Goal: Task Accomplishment & Management: Use online tool/utility

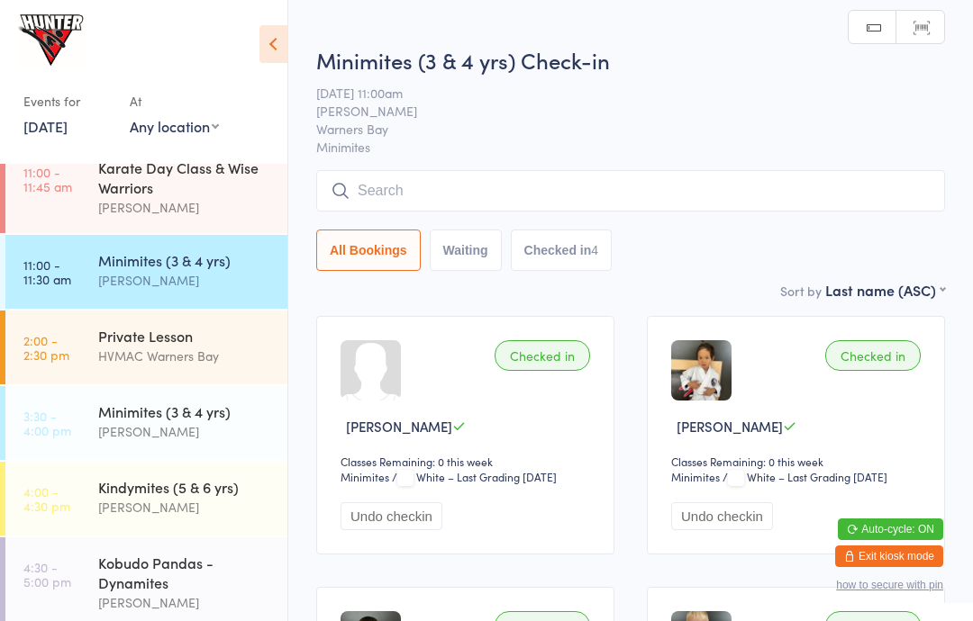
scroll to position [113, 0]
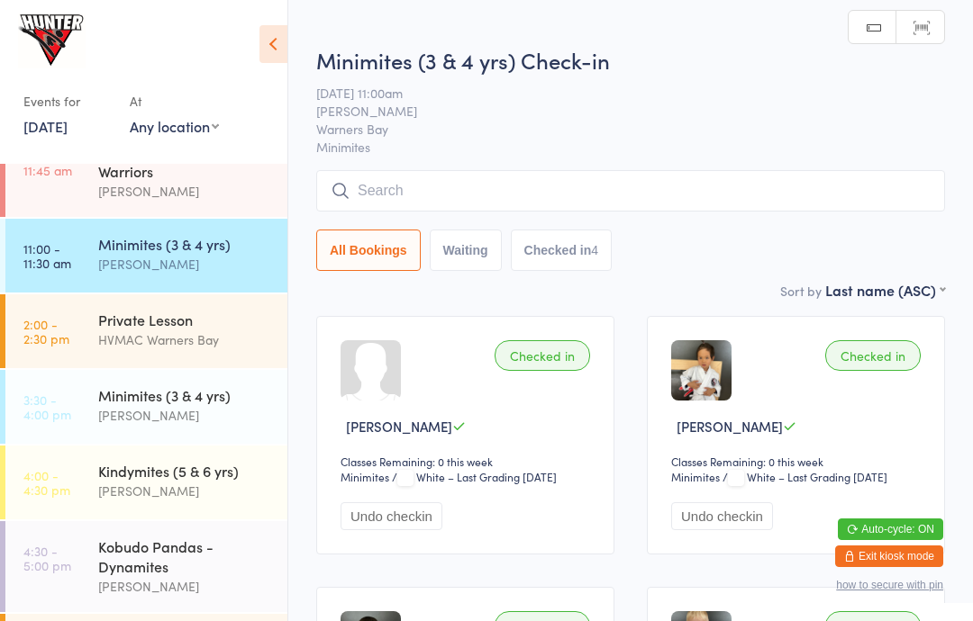
click at [201, 403] on div "Minimites (3 & 4 yrs)" at bounding box center [185, 395] width 174 height 20
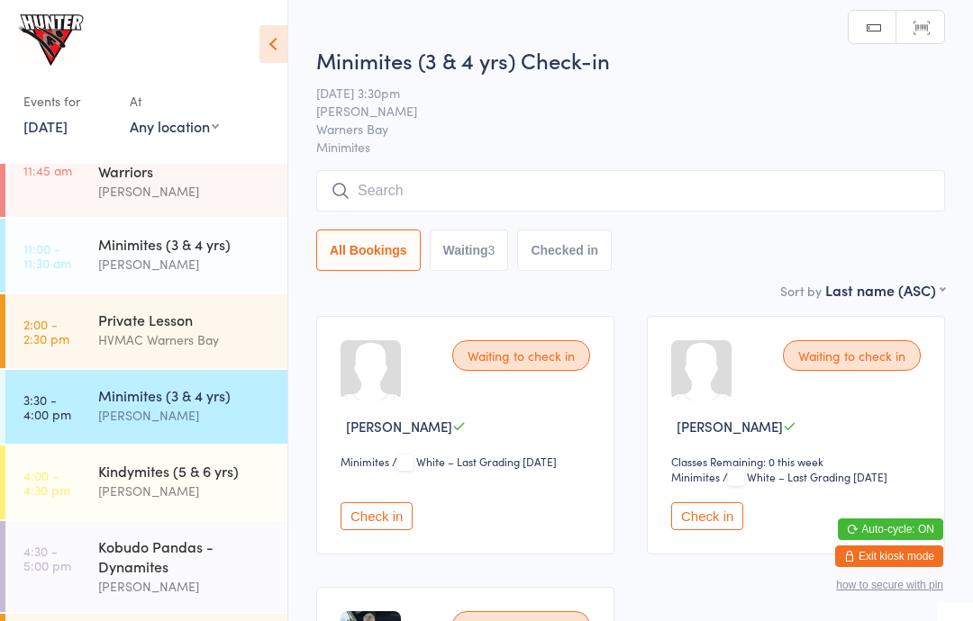
click at [268, 35] on icon at bounding box center [273, 44] width 28 height 38
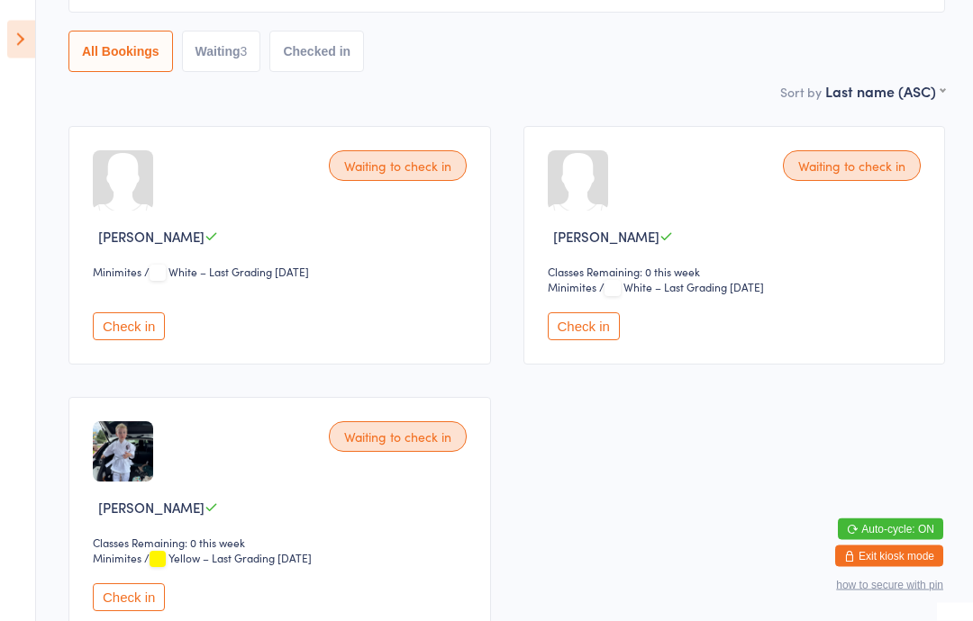
scroll to position [190, 0]
click at [126, 336] on button "Check in" at bounding box center [129, 326] width 72 height 28
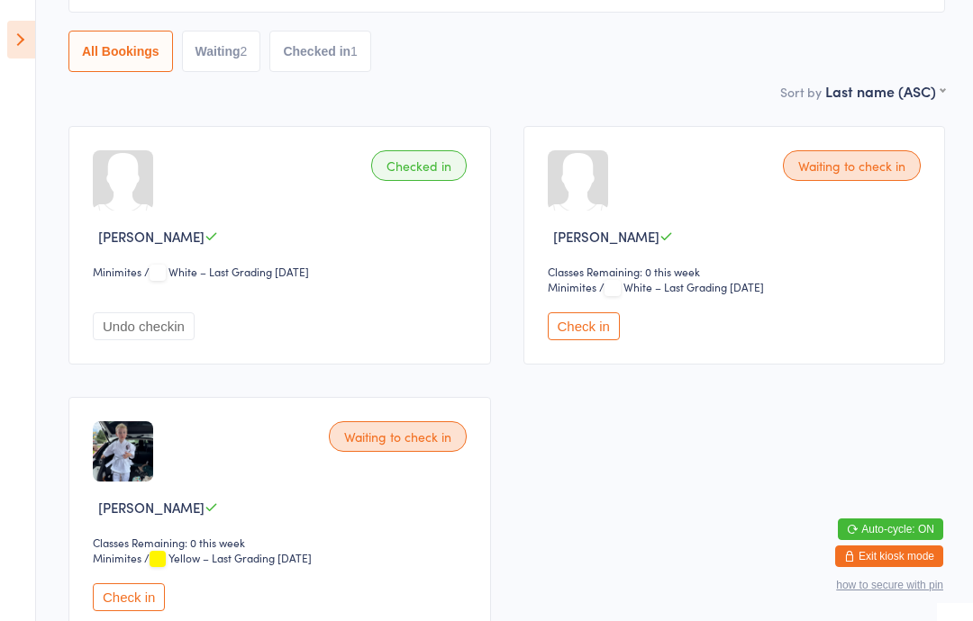
click at [120, 475] on img at bounding box center [123, 451] width 60 height 60
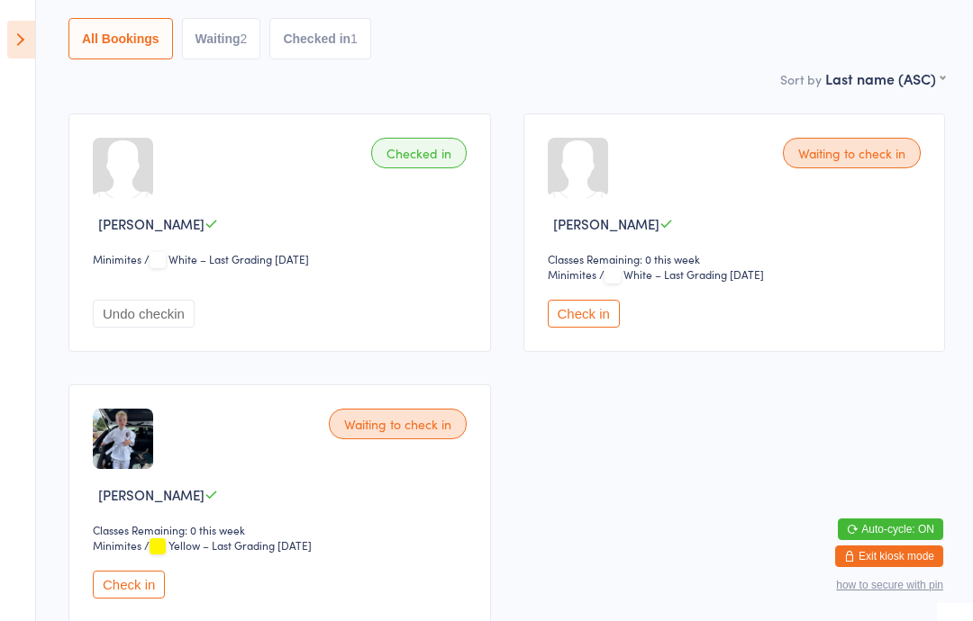
scroll to position [202, 0]
click at [102, 600] on button "Check in" at bounding box center [129, 586] width 72 height 28
click at [113, 600] on button "Check in" at bounding box center [129, 586] width 72 height 28
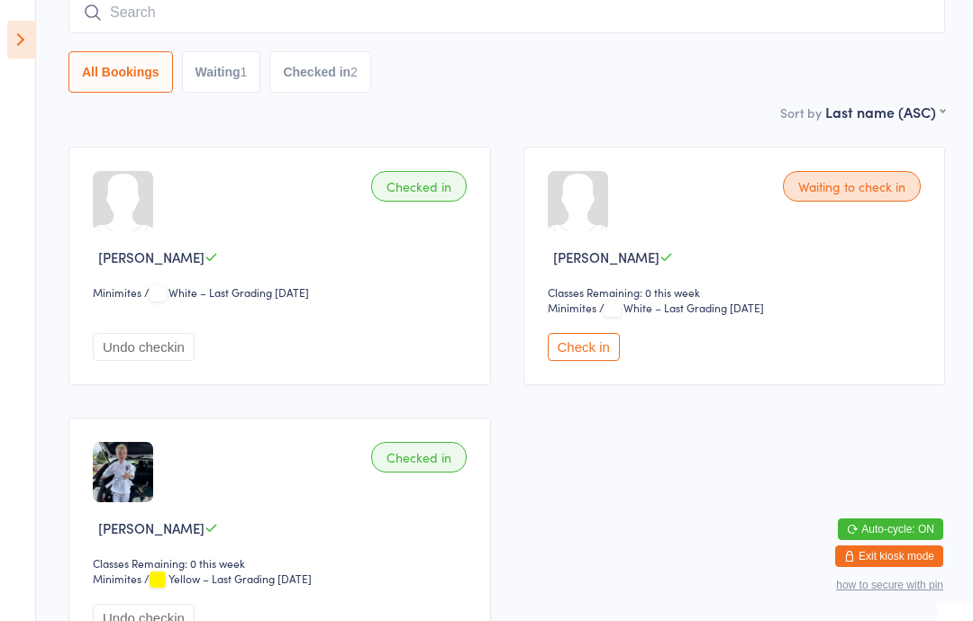
scroll to position [168, 0]
click at [376, 474] on div "Checked in" at bounding box center [418, 458] width 95 height 31
click at [381, 495] on div "Checked in [PERSON_NAME] Classes Remaining: 0 this week Minimites Minimites / Y…" at bounding box center [279, 538] width 422 height 239
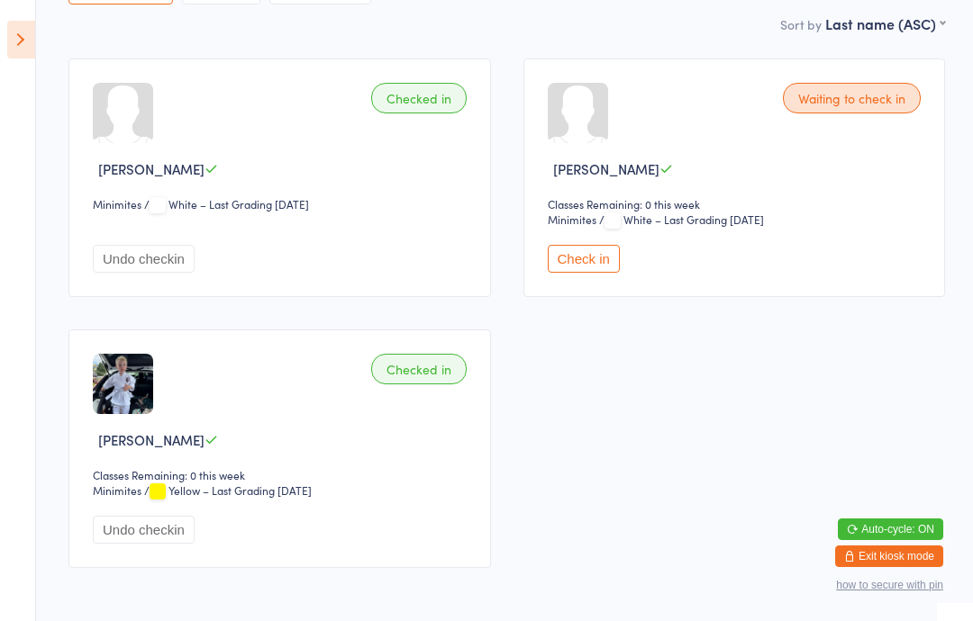
scroll to position [261, 0]
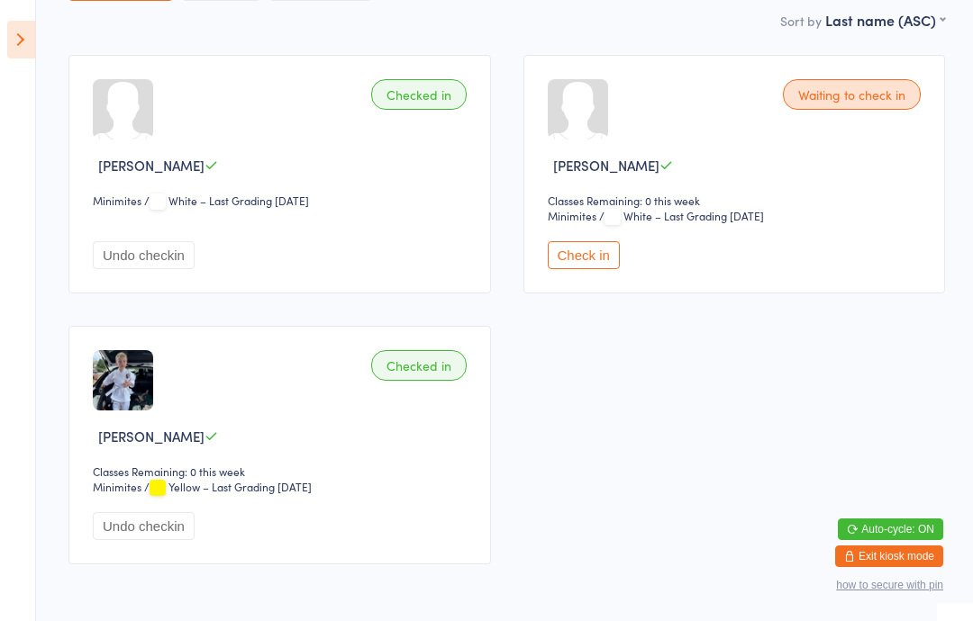
click at [579, 269] on button "Check in" at bounding box center [584, 255] width 72 height 28
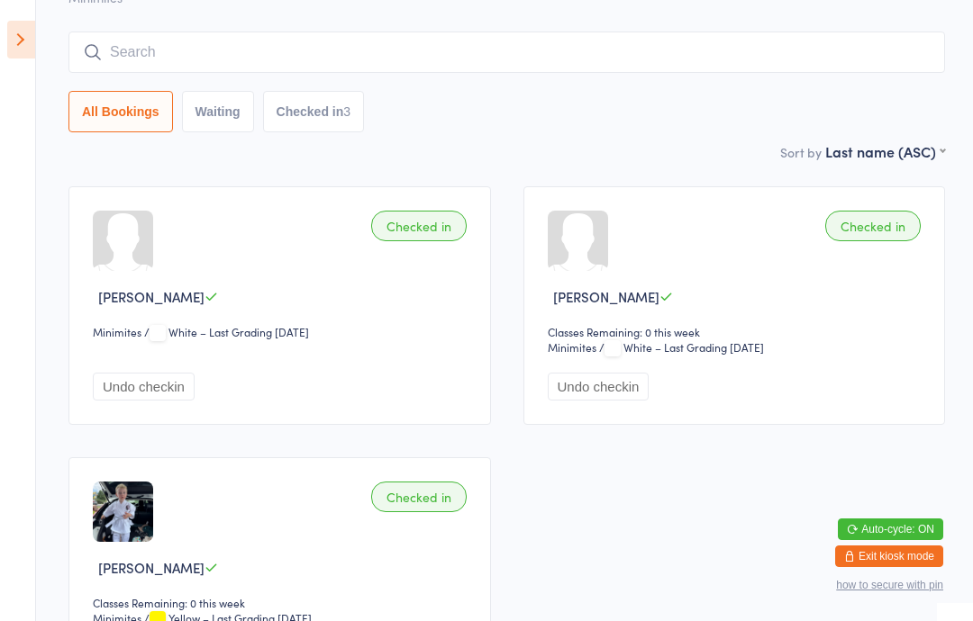
scroll to position [0, 0]
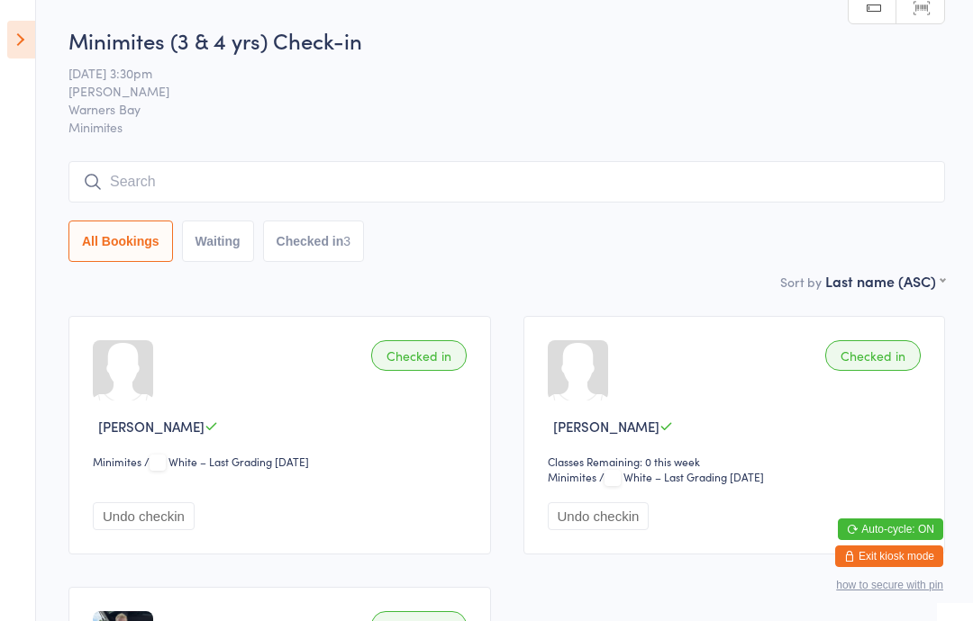
click at [269, 179] on input "search" at bounding box center [506, 181] width 876 height 41
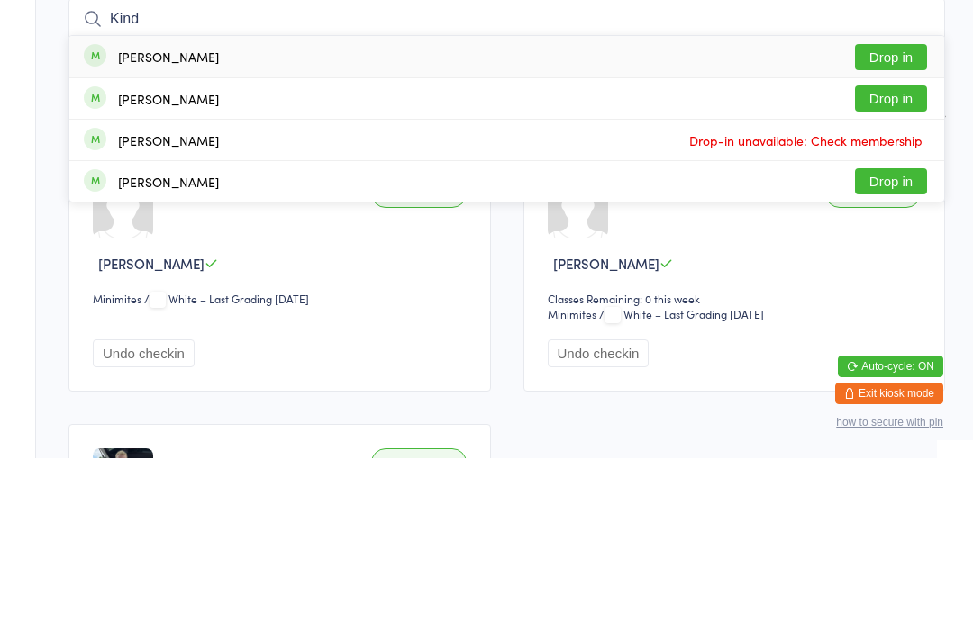
type input "Kindi"
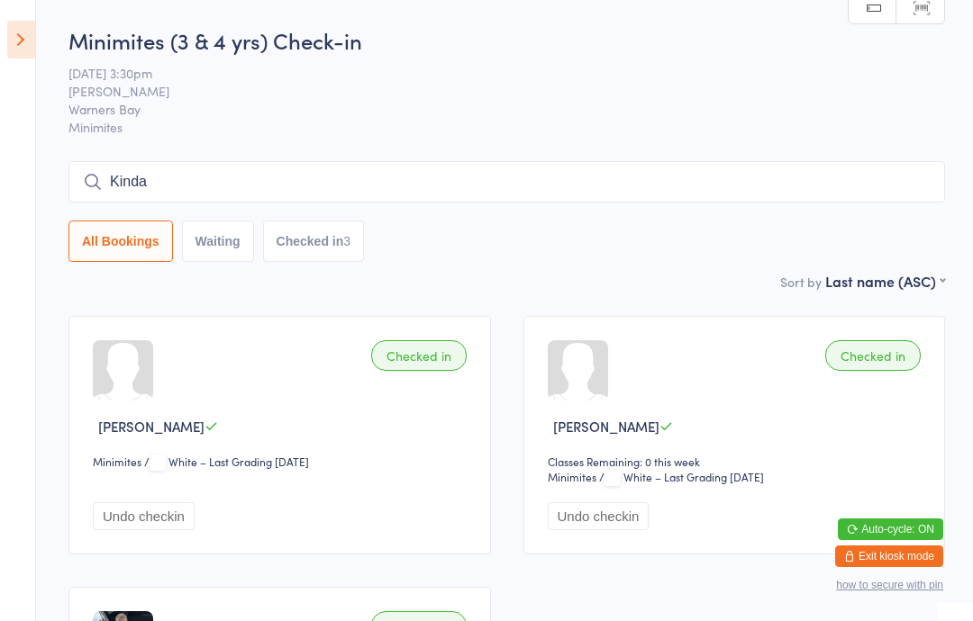
click at [466, 190] on input "Kinda" at bounding box center [506, 181] width 876 height 41
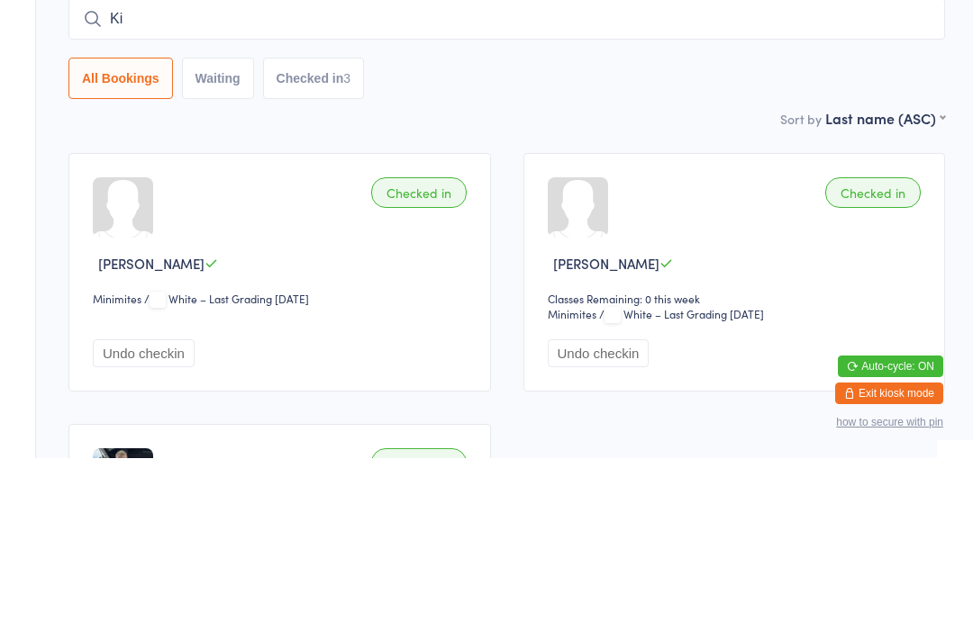
type input "K"
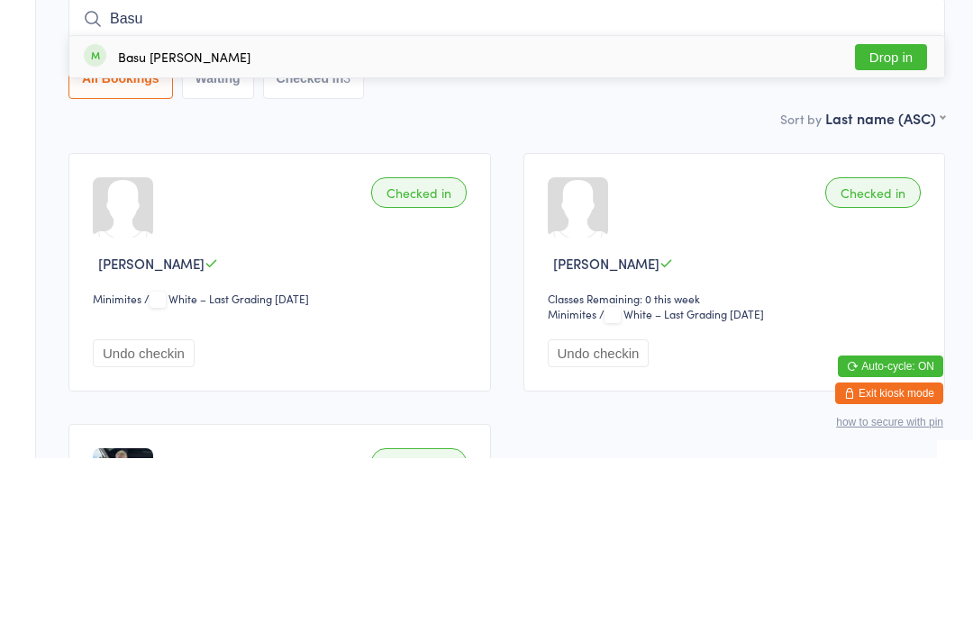
type input "Basu"
click at [264, 199] on div "Basu [PERSON_NAME] Drop in" at bounding box center [506, 219] width 874 height 41
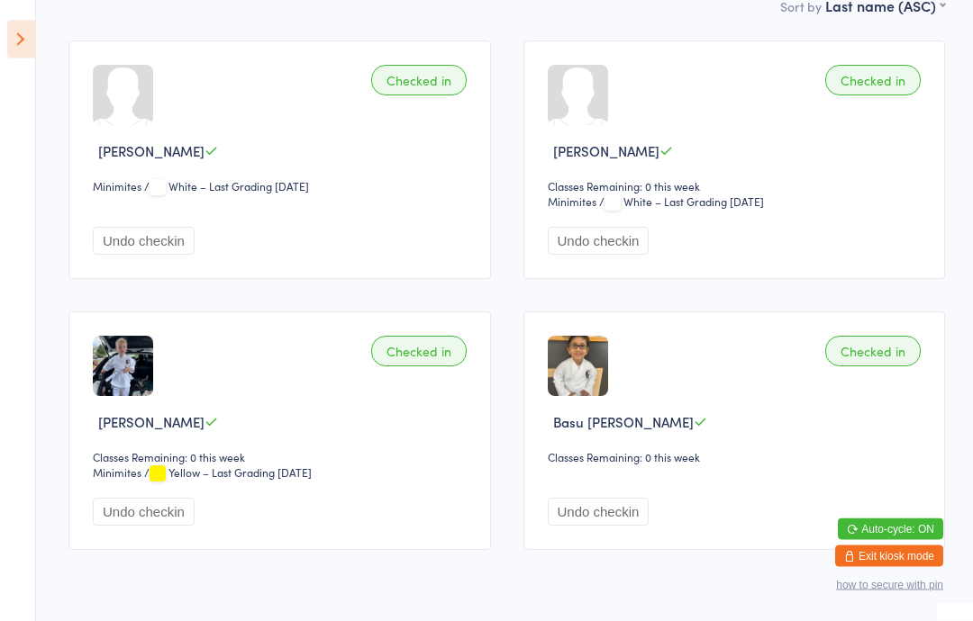
scroll to position [276, 0]
click at [857, 357] on div "Checked in" at bounding box center [872, 351] width 95 height 31
click at [897, 358] on div "Checked in" at bounding box center [872, 350] width 95 height 31
click at [899, 360] on div "Checked in" at bounding box center [872, 350] width 95 height 31
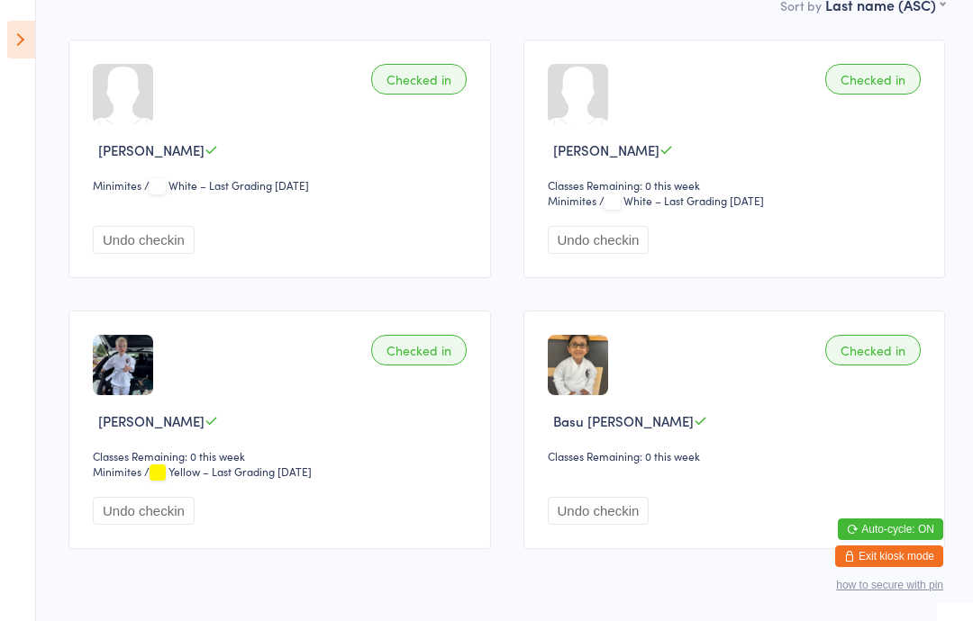
click at [908, 344] on div "Checked in Basu [PERSON_NAME] Classes Remaining: 0 this week Undo checkin" at bounding box center [734, 430] width 422 height 239
click at [625, 516] on button "Undo checkin" at bounding box center [599, 511] width 102 height 28
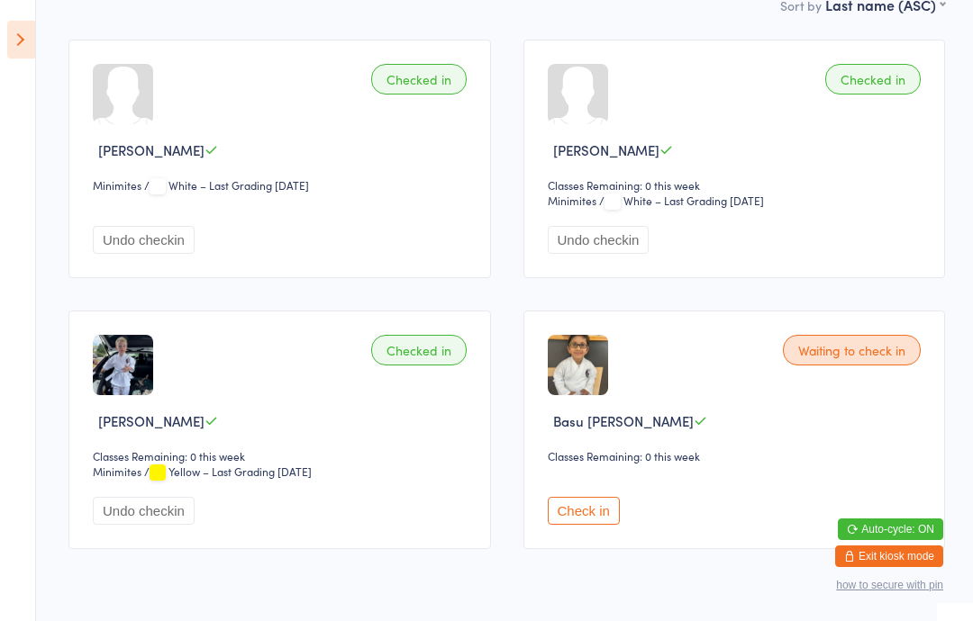
click at [860, 353] on div "Waiting to check in" at bounding box center [852, 350] width 138 height 31
click at [870, 354] on div "Waiting to check in" at bounding box center [852, 350] width 138 height 31
click at [602, 515] on button "Check in" at bounding box center [584, 511] width 72 height 28
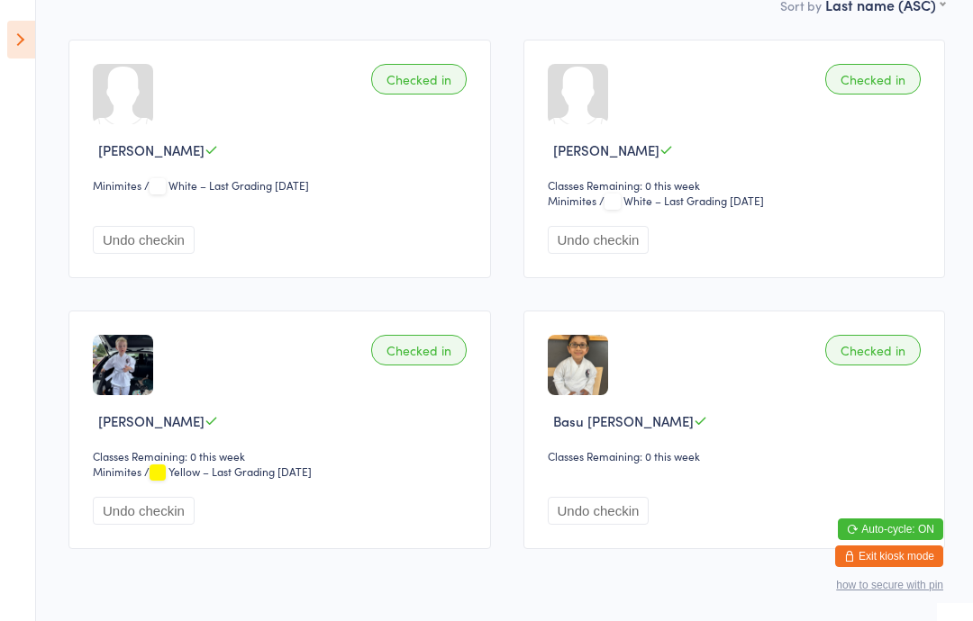
click at [32, 23] on icon at bounding box center [21, 40] width 28 height 38
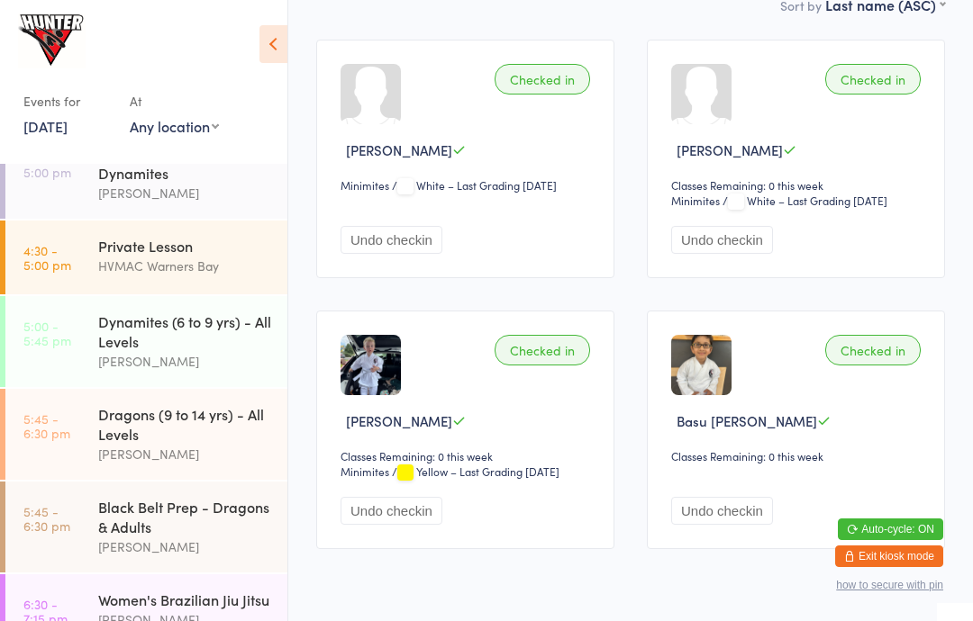
scroll to position [528, 0]
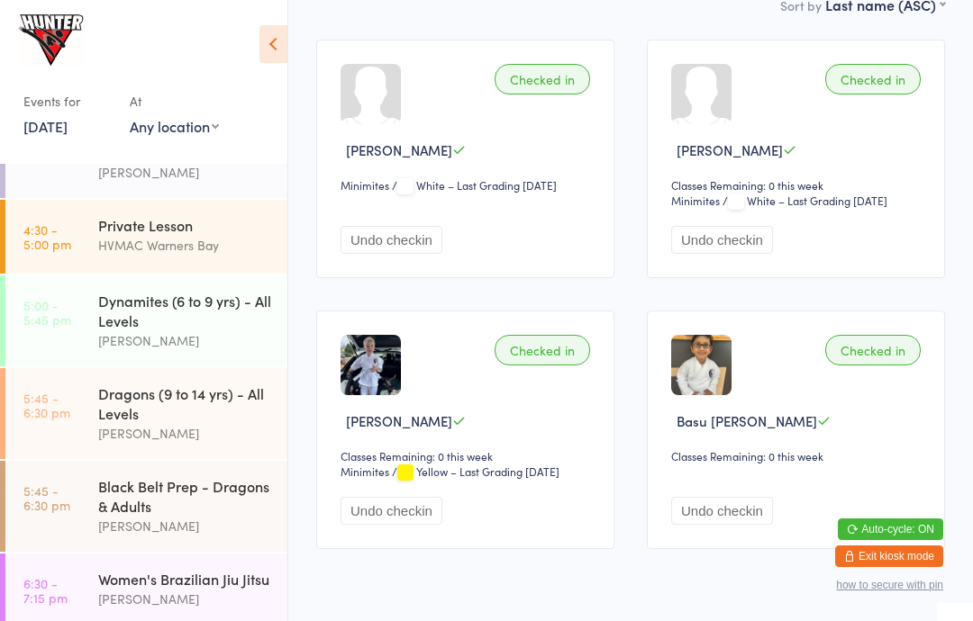
click at [164, 516] on div "Black Belt Prep - Dragons & Adults" at bounding box center [185, 496] width 174 height 40
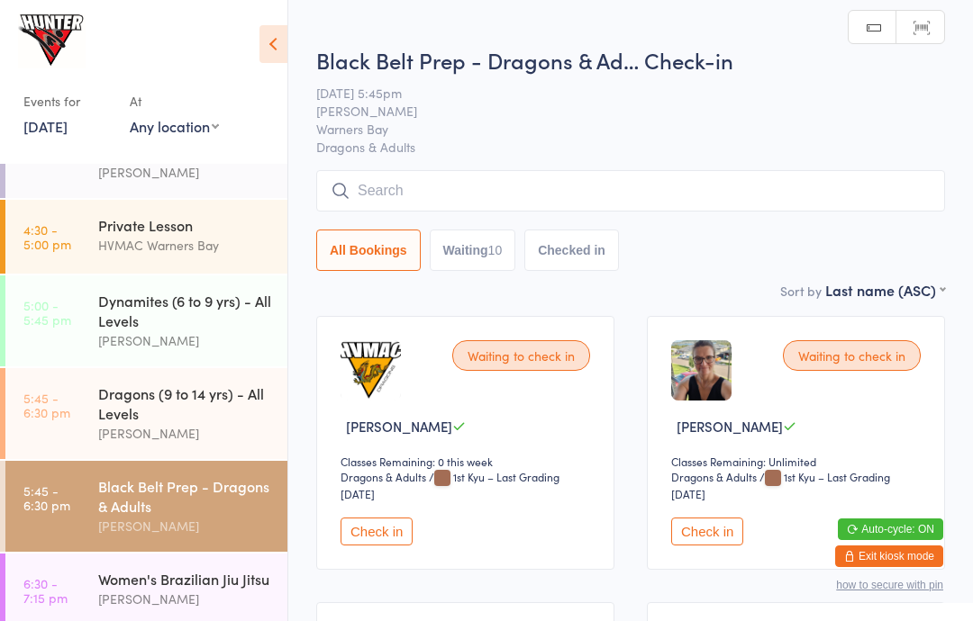
click at [284, 40] on icon at bounding box center [273, 44] width 28 height 38
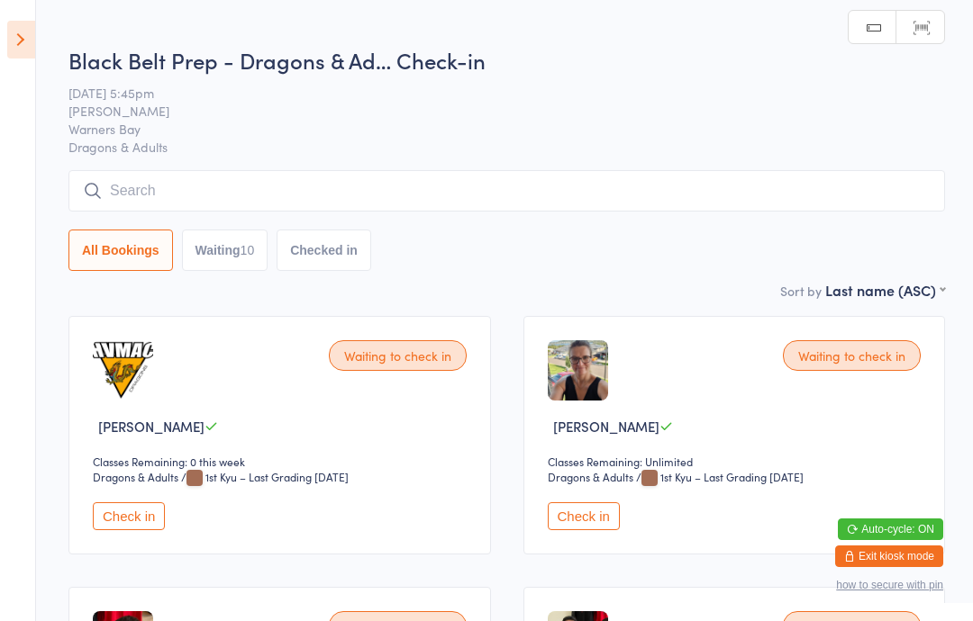
click at [127, 511] on button "Check in" at bounding box center [129, 516] width 72 height 28
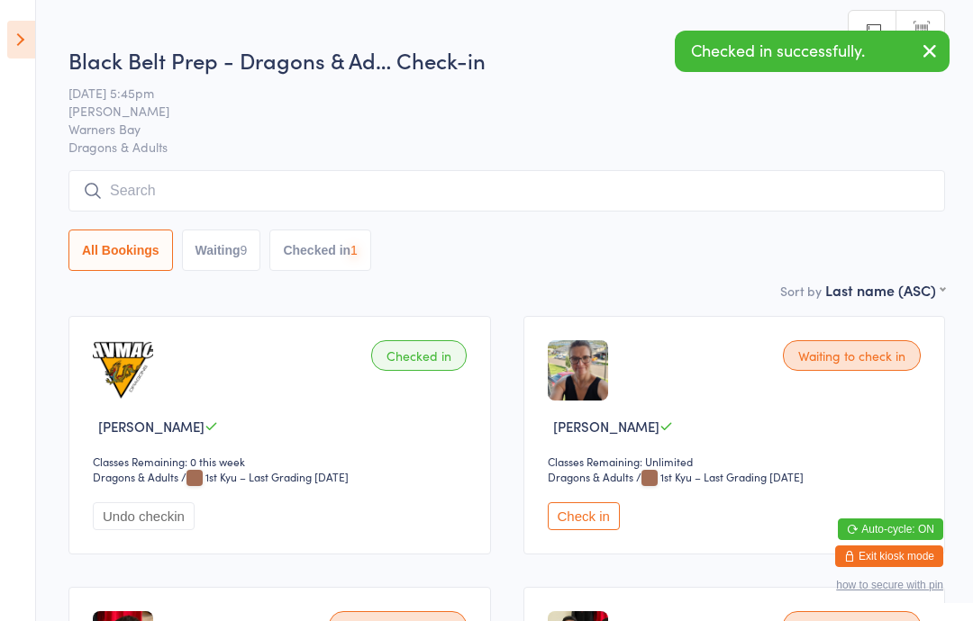
click at [23, 25] on icon at bounding box center [21, 40] width 28 height 38
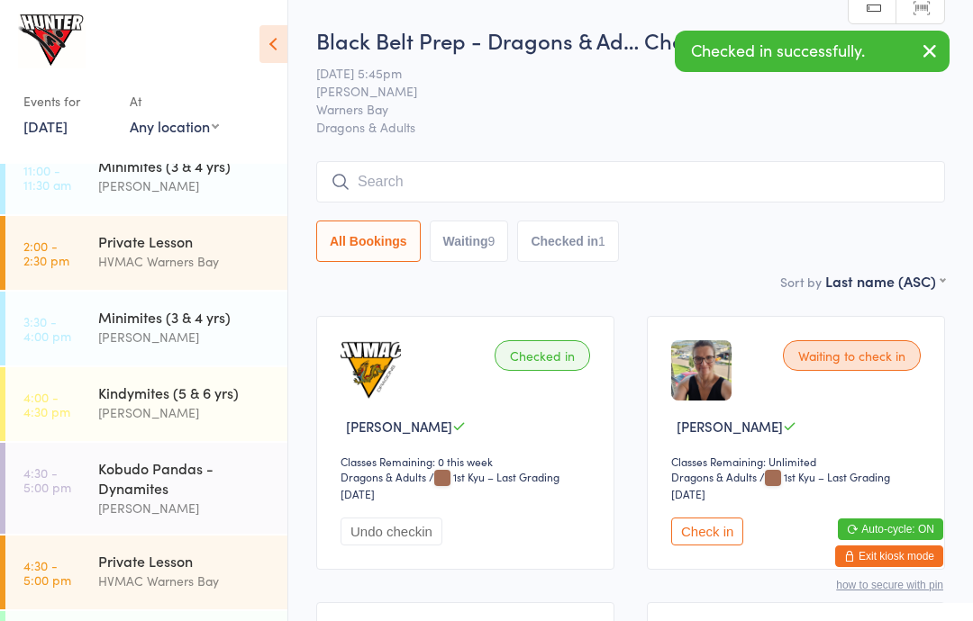
scroll to position [196, 0]
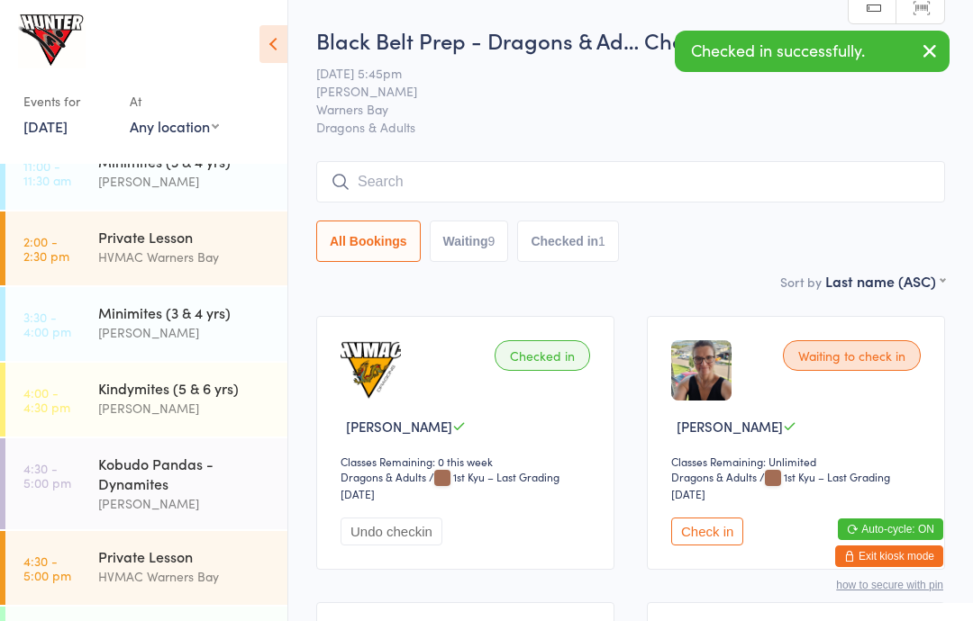
click at [100, 387] on div "Kindymites (5 & 6 yrs)" at bounding box center [185, 388] width 174 height 20
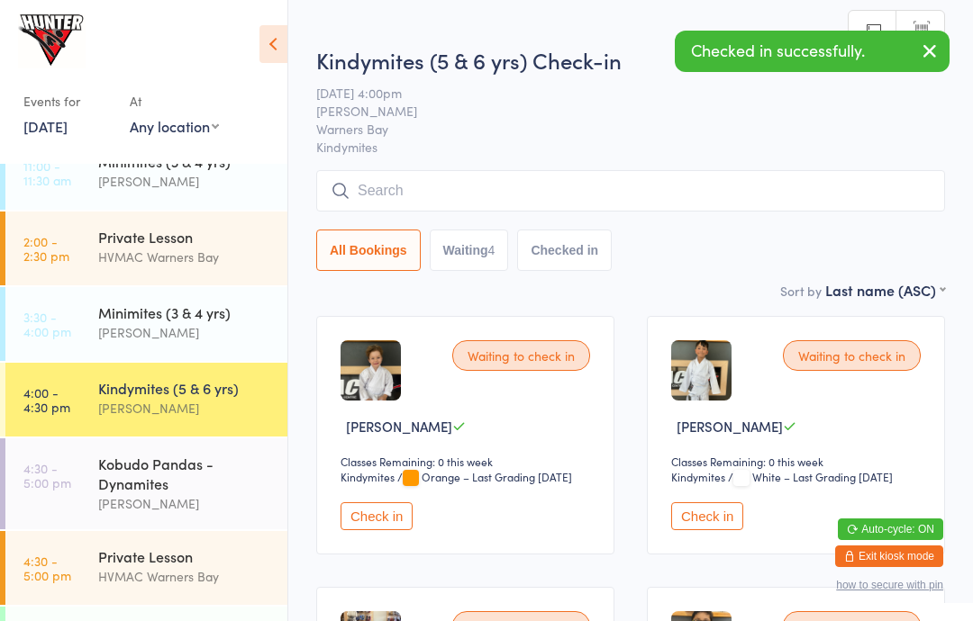
click at [284, 46] on icon at bounding box center [273, 44] width 28 height 38
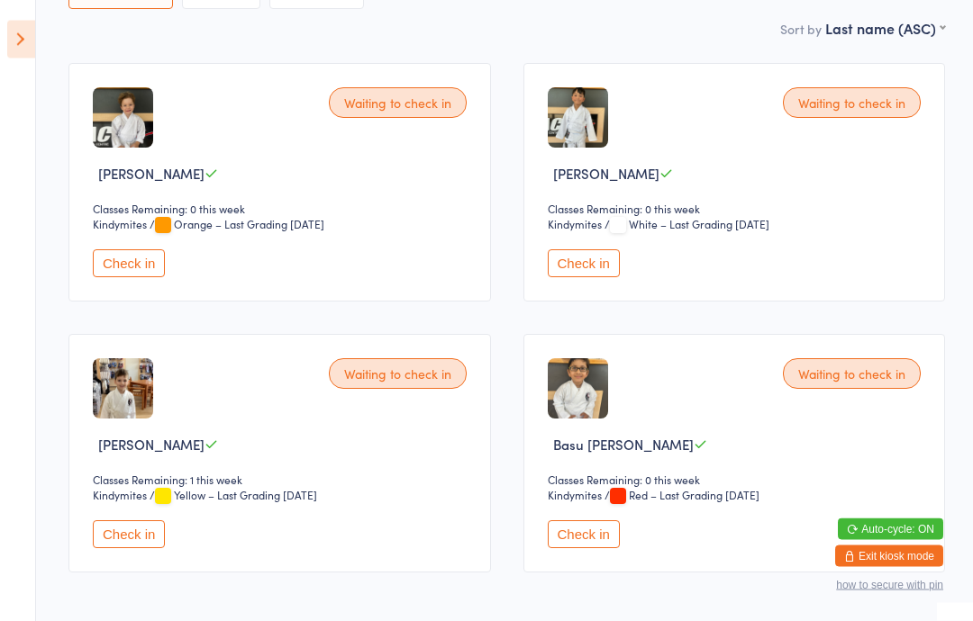
scroll to position [253, 0]
click at [120, 277] on button "Check in" at bounding box center [129, 263] width 72 height 28
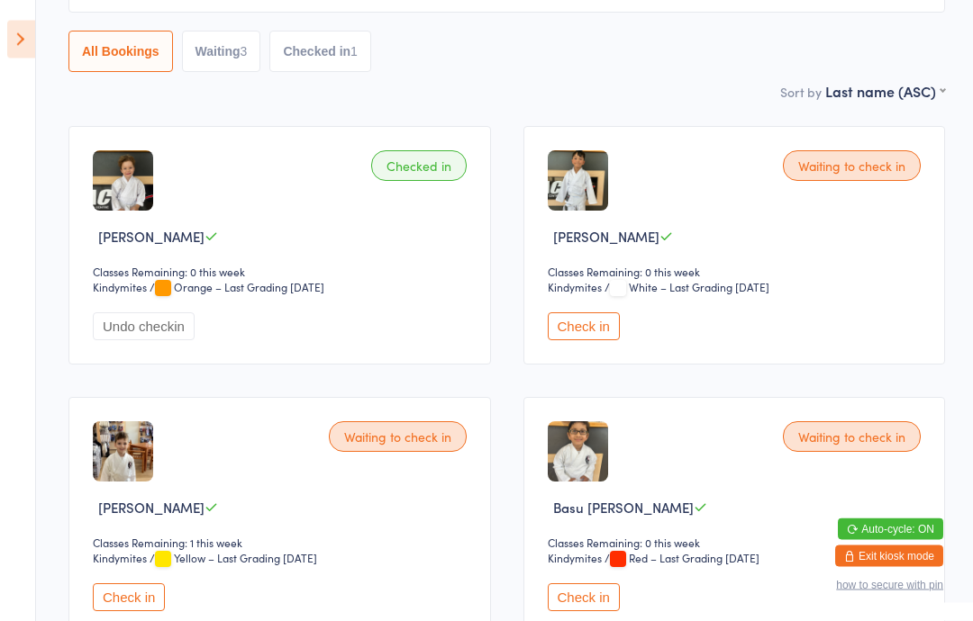
scroll to position [0, 0]
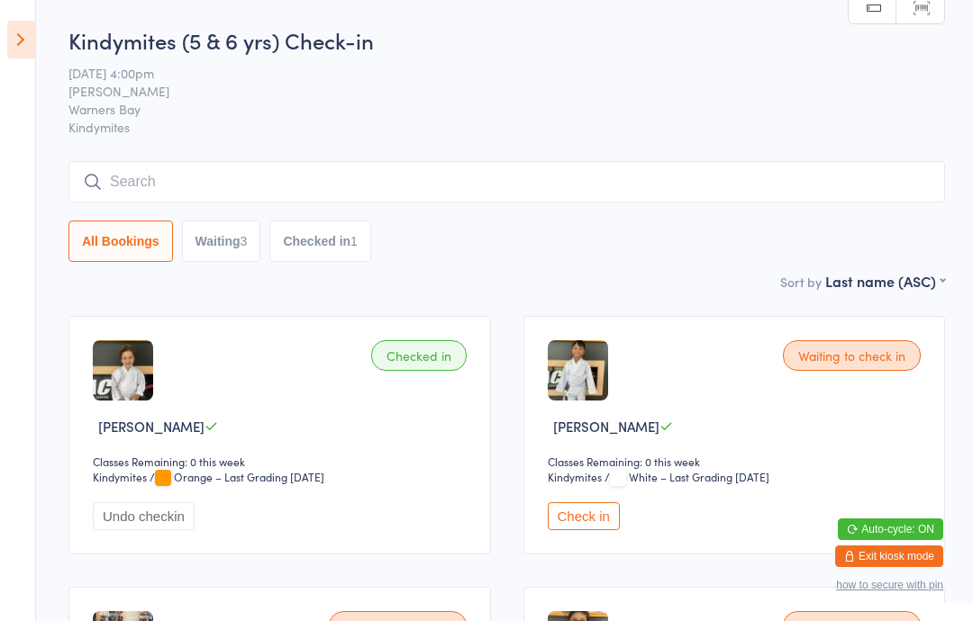
click at [32, 32] on icon at bounding box center [21, 40] width 28 height 38
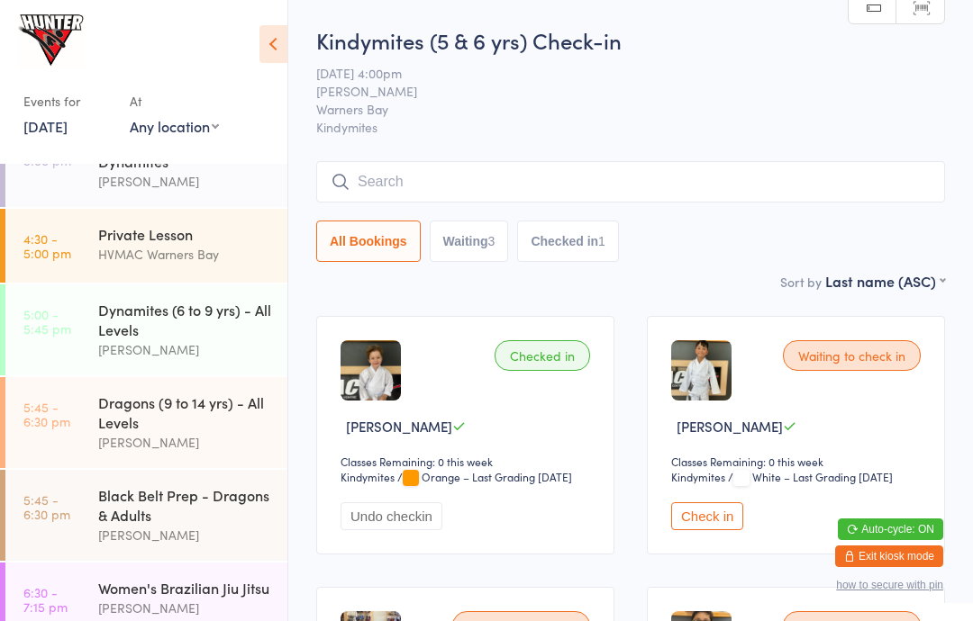
scroll to position [520, 0]
click at [212, 337] on div "Dynamites (6 to 9 yrs) - All Levels" at bounding box center [185, 319] width 174 height 40
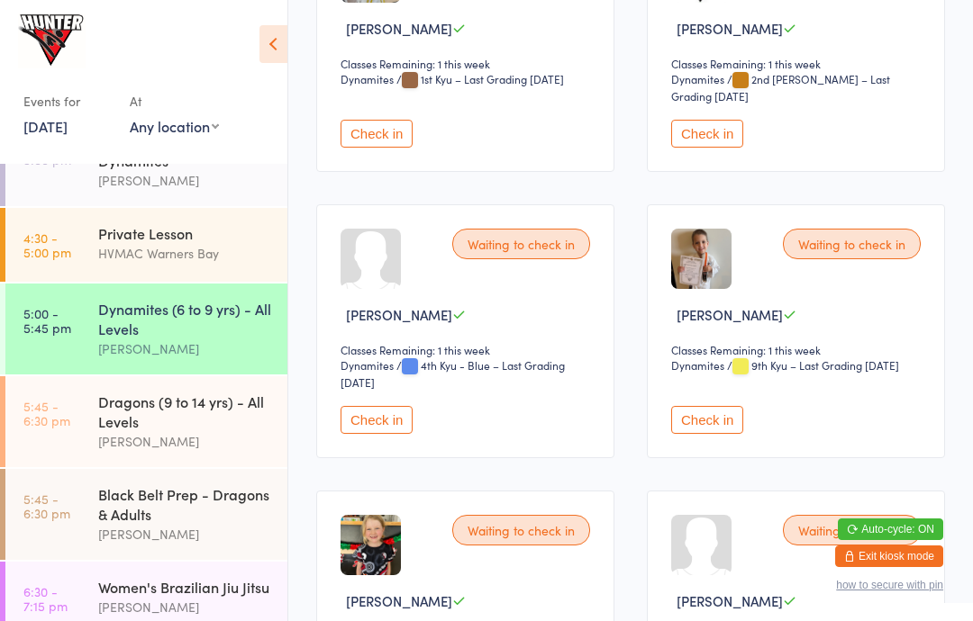
scroll to position [1228, 0]
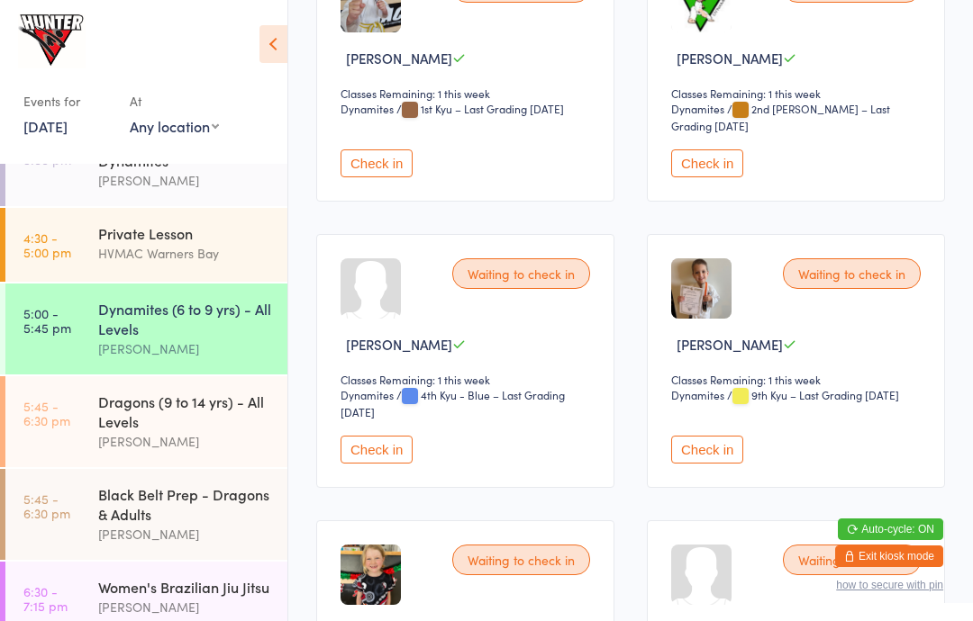
click at [738, 177] on button "Check in" at bounding box center [707, 163] width 72 height 28
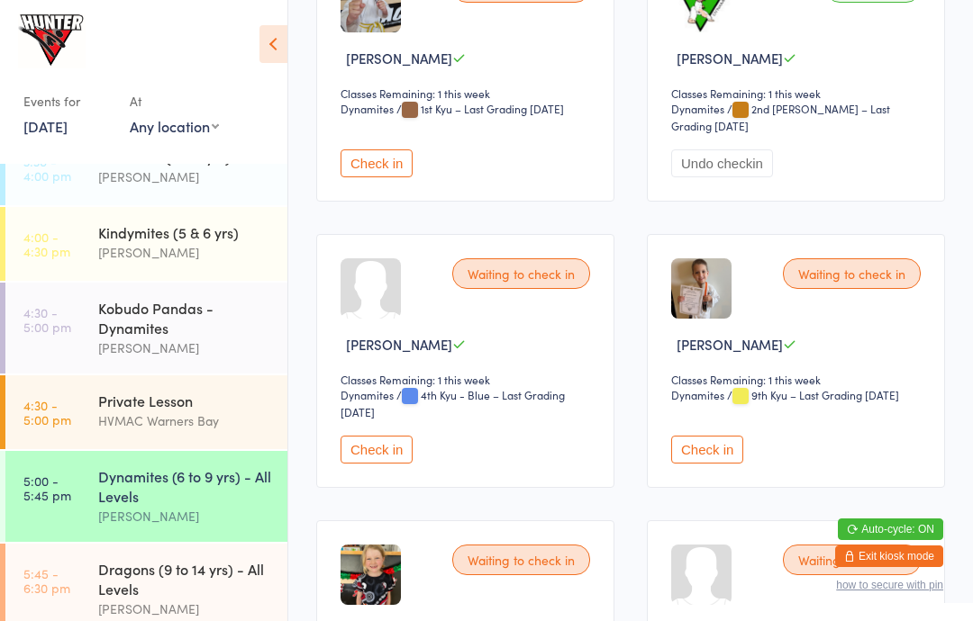
scroll to position [342, 0]
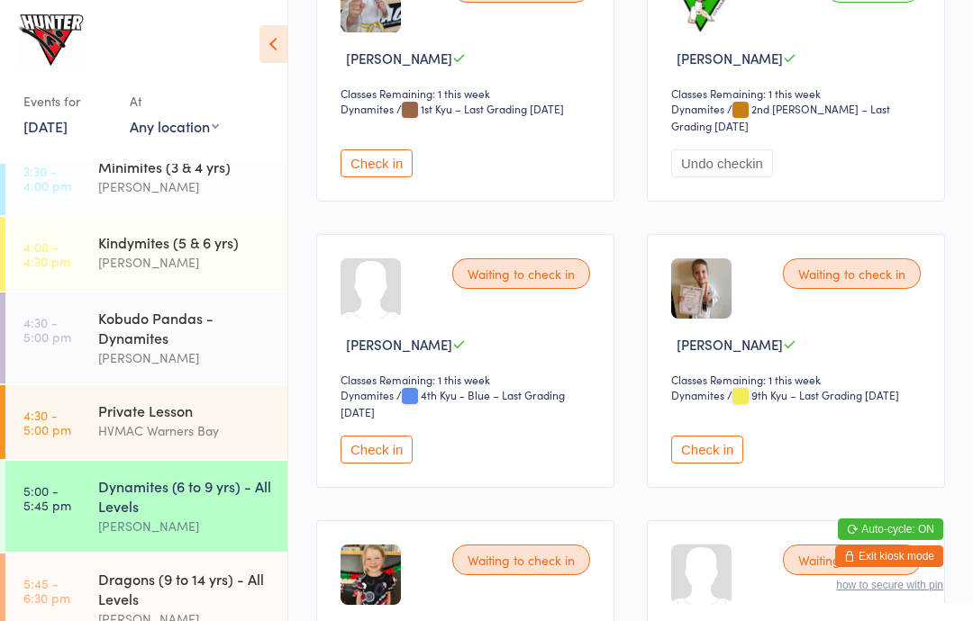
click at [176, 281] on div "Kindymites (5 & 6 yrs) [PERSON_NAME]" at bounding box center [192, 252] width 189 height 71
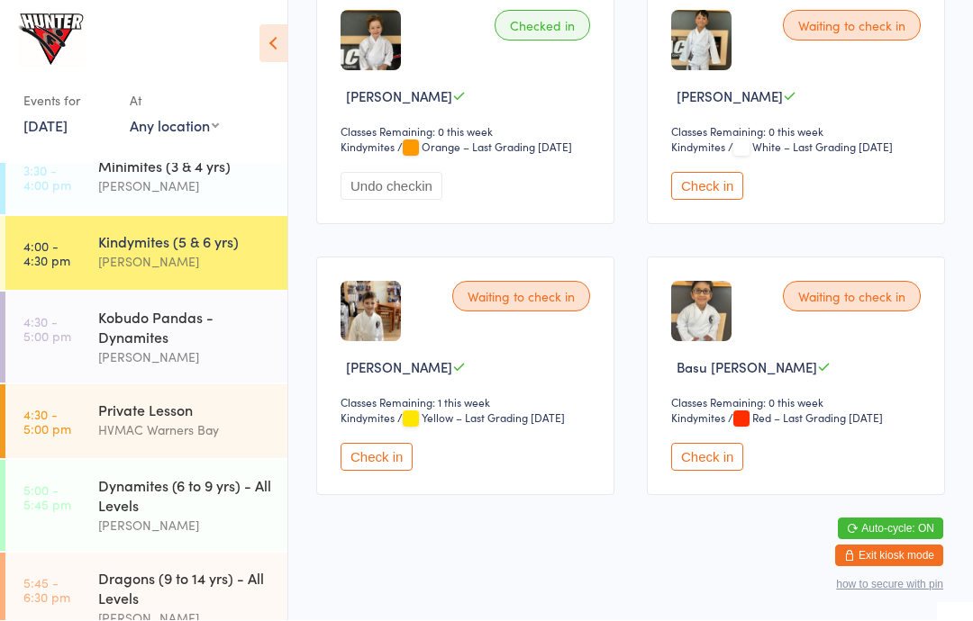
scroll to position [300, 0]
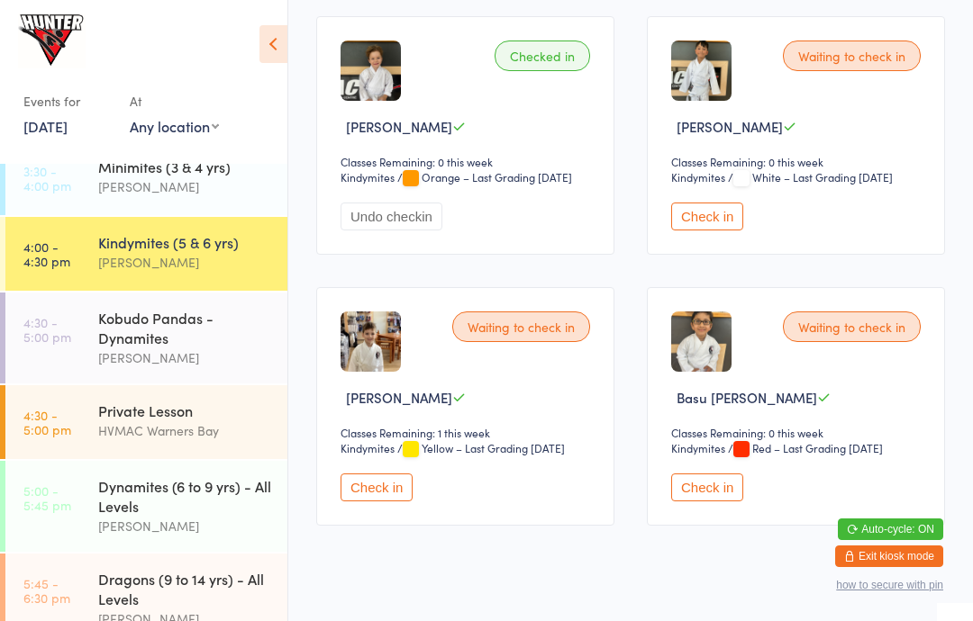
click at [373, 502] on button "Check in" at bounding box center [376, 488] width 72 height 28
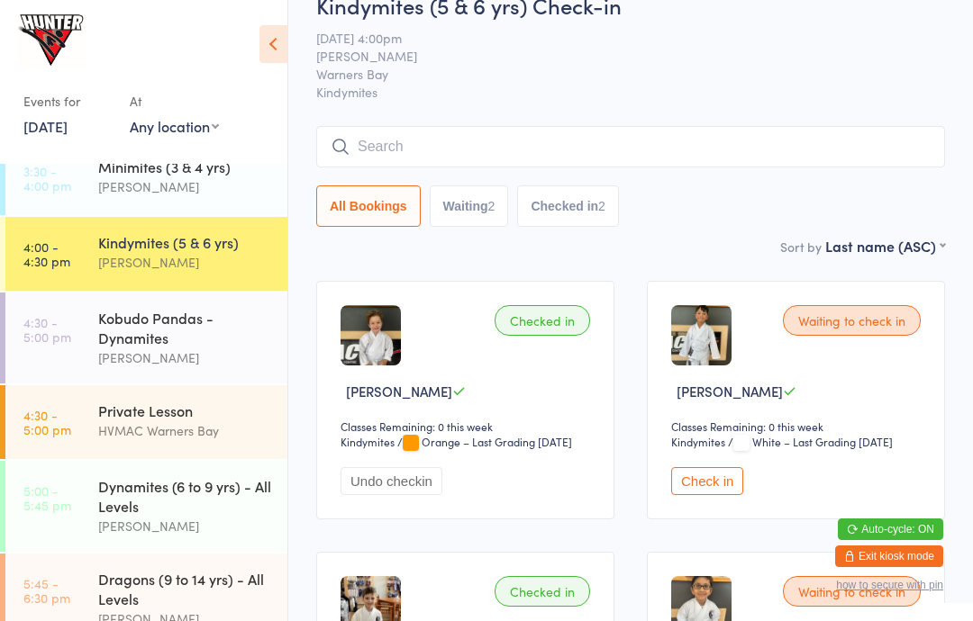
scroll to position [34, 0]
click at [155, 189] on div "[PERSON_NAME]" at bounding box center [185, 186] width 174 height 21
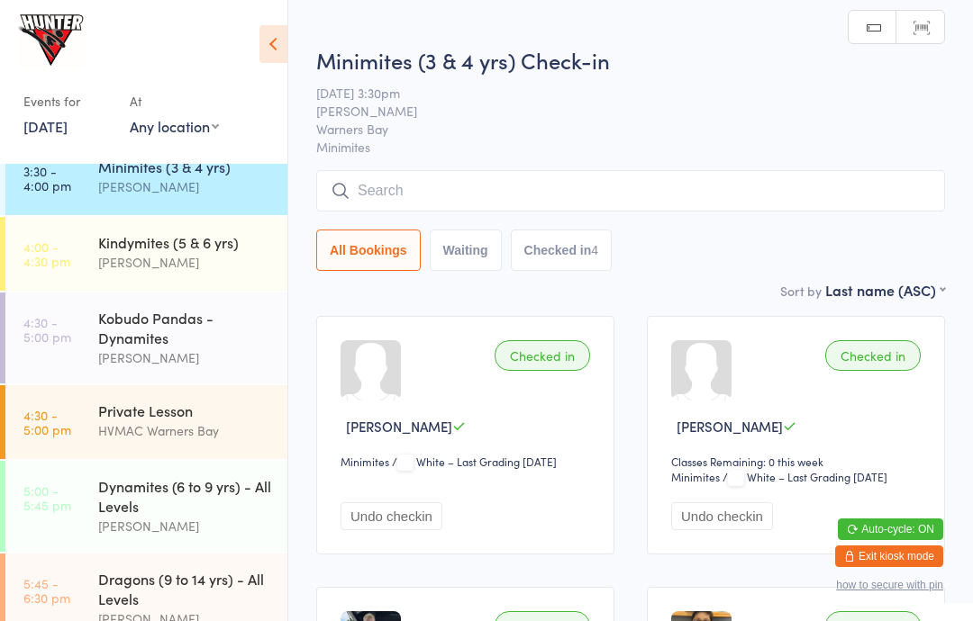
click at [131, 258] on div "[PERSON_NAME]" at bounding box center [185, 262] width 174 height 21
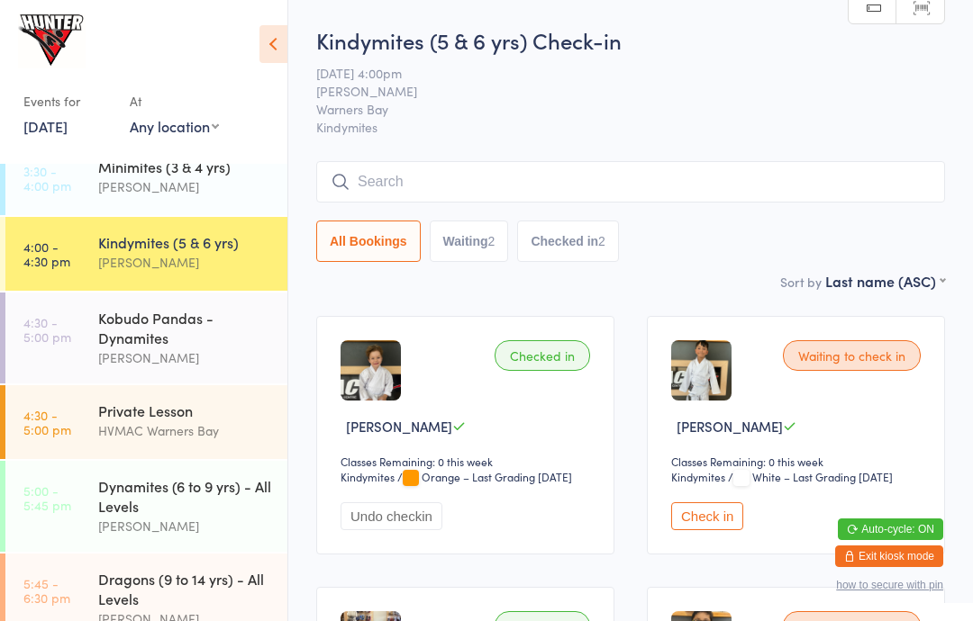
click at [727, 530] on button "Check in" at bounding box center [707, 516] width 72 height 28
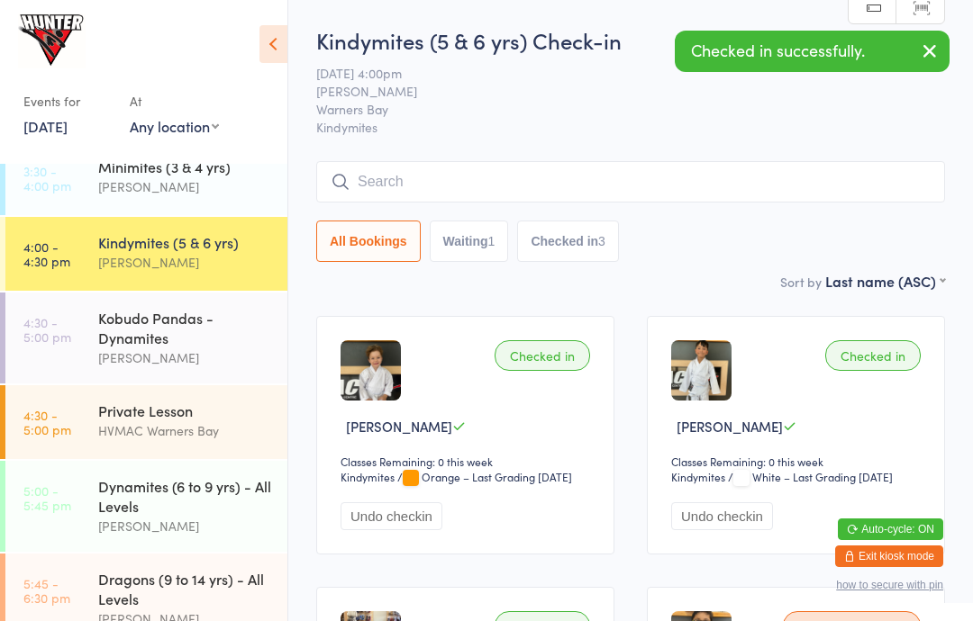
click at [750, 530] on button "Undo checkin" at bounding box center [722, 516] width 102 height 28
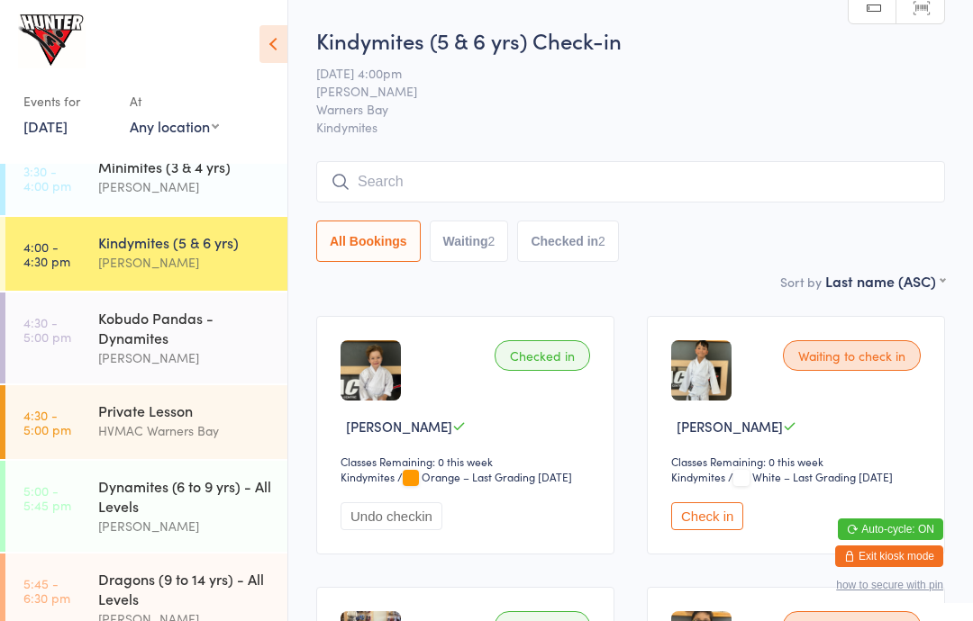
click at [698, 530] on button "Check in" at bounding box center [707, 516] width 72 height 28
click at [181, 338] on div "Kobudo Pandas - Dynamites" at bounding box center [185, 328] width 174 height 40
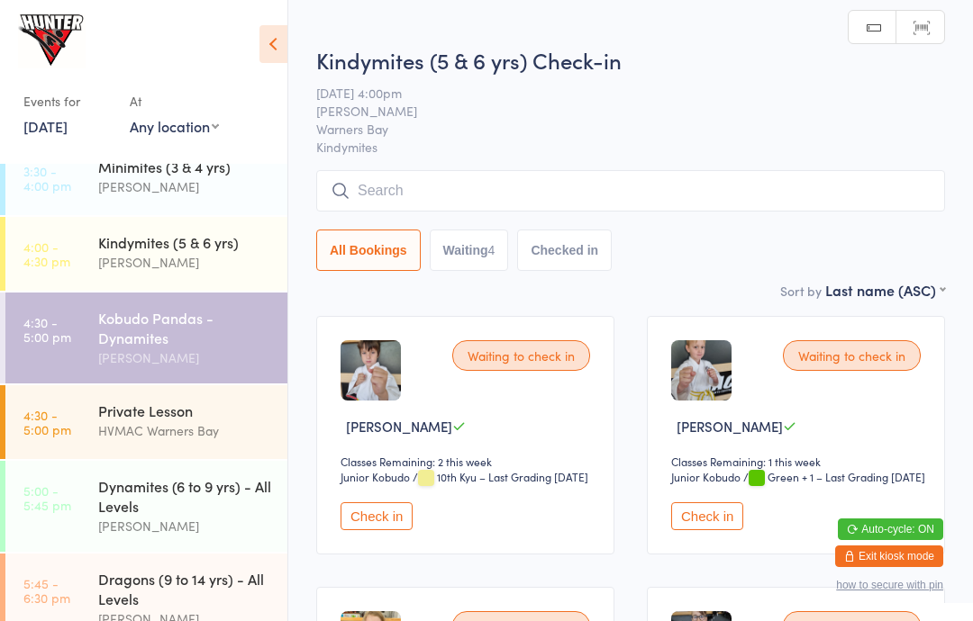
click at [279, 18] on div "Events for [DATE] [DATE] [DATE] Sun Mon Tue Wed Thu Fri Sat 36 31 01 02 03 04 0…" at bounding box center [143, 79] width 287 height 158
click at [253, 38] on div "Events for [DATE] [DATE] [DATE] Sun Mon Tue Wed Thu Fri Sat 36 31 01 02 03 04 0…" at bounding box center [143, 79] width 287 height 158
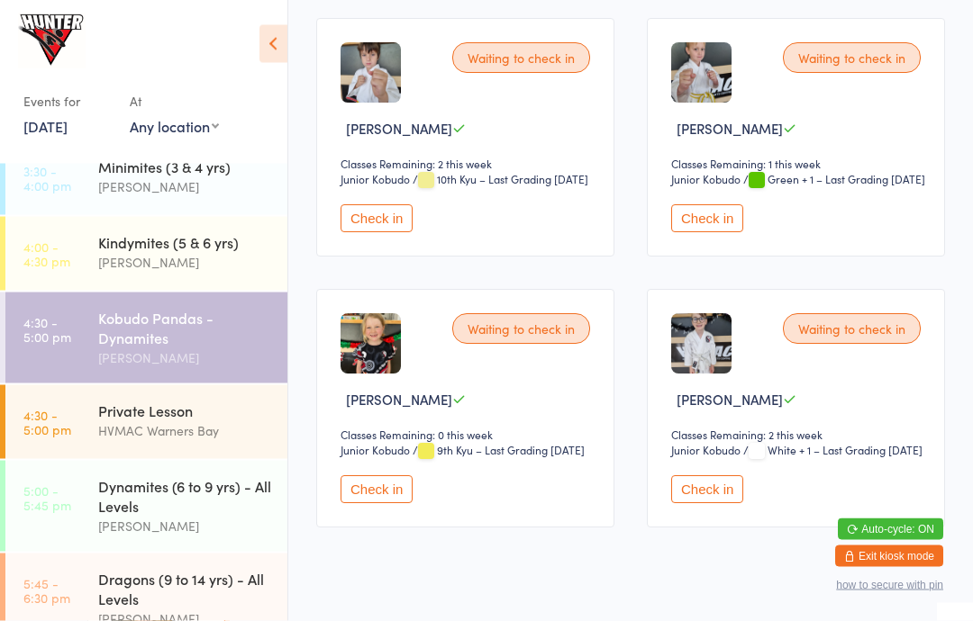
scroll to position [316, 0]
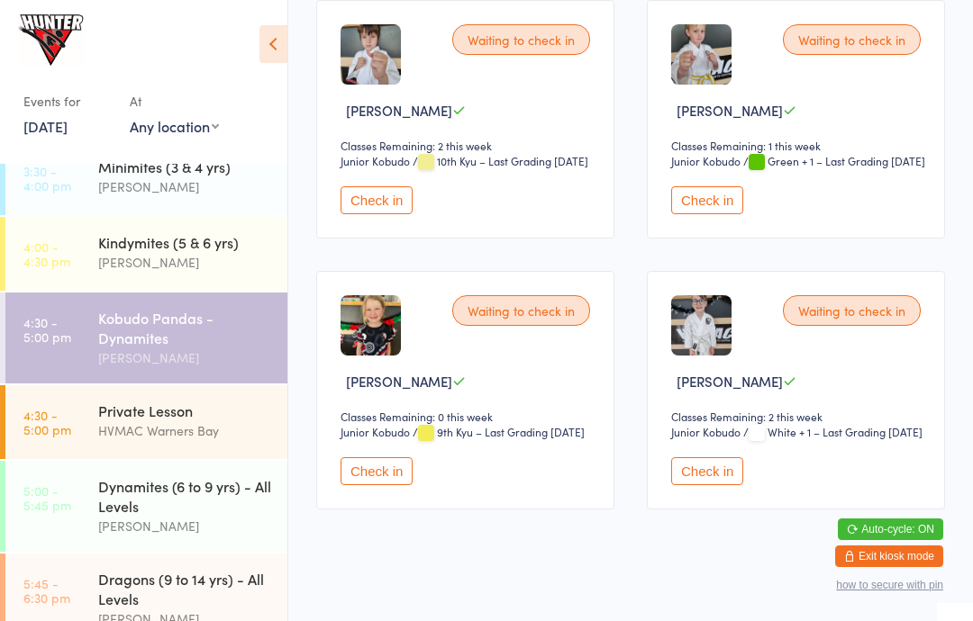
click at [386, 485] on button "Check in" at bounding box center [376, 471] width 72 height 28
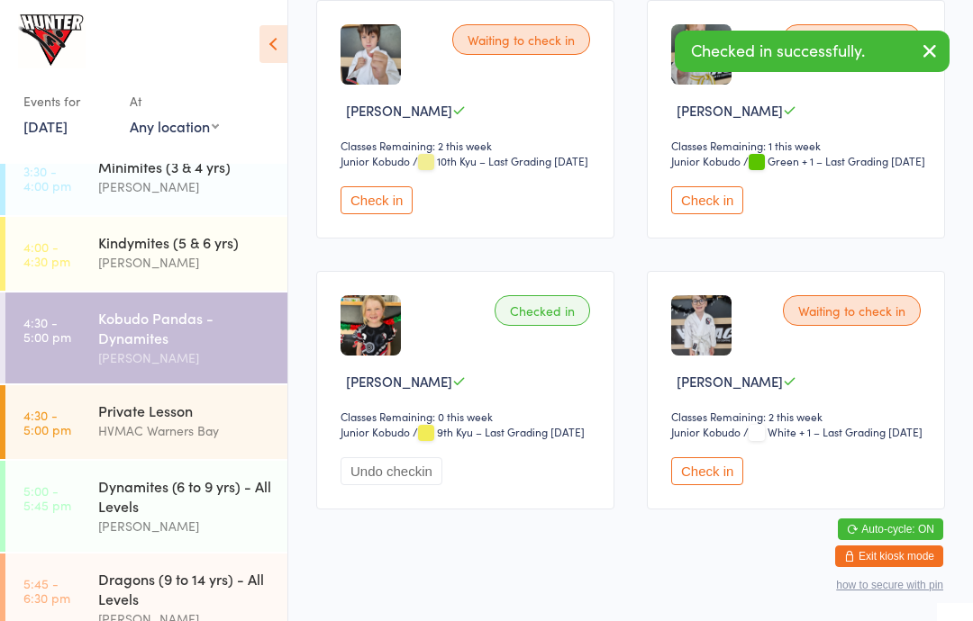
click at [197, 509] on div "Dynamites (6 to 9 yrs) - All Levels" at bounding box center [185, 496] width 174 height 40
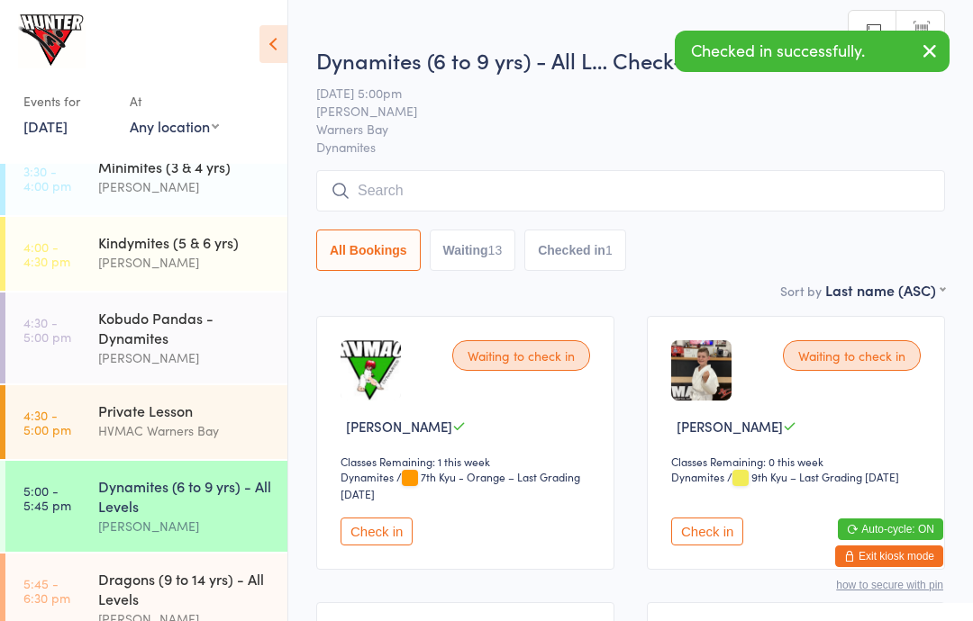
click at [273, 41] on icon at bounding box center [273, 44] width 28 height 38
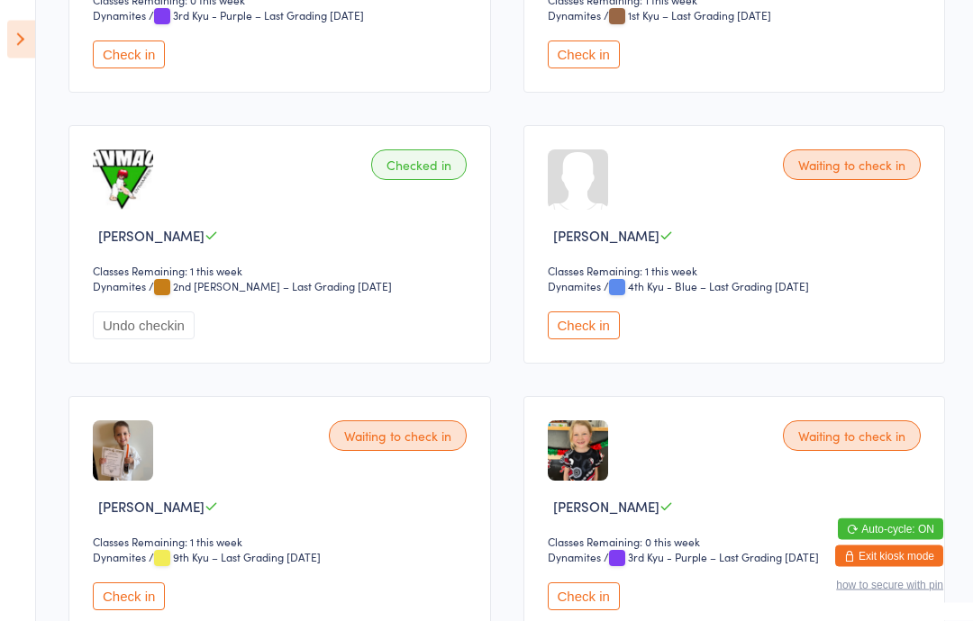
scroll to position [1276, 0]
click at [583, 608] on div "Waiting to check in [PERSON_NAME] Classes Remaining: 0 this week Dynamites Dyna…" at bounding box center [734, 515] width 422 height 239
click at [576, 610] on button "Check in" at bounding box center [584, 596] width 72 height 28
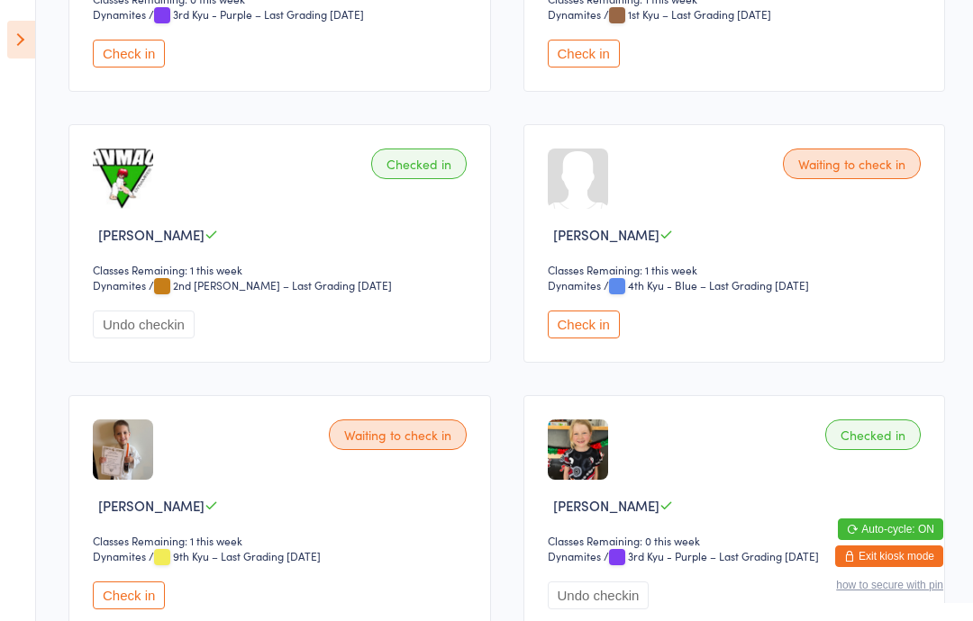
click at [11, 22] on icon at bounding box center [21, 40] width 28 height 38
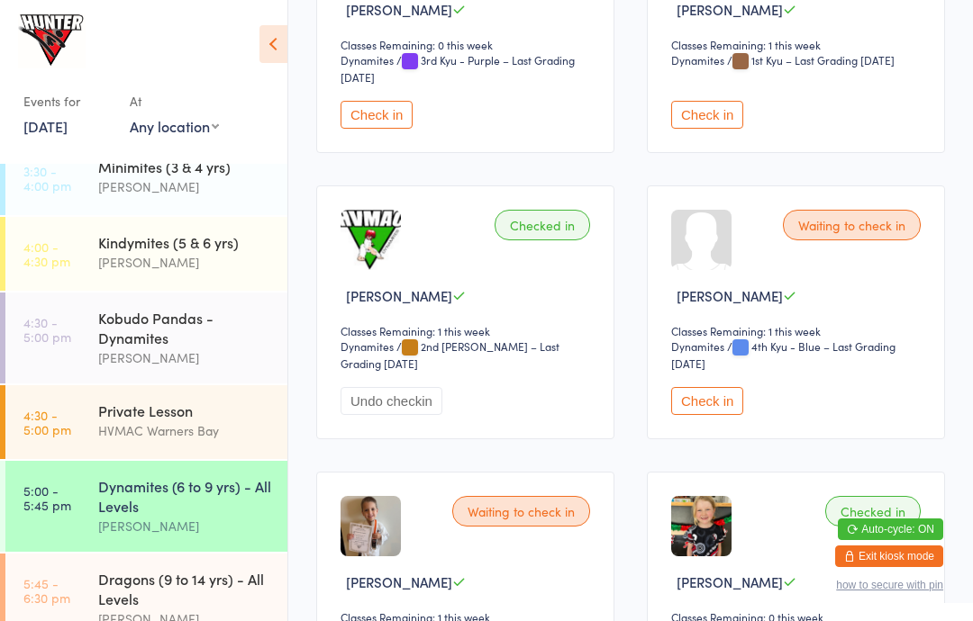
click at [82, 349] on link "4:30 - 5:00 pm Kobudo Pandas - Dynamites [PERSON_NAME]" at bounding box center [146, 338] width 282 height 91
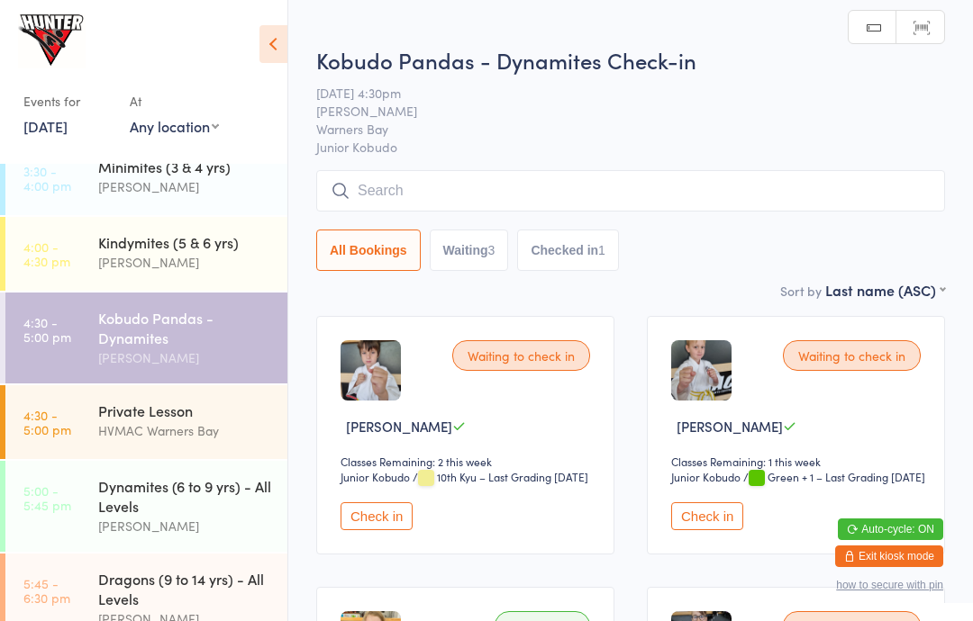
click at [276, 43] on icon at bounding box center [273, 44] width 28 height 38
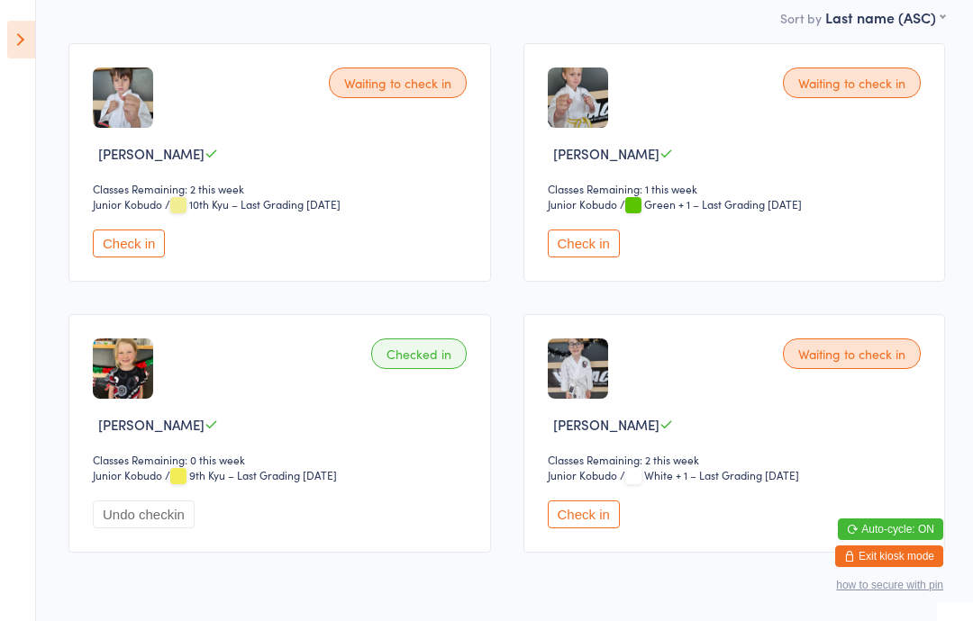
scroll to position [284, 0]
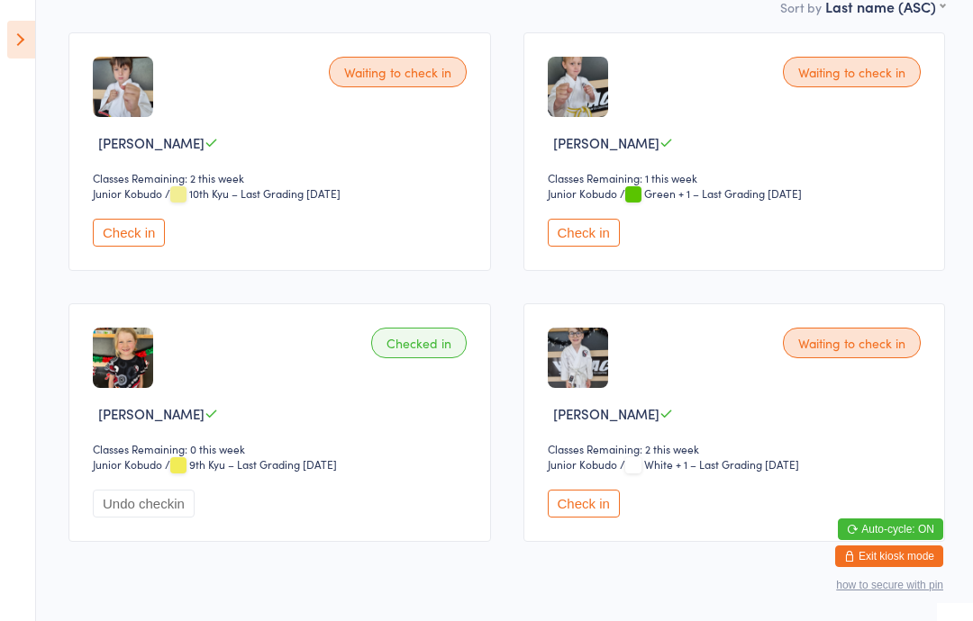
click at [557, 518] on button "Check in" at bounding box center [584, 504] width 72 height 28
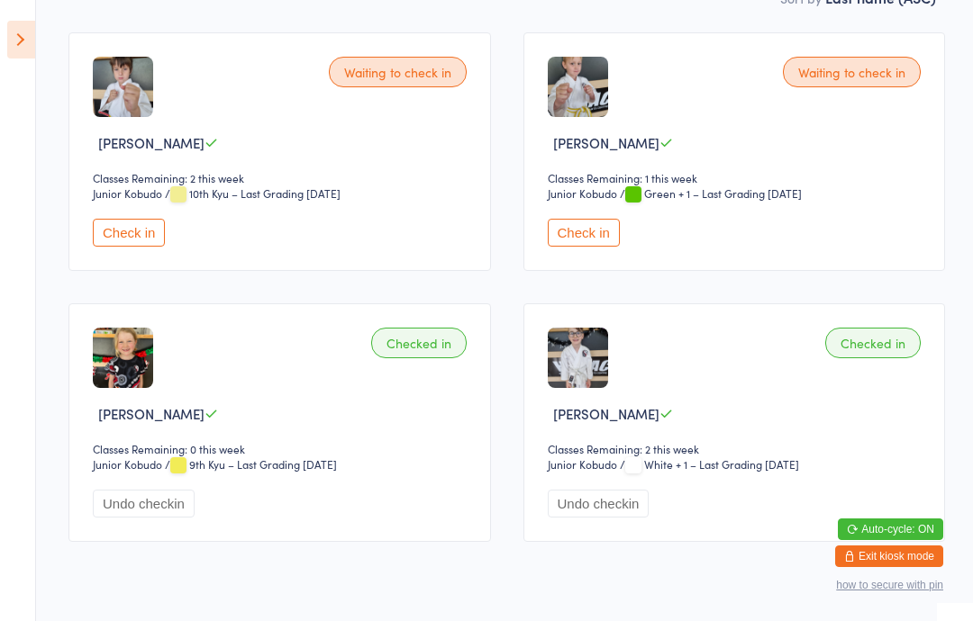
scroll to position [356, 0]
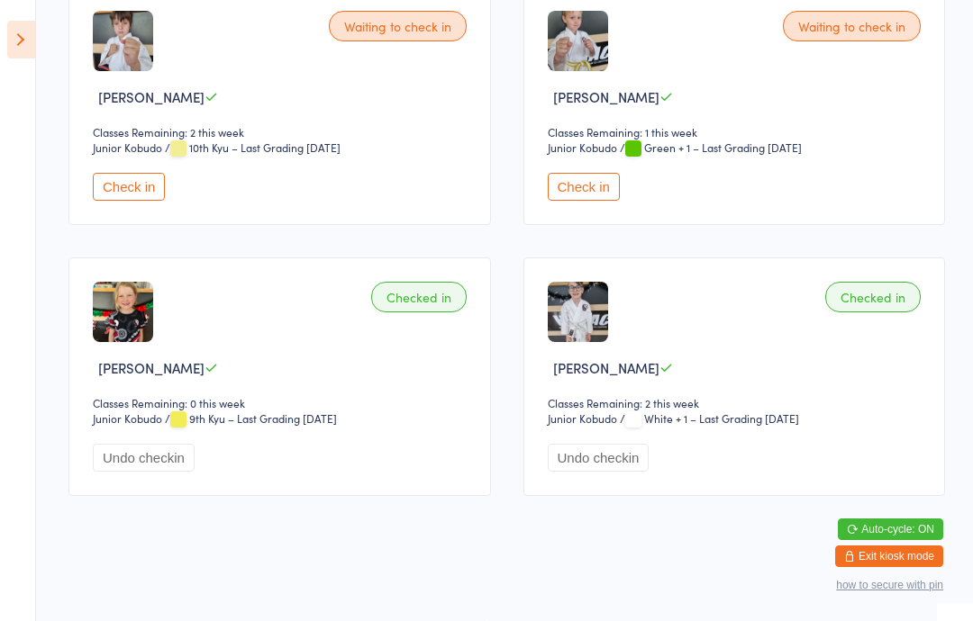
click at [11, 43] on icon at bounding box center [21, 40] width 28 height 38
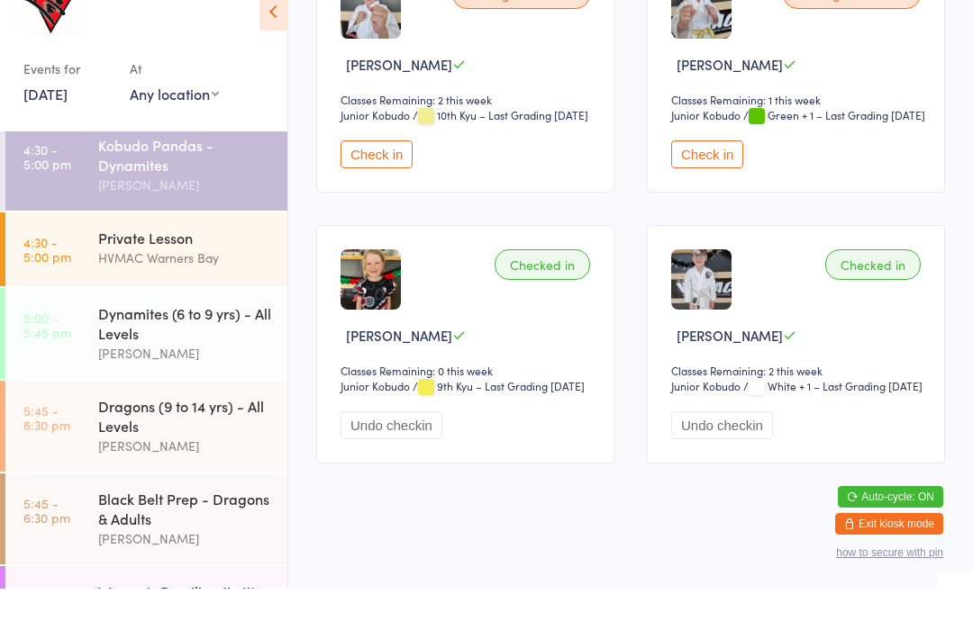
scroll to position [484, 0]
click at [218, 341] on div "Dynamites (6 to 9 yrs) - All Levels [PERSON_NAME]" at bounding box center [192, 365] width 189 height 91
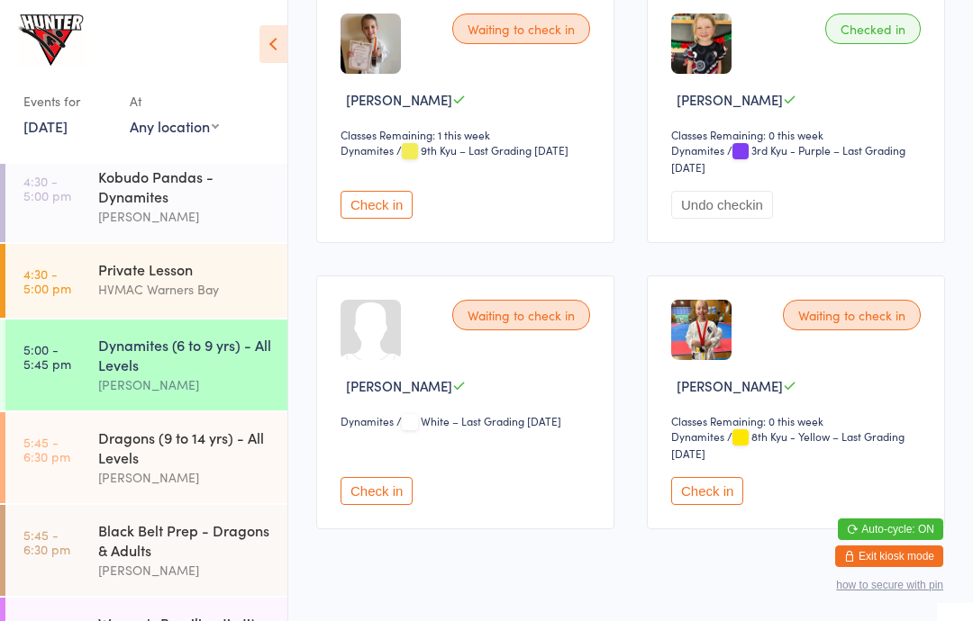
scroll to position [1776, 0]
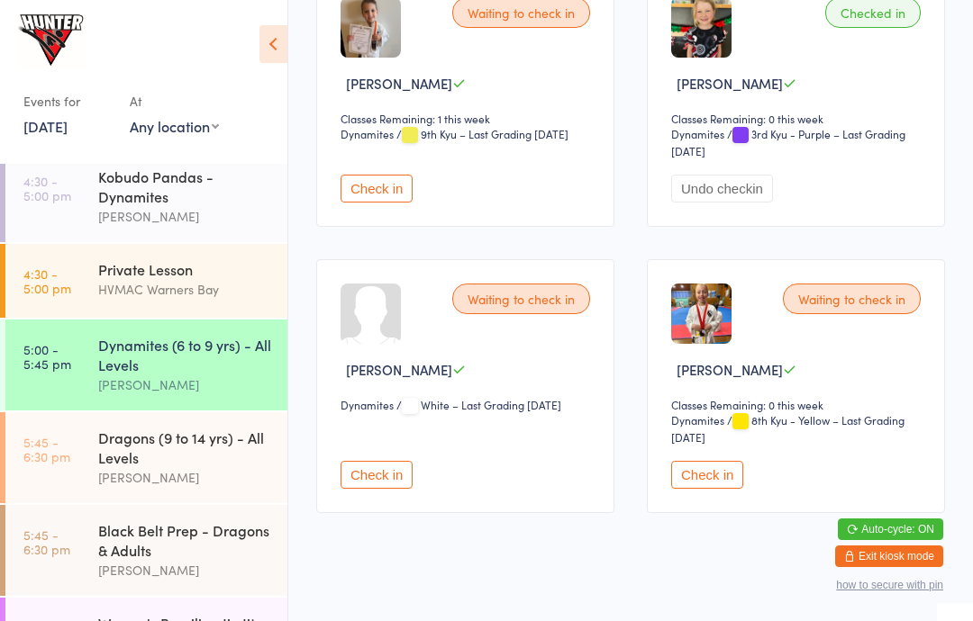
click at [385, 489] on button "Check in" at bounding box center [376, 475] width 72 height 28
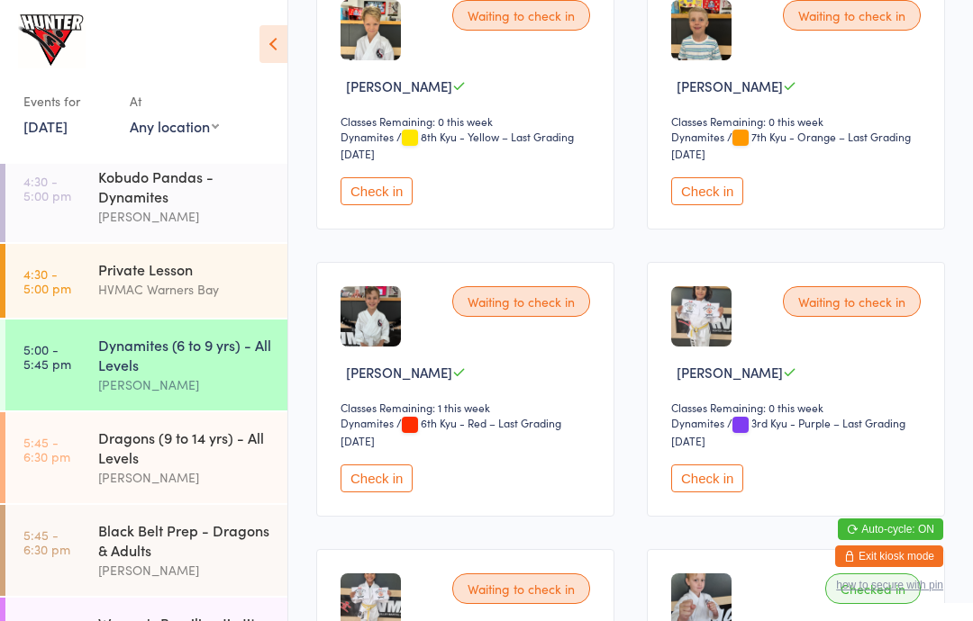
scroll to position [647, 0]
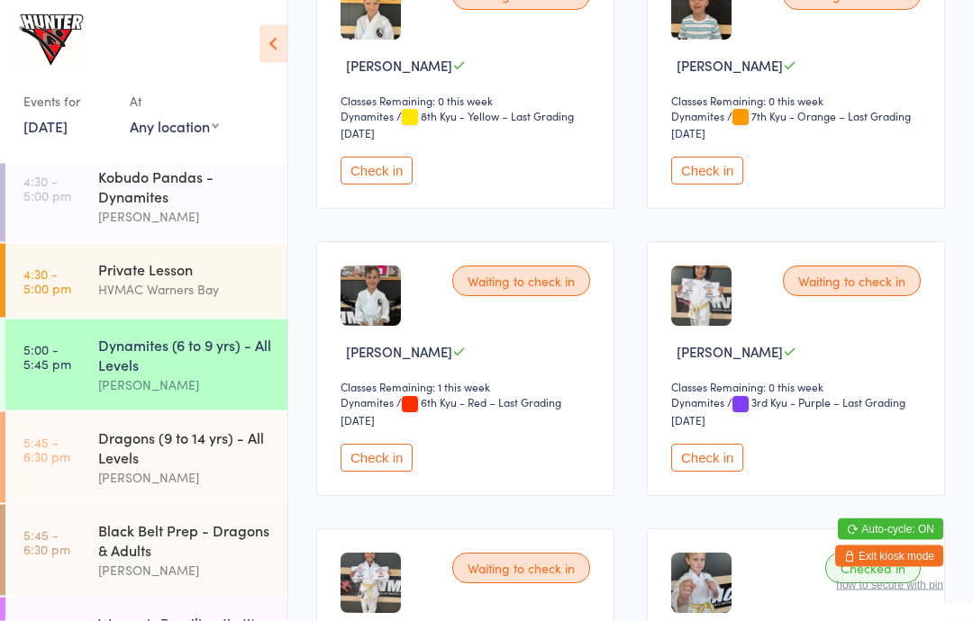
click at [364, 459] on div "Waiting to check in [PERSON_NAME] Classes Remaining: 1 this week Dynamites Dyna…" at bounding box center [465, 369] width 298 height 254
click at [364, 473] on button "Check in" at bounding box center [376, 459] width 72 height 28
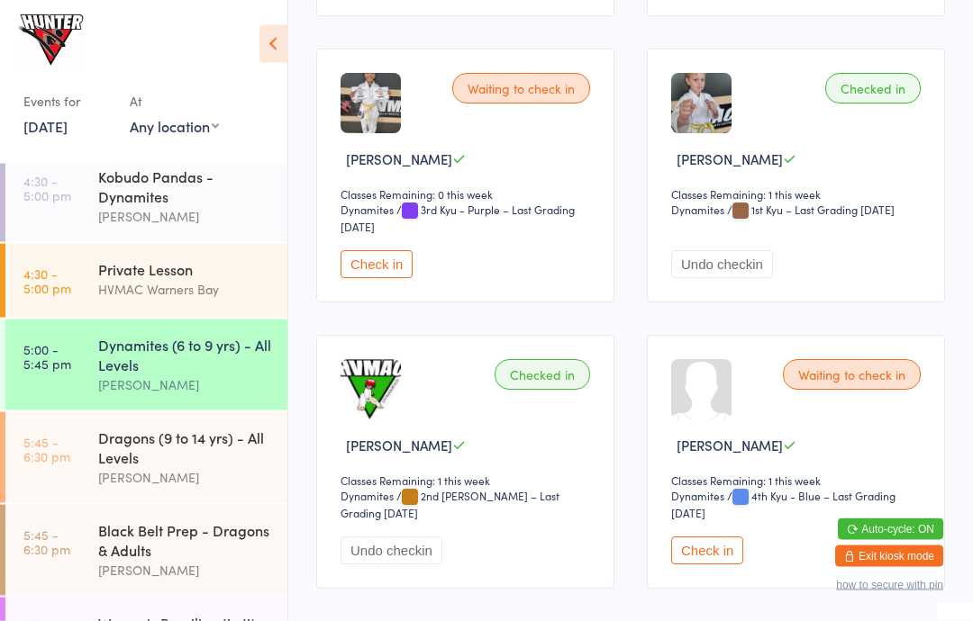
scroll to position [1127, 0]
click at [705, 565] on button "Check in" at bounding box center [707, 551] width 72 height 28
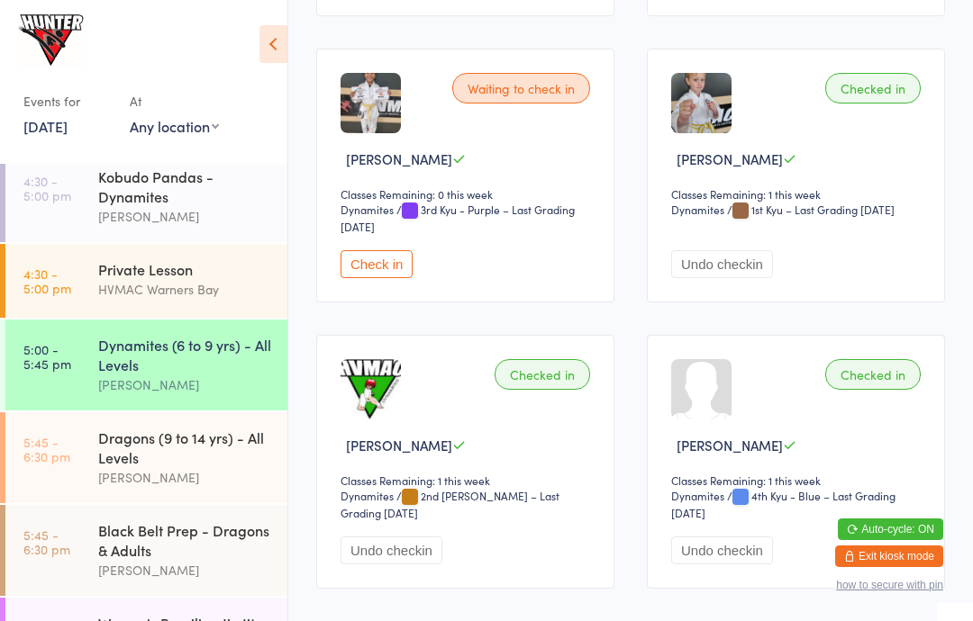
click at [196, 395] on div "[PERSON_NAME]" at bounding box center [185, 385] width 174 height 21
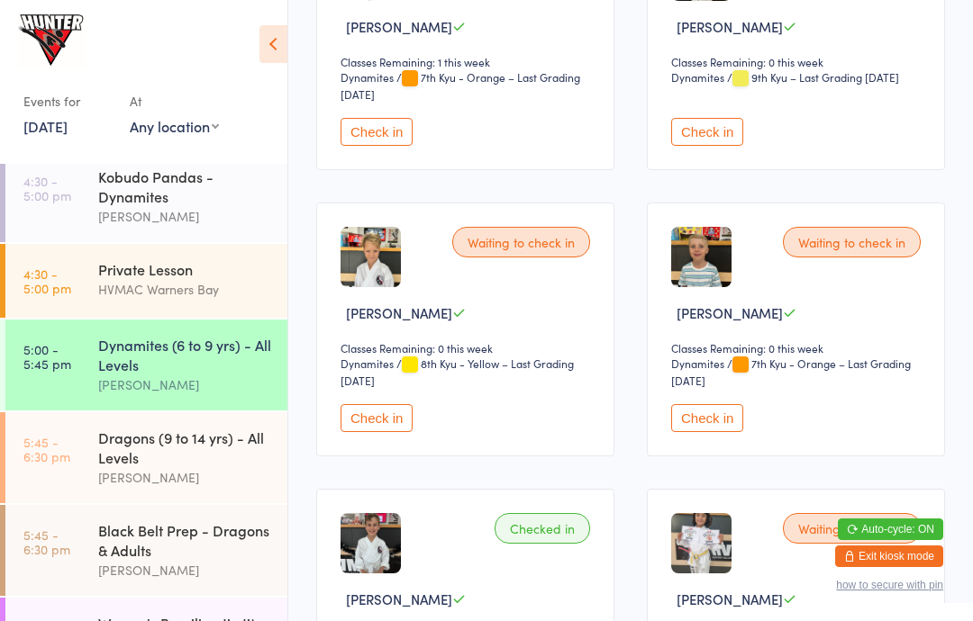
scroll to position [395, 0]
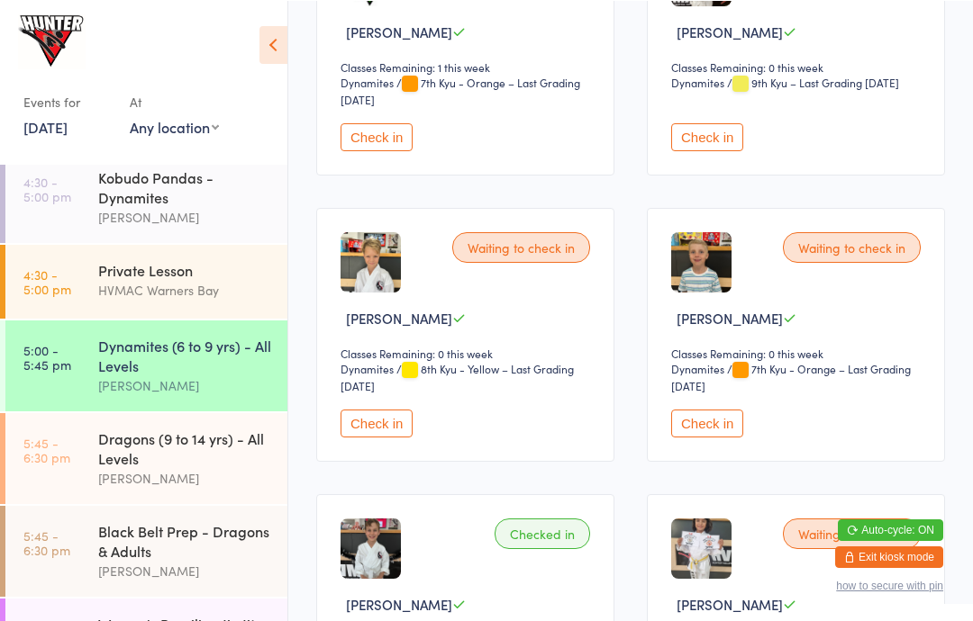
click at [380, 437] on button "Check in" at bounding box center [376, 423] width 72 height 28
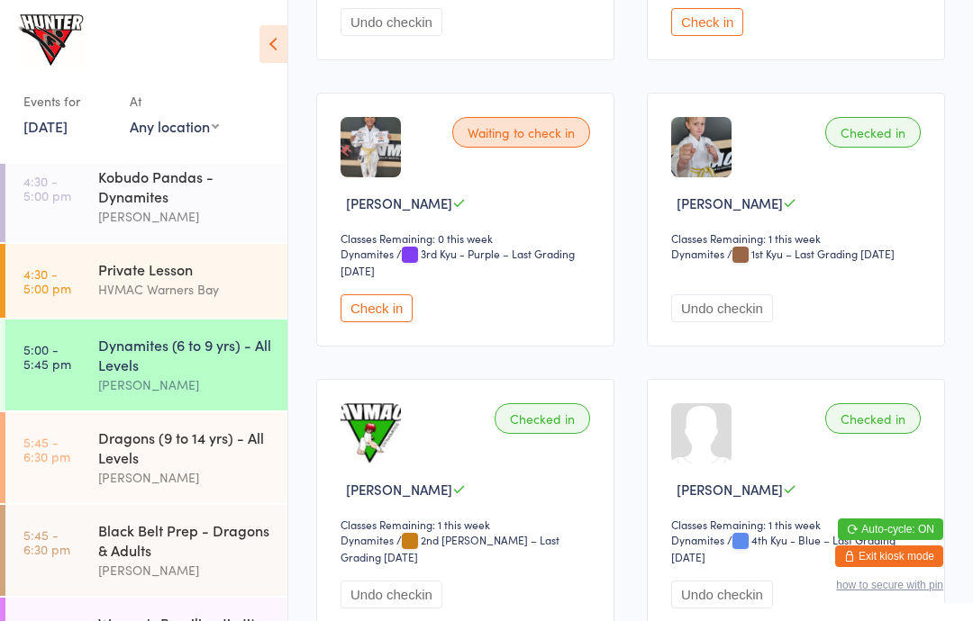
scroll to position [1082, 0]
click at [390, 323] on button "Check in" at bounding box center [376, 309] width 72 height 28
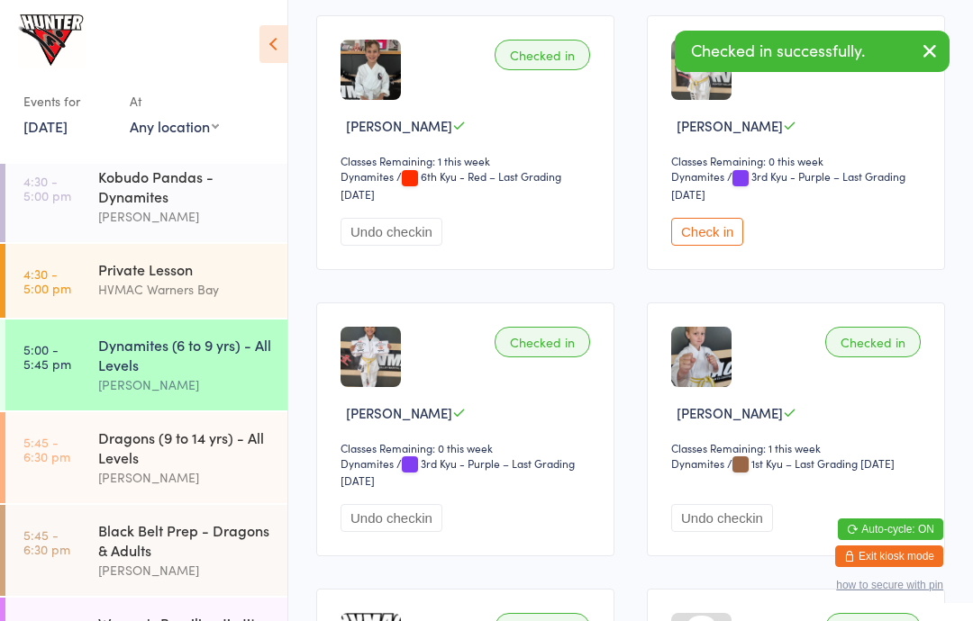
scroll to position [870, 0]
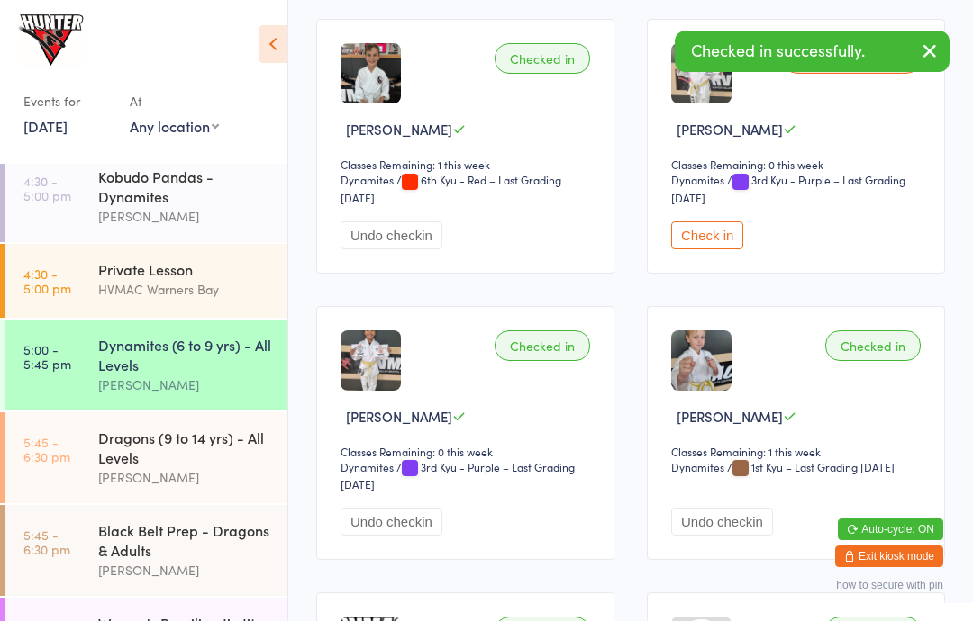
click at [701, 247] on button "Check in" at bounding box center [707, 236] width 72 height 28
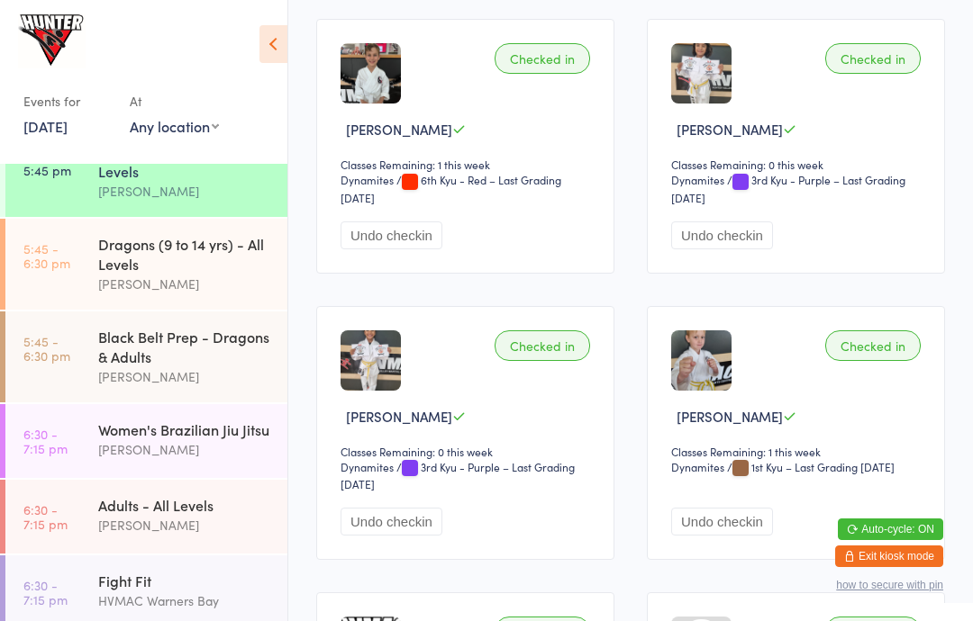
scroll to position [736, 0]
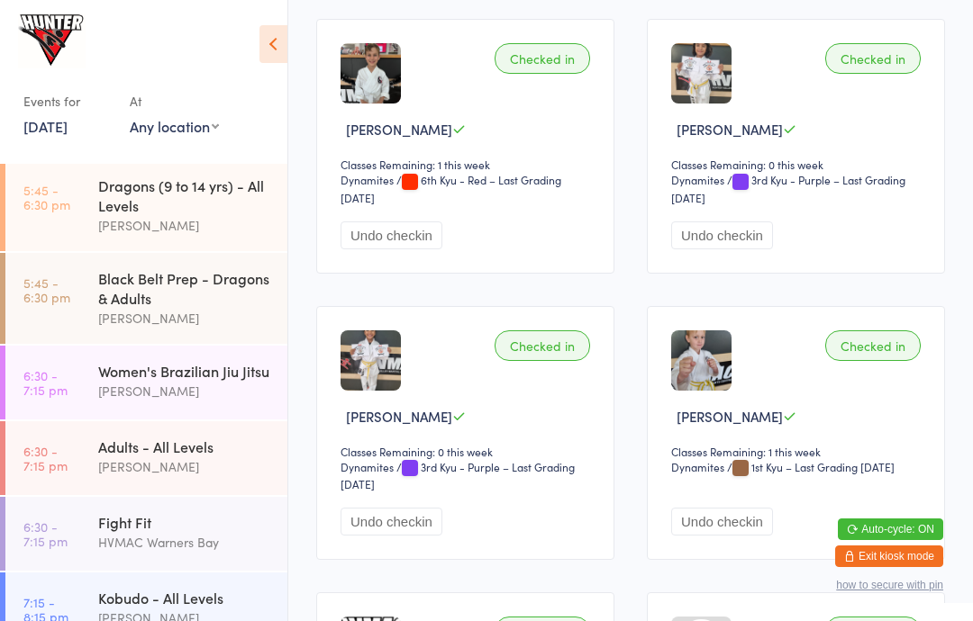
click at [195, 532] on div "Fight Fit" at bounding box center [185, 522] width 174 height 20
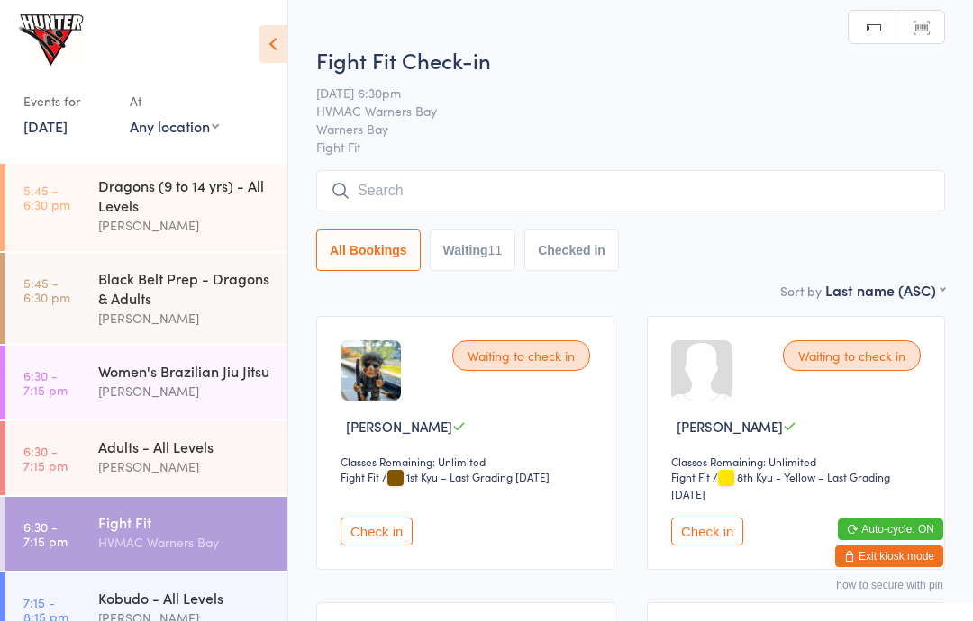
click at [285, 39] on icon at bounding box center [273, 44] width 28 height 38
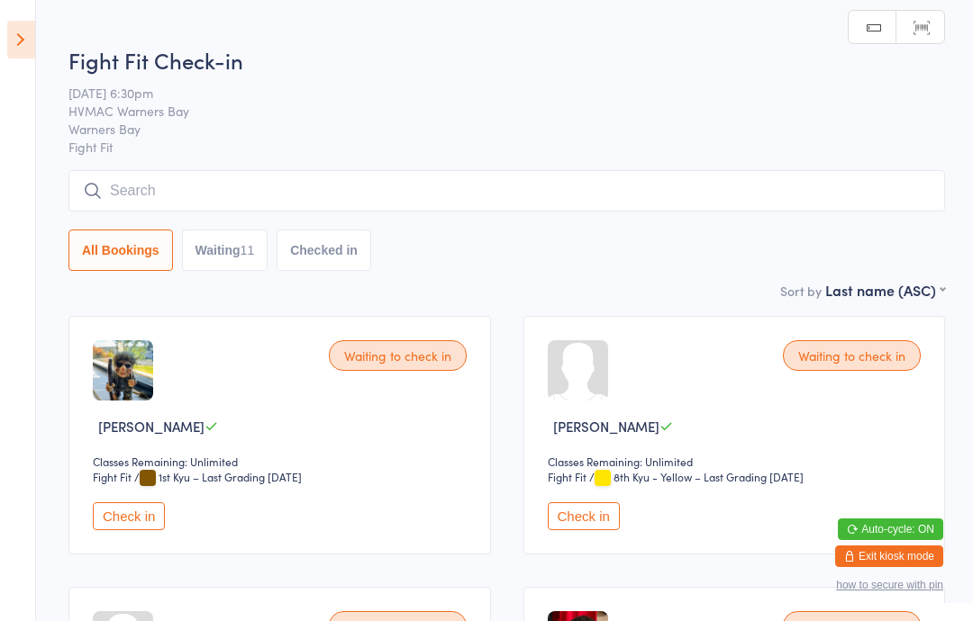
click at [132, 512] on button "Check in" at bounding box center [129, 516] width 72 height 28
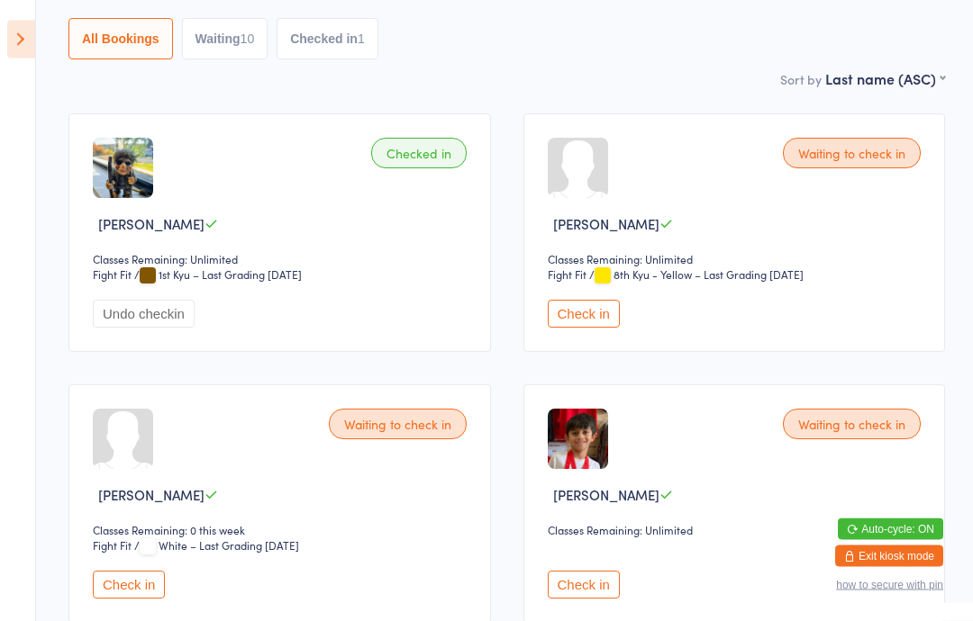
scroll to position [210, 0]
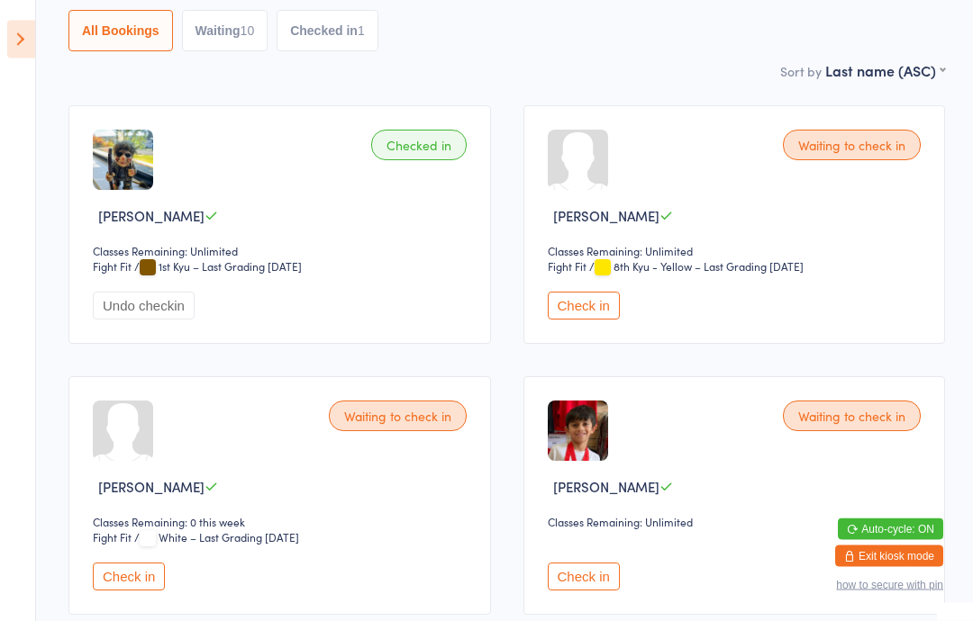
click at [29, 29] on icon at bounding box center [21, 40] width 28 height 38
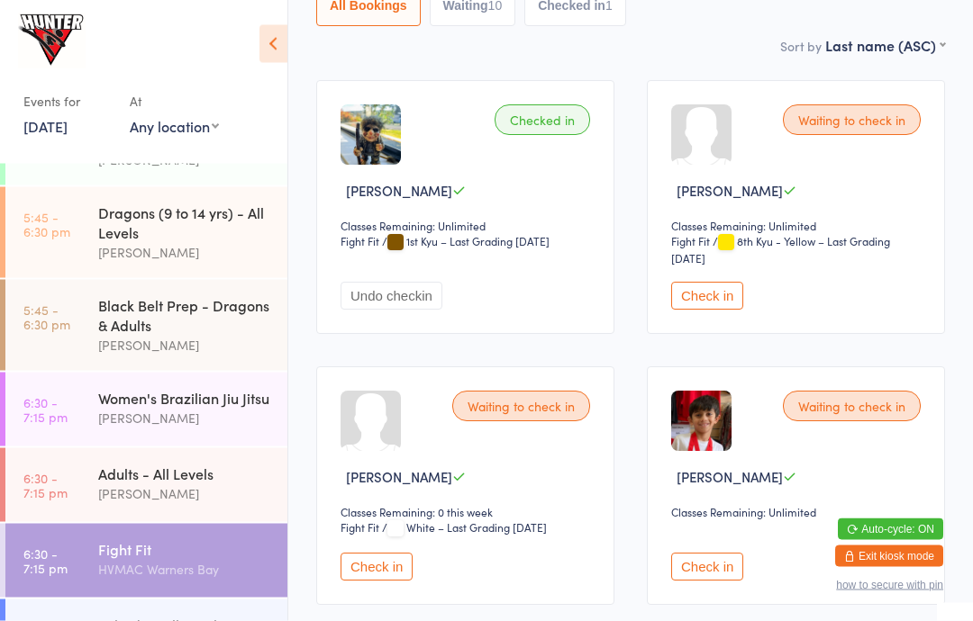
scroll to position [313, 0]
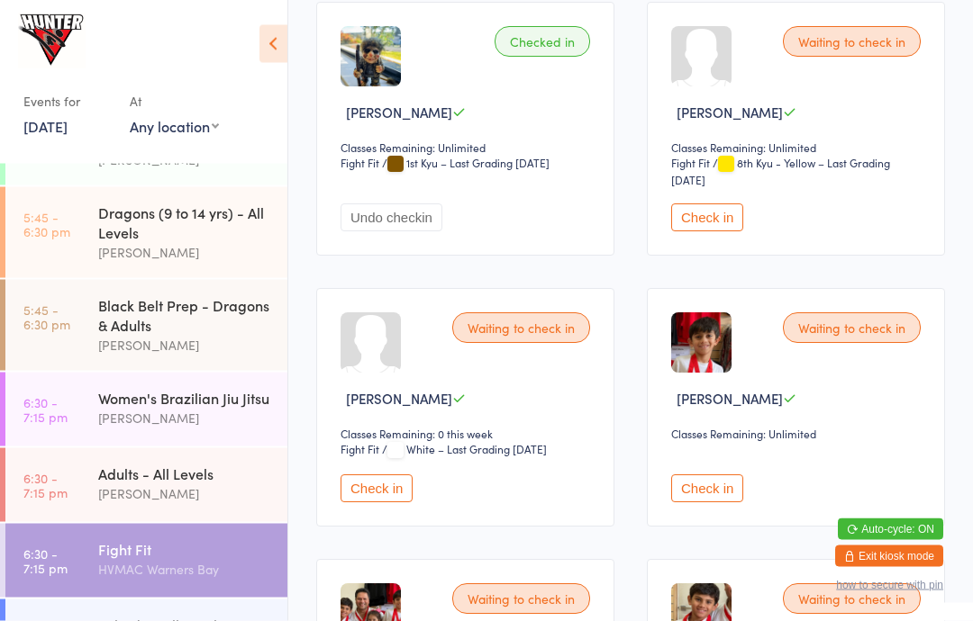
click at [202, 484] on div "Adults - All Levels" at bounding box center [185, 474] width 174 height 20
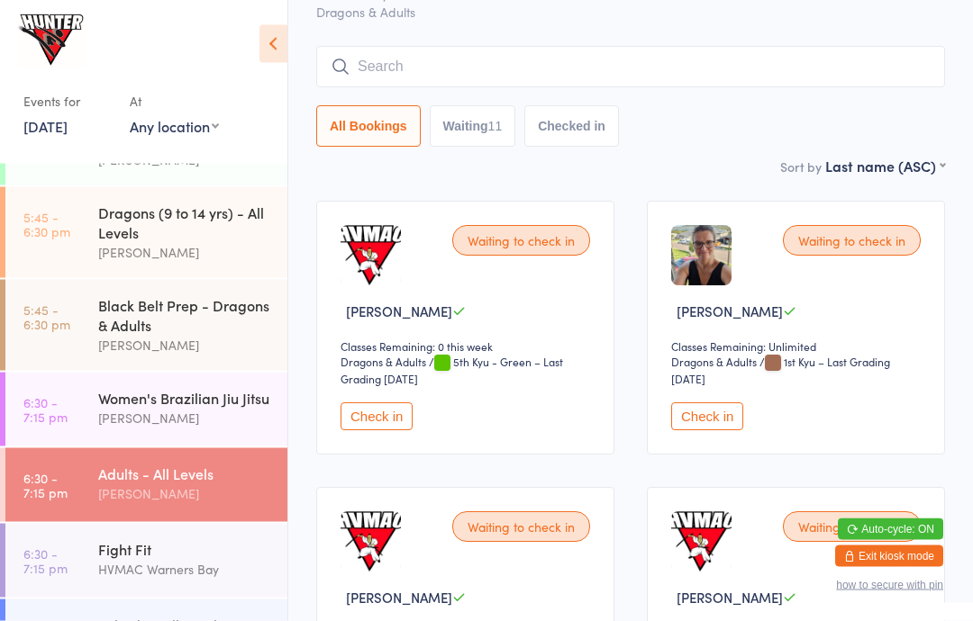
scroll to position [107, 0]
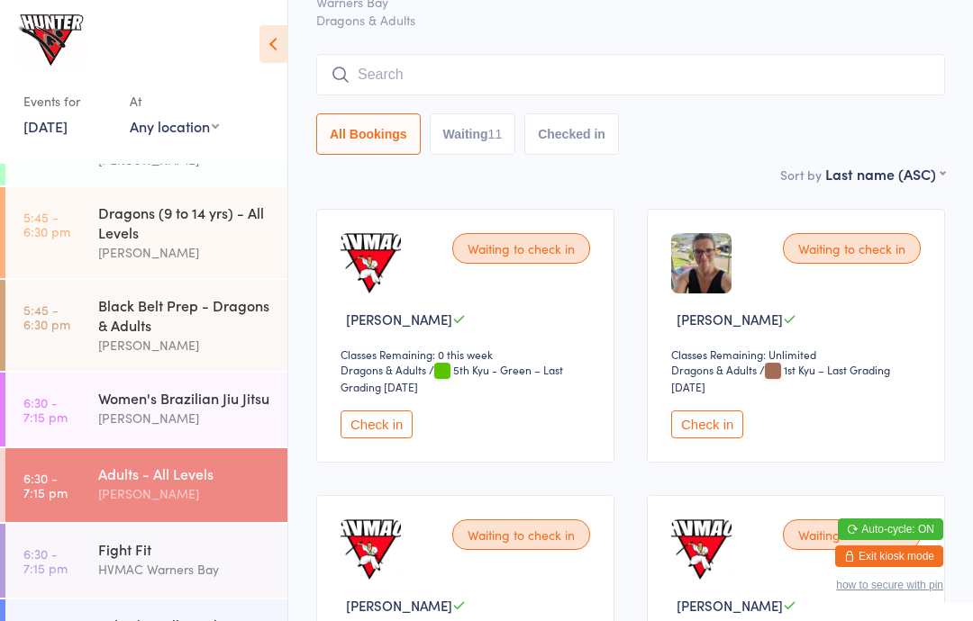
click at [703, 439] on button "Check in" at bounding box center [707, 425] width 72 height 28
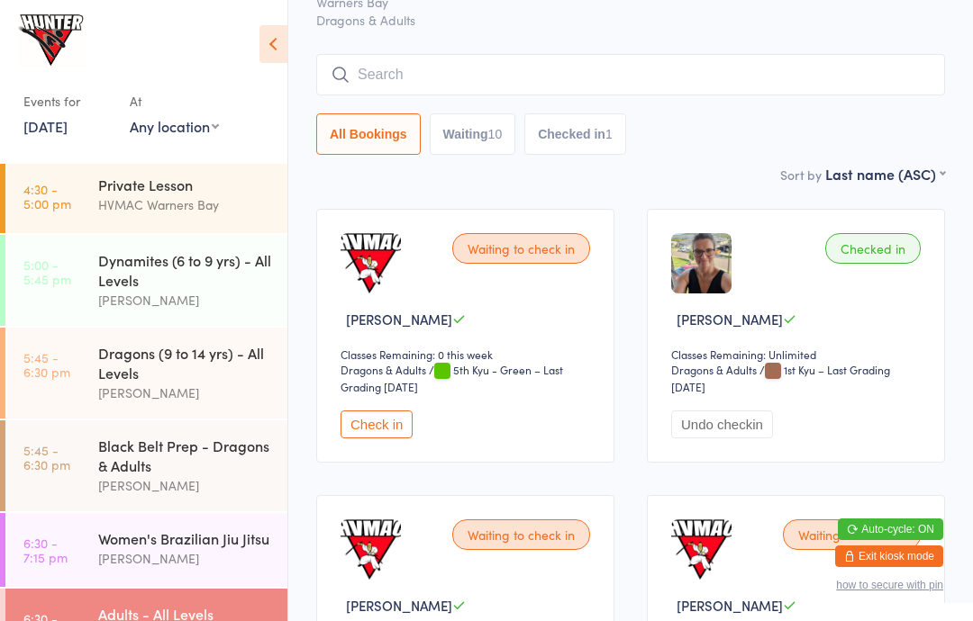
scroll to position [566, 0]
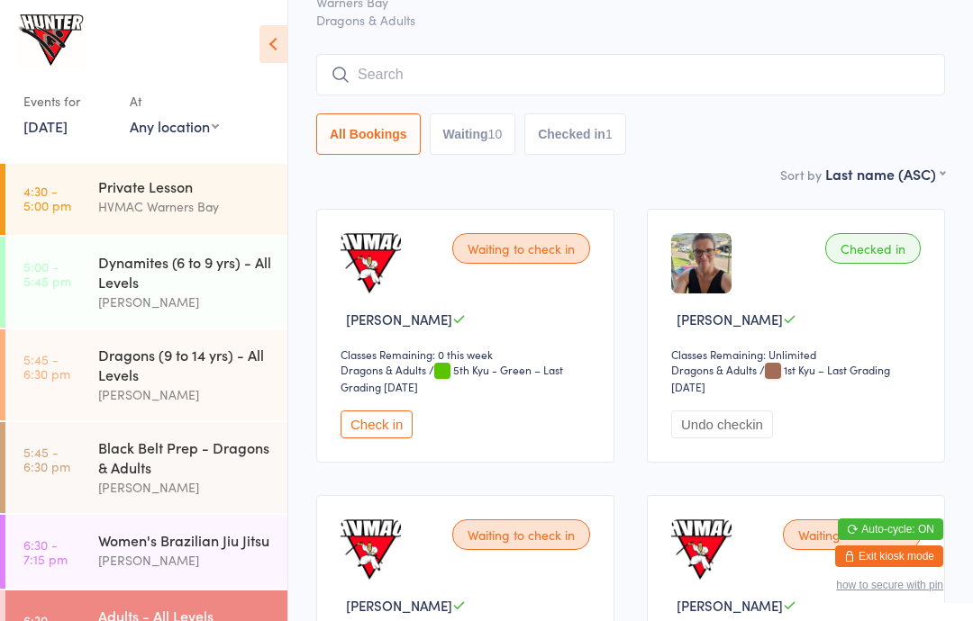
click at [116, 309] on div "[PERSON_NAME]" at bounding box center [185, 302] width 174 height 21
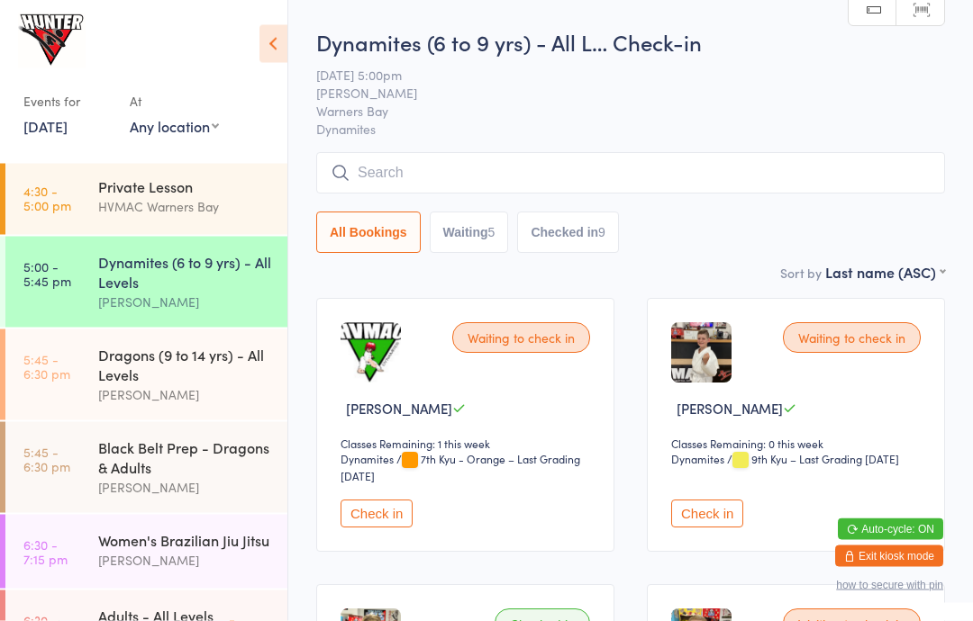
scroll to position [18, 0]
click at [710, 525] on button "Check in" at bounding box center [707, 514] width 72 height 28
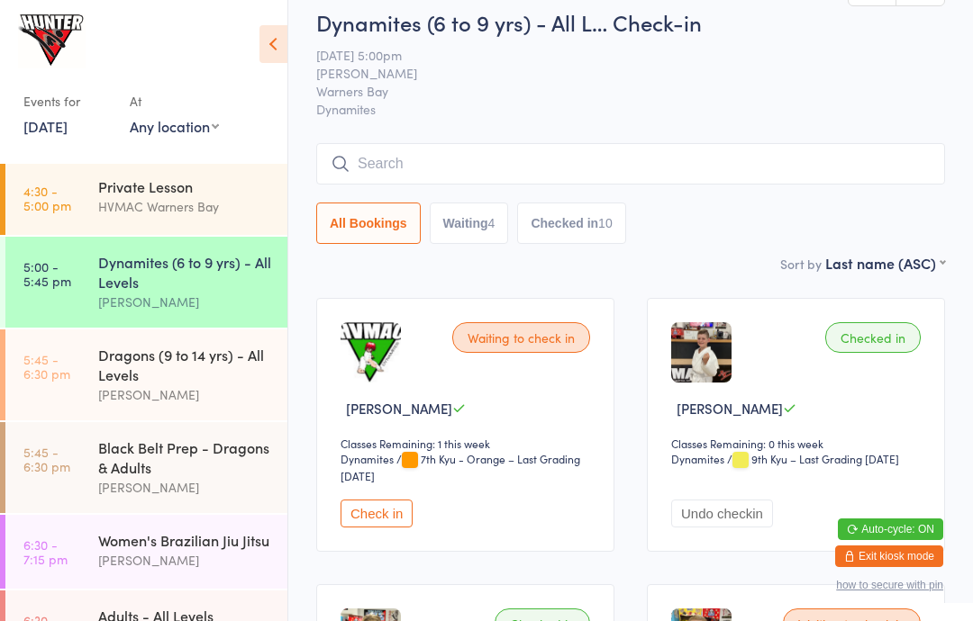
click at [167, 477] on div "Black Belt Prep - Dragons & Adults" at bounding box center [185, 458] width 174 height 40
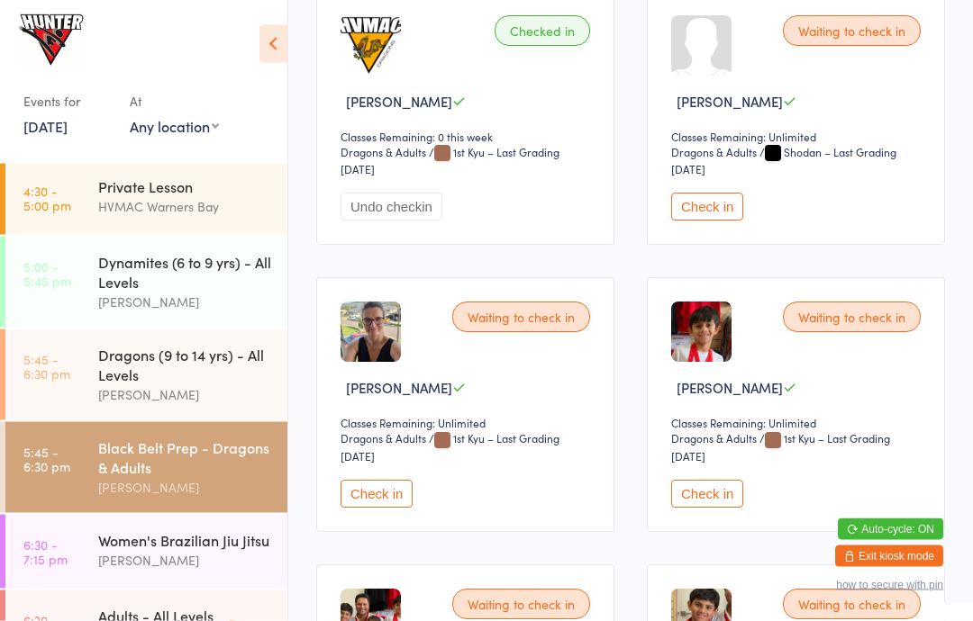
scroll to position [611, 0]
click at [392, 507] on button "Check in" at bounding box center [376, 494] width 72 height 28
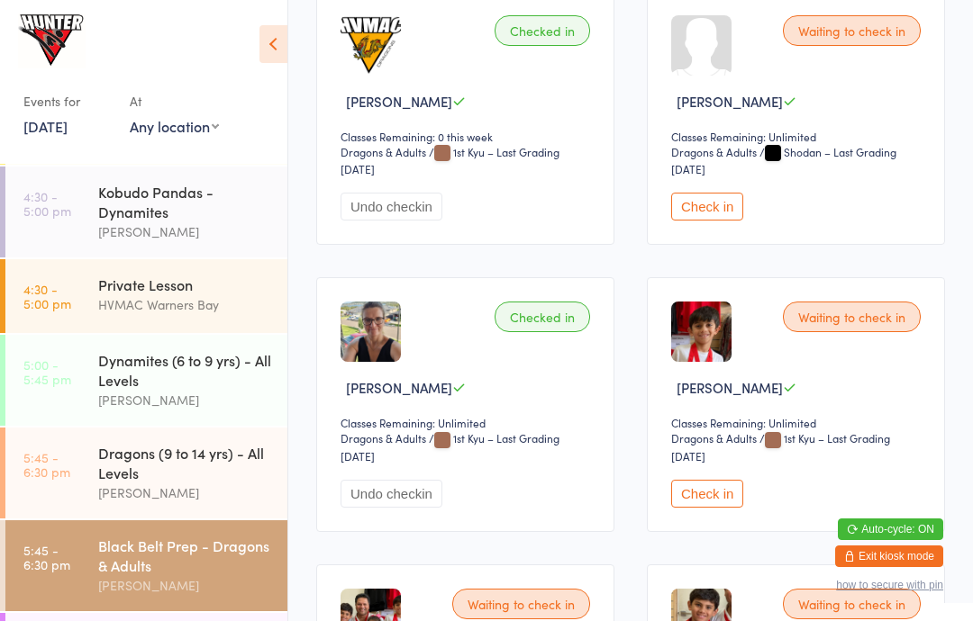
scroll to position [471, 0]
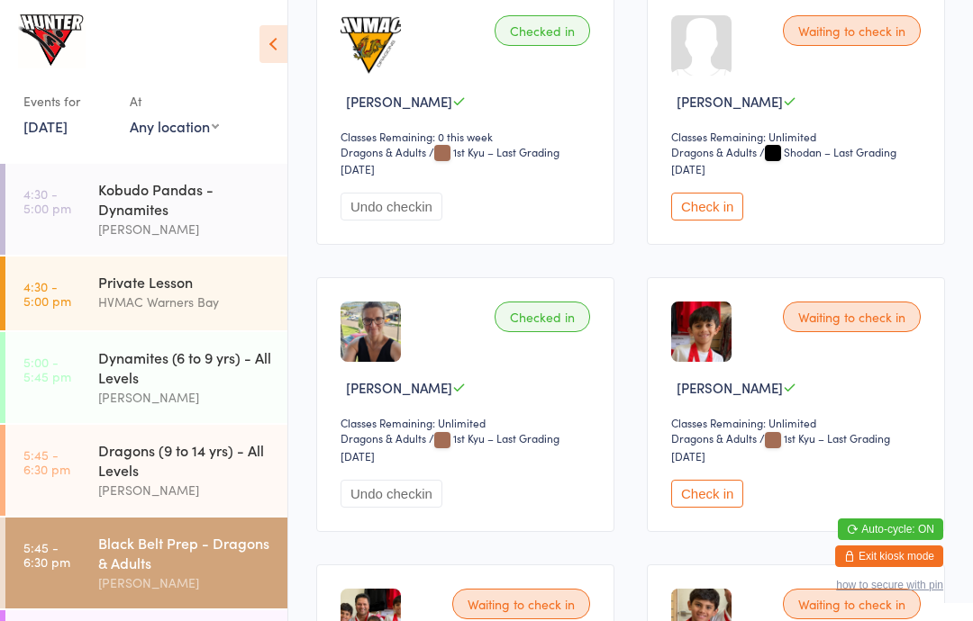
click at [225, 367] on div "Dynamites (6 to 9 yrs) - All Levels" at bounding box center [185, 368] width 174 height 40
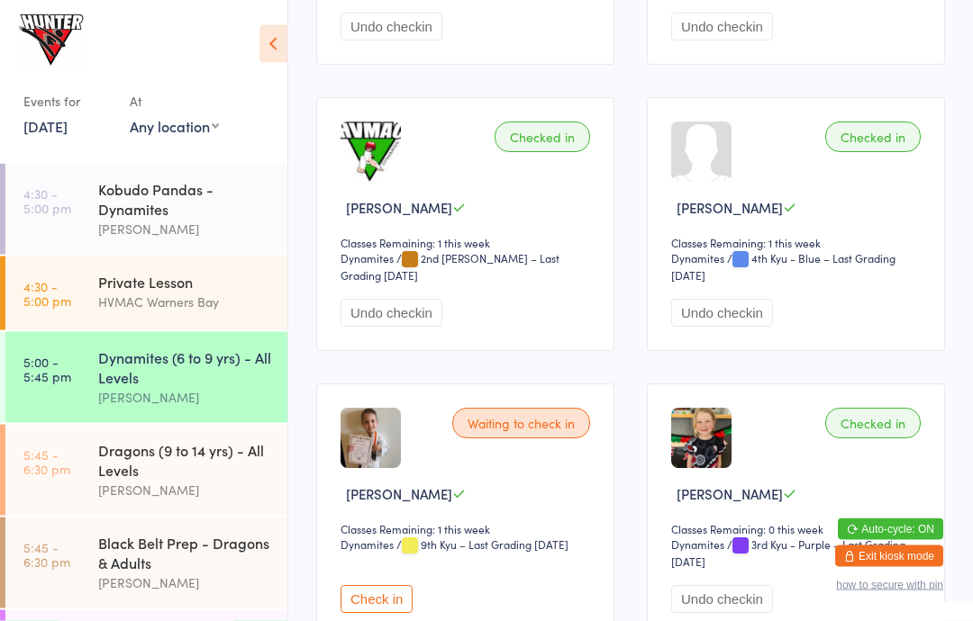
click at [384, 614] on button "Check in" at bounding box center [376, 600] width 72 height 28
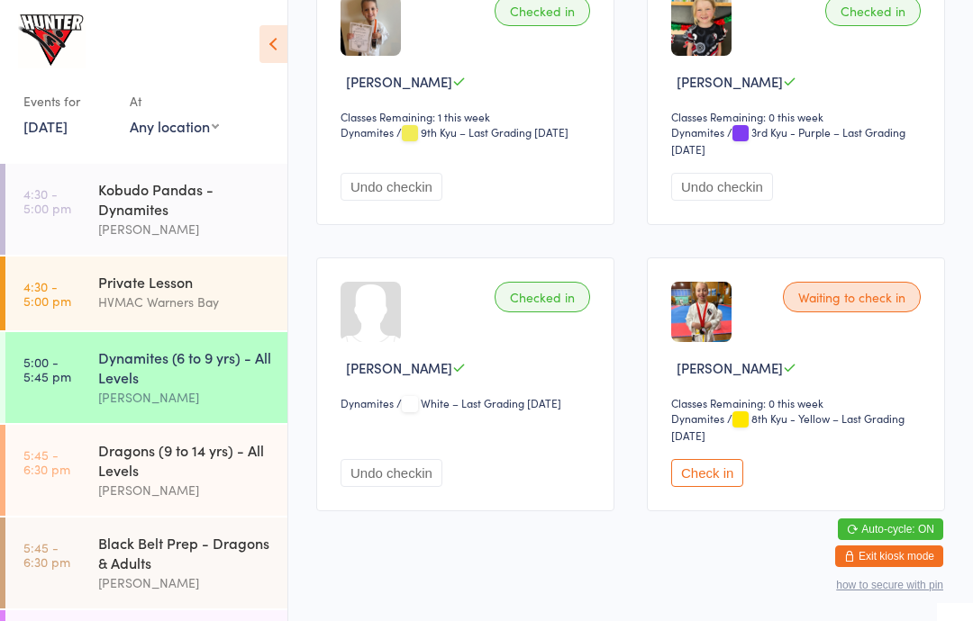
scroll to position [1767, 0]
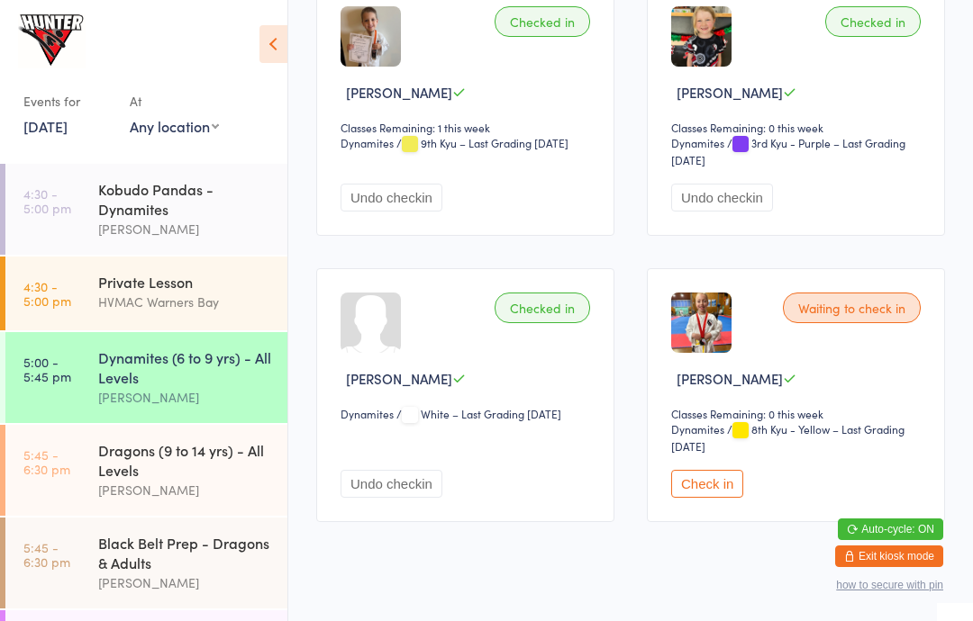
click at [713, 498] on button "Check in" at bounding box center [707, 484] width 72 height 28
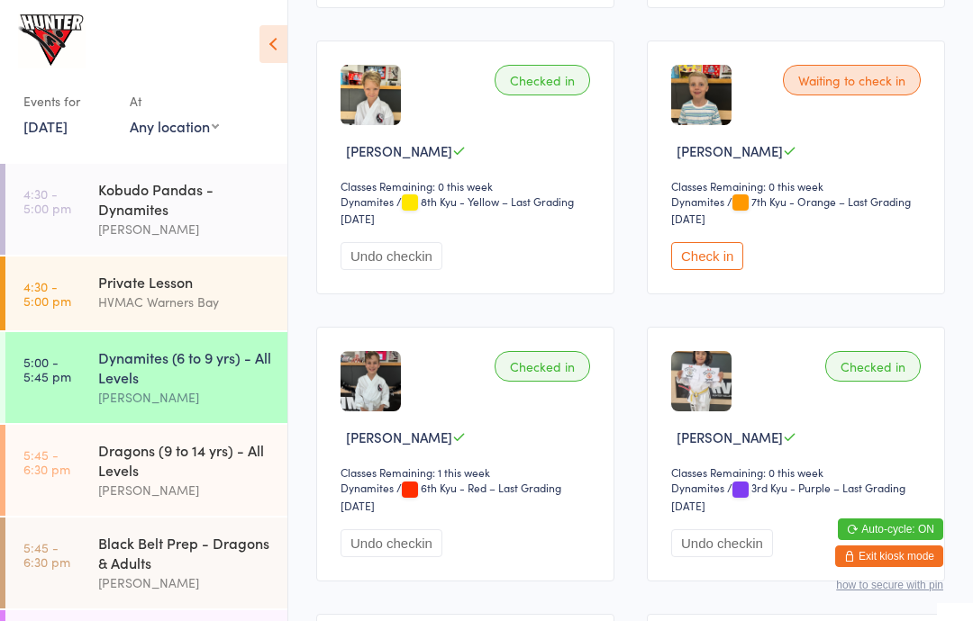
scroll to position [0, 0]
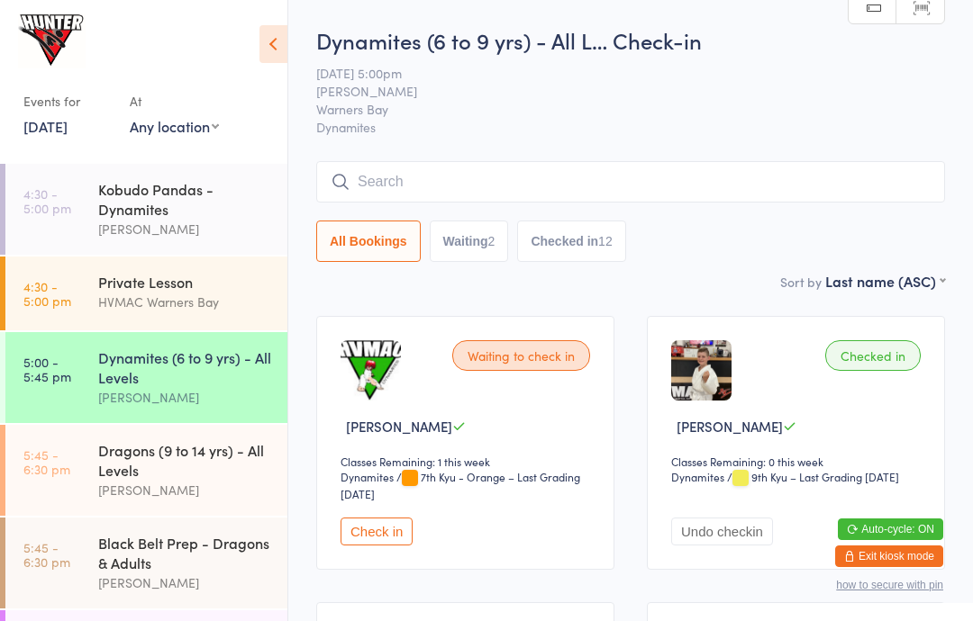
click at [369, 546] on button "Check in" at bounding box center [376, 532] width 72 height 28
click at [265, 42] on icon at bounding box center [273, 44] width 28 height 38
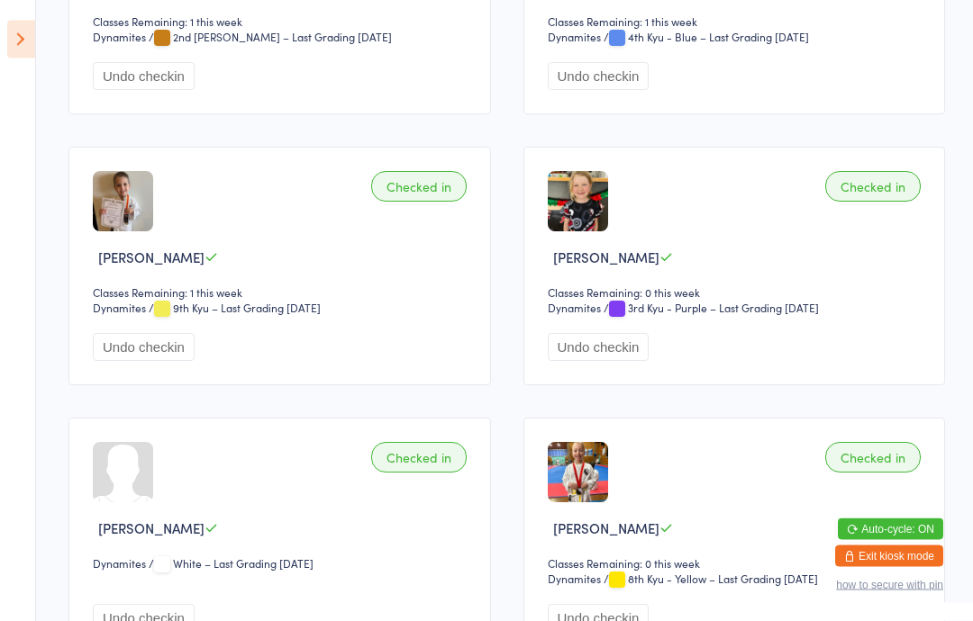
scroll to position [1507, 0]
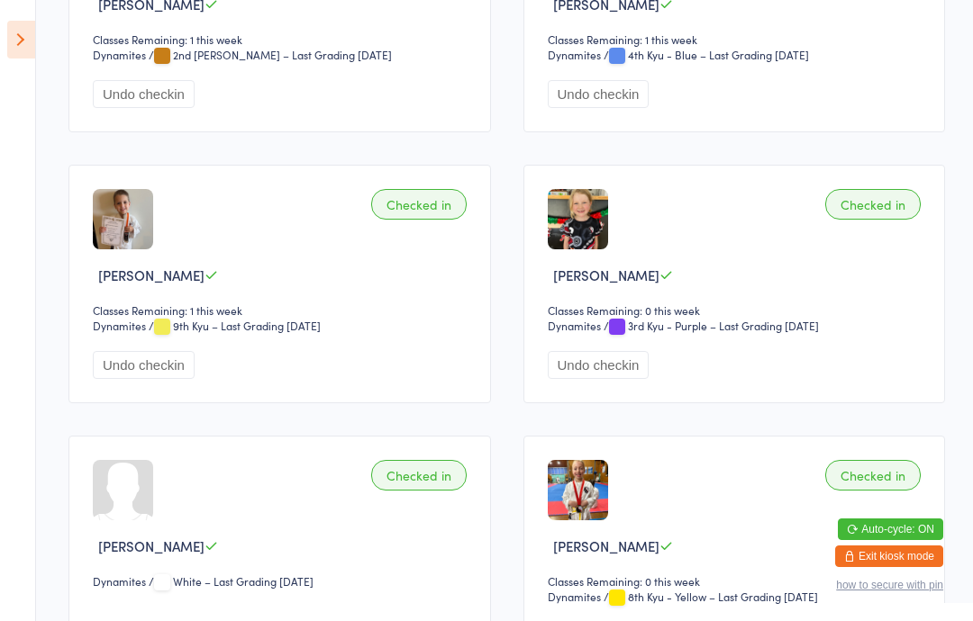
click at [21, 38] on icon at bounding box center [21, 40] width 28 height 38
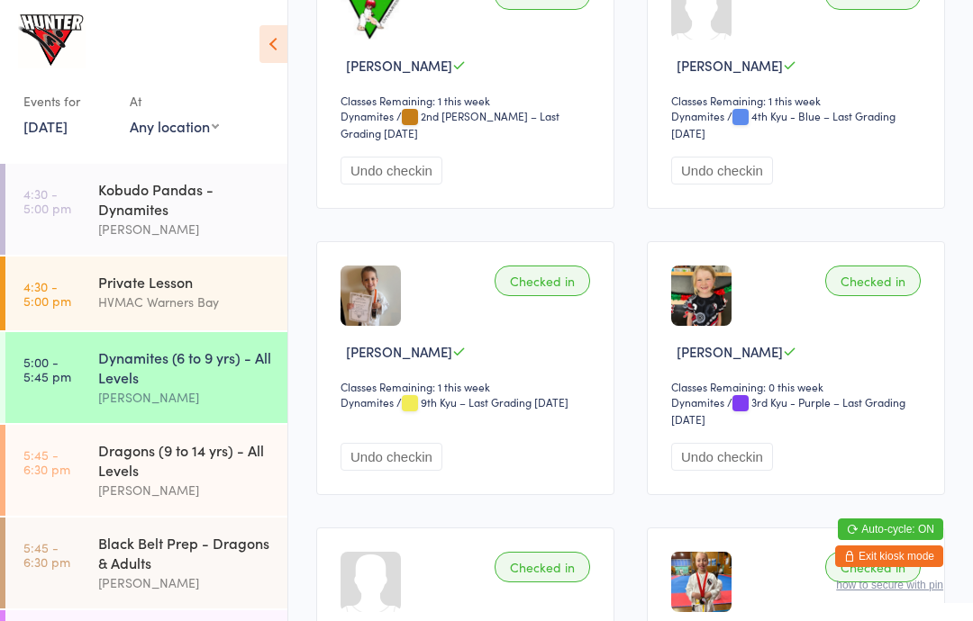
click at [131, 379] on div "Dynamites (6 to 9 yrs) - All Levels" at bounding box center [185, 368] width 174 height 40
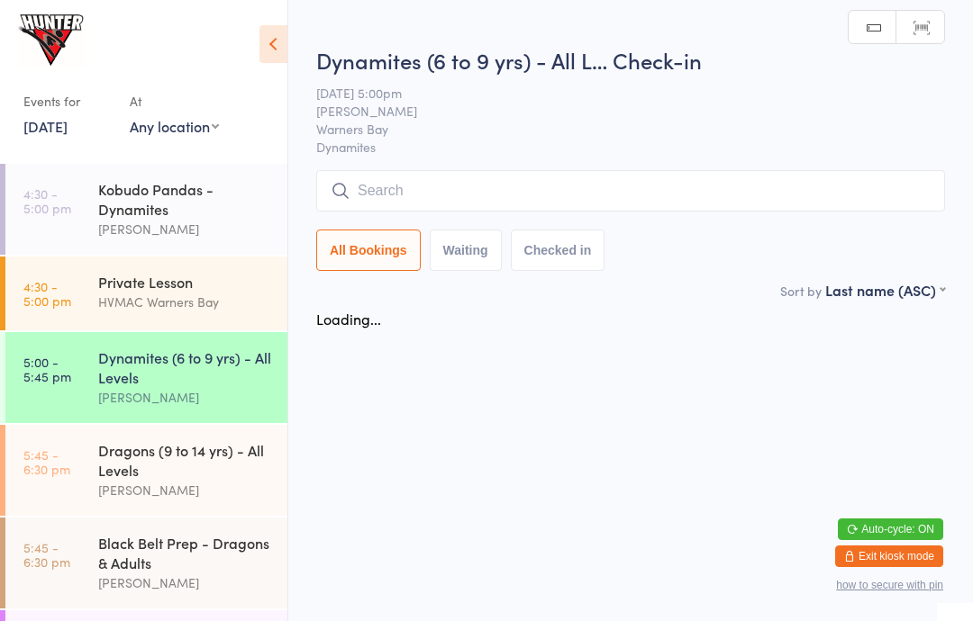
scroll to position [0, 0]
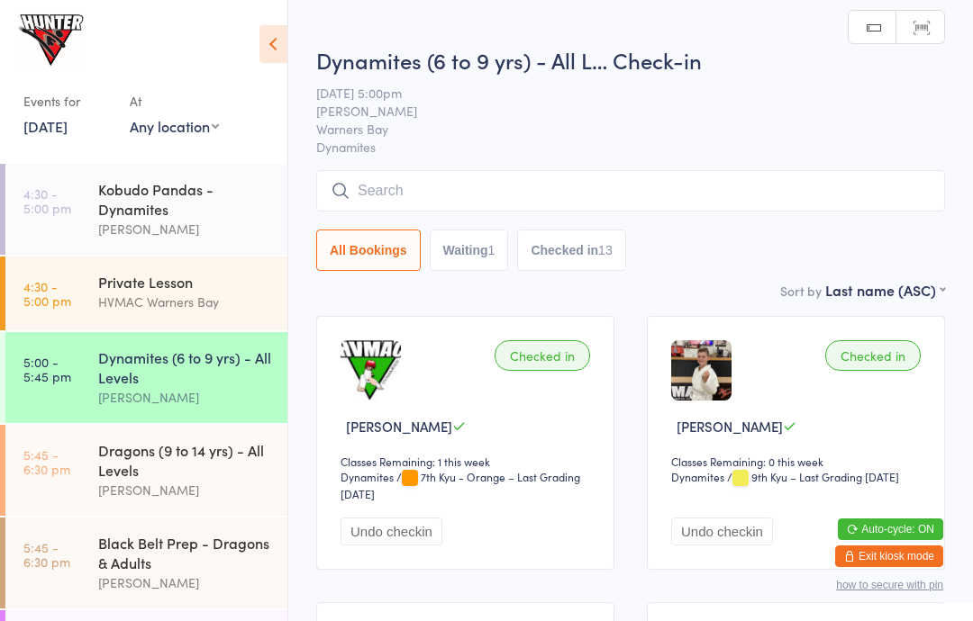
click at [271, 39] on icon at bounding box center [273, 44] width 28 height 38
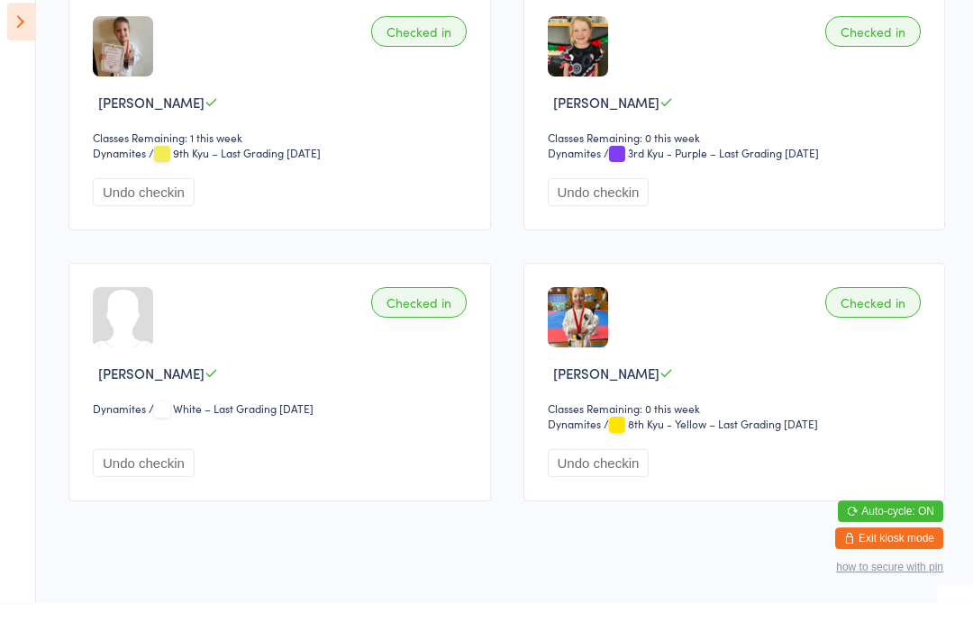
scroll to position [1734, 0]
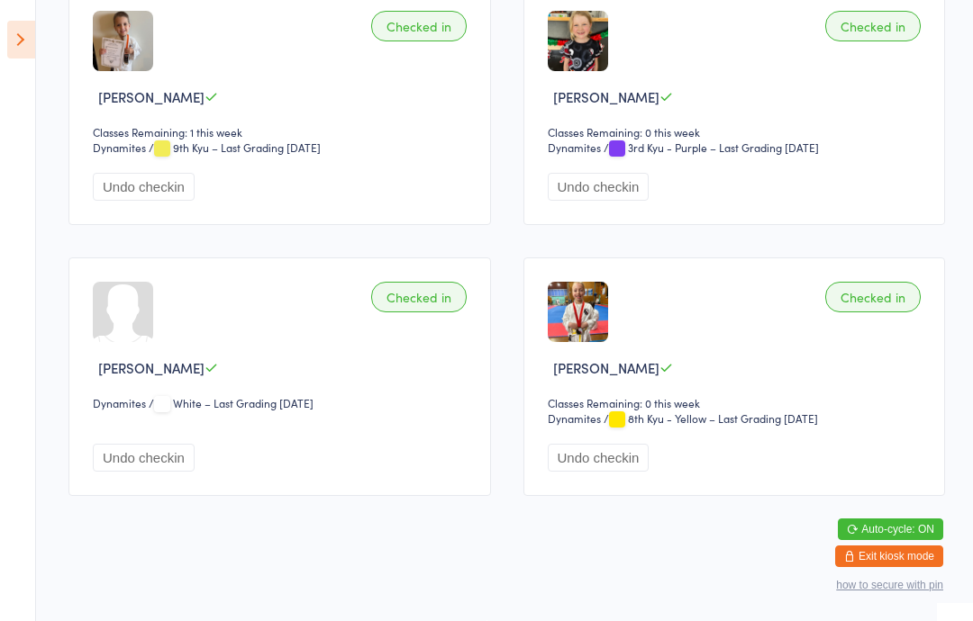
click at [12, 26] on icon at bounding box center [21, 40] width 28 height 38
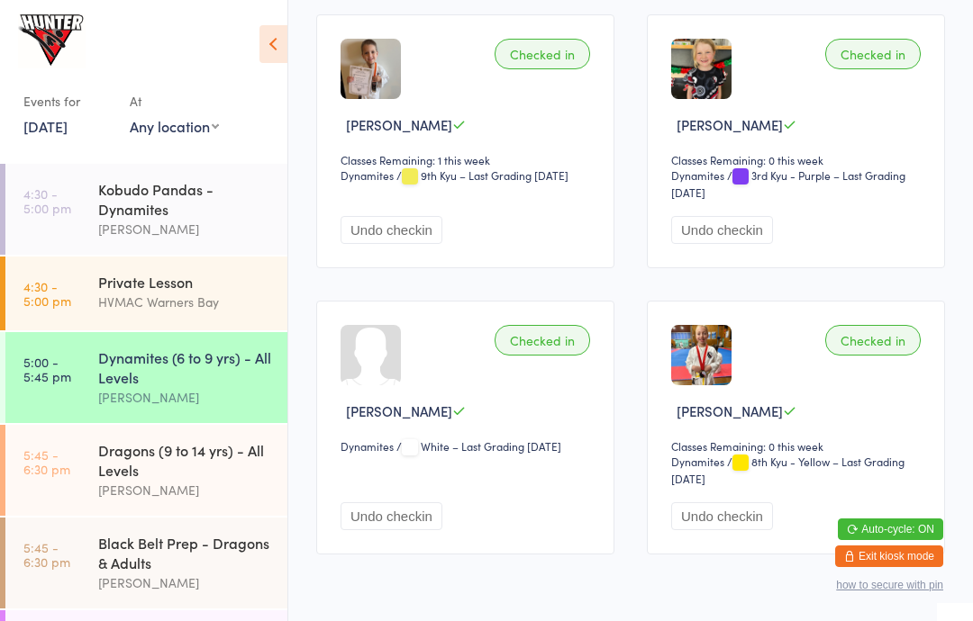
click at [275, 36] on icon at bounding box center [273, 44] width 28 height 38
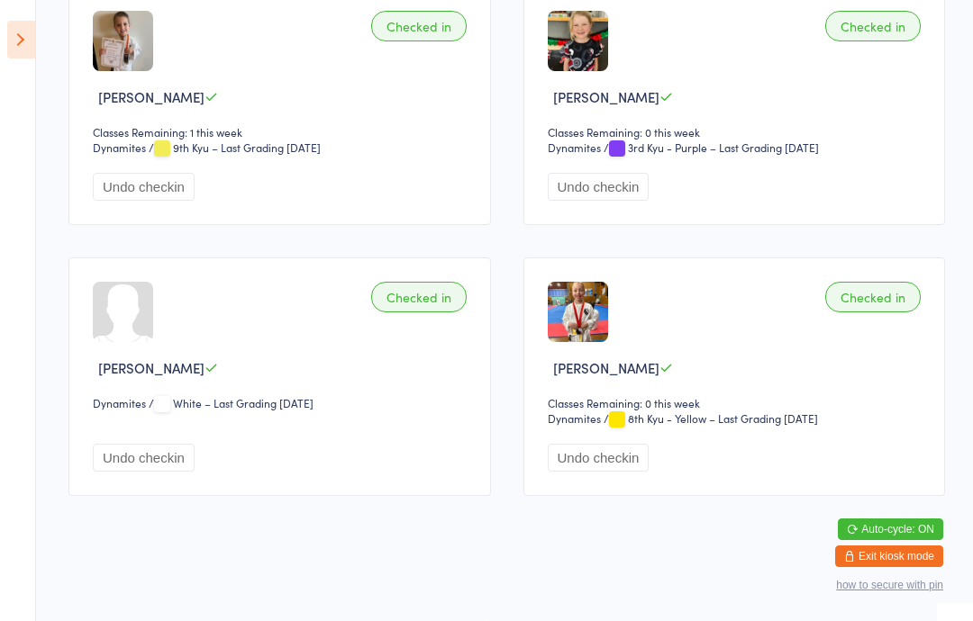
click at [29, 41] on icon at bounding box center [21, 40] width 28 height 38
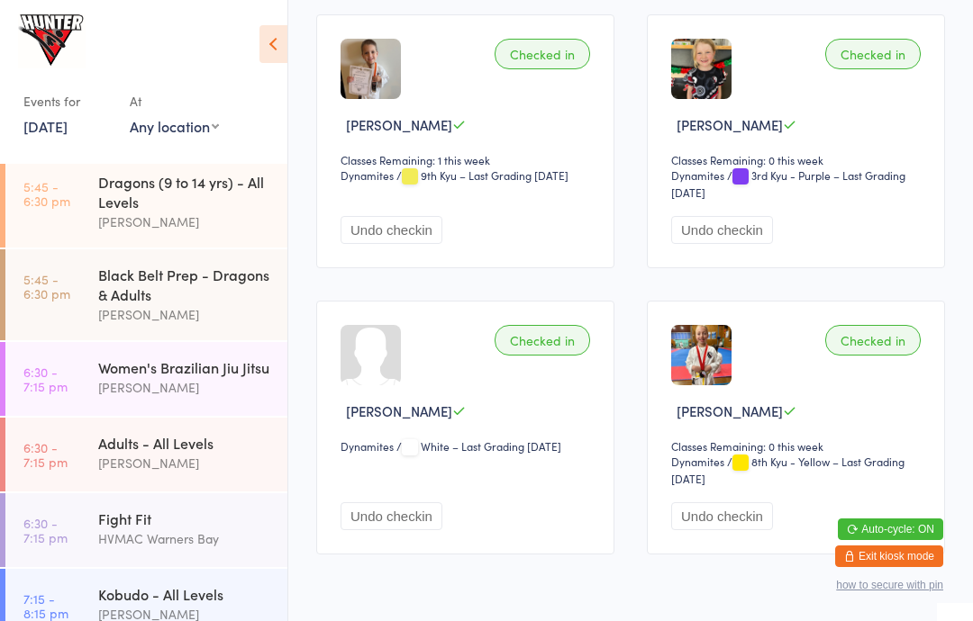
scroll to position [756, 0]
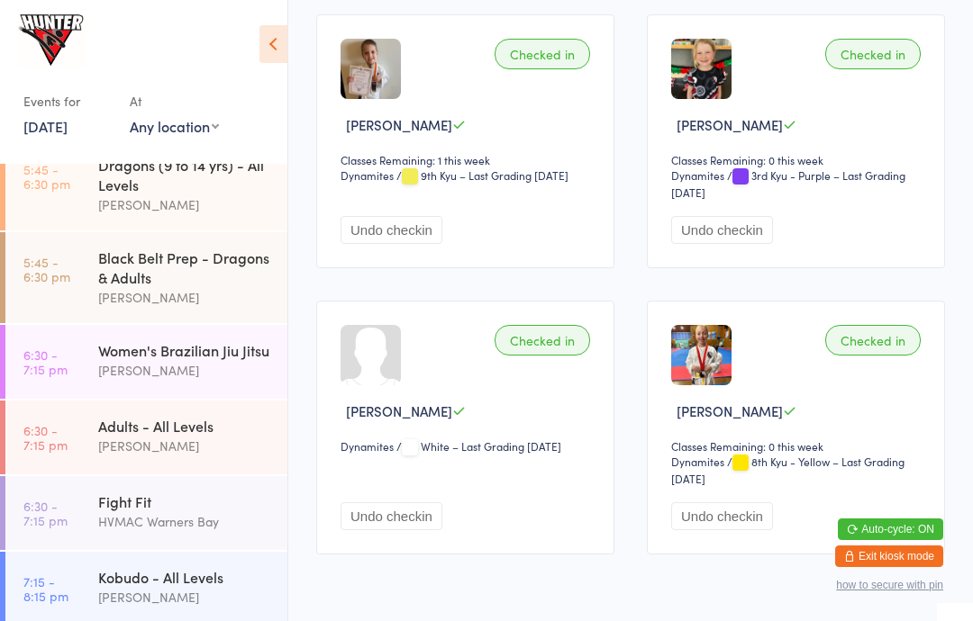
click at [231, 287] on div "Black Belt Prep - Dragons & Adults" at bounding box center [185, 268] width 174 height 40
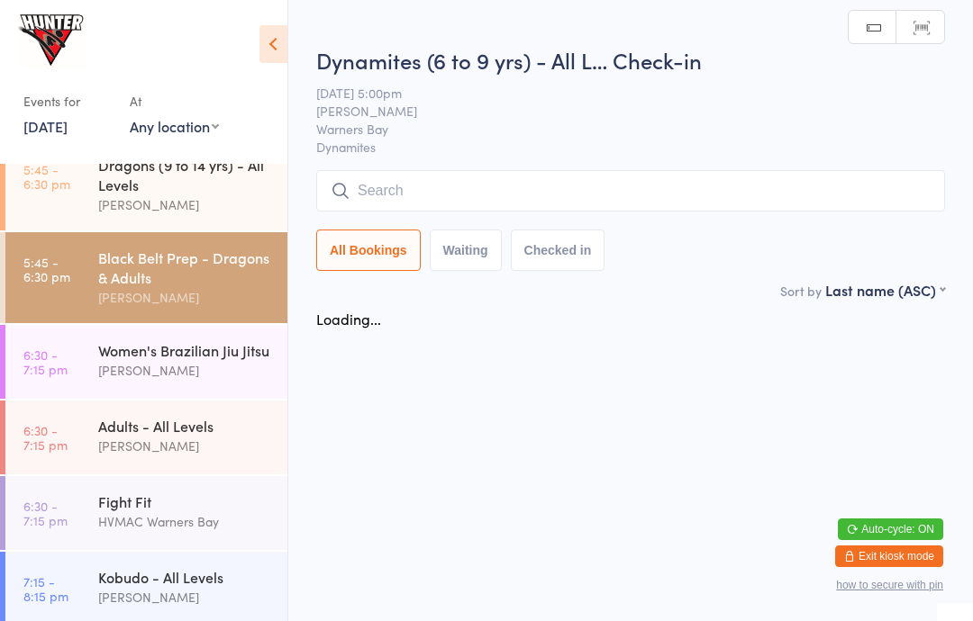
click at [280, 52] on icon at bounding box center [273, 44] width 28 height 38
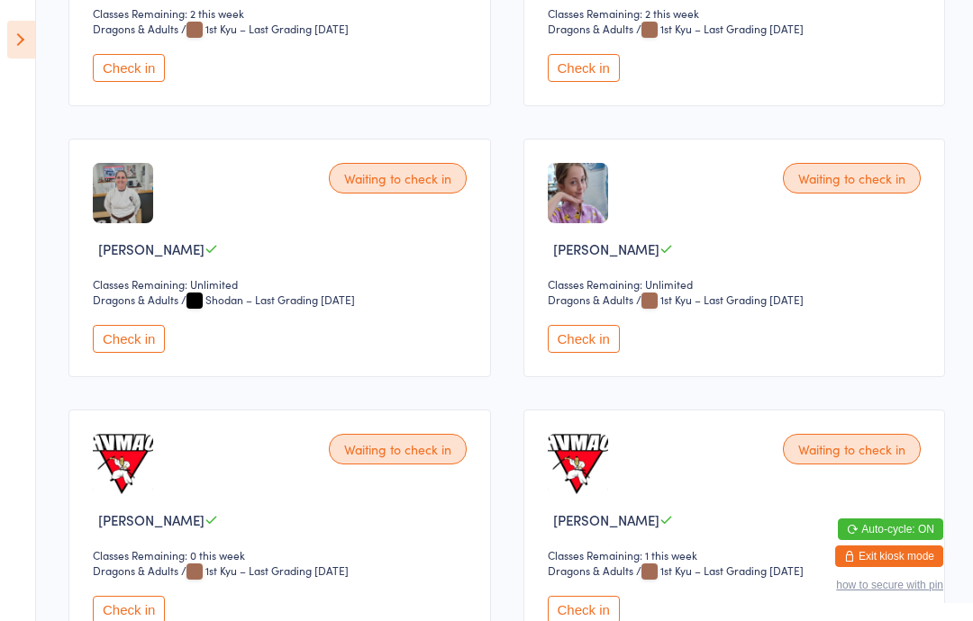
scroll to position [1506, 0]
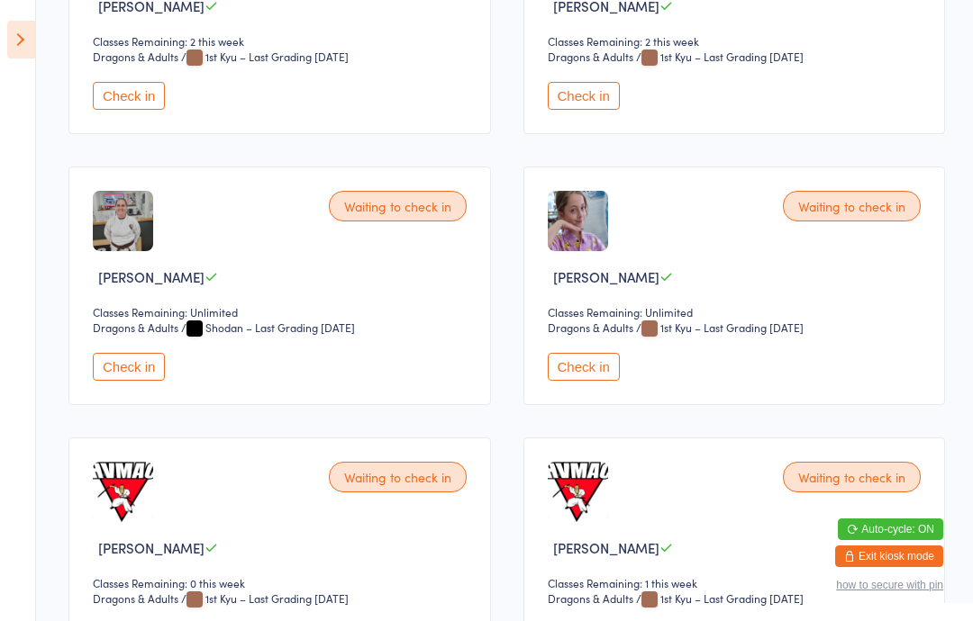
click at [599, 381] on button "Check in" at bounding box center [584, 367] width 72 height 28
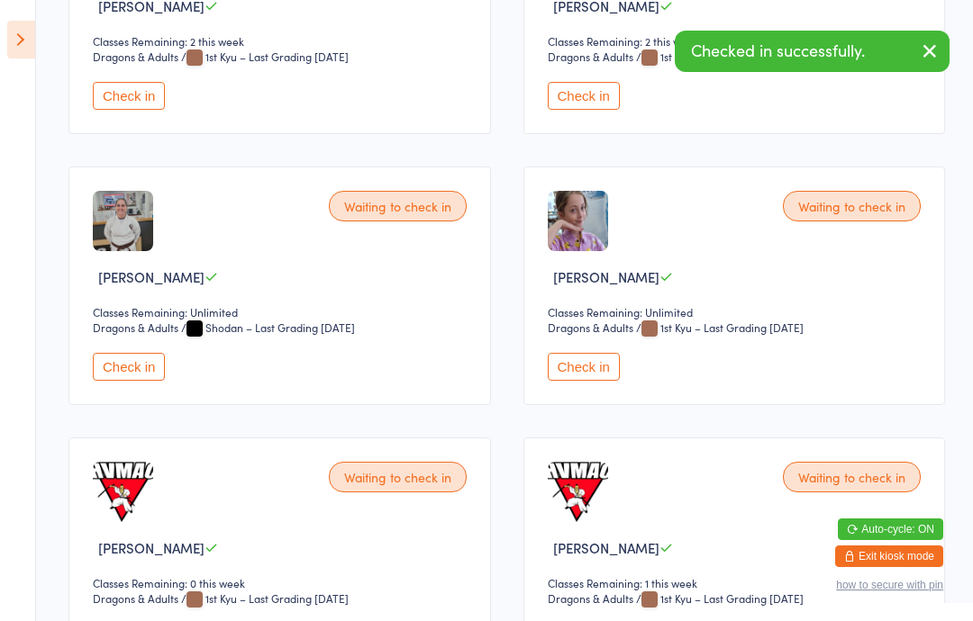
click at [114, 381] on button "Check in" at bounding box center [129, 367] width 72 height 28
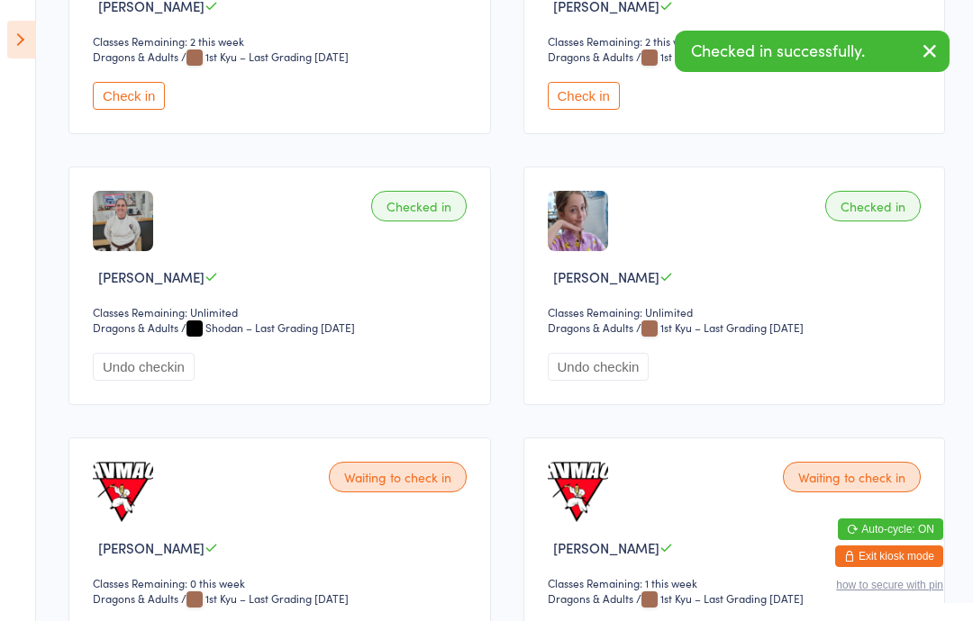
click at [26, 26] on icon at bounding box center [21, 40] width 28 height 38
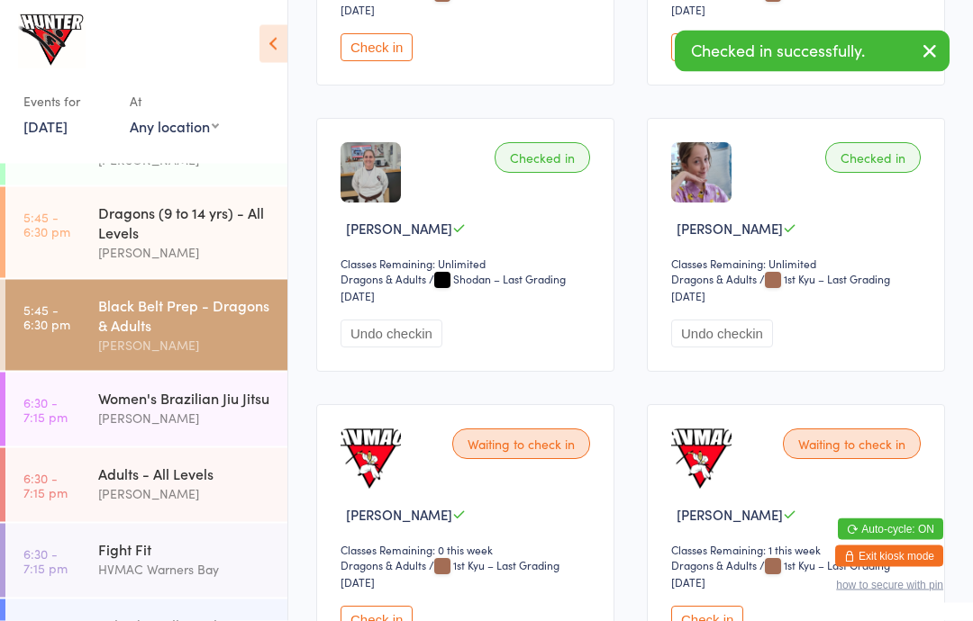
scroll to position [1631, 0]
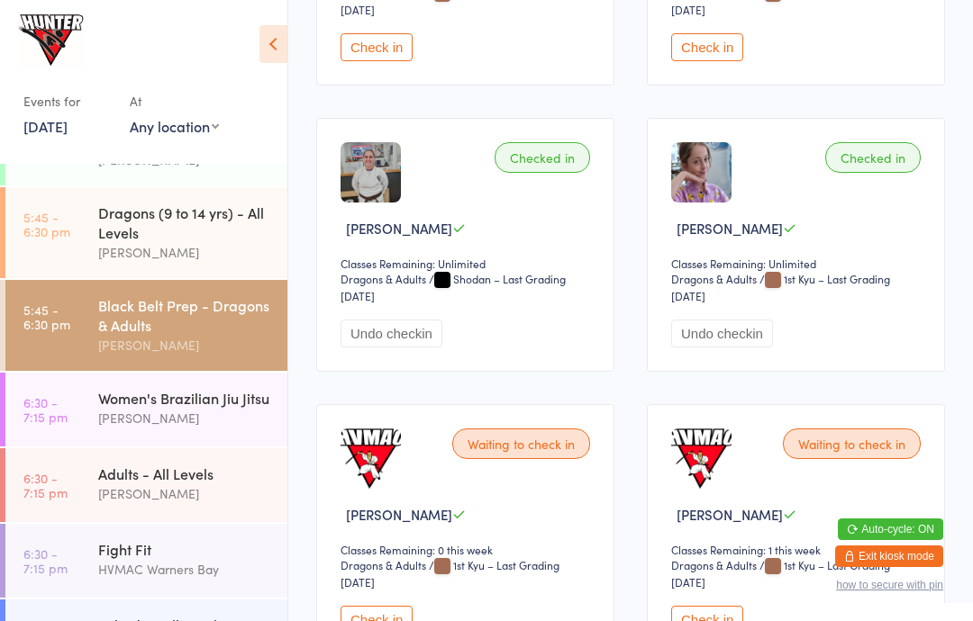
click at [240, 408] on div "Women's Brazilian Jiu Jitsu" at bounding box center [185, 398] width 174 height 20
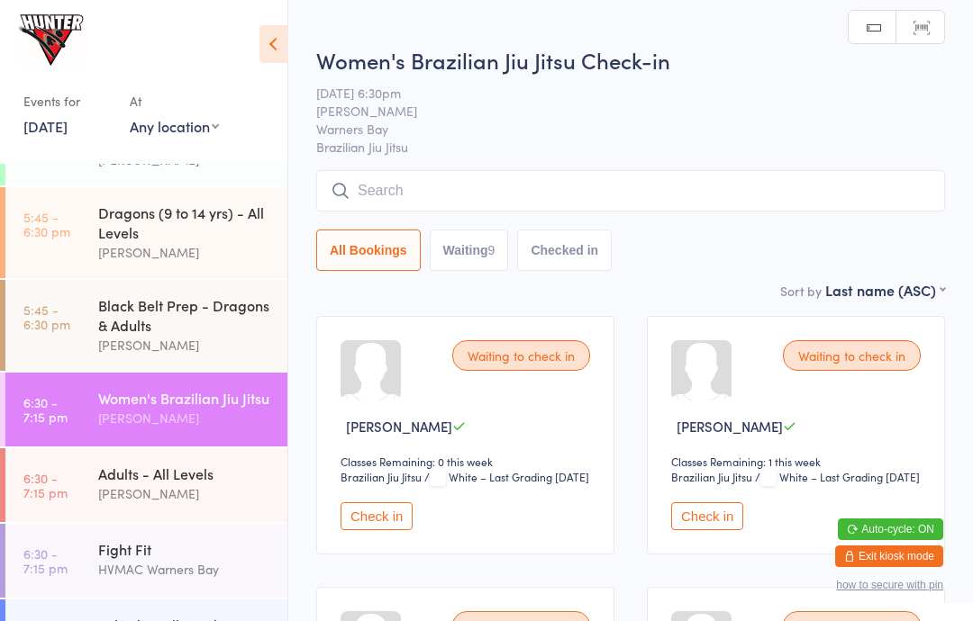
click at [279, 30] on icon at bounding box center [273, 44] width 28 height 38
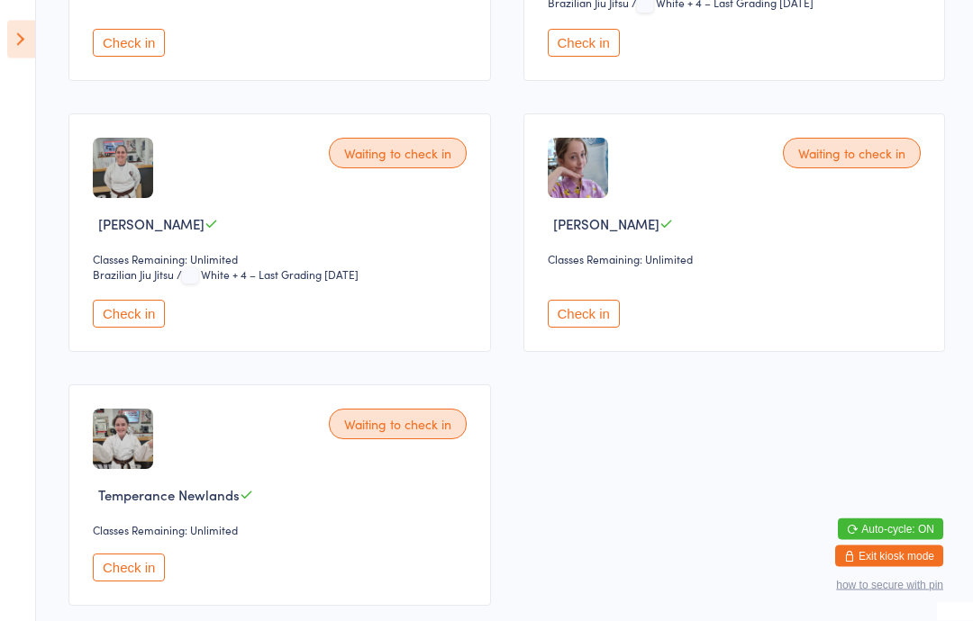
click at [602, 329] on button "Check in" at bounding box center [584, 315] width 72 height 28
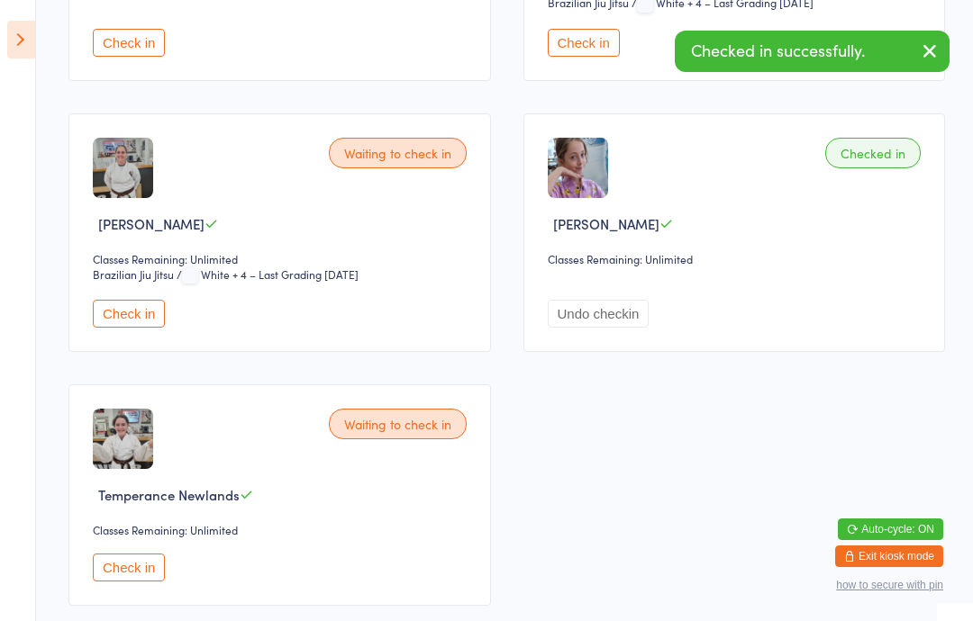
click at [124, 316] on div "Waiting to check in [PERSON_NAME] Classes Remaining: Unlimited Brazilian Jiu Ji…" at bounding box center [279, 232] width 422 height 239
click at [126, 322] on button "Check in" at bounding box center [129, 314] width 72 height 28
click at [8, 43] on icon at bounding box center [21, 40] width 28 height 38
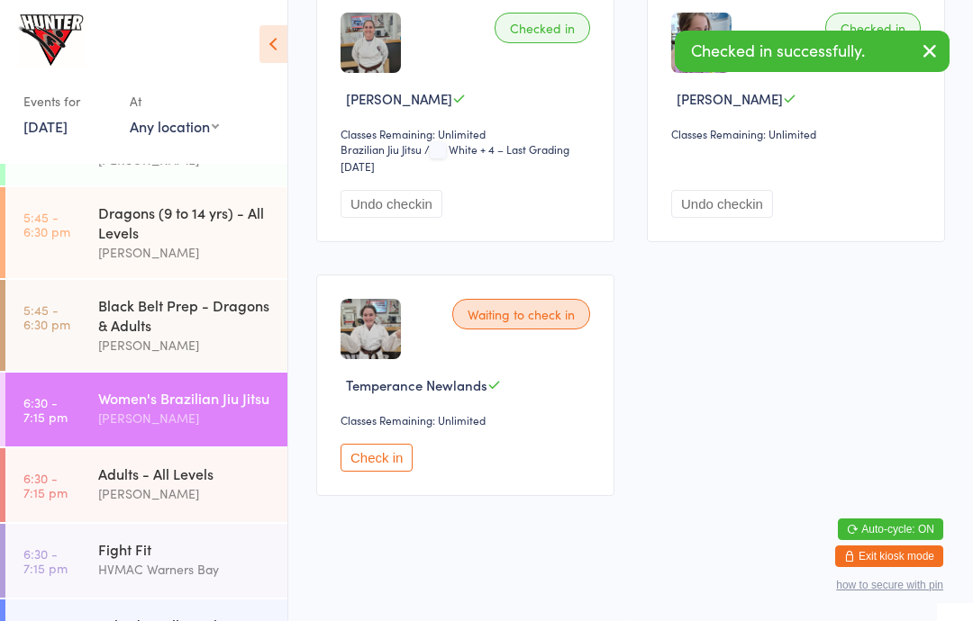
scroll to position [1143, 0]
click at [171, 620] on div "Kobudo - All Levels" at bounding box center [185, 625] width 174 height 20
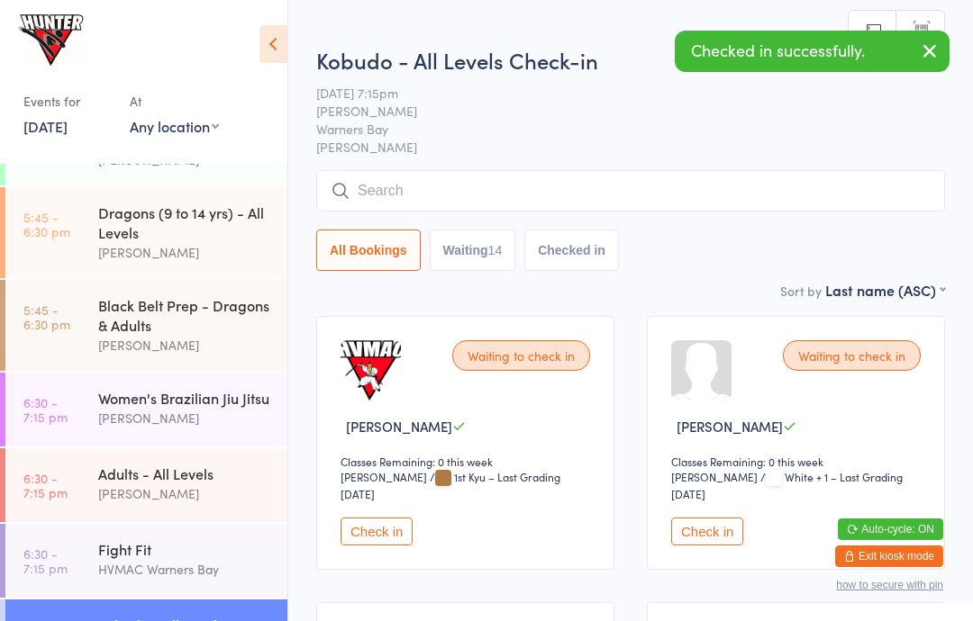
click at [261, 43] on icon at bounding box center [273, 44] width 28 height 38
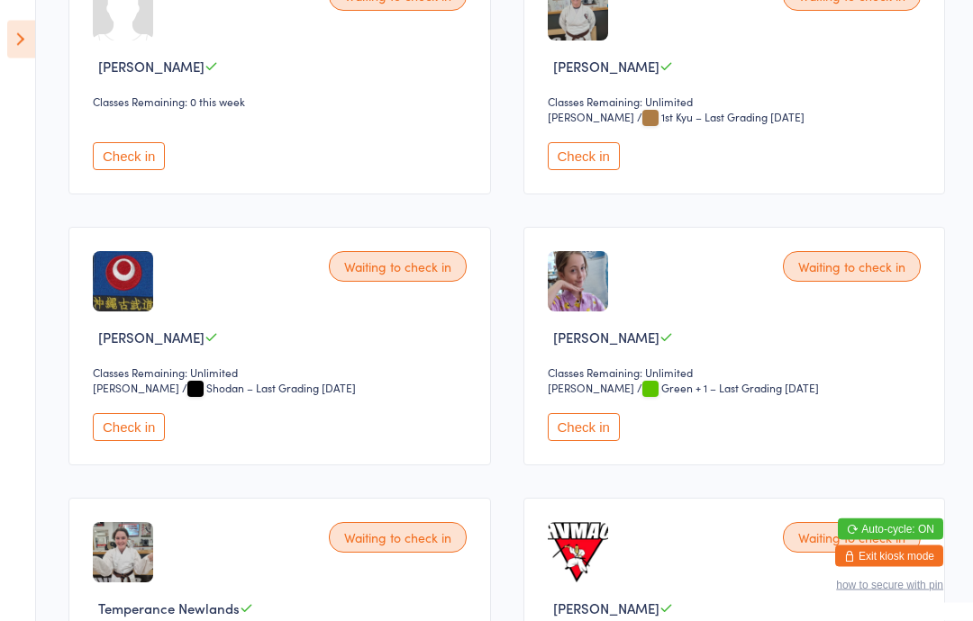
scroll to position [1468, 0]
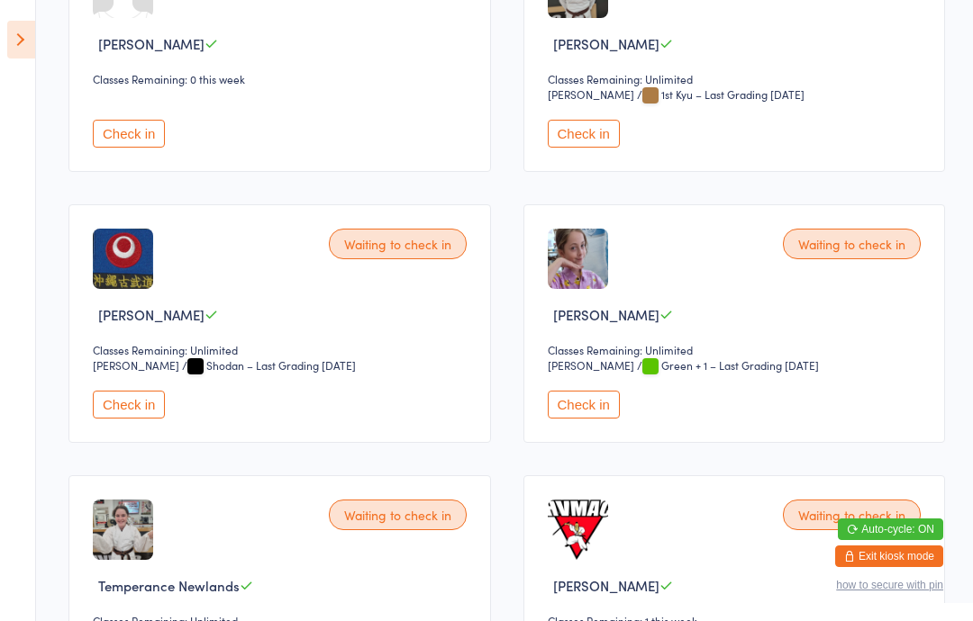
click at [586, 104] on select "[PERSON_NAME]" at bounding box center [608, 94] width 120 height 17
click at [586, 148] on button "Check in" at bounding box center [584, 134] width 72 height 28
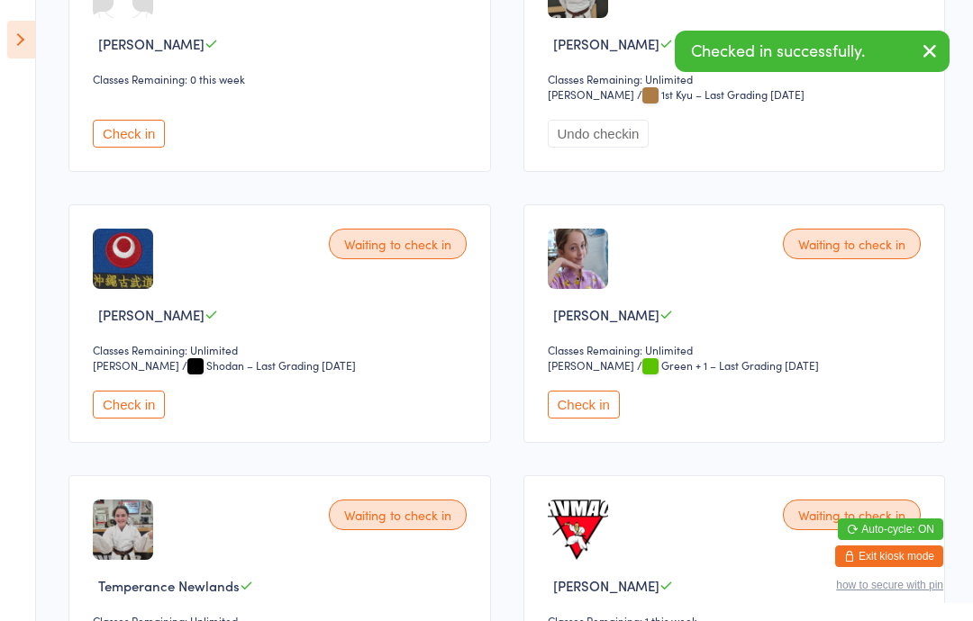
click at [588, 419] on button "Check in" at bounding box center [584, 405] width 72 height 28
click at [24, 39] on icon at bounding box center [21, 40] width 28 height 38
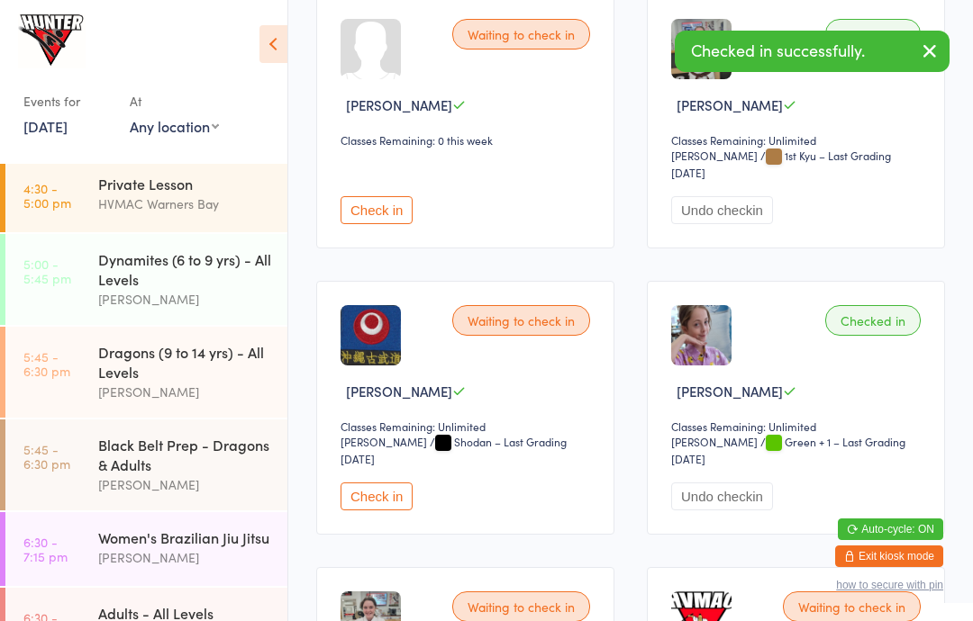
scroll to position [571, 0]
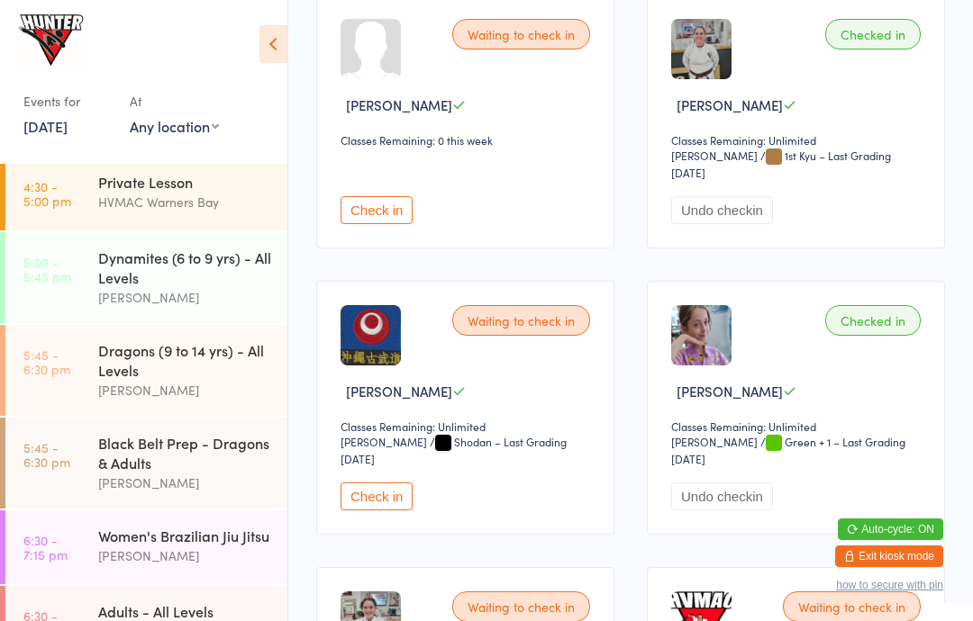
click at [173, 379] on div "Dragons (9 to 14 yrs) - All Levels" at bounding box center [185, 360] width 174 height 40
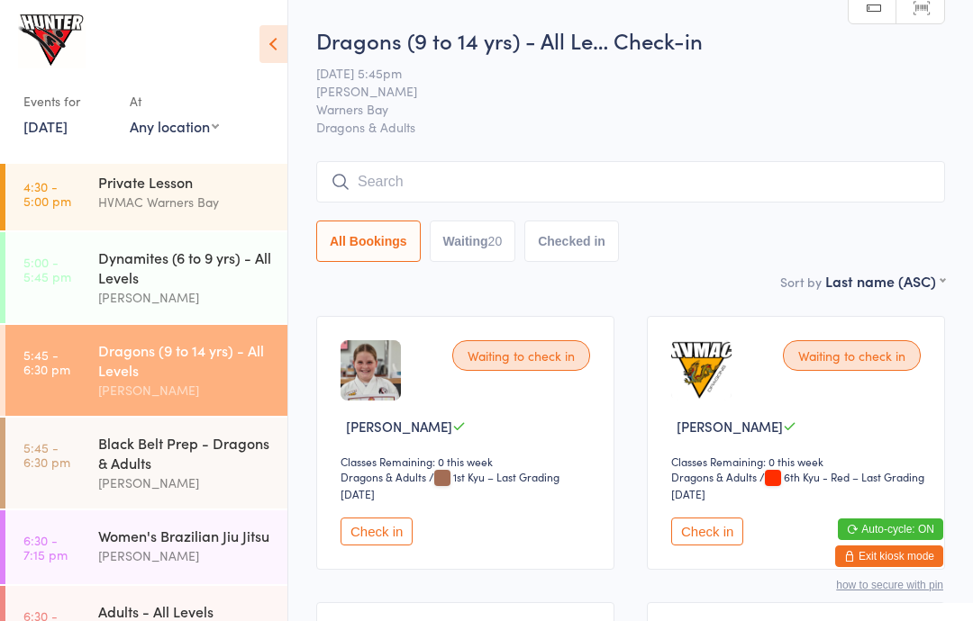
click at [221, 493] on div "[PERSON_NAME]" at bounding box center [185, 483] width 174 height 21
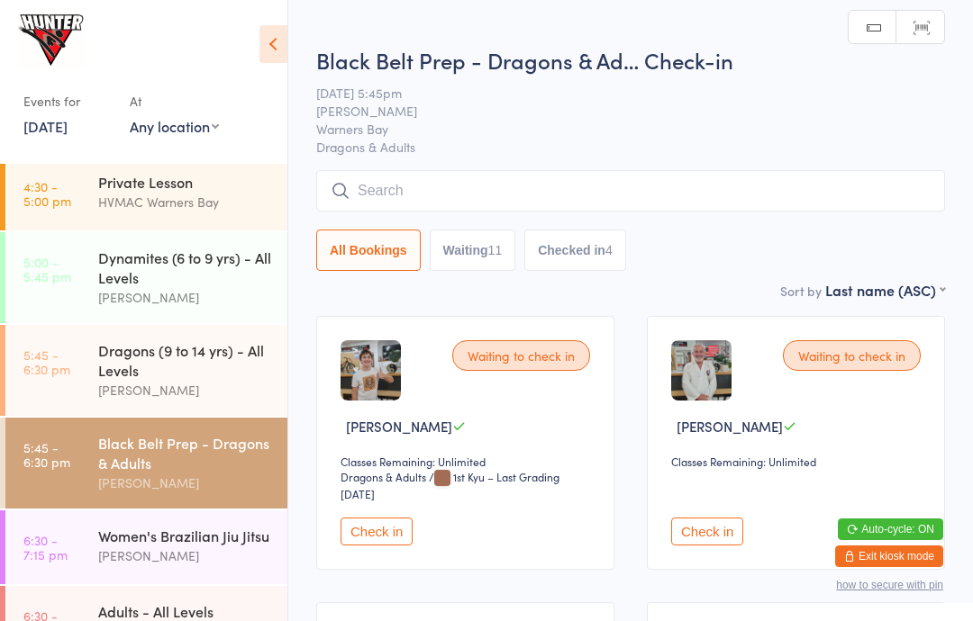
click at [270, 45] on icon at bounding box center [273, 44] width 28 height 38
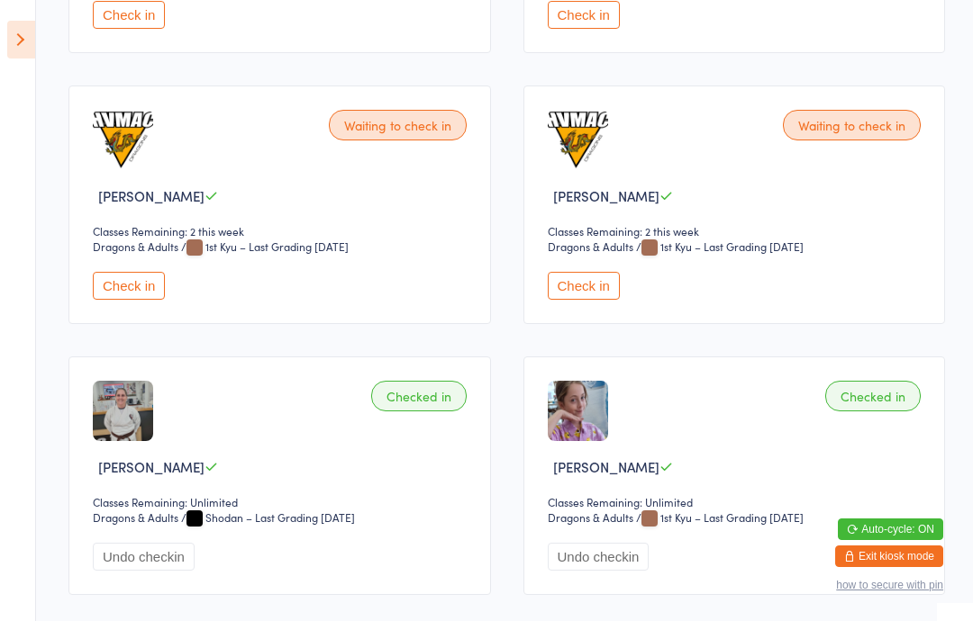
click at [136, 300] on button "Check in" at bounding box center [129, 286] width 72 height 28
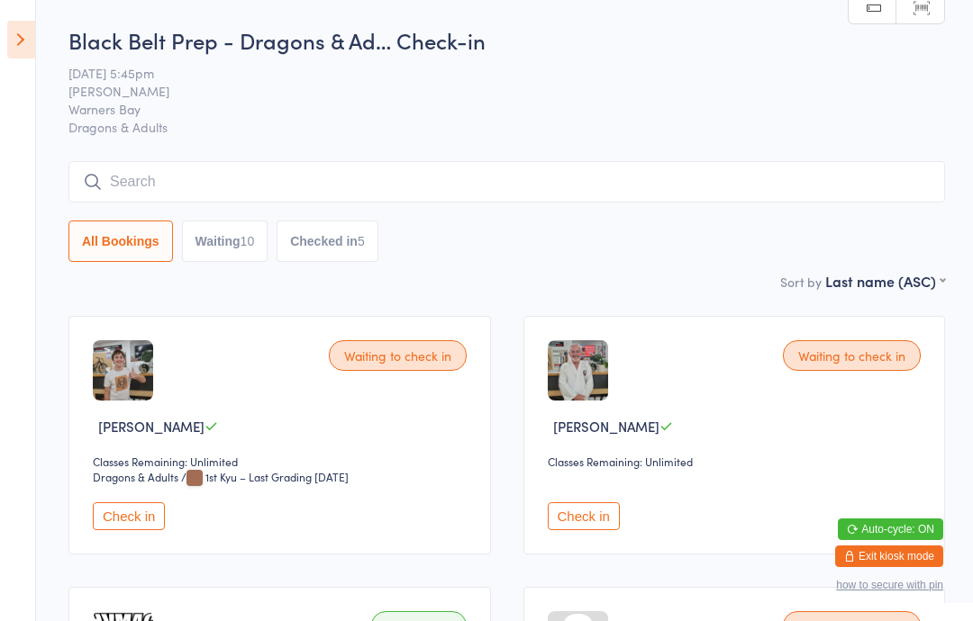
click at [590, 511] on button "Check in" at bounding box center [584, 516] width 72 height 28
click at [27, 54] on icon at bounding box center [21, 40] width 28 height 38
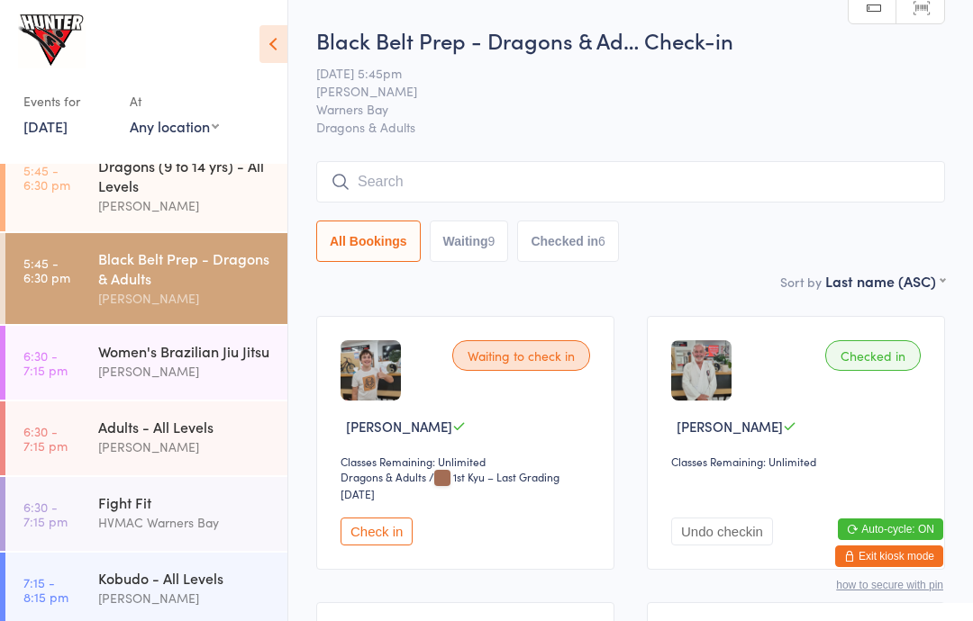
scroll to position [752, 0]
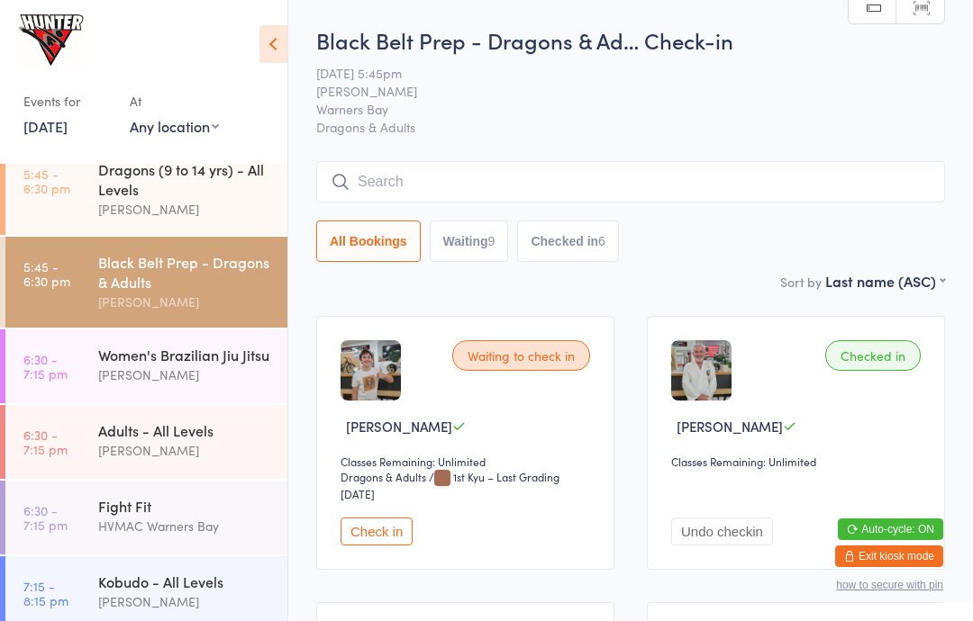
click at [231, 199] on div "Dragons (9 to 14 yrs) - All Levels" at bounding box center [185, 179] width 174 height 40
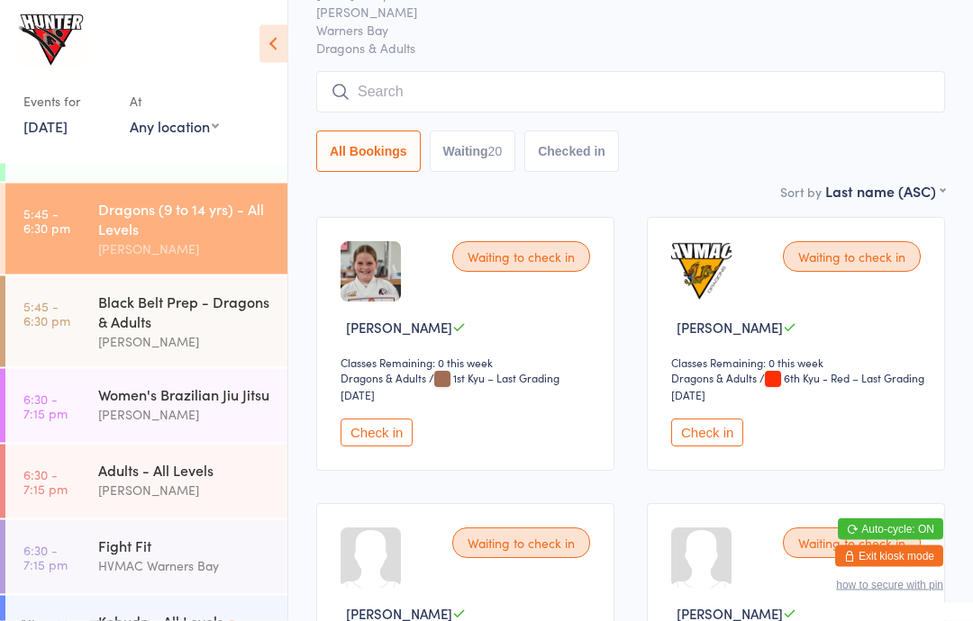
scroll to position [709, 0]
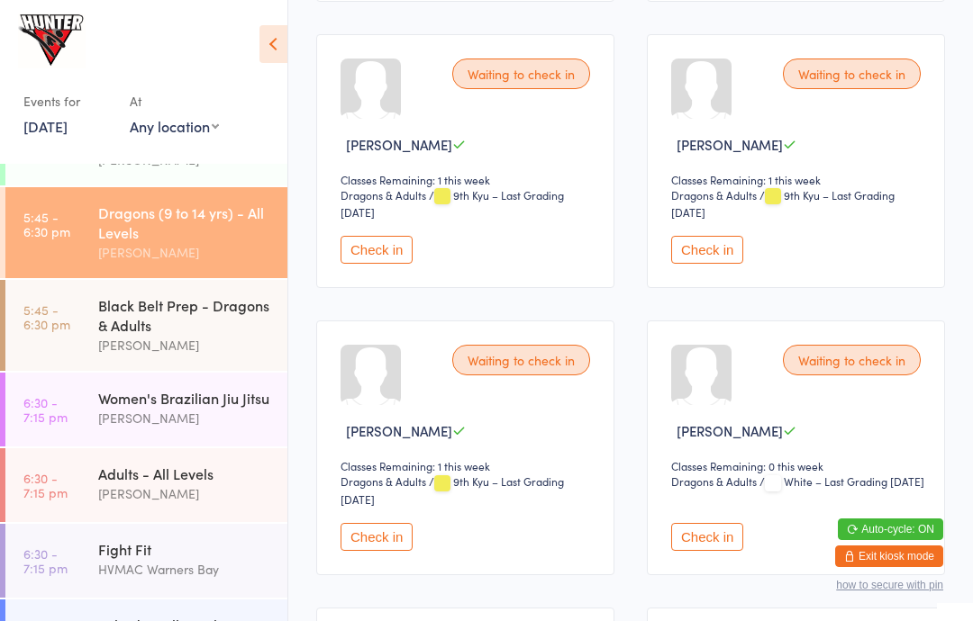
click at [396, 264] on button "Check in" at bounding box center [376, 250] width 72 height 28
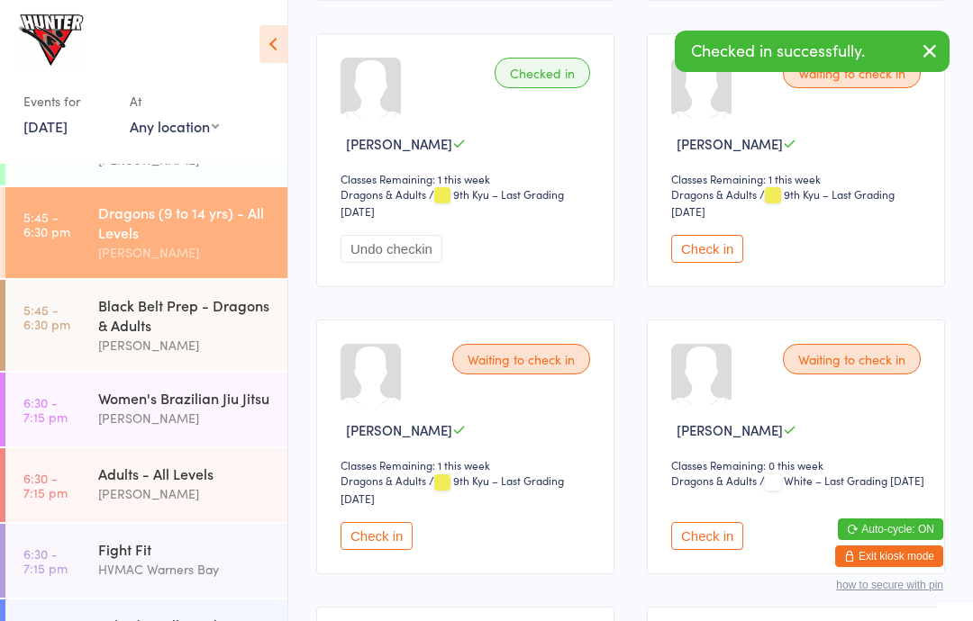
click at [716, 263] on button "Check in" at bounding box center [707, 249] width 72 height 28
click at [380, 550] on button "Check in" at bounding box center [376, 536] width 72 height 28
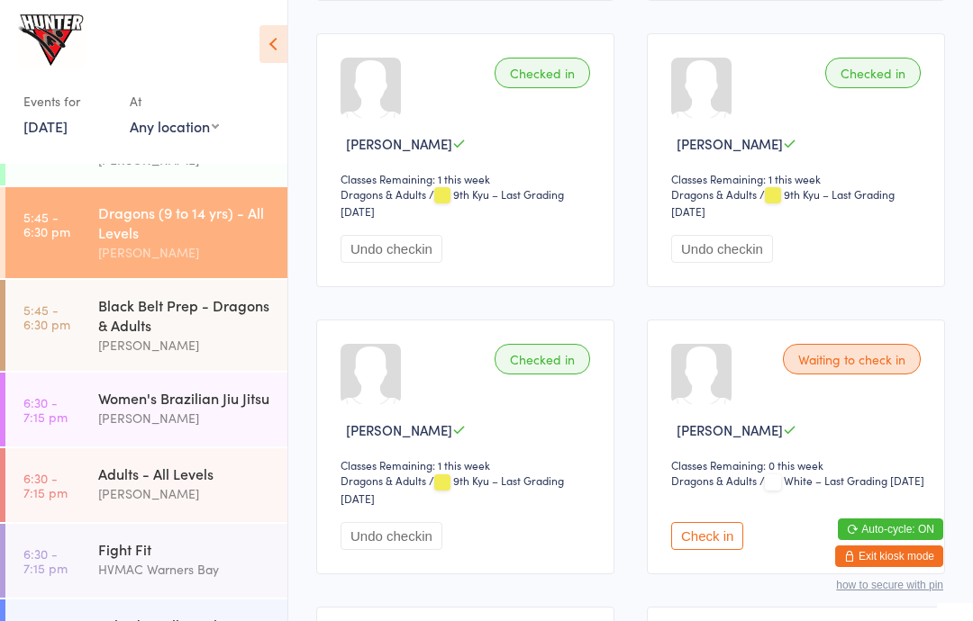
click at [216, 311] on div "Black Belt Prep - Dragons & Adults" at bounding box center [185, 315] width 174 height 40
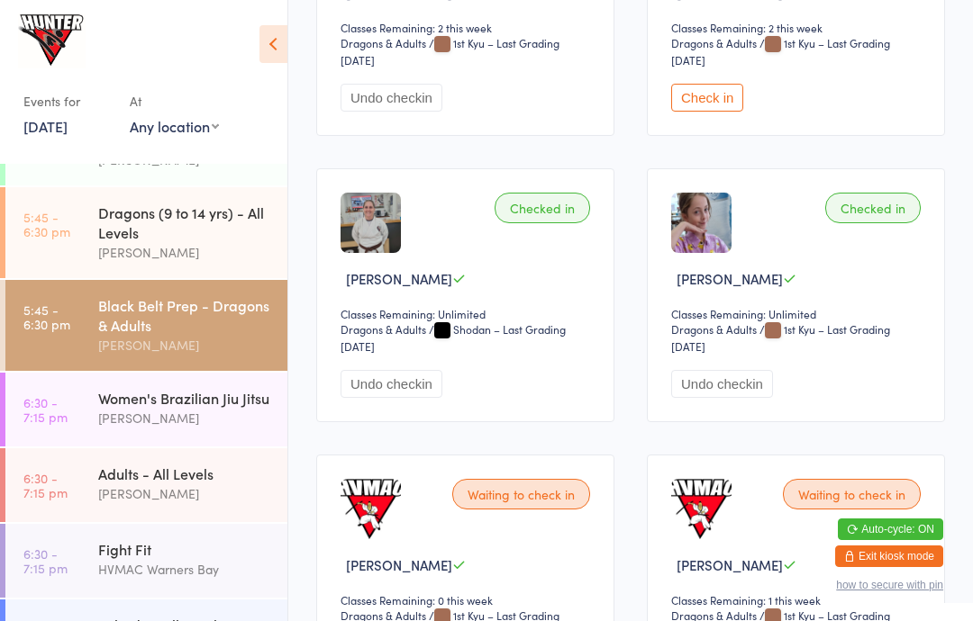
scroll to position [1646, 0]
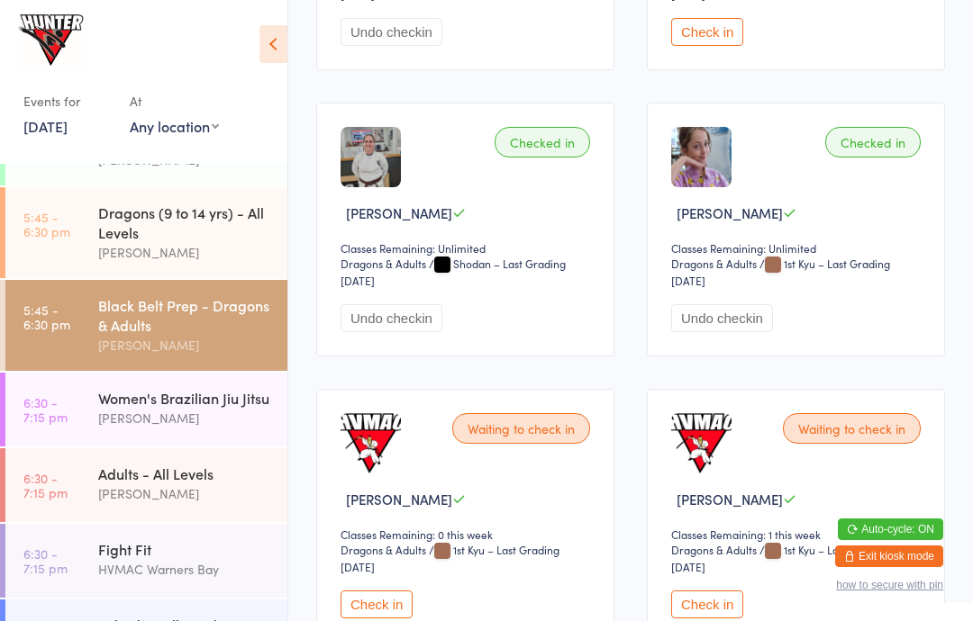
click at [382, 619] on button "Check in" at bounding box center [376, 605] width 72 height 28
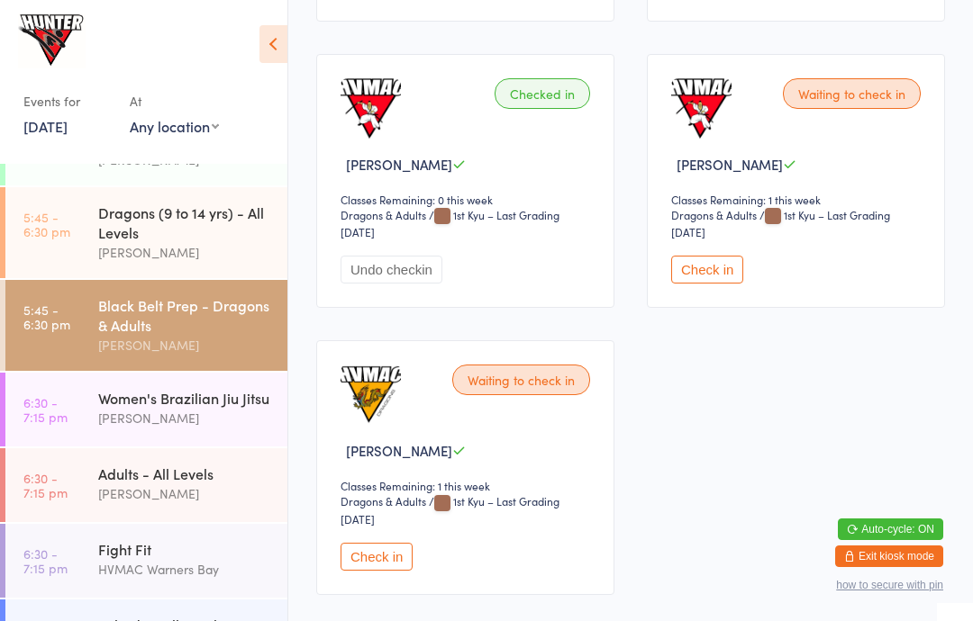
scroll to position [1987, 0]
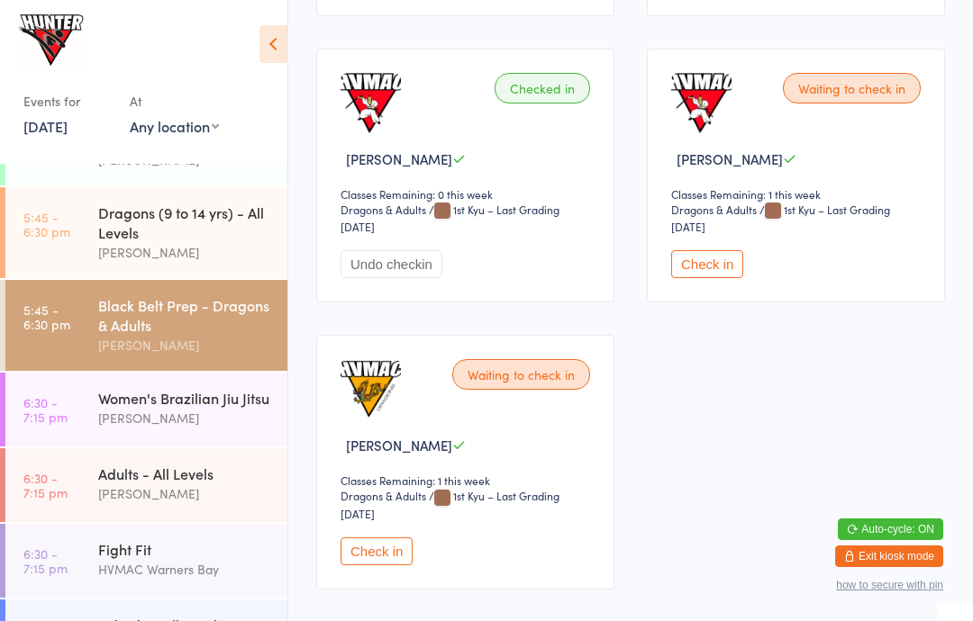
click at [78, 260] on link "5:45 - 6:30 pm Dragons (9 to 14 yrs) - All Levels [PERSON_NAME]" at bounding box center [146, 232] width 282 height 91
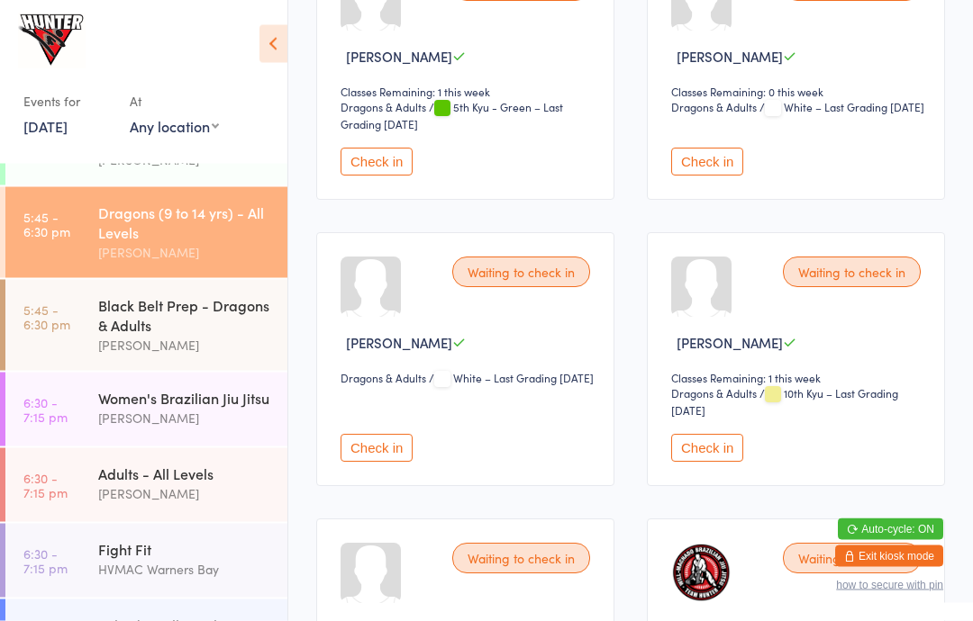
scroll to position [1520, 0]
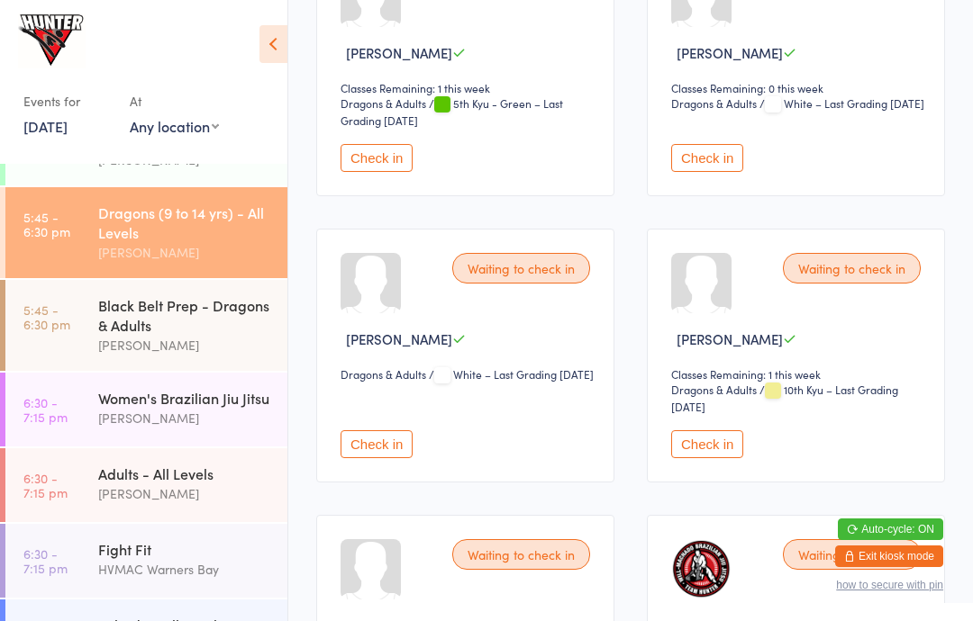
click at [707, 458] on button "Check in" at bounding box center [707, 444] width 72 height 28
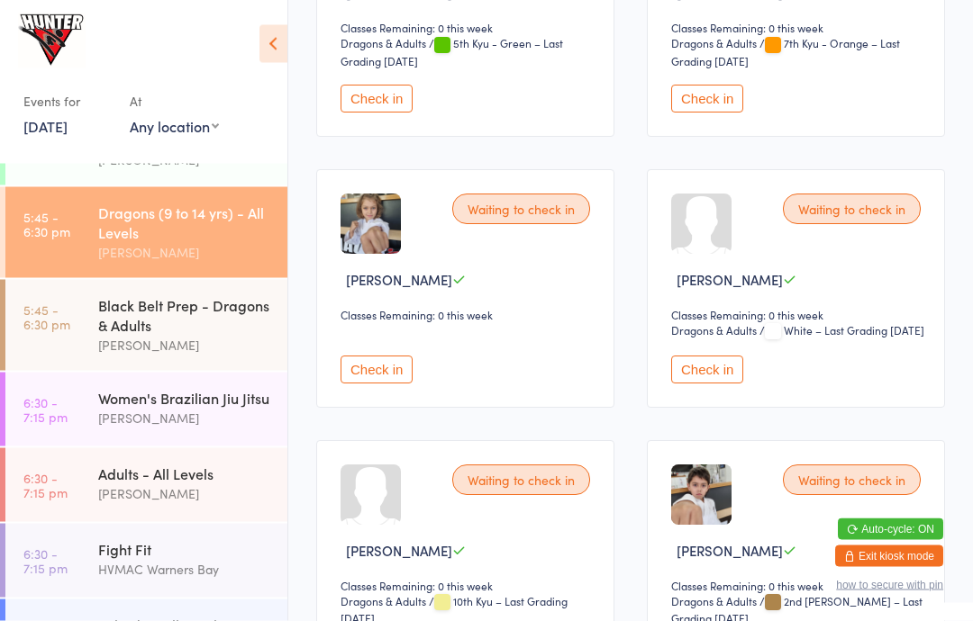
scroll to position [2652, 0]
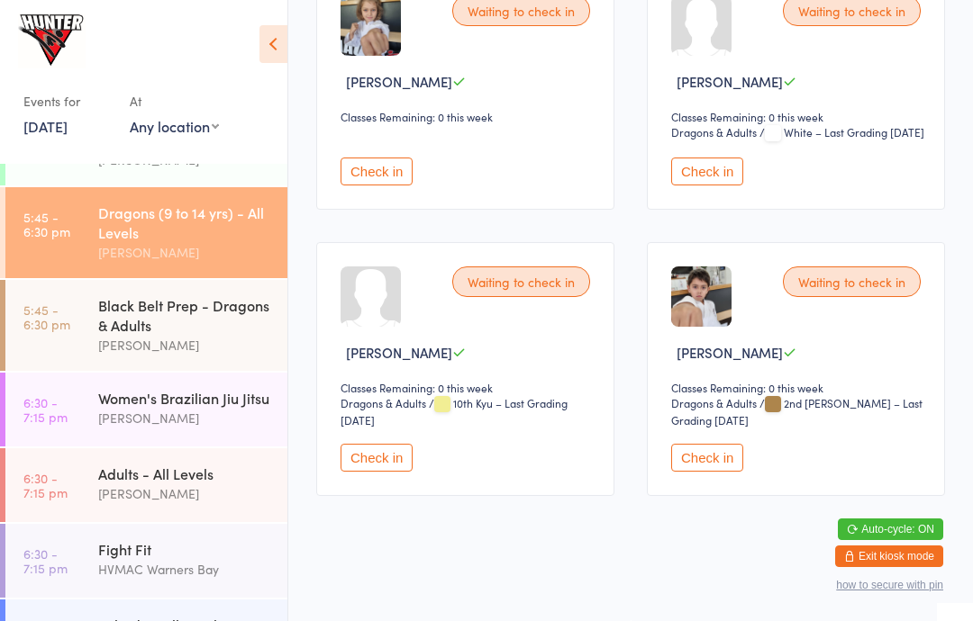
click at [725, 472] on button "Check in" at bounding box center [707, 458] width 72 height 28
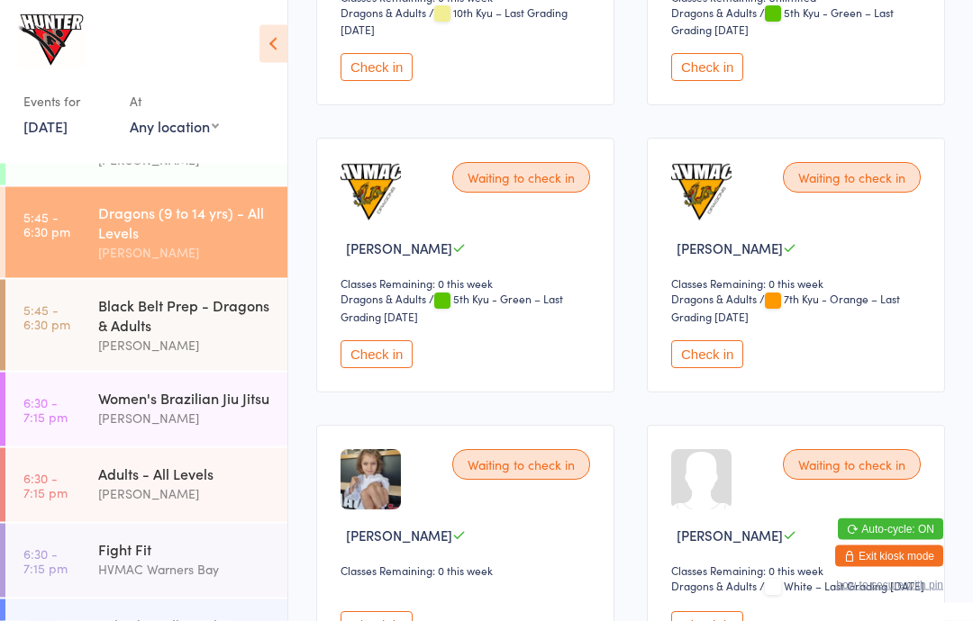
scroll to position [2176, 0]
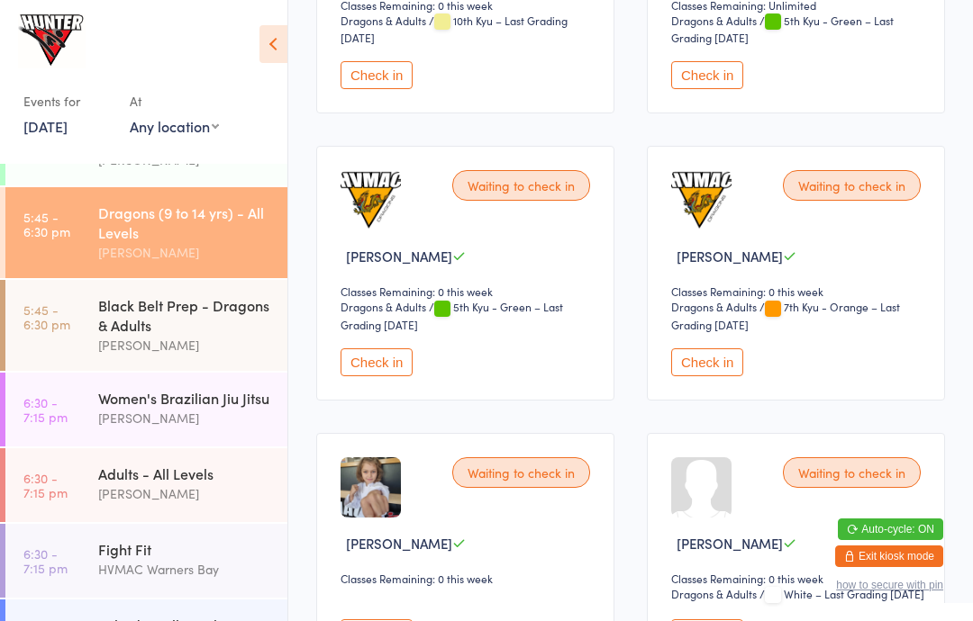
click at [145, 327] on div "Black Belt Prep - Dragons & Adults" at bounding box center [185, 315] width 174 height 40
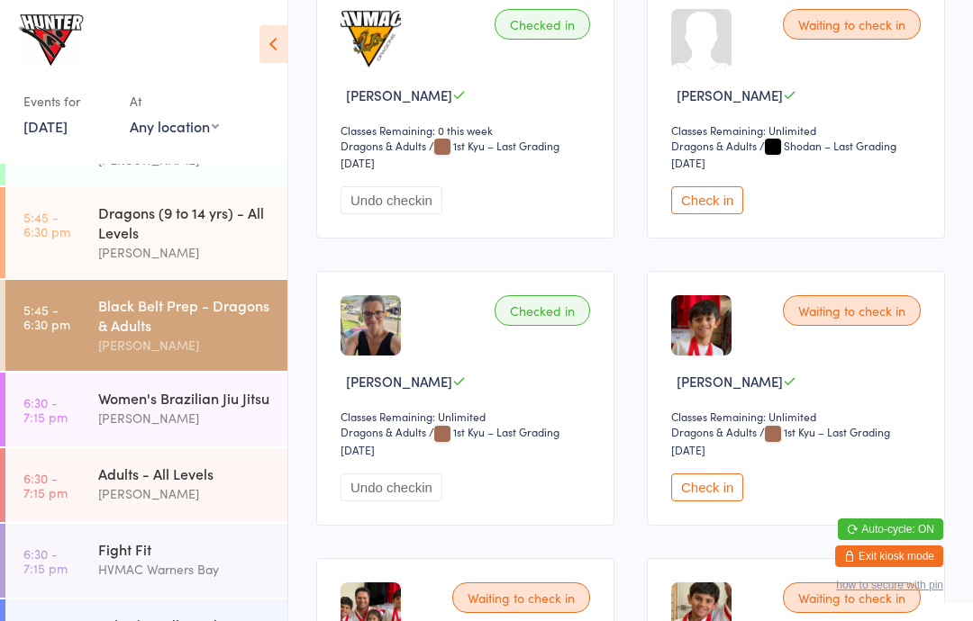
click at [708, 494] on button "Check in" at bounding box center [707, 488] width 72 height 28
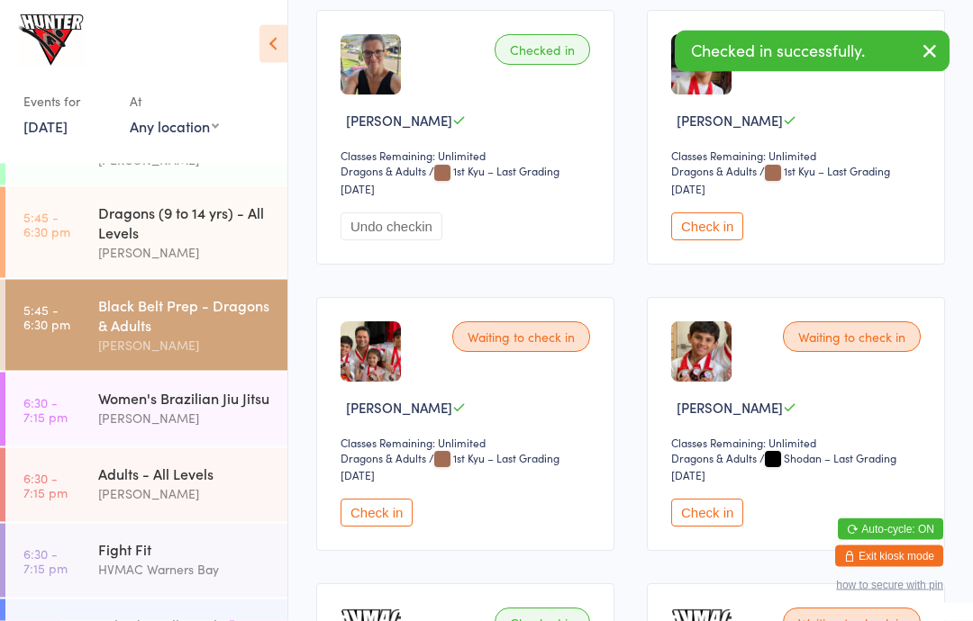
scroll to position [883, 0]
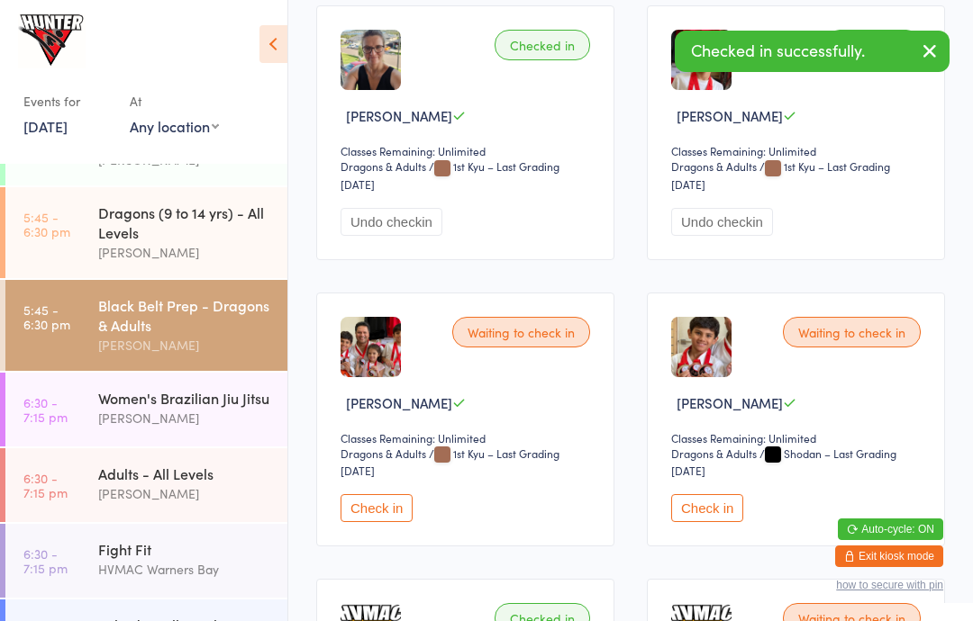
click at [729, 519] on button "Check in" at bounding box center [707, 508] width 72 height 28
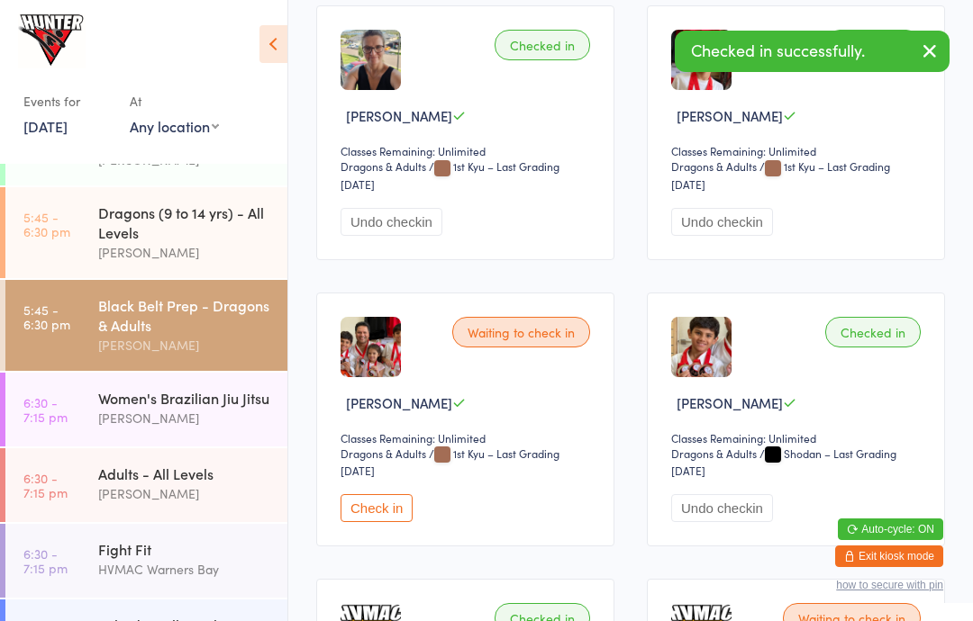
click at [375, 522] on button "Check in" at bounding box center [376, 508] width 72 height 28
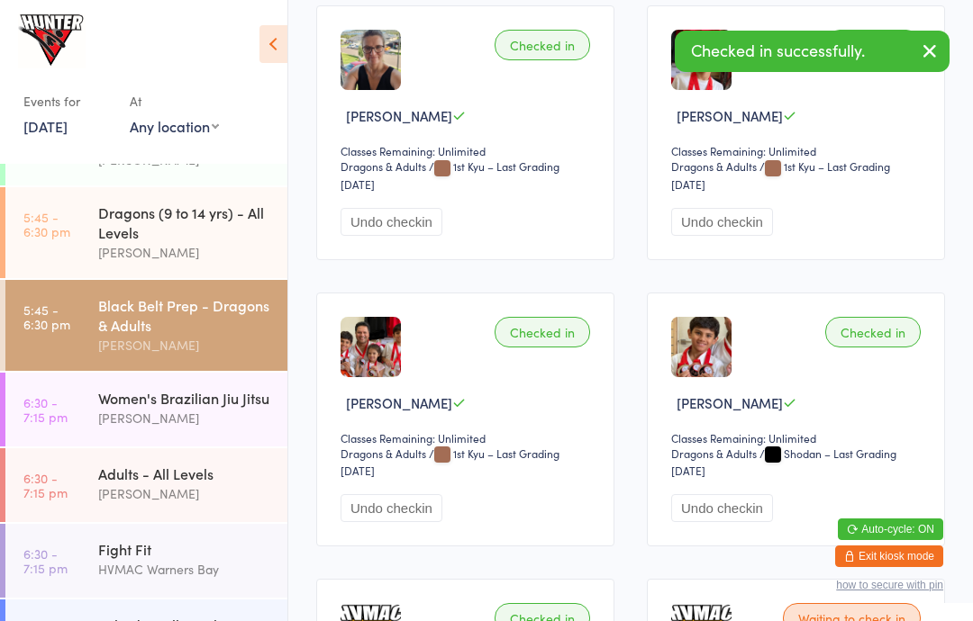
click at [103, 580] on div "HVMAC Warners Bay" at bounding box center [185, 569] width 174 height 21
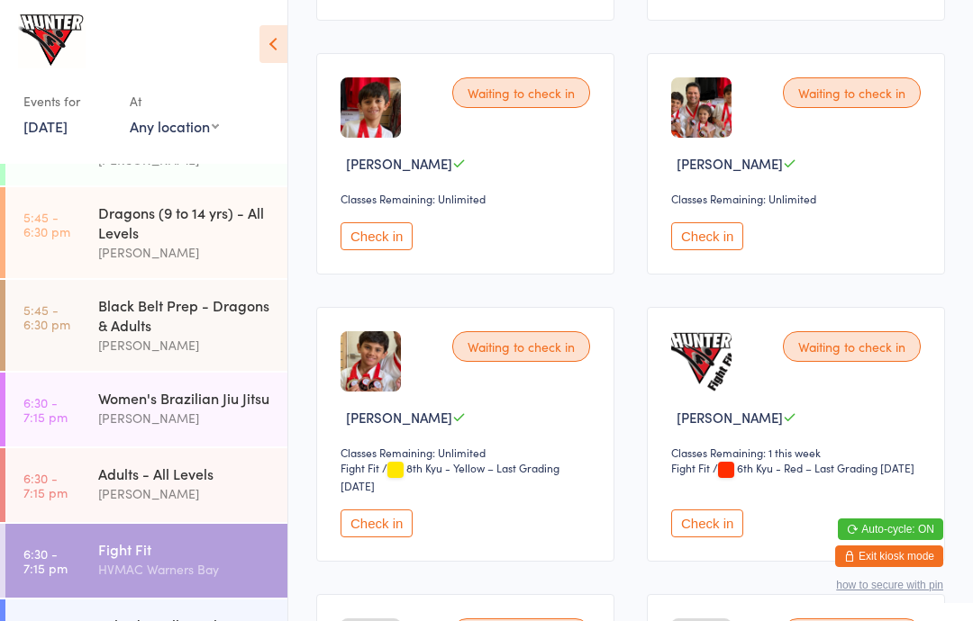
scroll to position [839, 0]
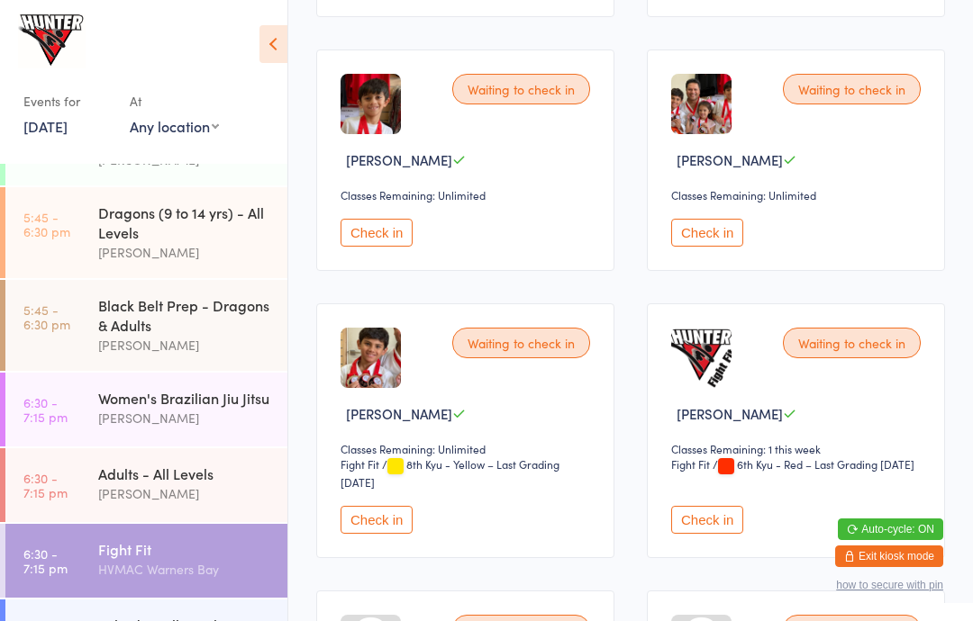
click at [387, 534] on button "Check in" at bounding box center [376, 520] width 72 height 28
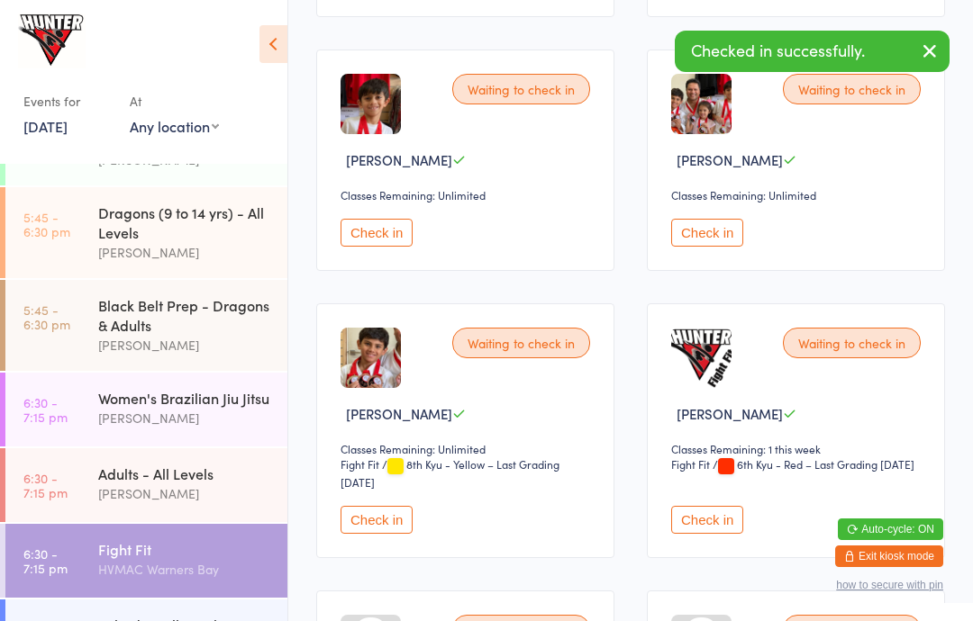
click at [368, 247] on button "Check in" at bounding box center [376, 233] width 72 height 28
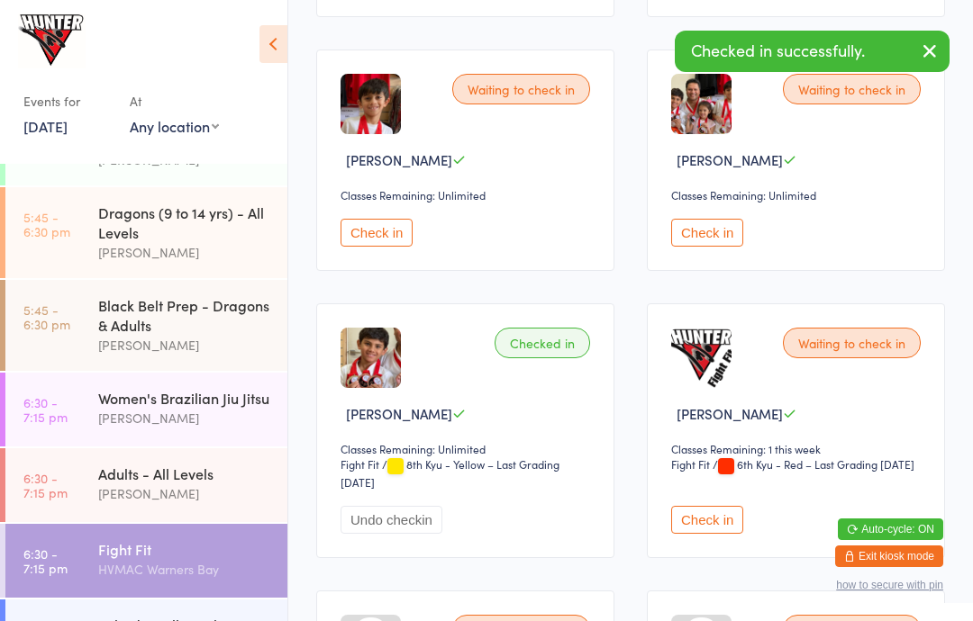
click at [720, 247] on button "Check in" at bounding box center [707, 233] width 72 height 28
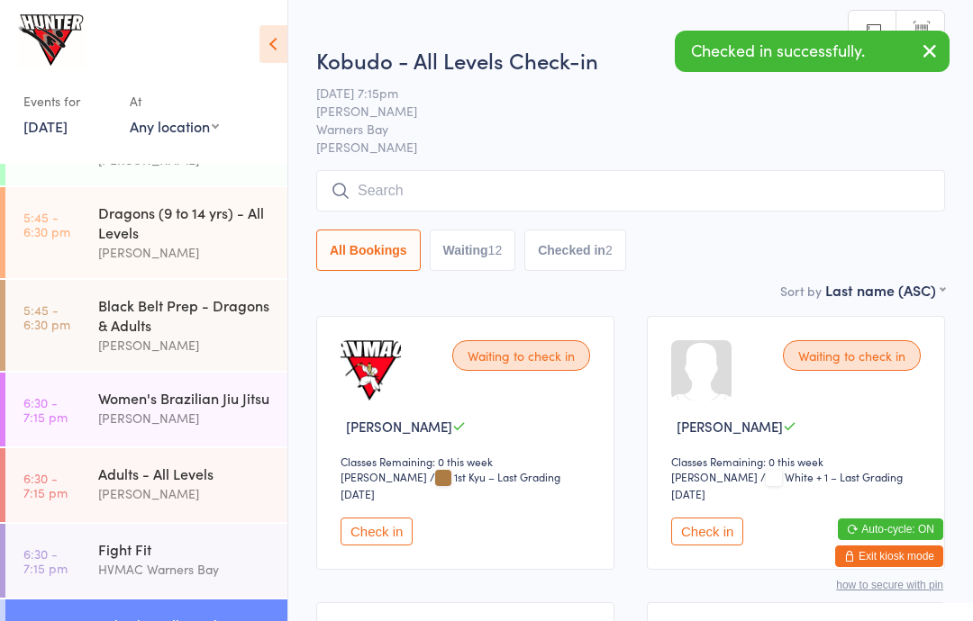
click at [286, 45] on icon at bounding box center [273, 44] width 28 height 38
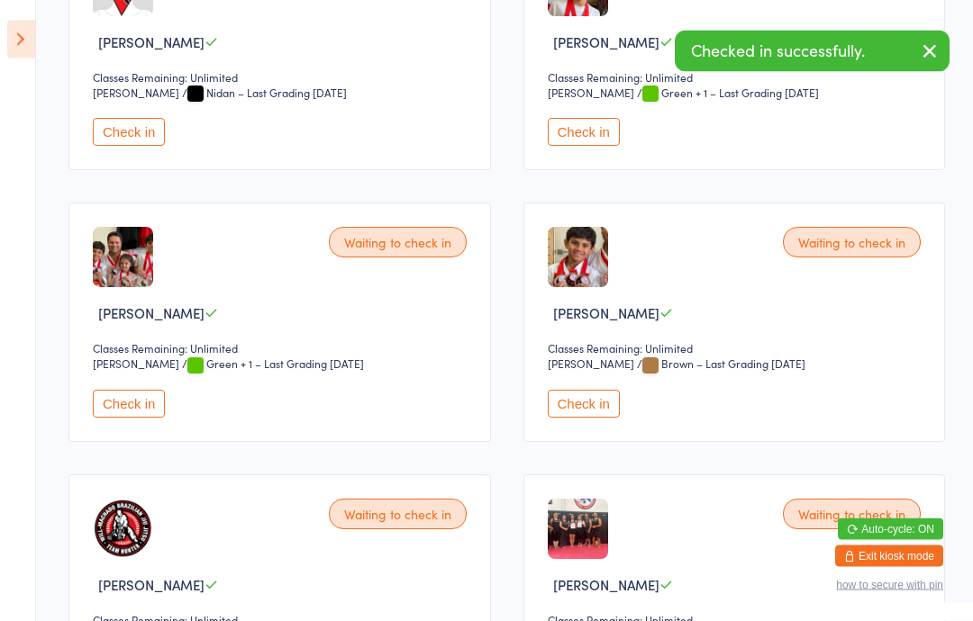
click at [571, 133] on button "Check in" at bounding box center [584, 133] width 72 height 28
click at [578, 418] on button "Check in" at bounding box center [584, 404] width 72 height 28
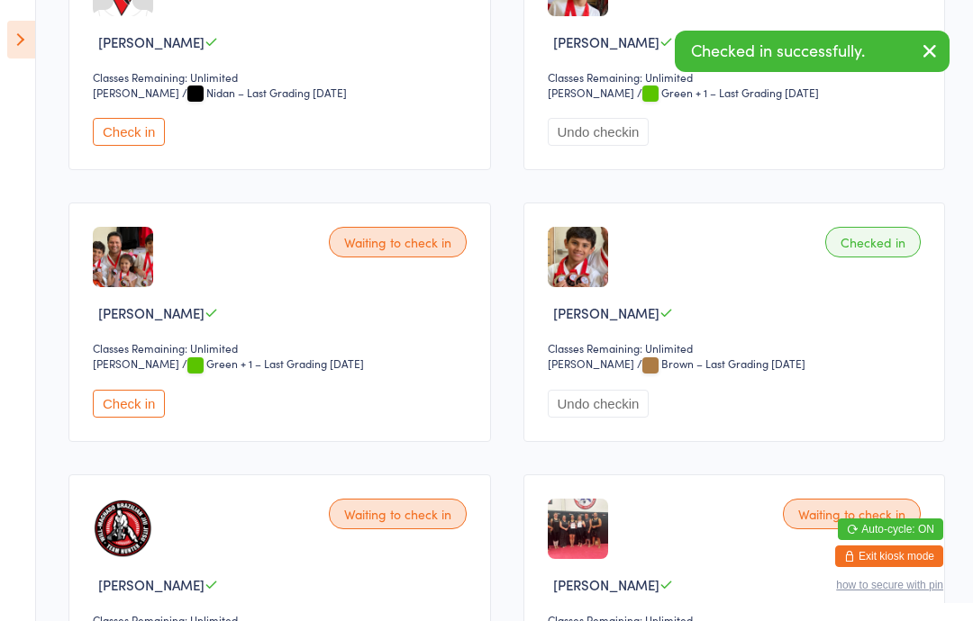
click at [140, 415] on button "Check in" at bounding box center [129, 404] width 72 height 28
click at [21, 32] on icon at bounding box center [21, 40] width 28 height 38
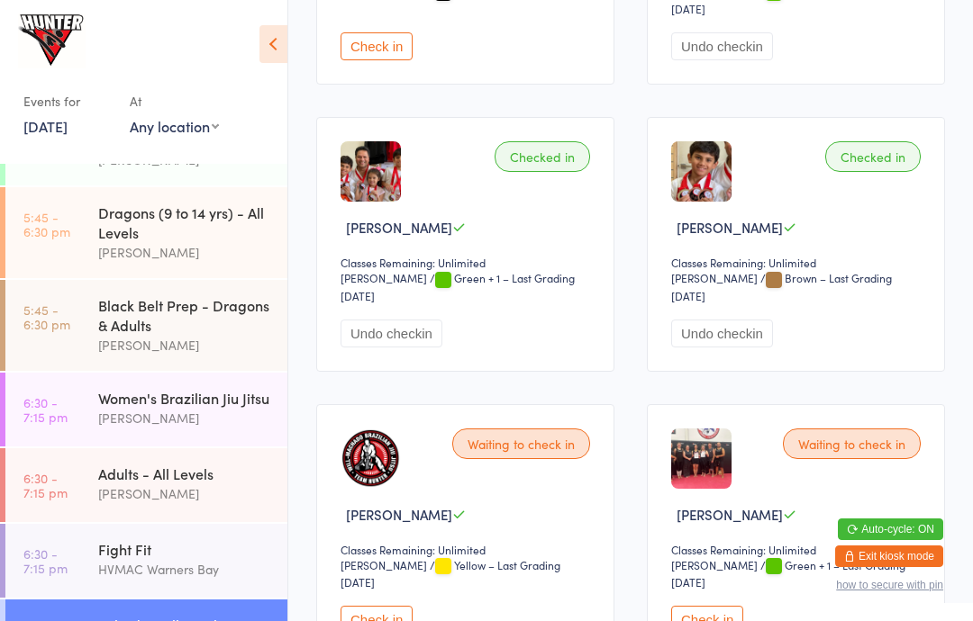
scroll to position [761, 0]
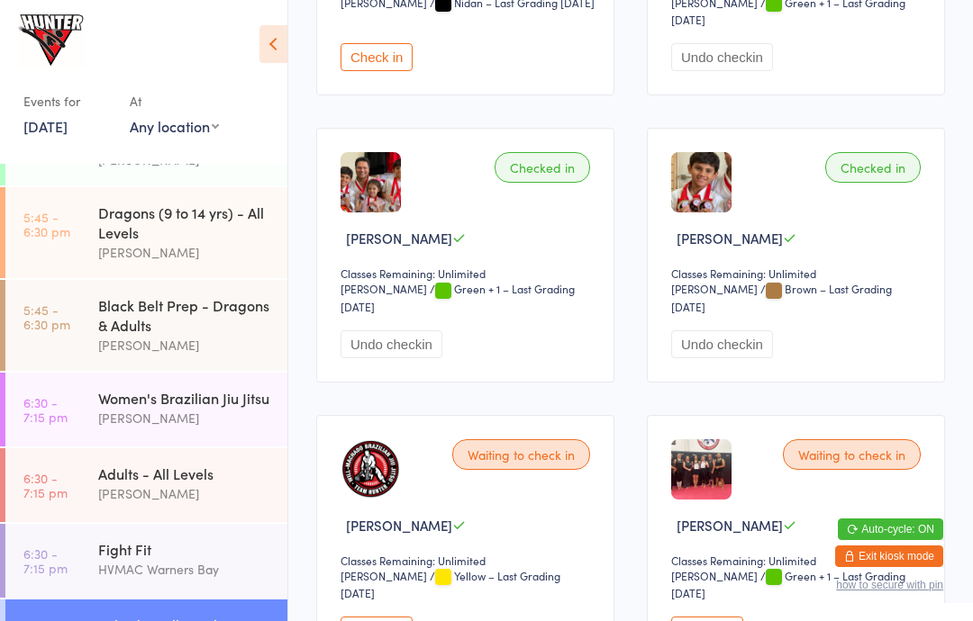
click at [130, 335] on div "Black Belt Prep - Dragons & Adults" at bounding box center [185, 315] width 174 height 40
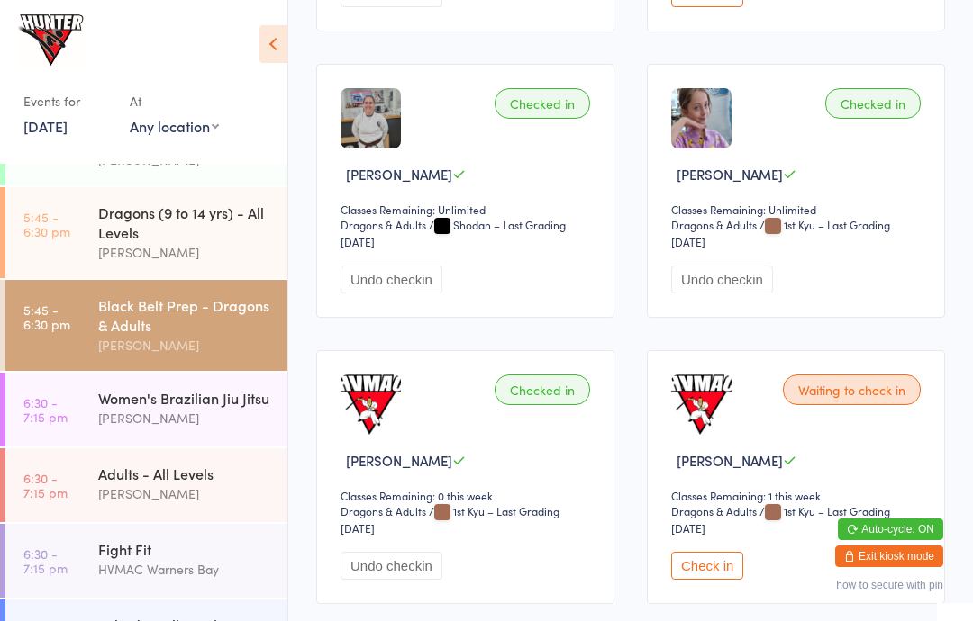
scroll to position [1669, 0]
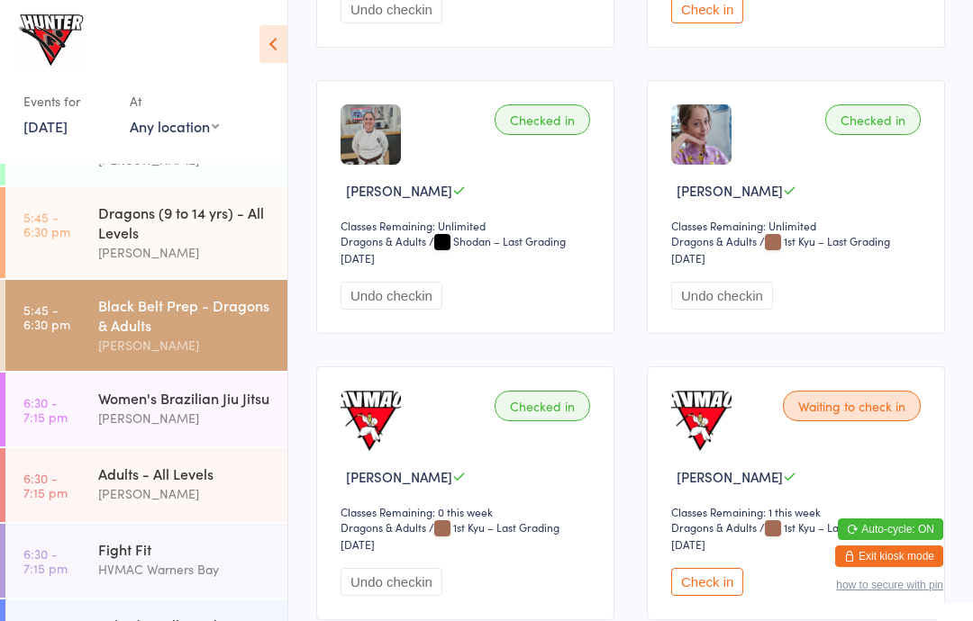
click at [141, 242] on div "Dragons (9 to 14 yrs) - All Levels" at bounding box center [185, 223] width 174 height 40
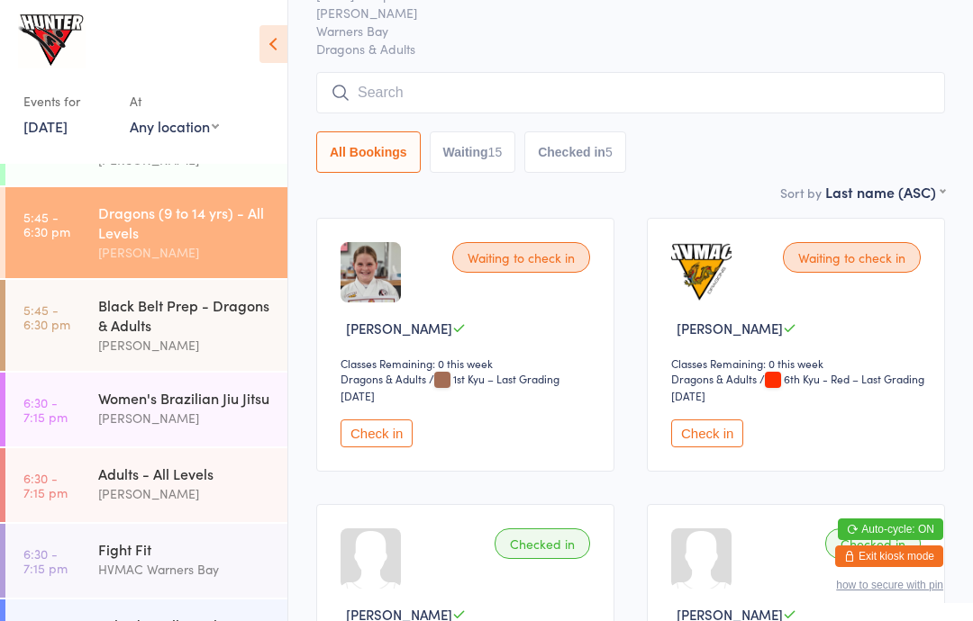
scroll to position [82, 0]
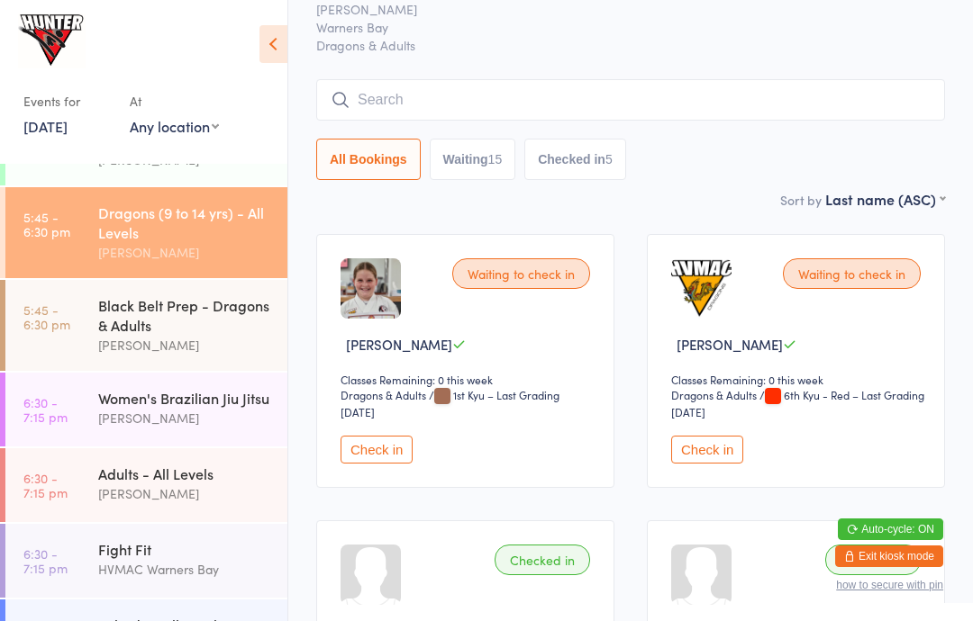
click at [269, 35] on icon at bounding box center [273, 44] width 28 height 38
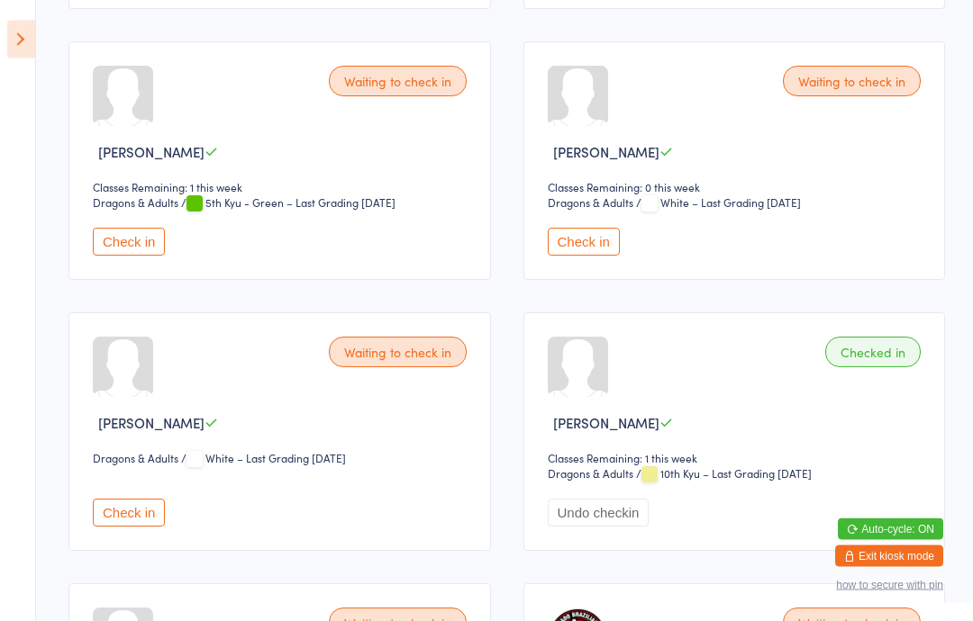
scroll to position [1362, 0]
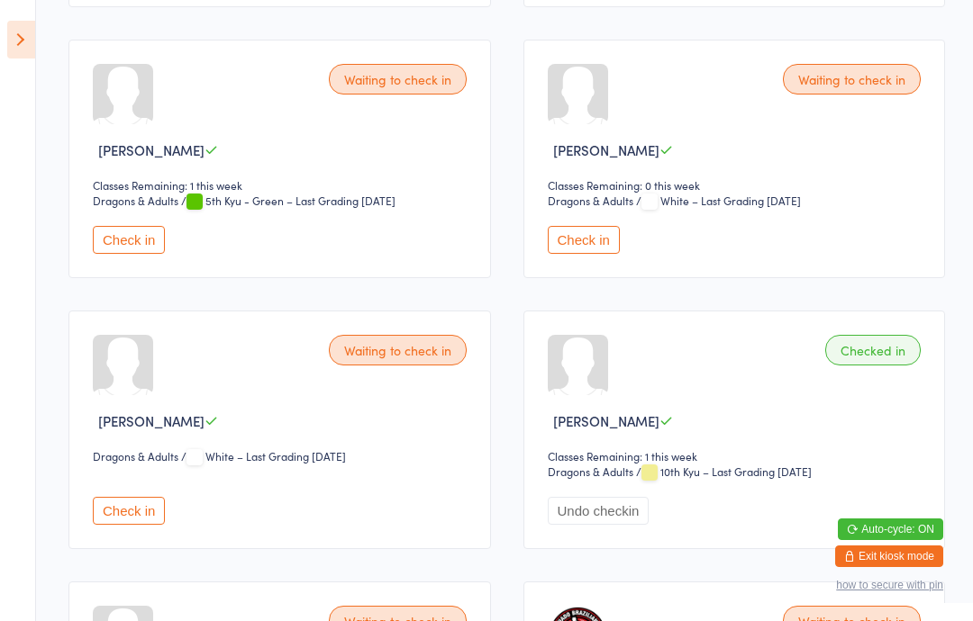
click at [123, 254] on button "Check in" at bounding box center [129, 240] width 72 height 28
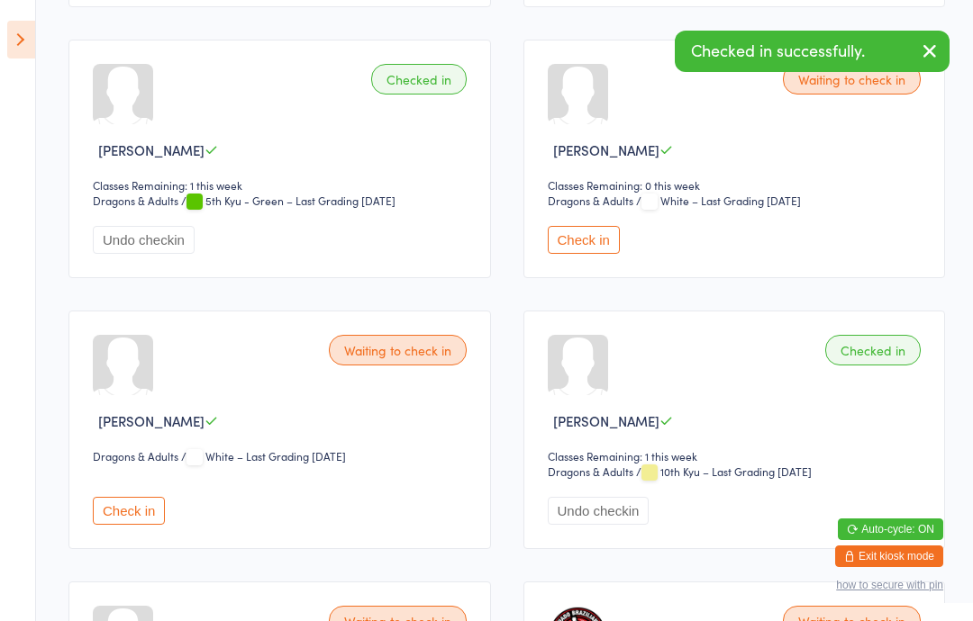
click at [8, 39] on icon at bounding box center [21, 40] width 28 height 38
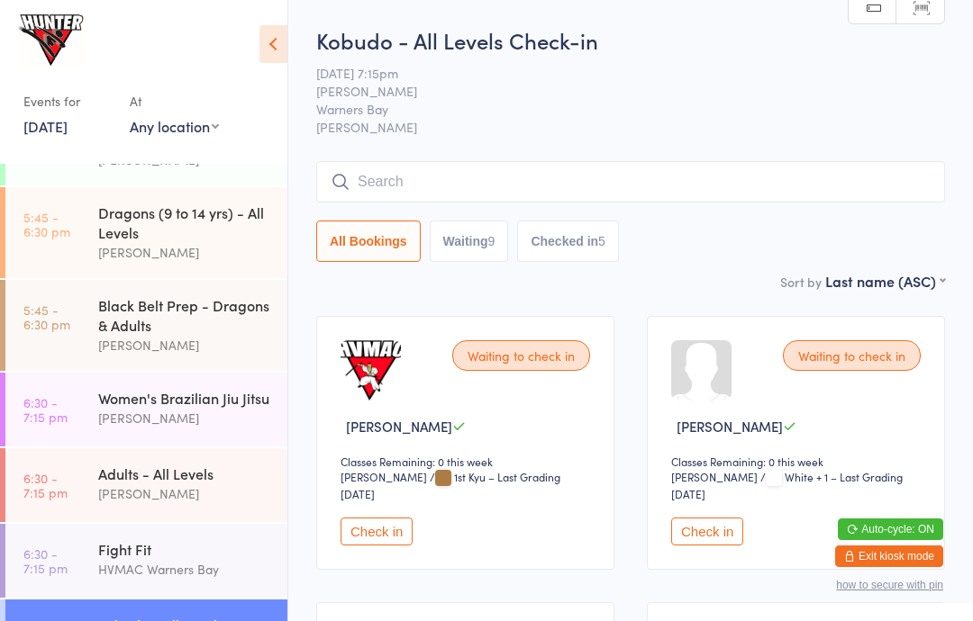
click at [223, 242] on div "Dragons (9 to 14 yrs) - All Levels" at bounding box center [185, 223] width 174 height 40
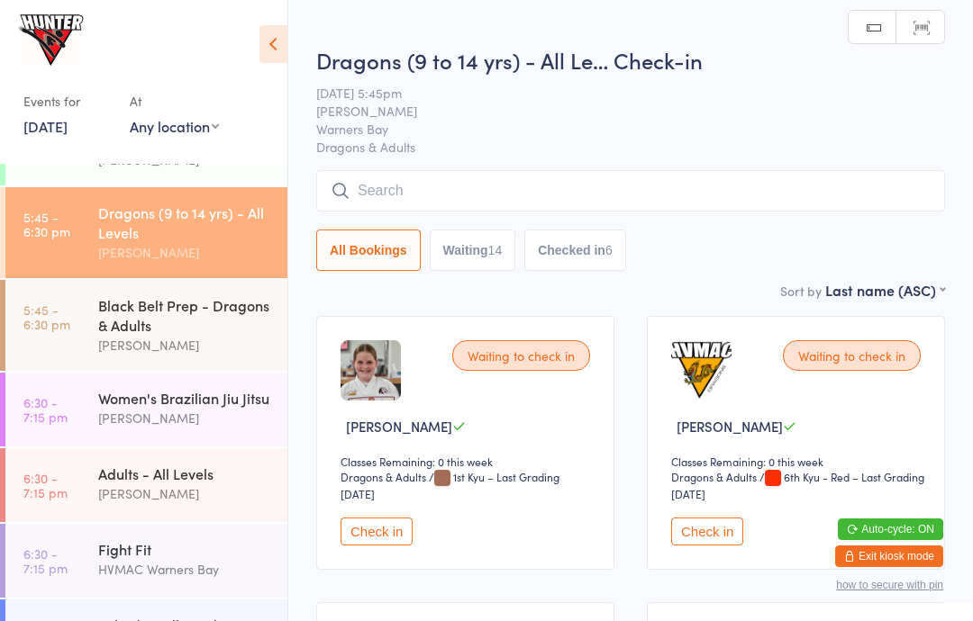
click at [713, 533] on button "Check in" at bounding box center [707, 532] width 72 height 28
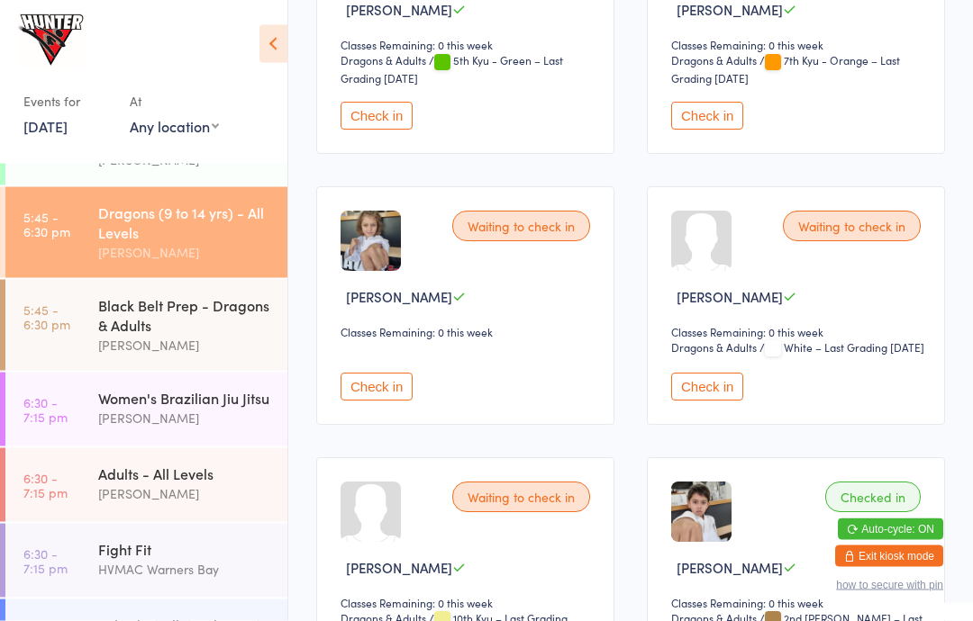
click at [713, 131] on button "Check in" at bounding box center [707, 117] width 72 height 28
click at [206, 335] on div "Black Belt Prep - Dragons & Adults" at bounding box center [185, 315] width 174 height 40
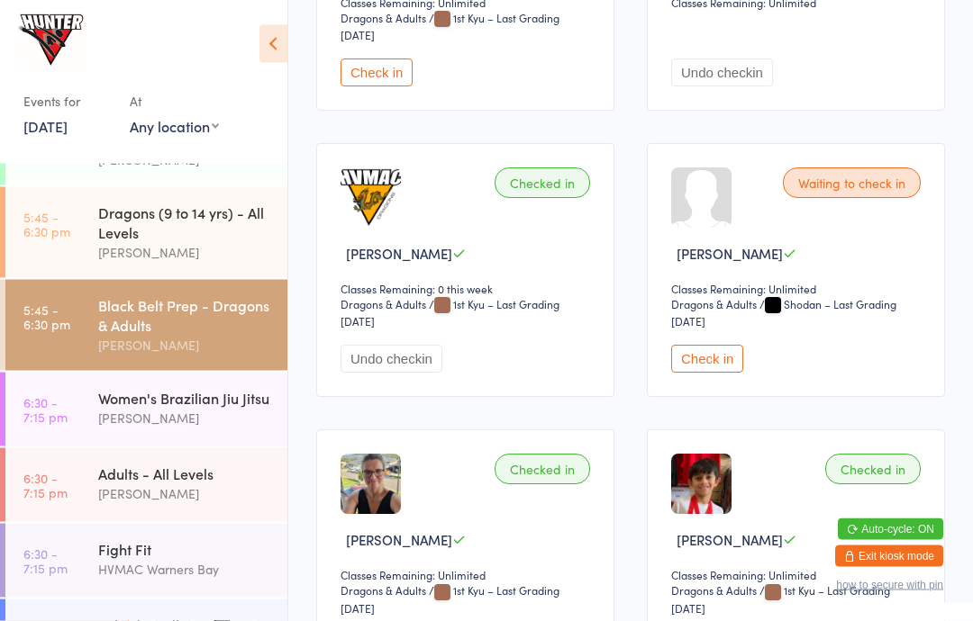
scroll to position [459, 0]
click at [695, 365] on button "Check in" at bounding box center [707, 359] width 72 height 28
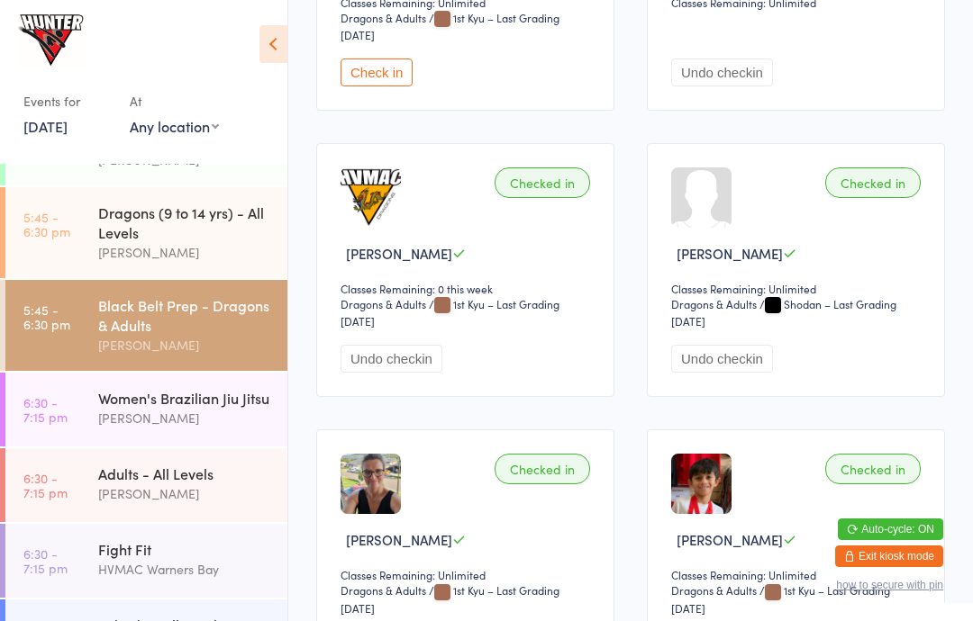
click at [199, 242] on div "Dragons (9 to 14 yrs) - All Levels" at bounding box center [185, 223] width 174 height 40
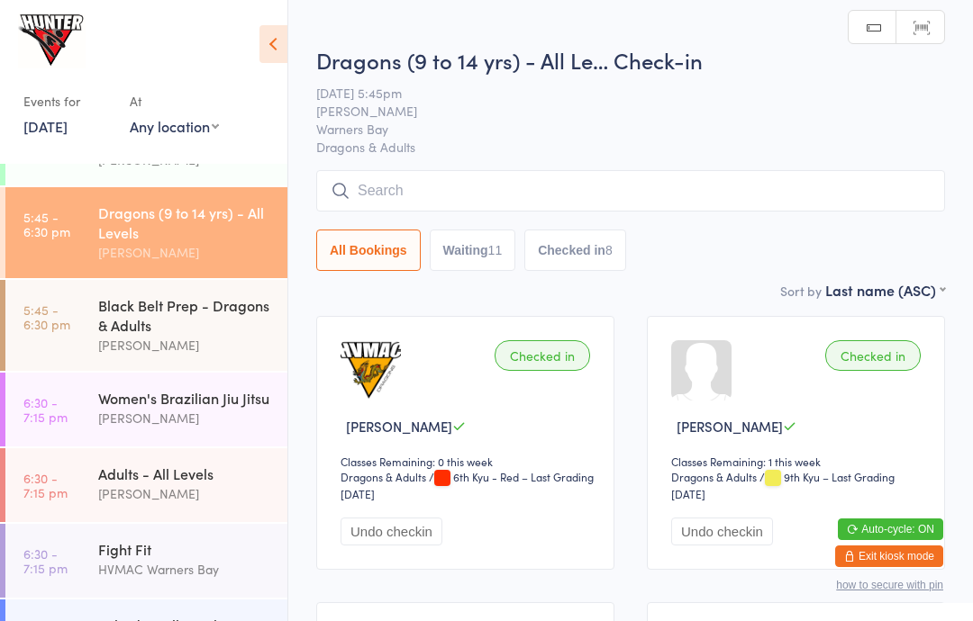
click at [264, 21] on div "Events for [DATE] [DATE] [DATE] Sun Mon Tue Wed Thu Fri Sat 36 31 01 02 03 04 0…" at bounding box center [143, 79] width 287 height 158
click at [276, 48] on icon at bounding box center [273, 44] width 28 height 38
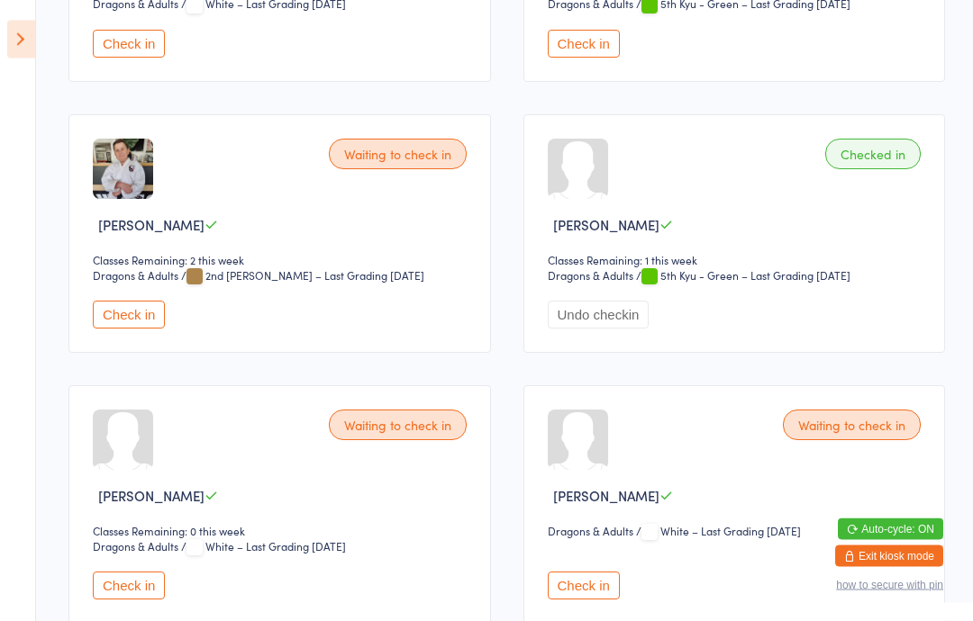
scroll to position [1018, 0]
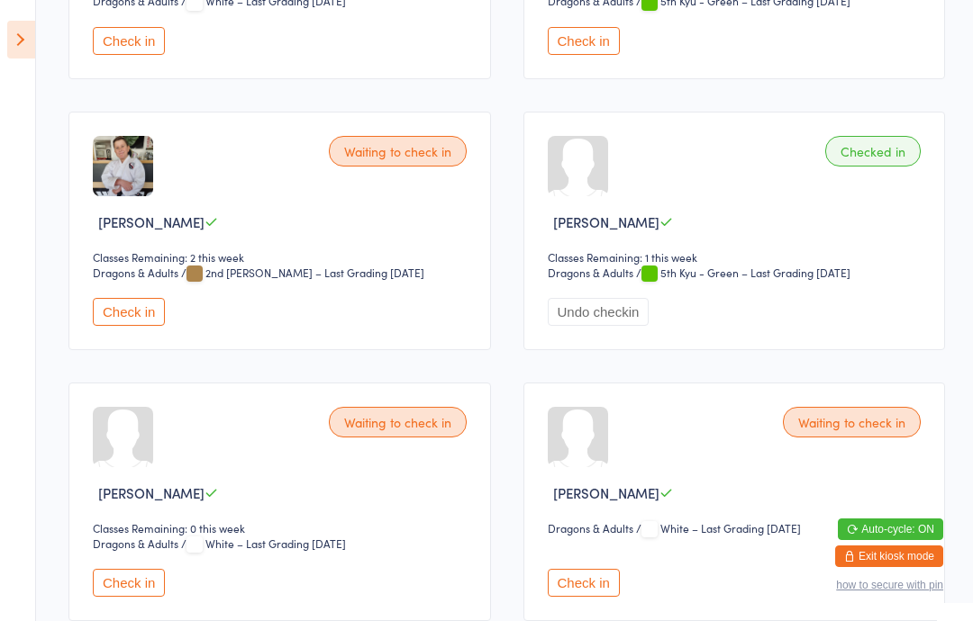
click at [144, 597] on button "Check in" at bounding box center [129, 583] width 72 height 28
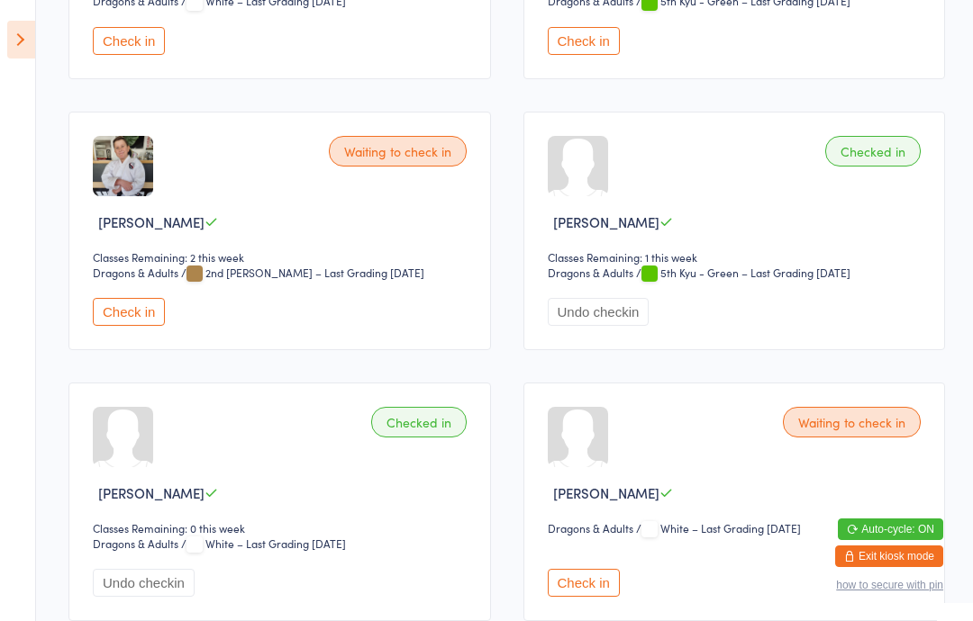
click at [16, 21] on icon at bounding box center [21, 40] width 28 height 38
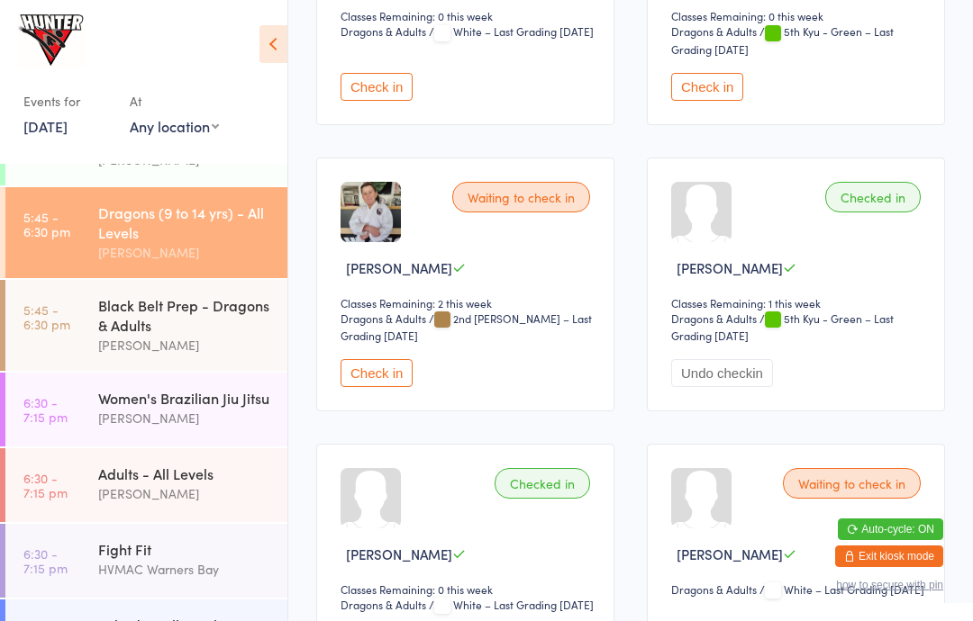
click at [129, 335] on div "Black Belt Prep - Dragons & Adults" at bounding box center [185, 315] width 174 height 40
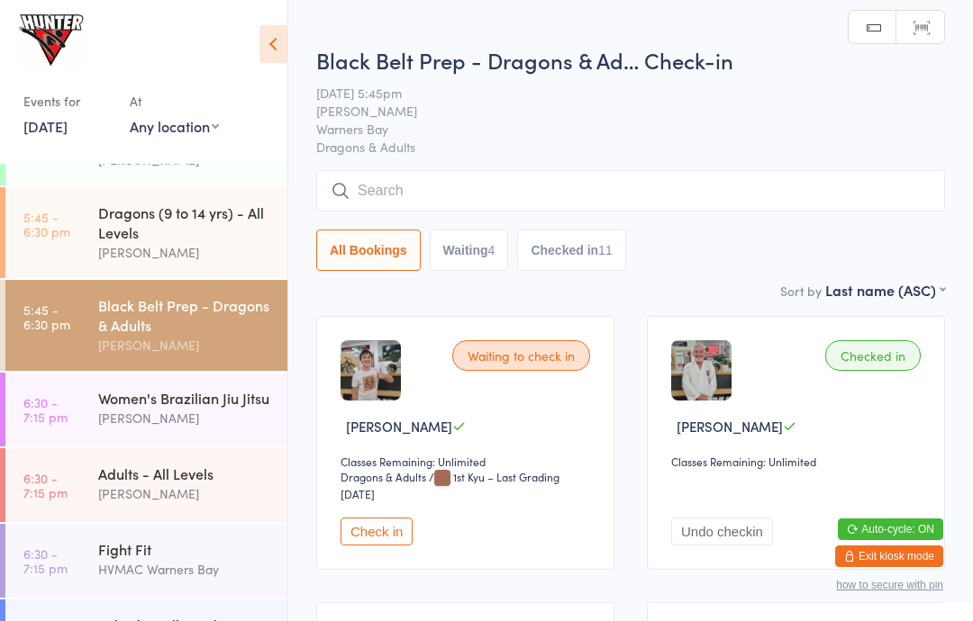
click at [268, 48] on icon at bounding box center [273, 44] width 28 height 38
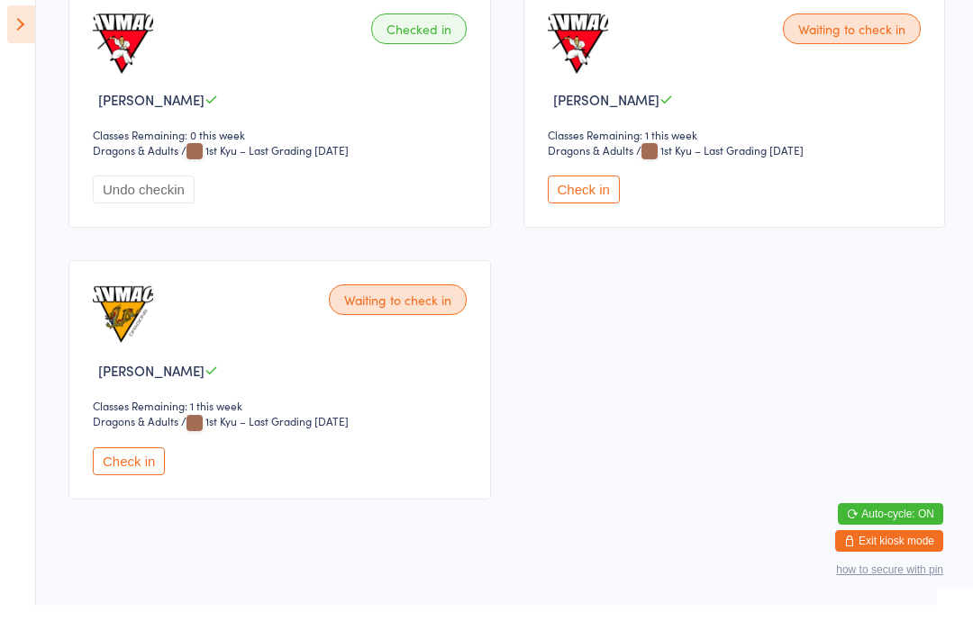
scroll to position [1939, 0]
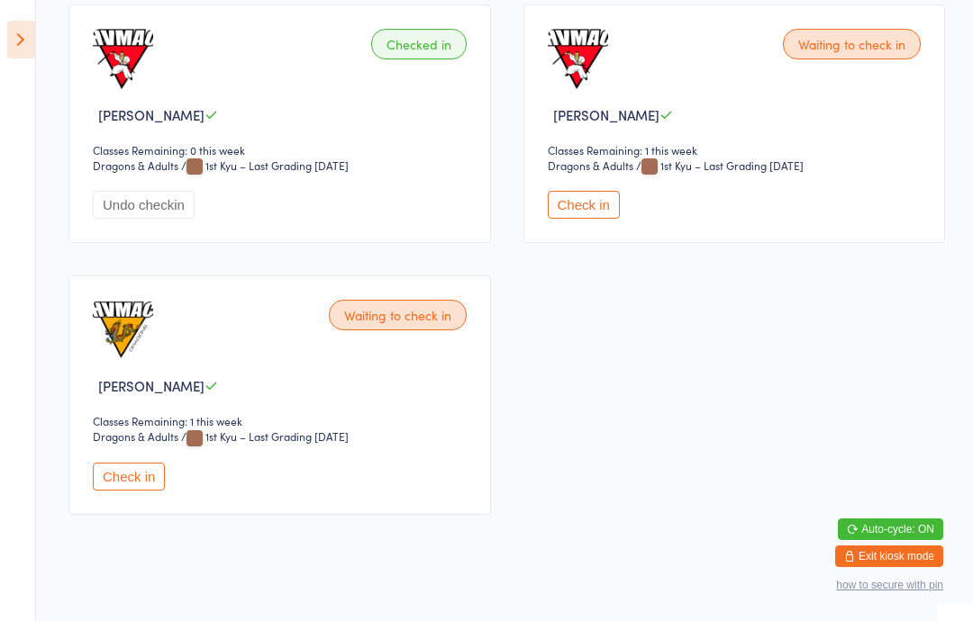
click at [584, 219] on button "Check in" at bounding box center [584, 205] width 72 height 28
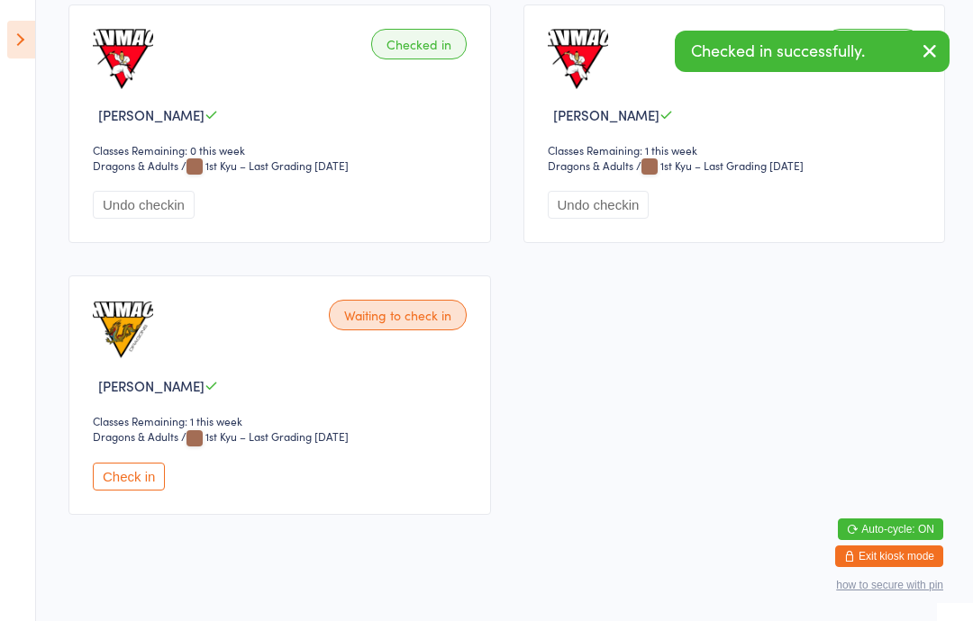
click at [25, 36] on icon at bounding box center [21, 40] width 28 height 38
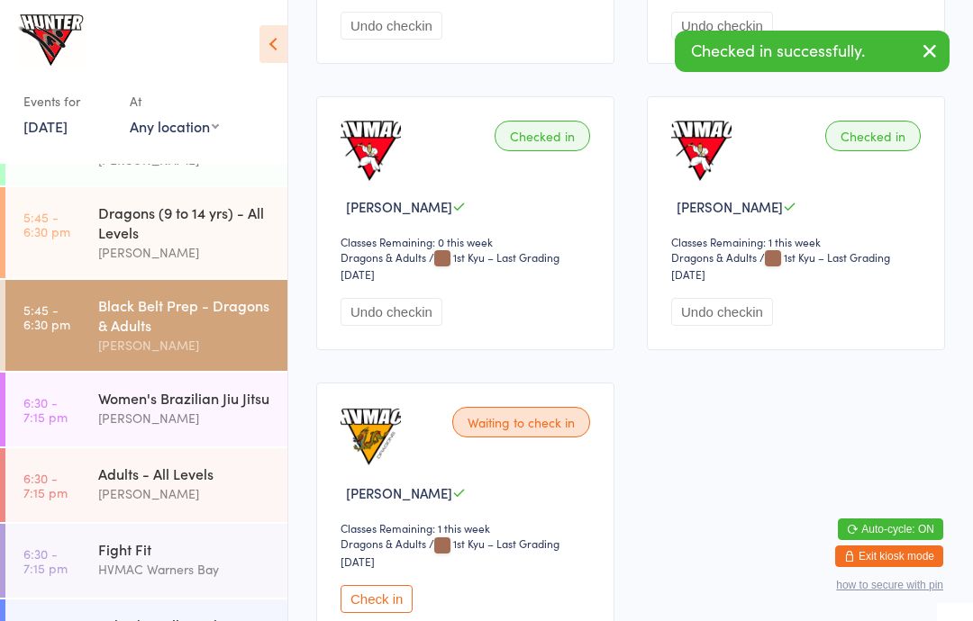
click at [110, 620] on div "Kobudo - All Levels" at bounding box center [185, 625] width 174 height 20
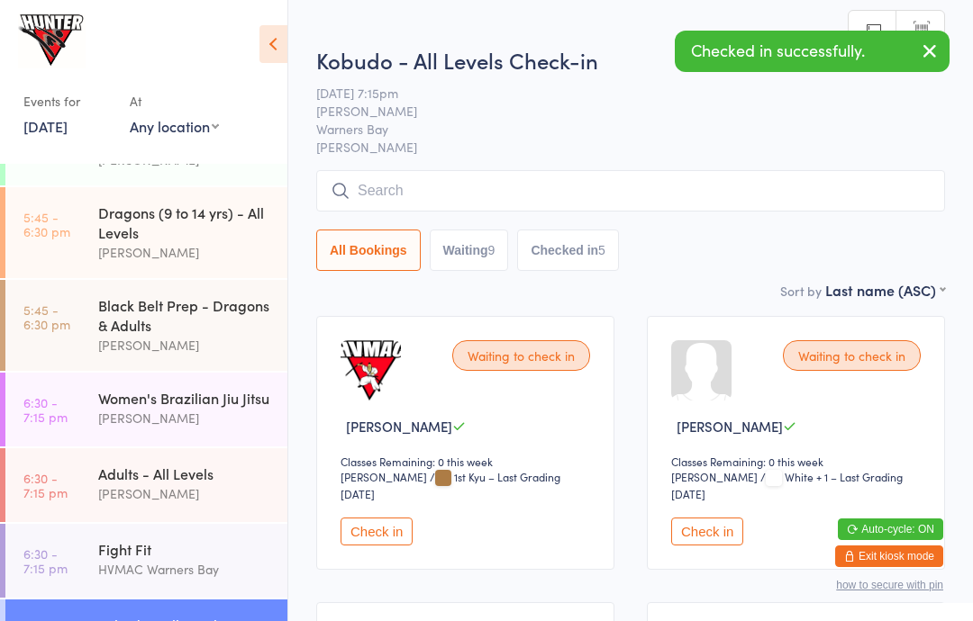
click at [272, 39] on icon at bounding box center [273, 44] width 28 height 38
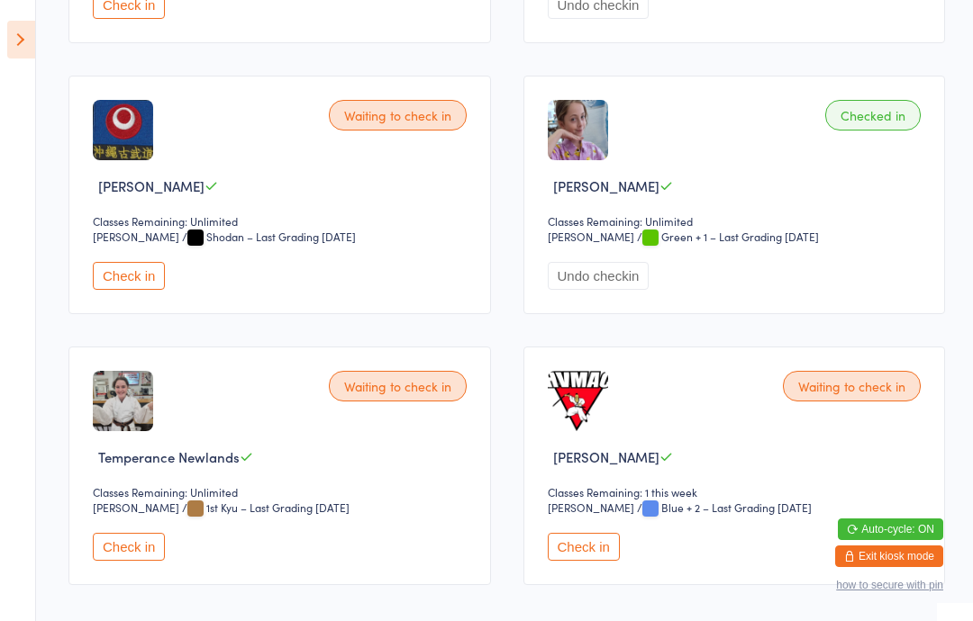
scroll to position [1662, 0]
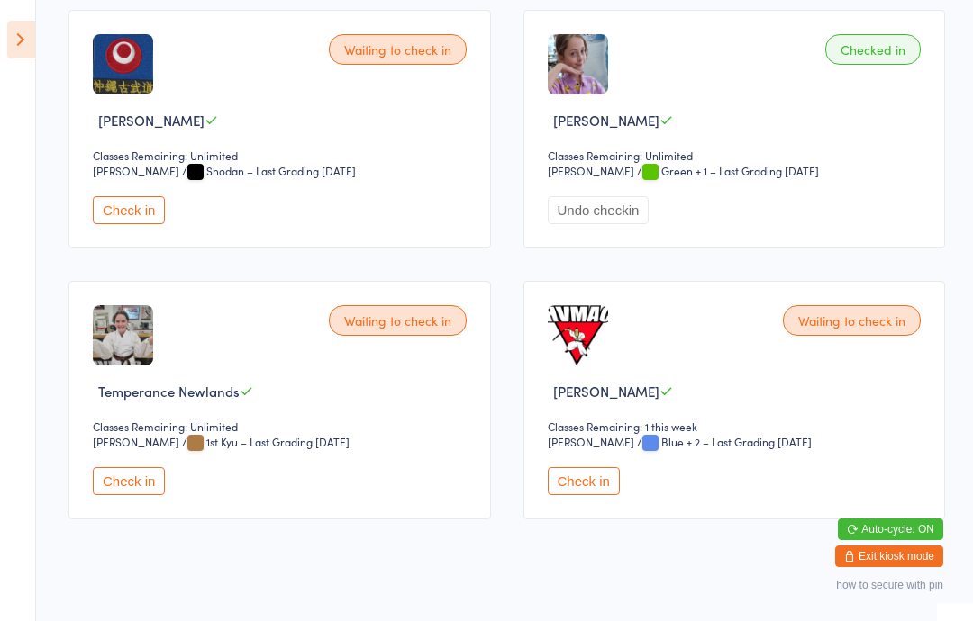
click at [35, 401] on aside "Events for [DATE] [DATE] [DATE] Sun Mon Tue Wed Thu Fri Sat 36 31 01 02 03 04 0…" at bounding box center [18, 310] width 36 height 621
click at [585, 495] on button "Check in" at bounding box center [584, 481] width 72 height 28
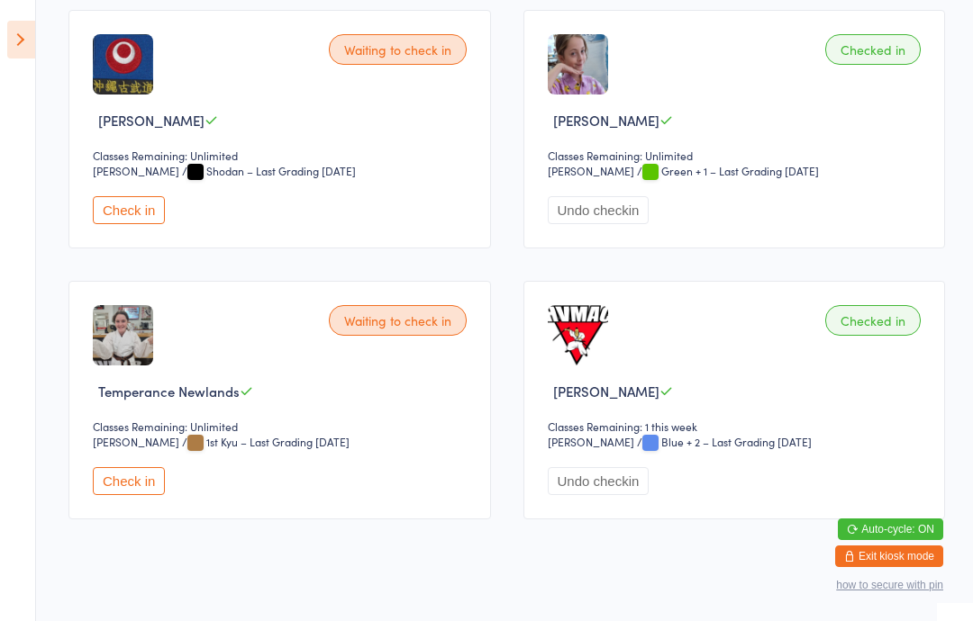
click at [22, 32] on icon at bounding box center [21, 40] width 28 height 38
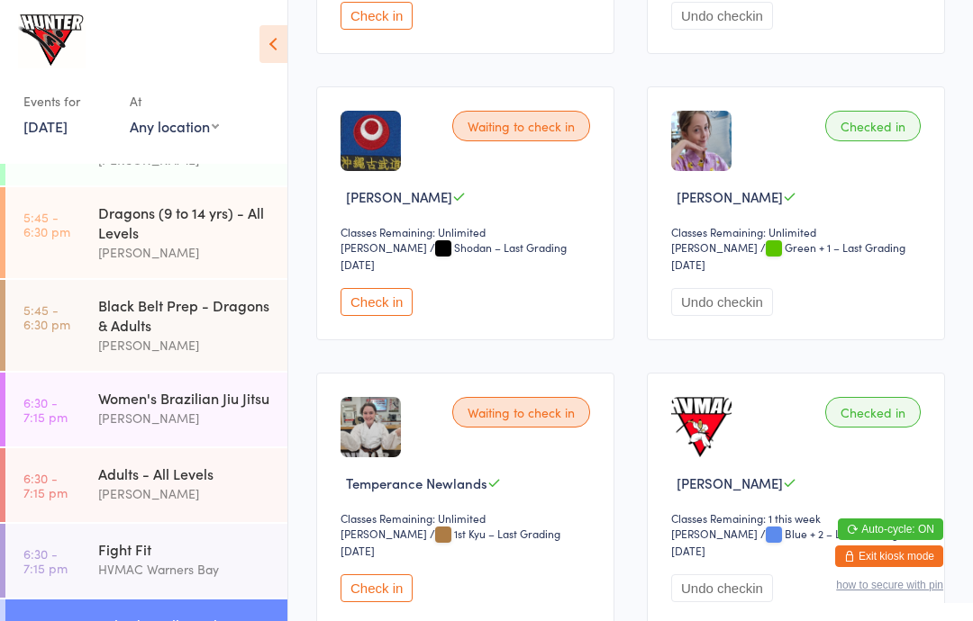
click at [99, 238] on div "Dragons (9 to 14 yrs) - All Levels" at bounding box center [185, 223] width 174 height 40
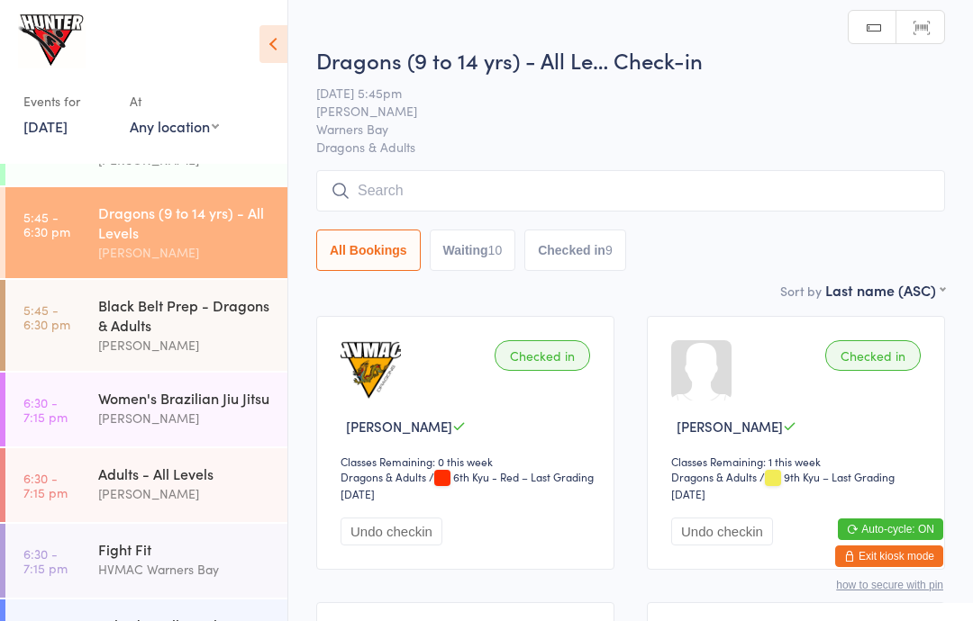
click at [279, 56] on icon at bounding box center [273, 44] width 28 height 38
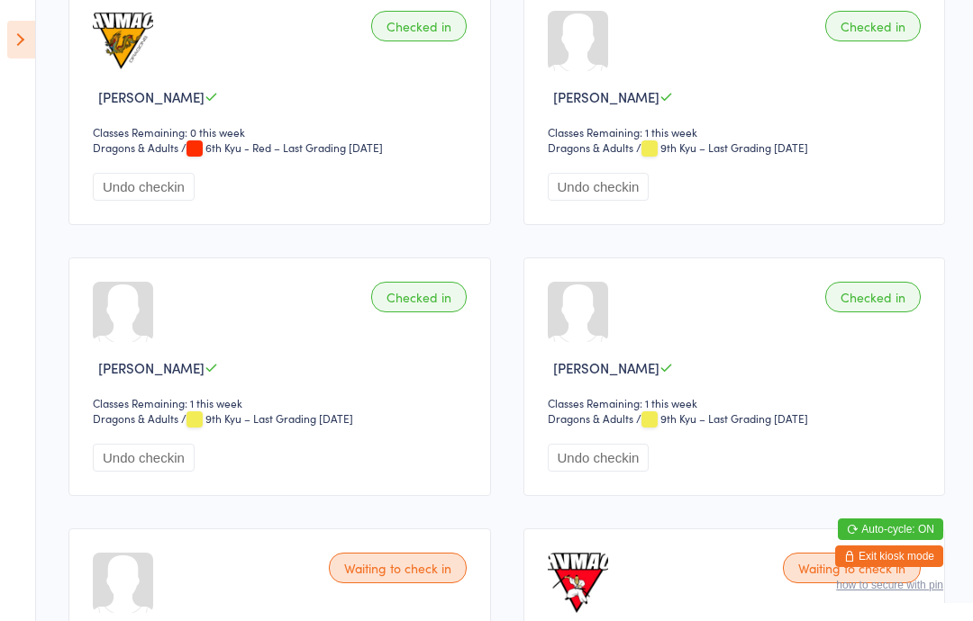
scroll to position [340, 0]
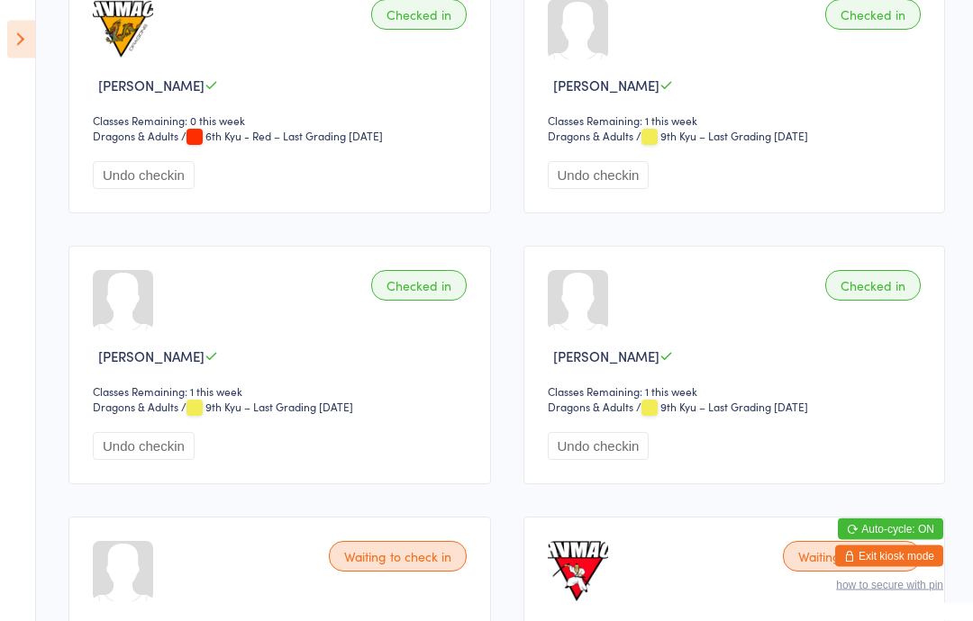
click at [30, 41] on icon at bounding box center [21, 40] width 28 height 38
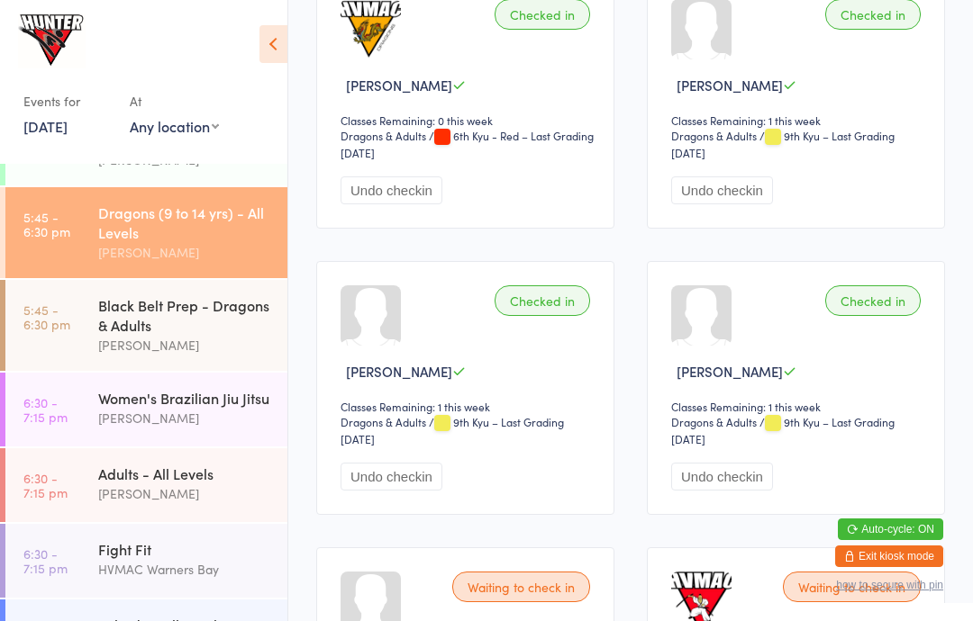
click at [107, 233] on div "Dragons (9 to 14 yrs) - All Levels" at bounding box center [185, 223] width 174 height 40
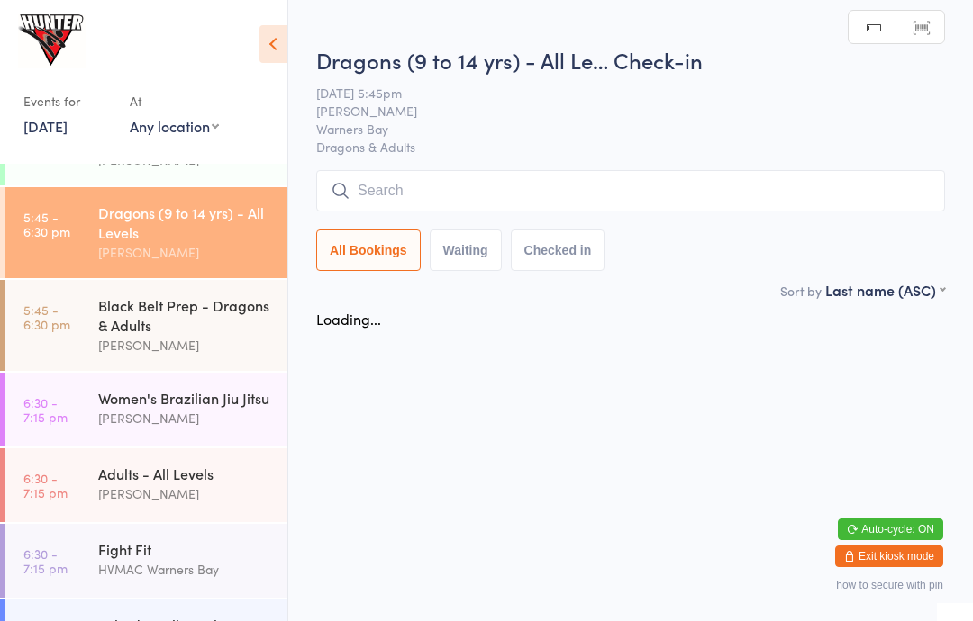
scroll to position [0, 0]
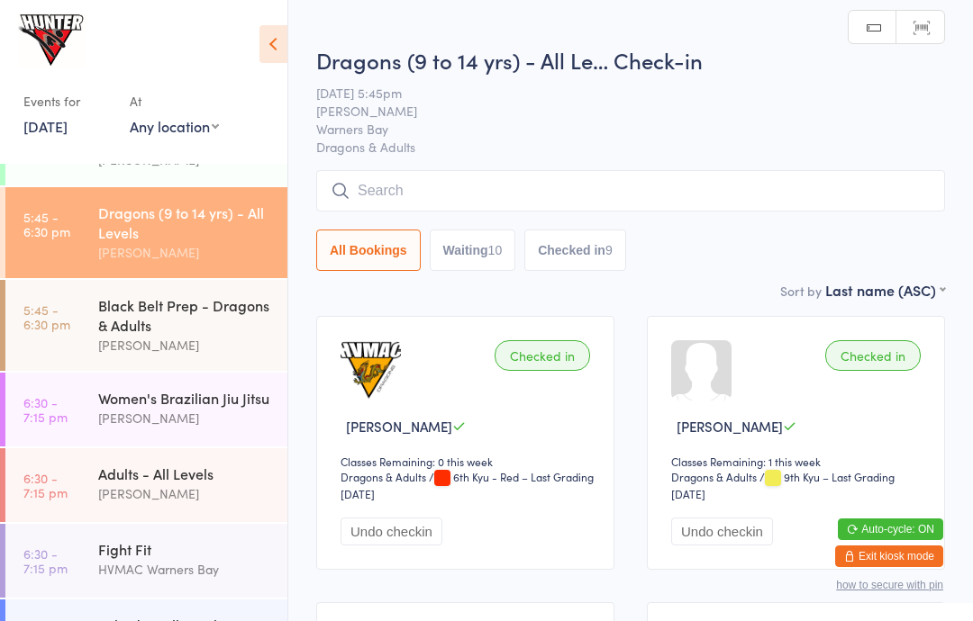
click at [253, 56] on div "Events for [DATE] [DATE] [DATE] Sun Mon Tue Wed Thu Fri Sat 36 31 01 02 03 04 0…" at bounding box center [143, 79] width 287 height 158
click at [285, 41] on icon at bounding box center [273, 44] width 28 height 38
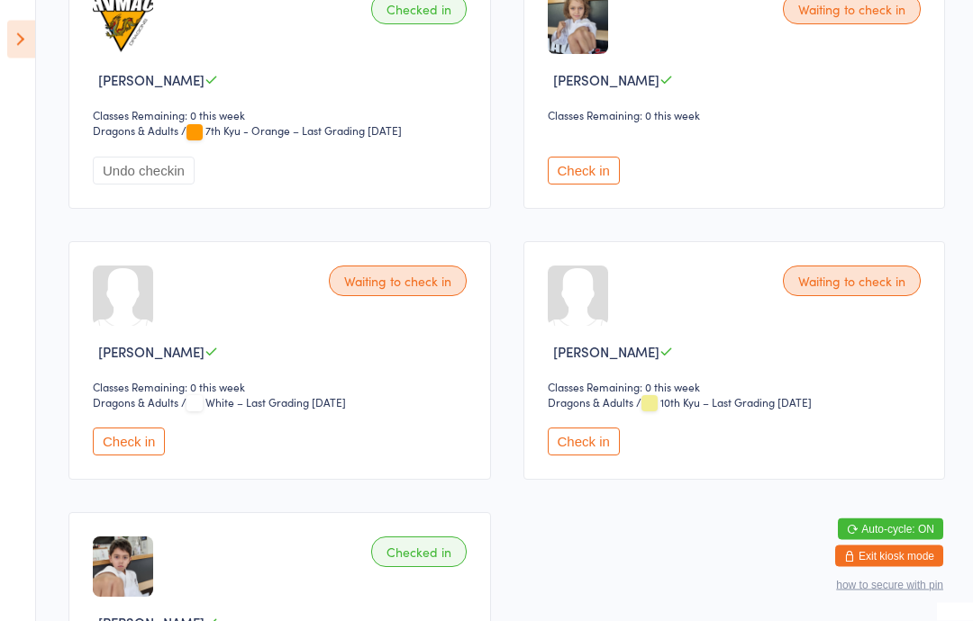
scroll to position [2250, 0]
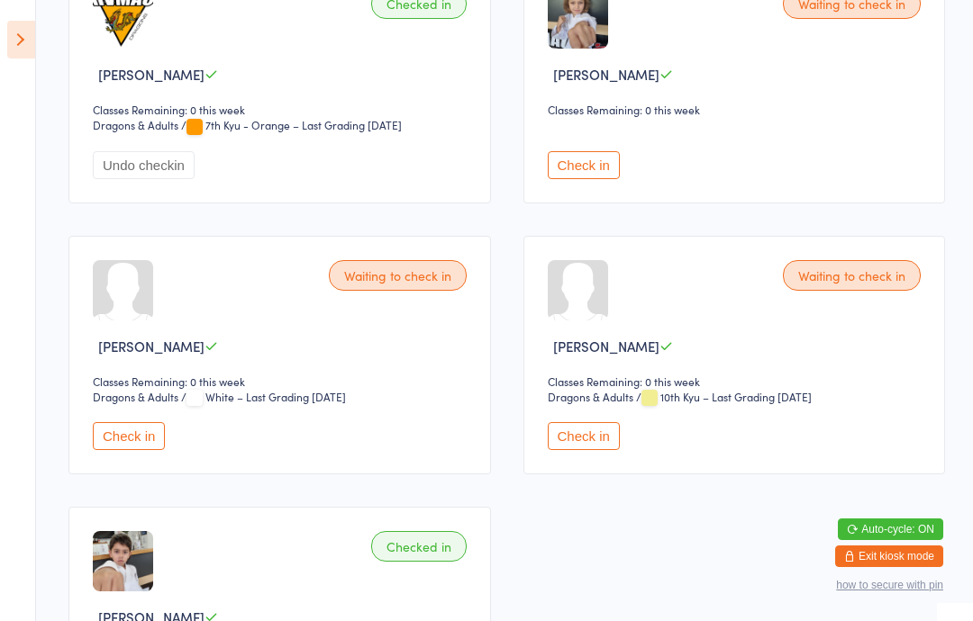
click at [585, 450] on button "Check in" at bounding box center [584, 436] width 72 height 28
click at [939, 59] on div "Waiting to check in [GEOGRAPHIC_DATA][PERSON_NAME] Classes Remaining: 0 this we…" at bounding box center [734, 83] width 422 height 239
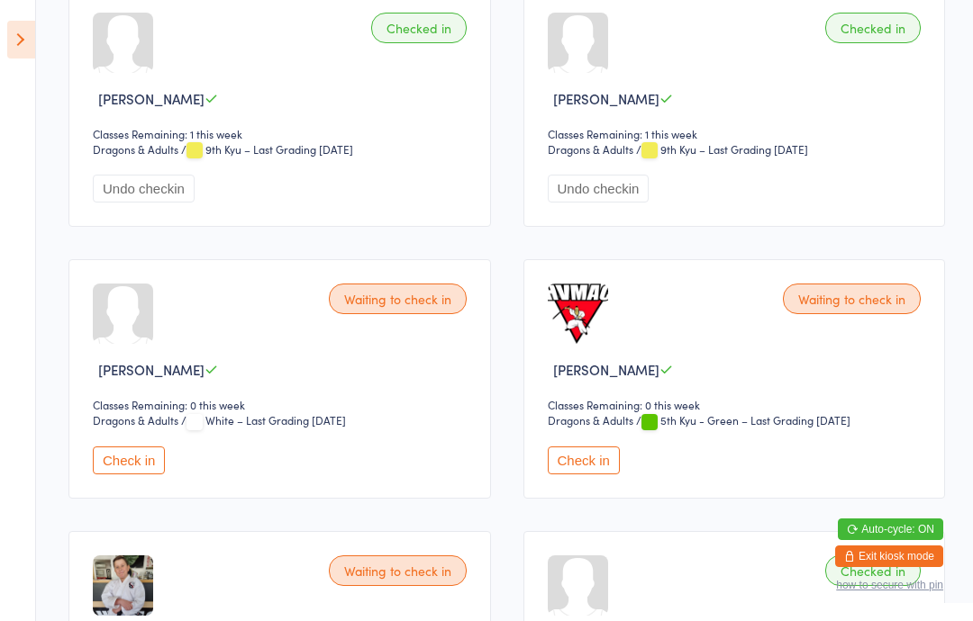
scroll to position [0, 0]
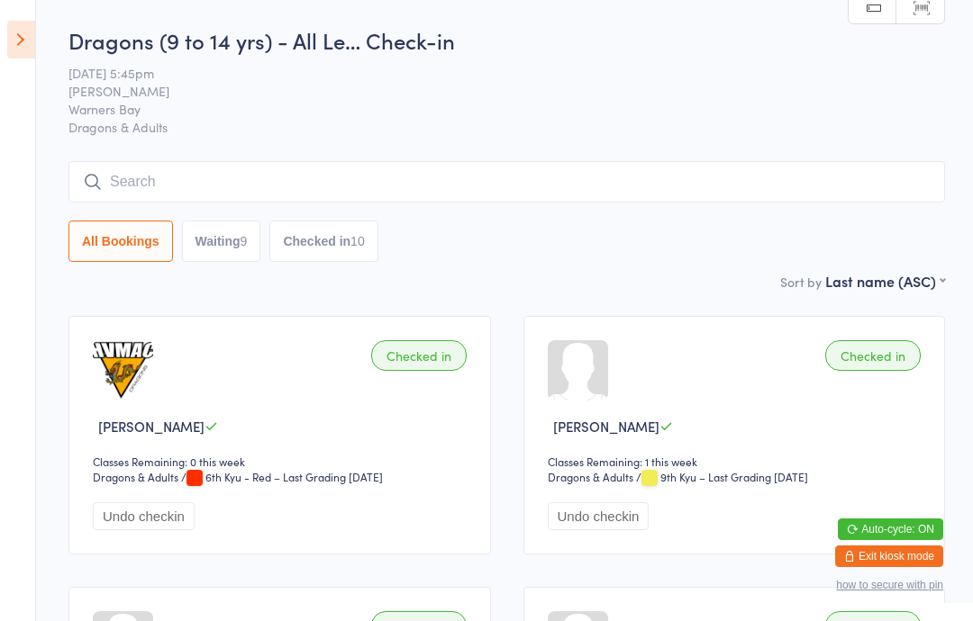
click at [233, 256] on button "Waiting 9" at bounding box center [221, 241] width 79 height 41
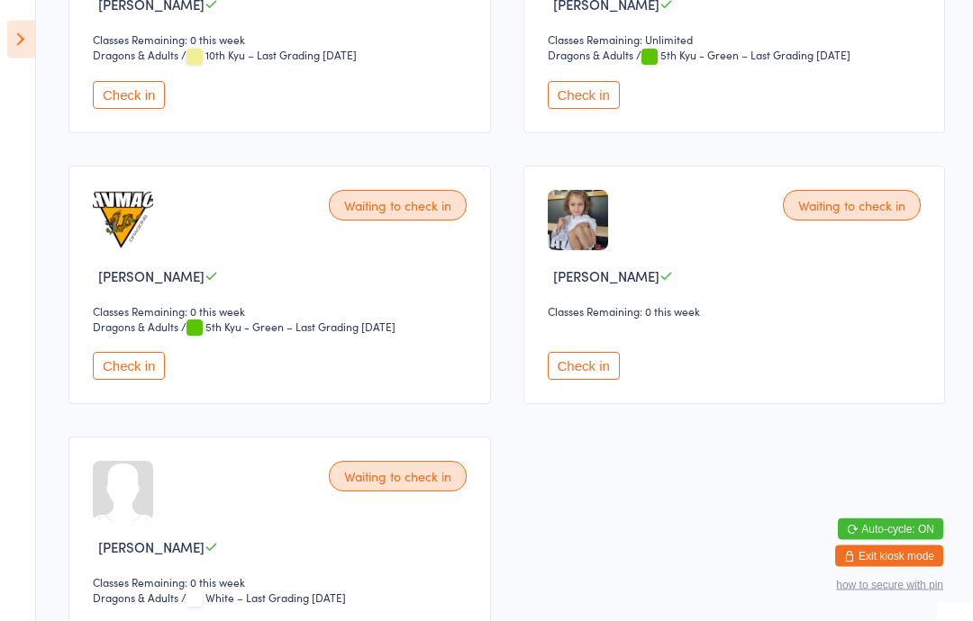
scroll to position [964, 0]
click at [126, 381] on button "Check in" at bounding box center [129, 367] width 72 height 28
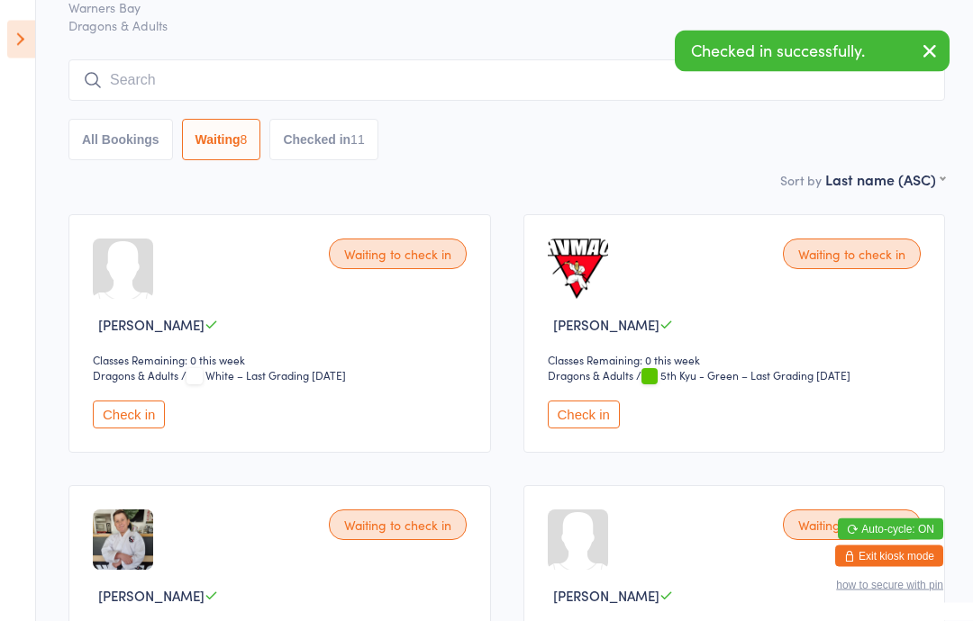
scroll to position [0, 0]
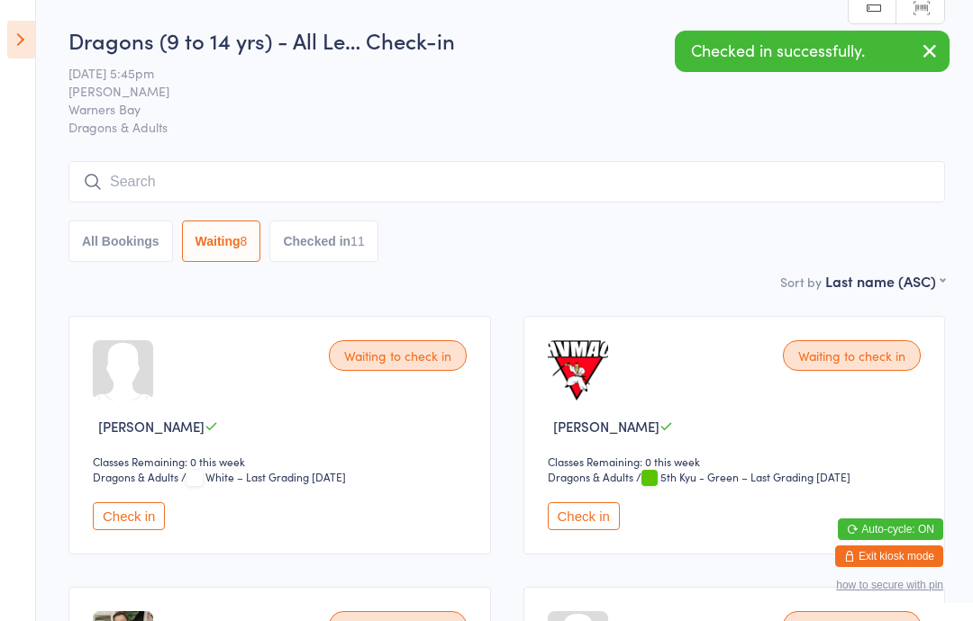
click at [926, 57] on icon "button" at bounding box center [930, 51] width 22 height 23
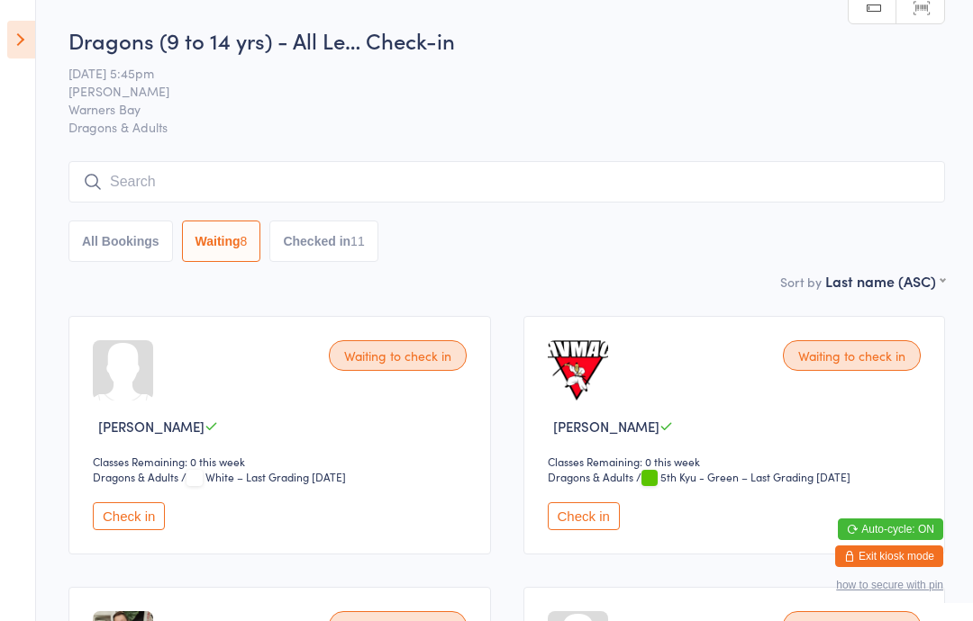
click at [120, 240] on button "All Bookings" at bounding box center [120, 241] width 104 height 41
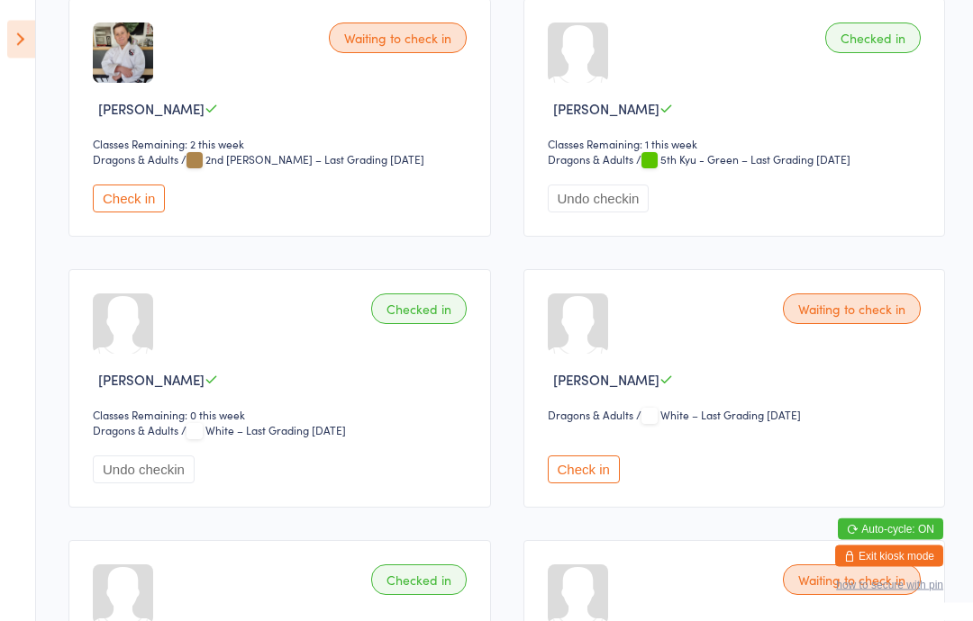
scroll to position [1132, 0]
click at [579, 484] on button "Check in" at bounding box center [584, 470] width 72 height 28
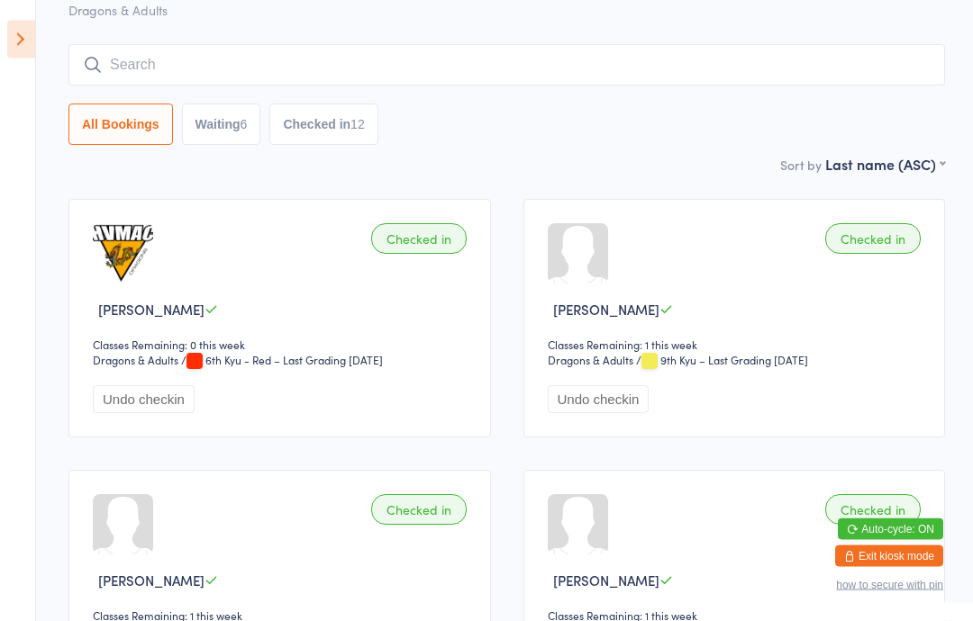
scroll to position [0, 0]
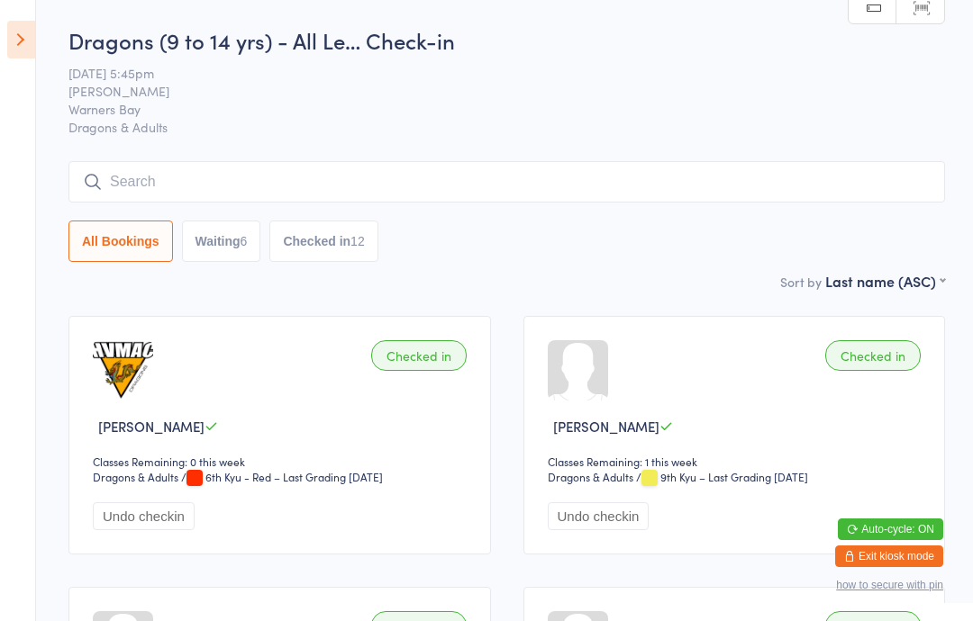
click at [18, 56] on icon at bounding box center [21, 40] width 28 height 38
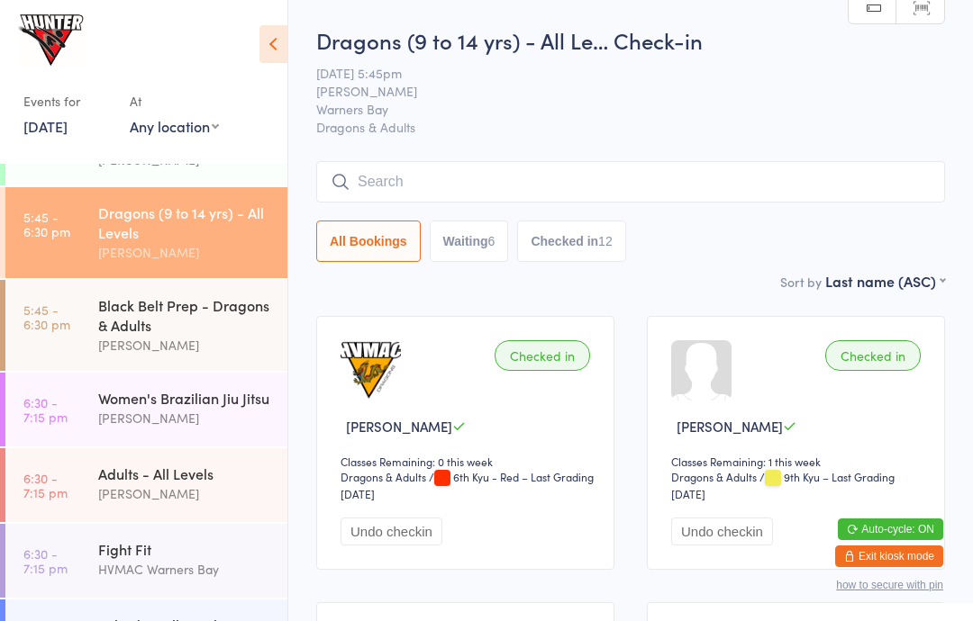
click at [47, 325] on time "5:45 - 6:30 pm" at bounding box center [46, 317] width 47 height 29
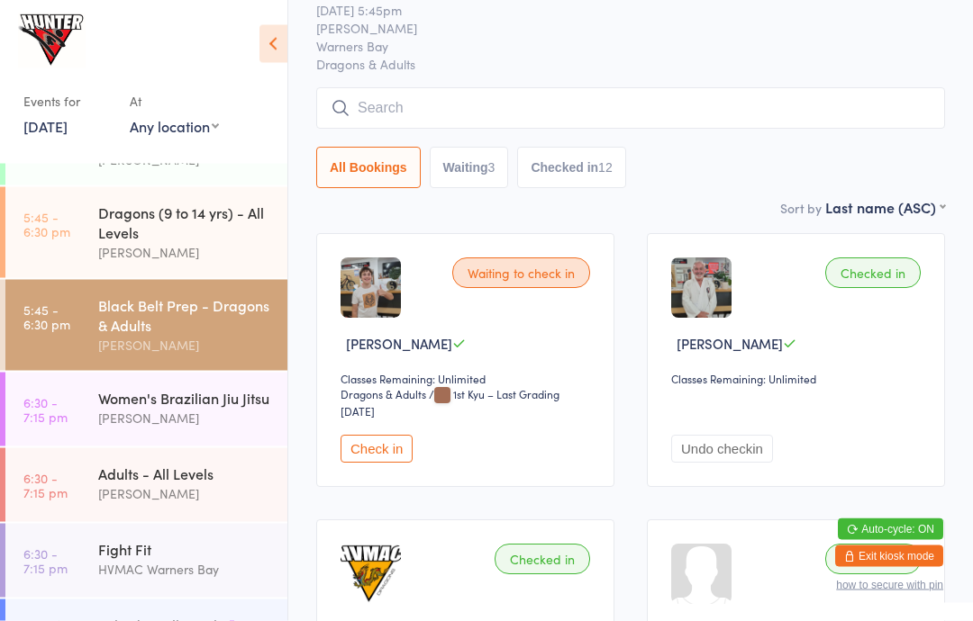
scroll to position [82, 0]
click at [378, 433] on div "Waiting to check in [PERSON_NAME] Classes Remaining: Unlimited Dragons & Adults…" at bounding box center [465, 361] width 298 height 254
click at [370, 446] on button "Check in" at bounding box center [376, 450] width 72 height 28
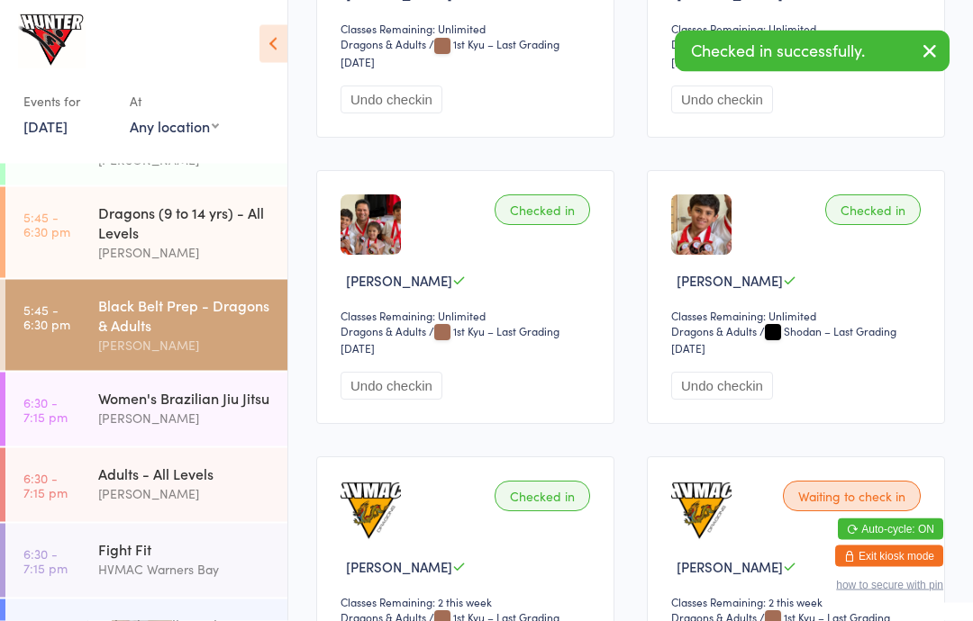
scroll to position [1006, 0]
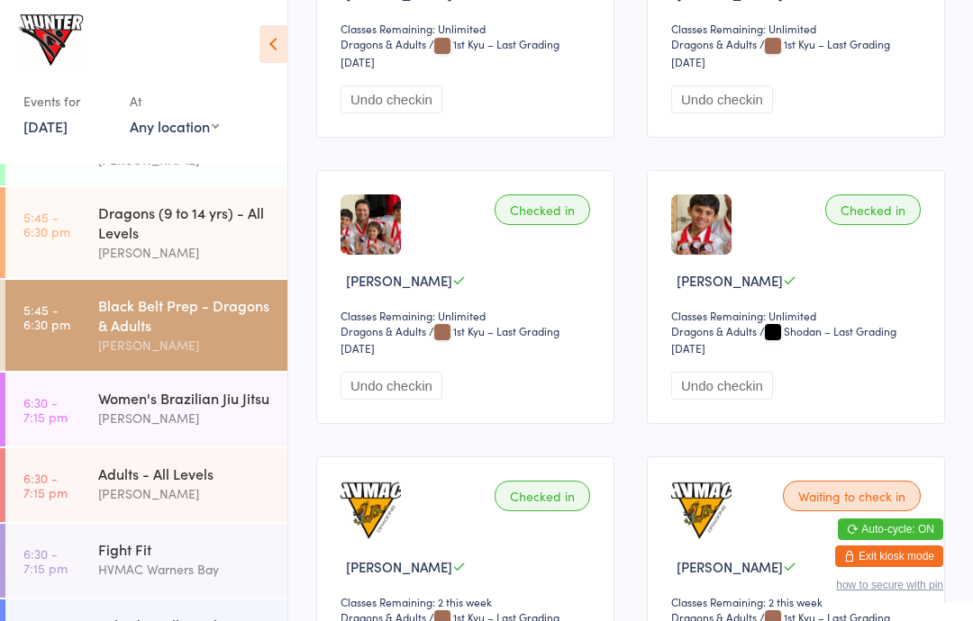
click at [155, 242] on div "Dragons (9 to 14 yrs) - All Levels" at bounding box center [185, 223] width 174 height 40
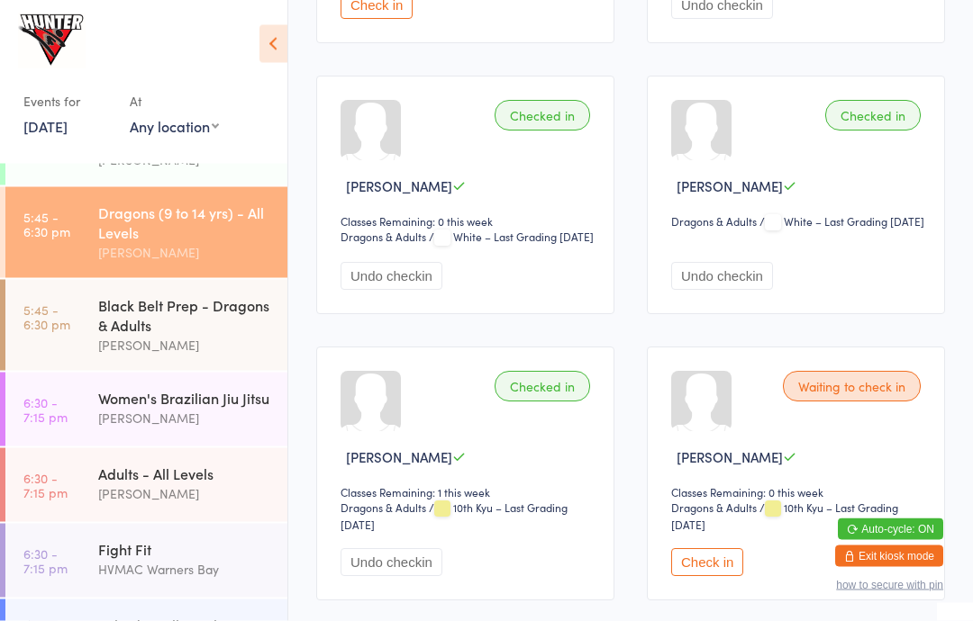
click at [711, 577] on button "Check in" at bounding box center [707, 563] width 72 height 28
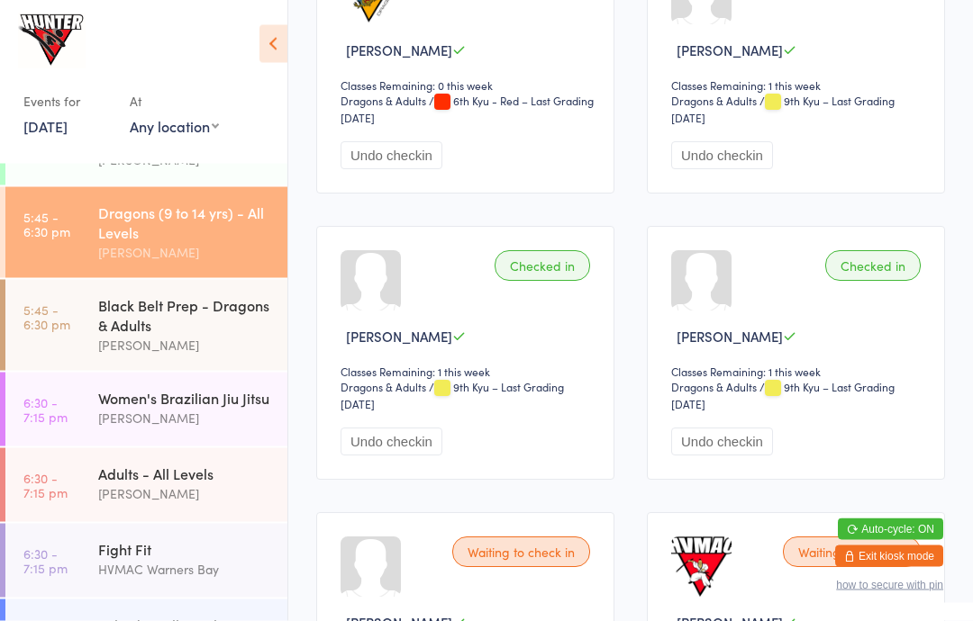
scroll to position [1033, 0]
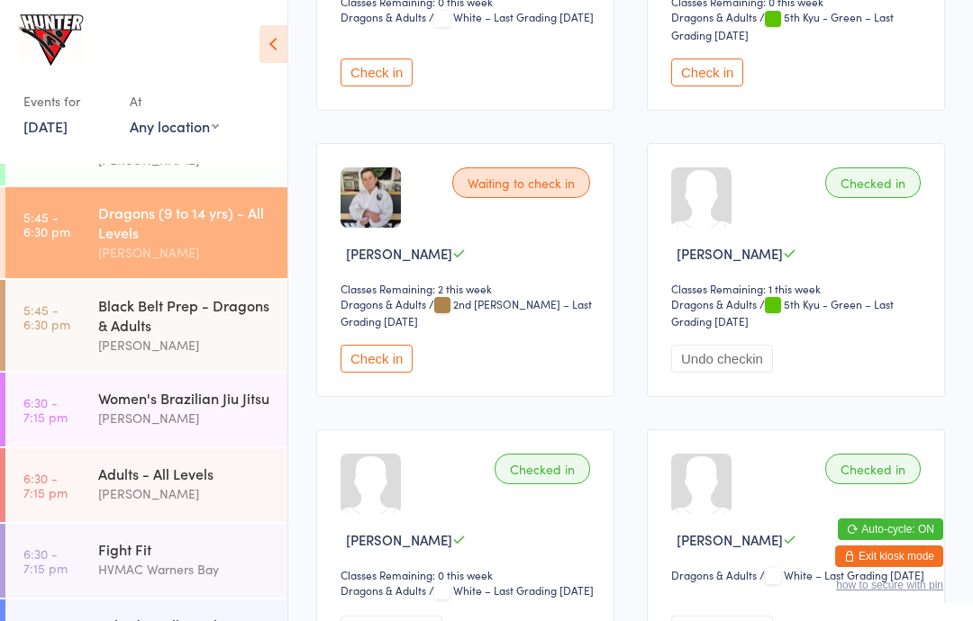
click at [381, 373] on button "Check in" at bounding box center [376, 359] width 72 height 28
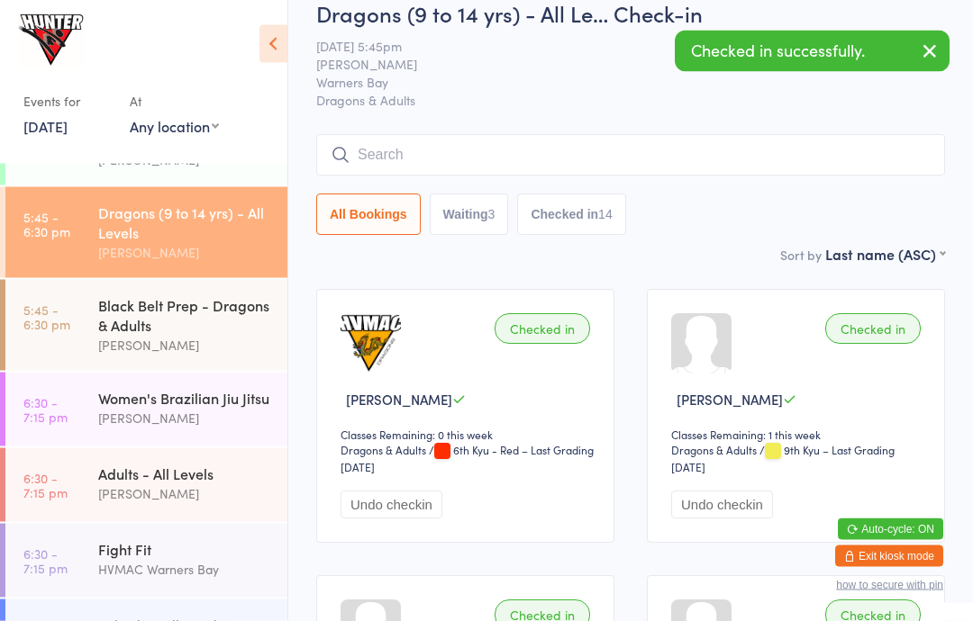
scroll to position [0, 0]
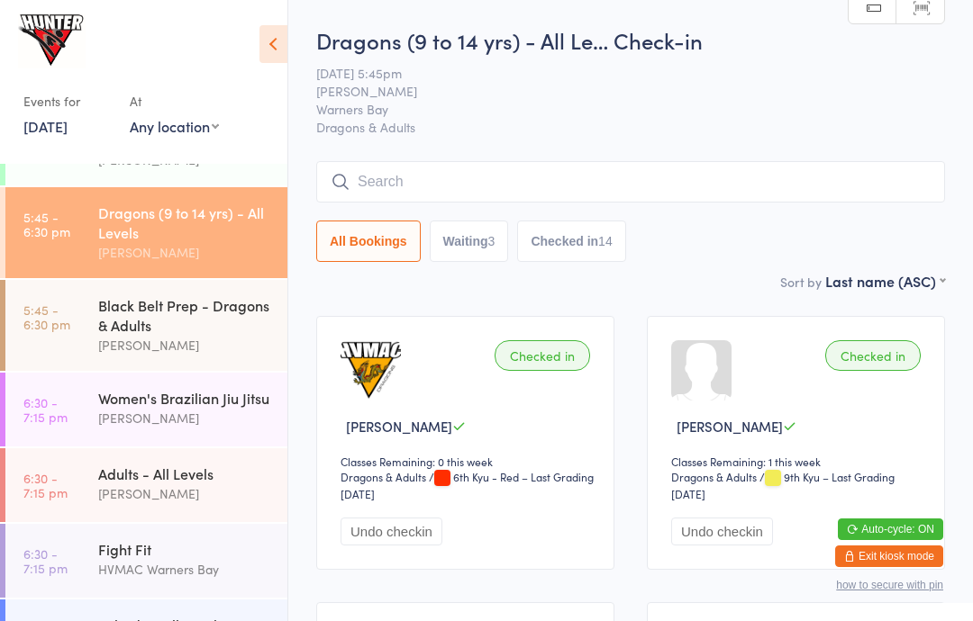
click at [105, 356] on div "[PERSON_NAME]" at bounding box center [185, 345] width 174 height 21
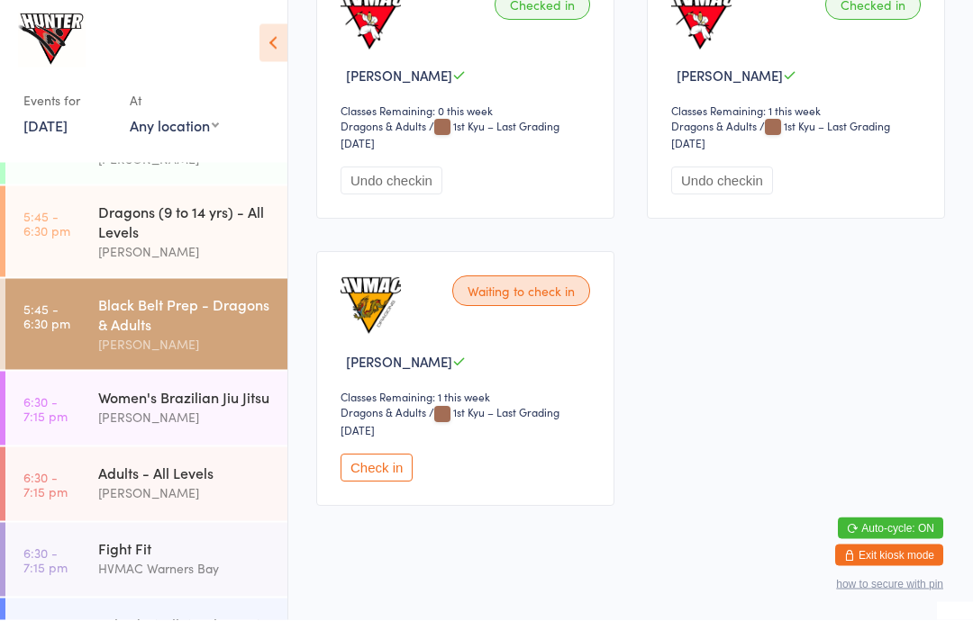
scroll to position [2068, 0]
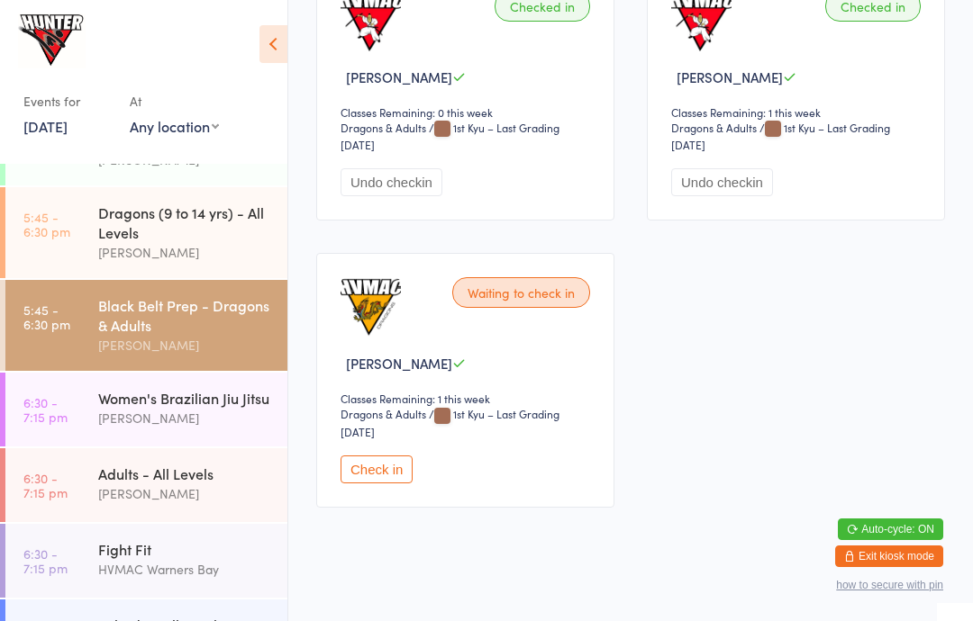
click at [394, 484] on button "Check in" at bounding box center [376, 470] width 72 height 28
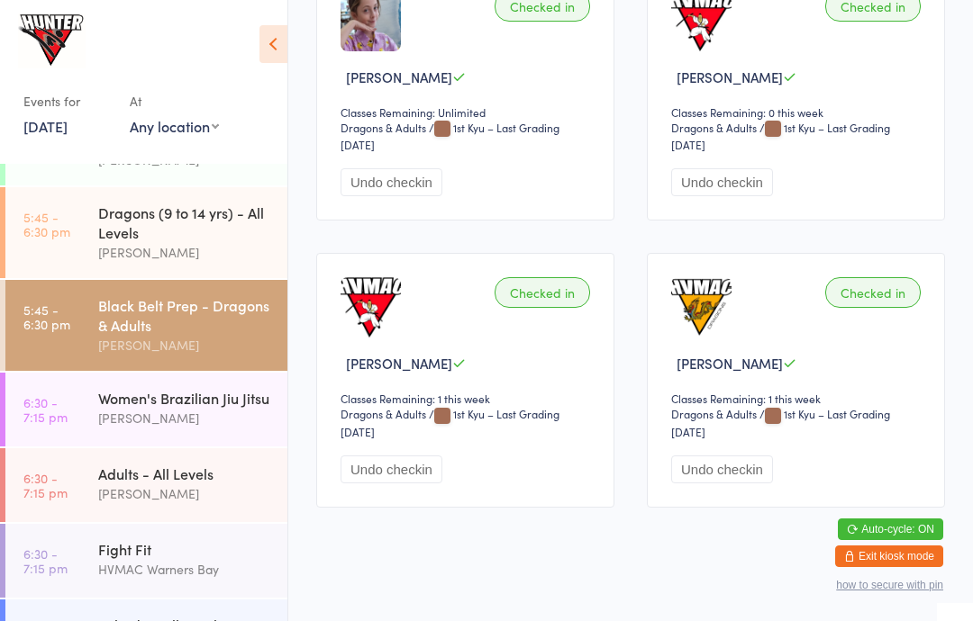
click at [136, 263] on div "[PERSON_NAME]" at bounding box center [185, 252] width 174 height 21
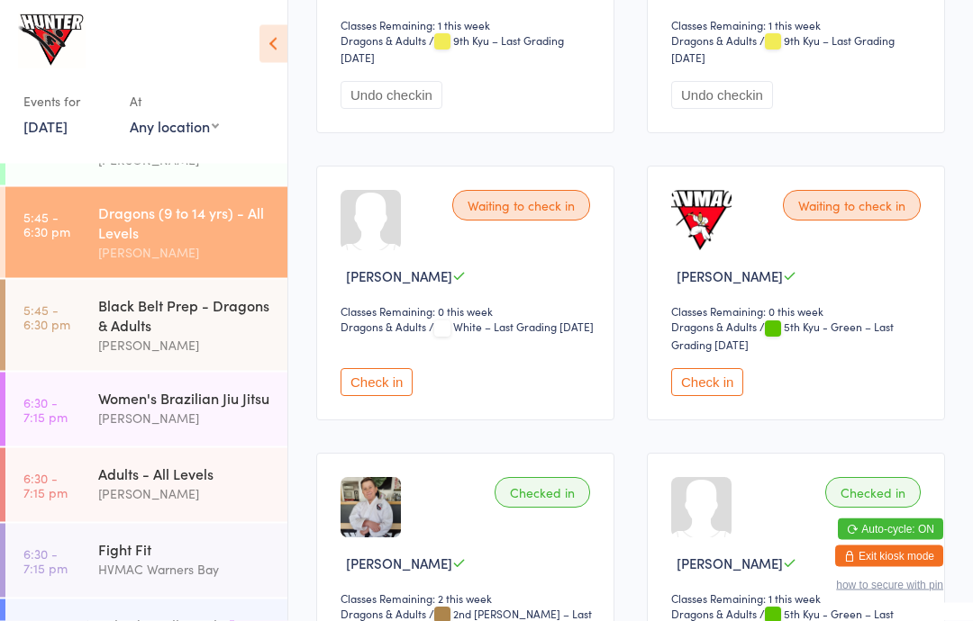
click at [706, 391] on button "Check in" at bounding box center [707, 383] width 72 height 28
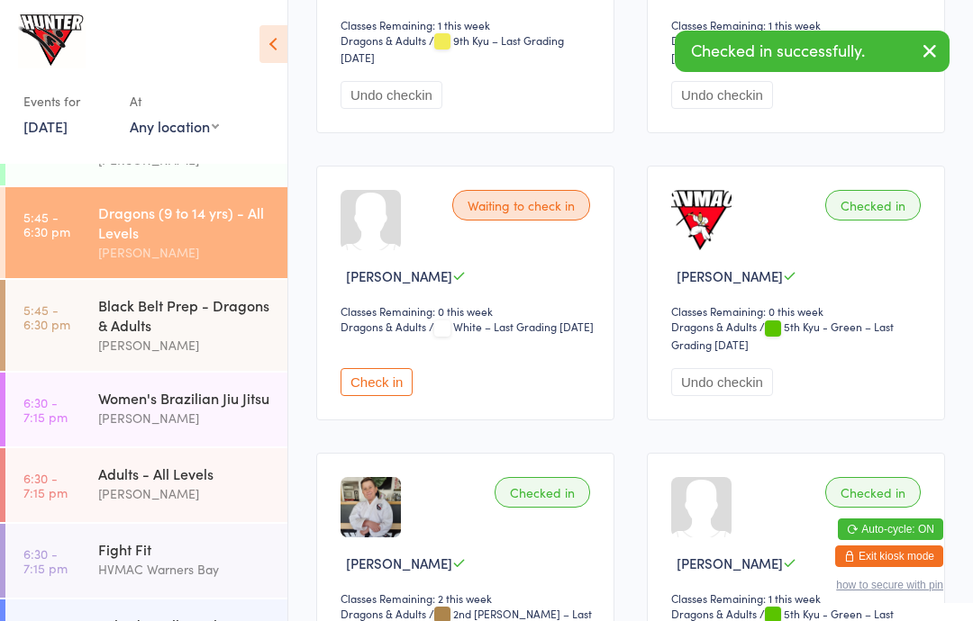
click at [167, 504] on div "[PERSON_NAME]" at bounding box center [185, 494] width 174 height 21
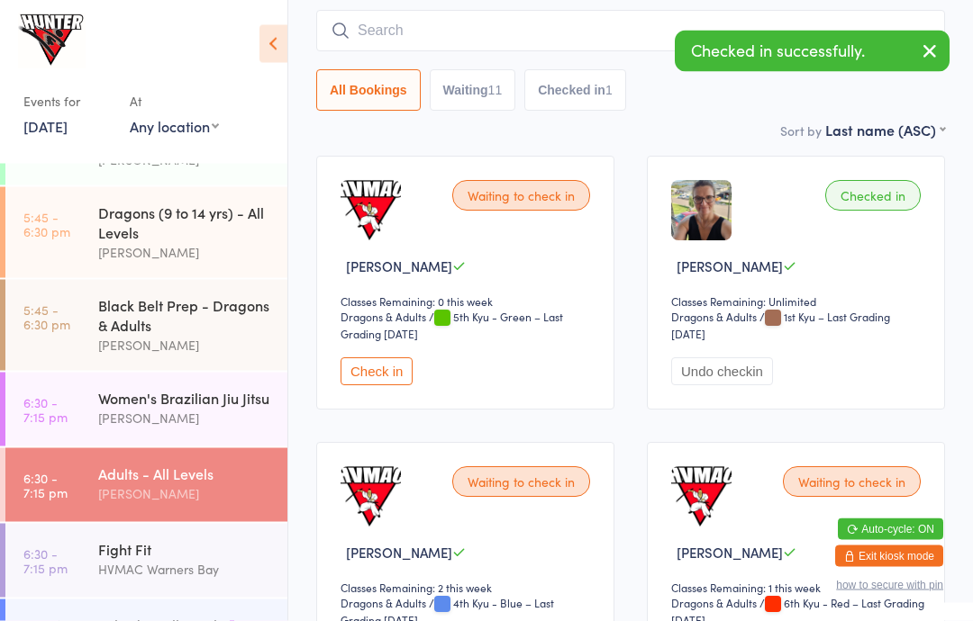
scroll to position [160, 0]
click at [385, 377] on button "Check in" at bounding box center [376, 371] width 72 height 28
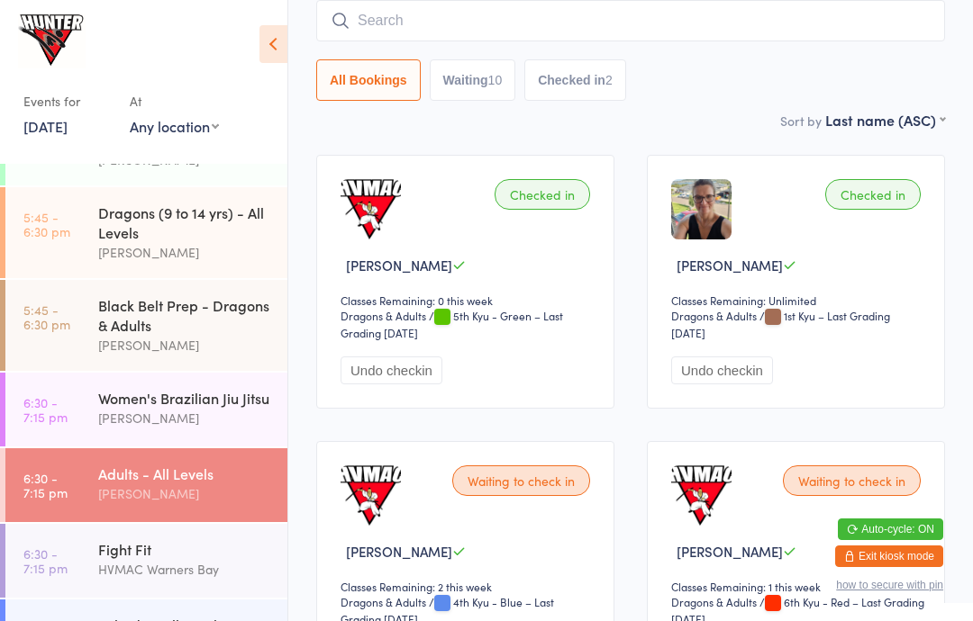
click at [231, 263] on div "[PERSON_NAME]" at bounding box center [185, 252] width 174 height 21
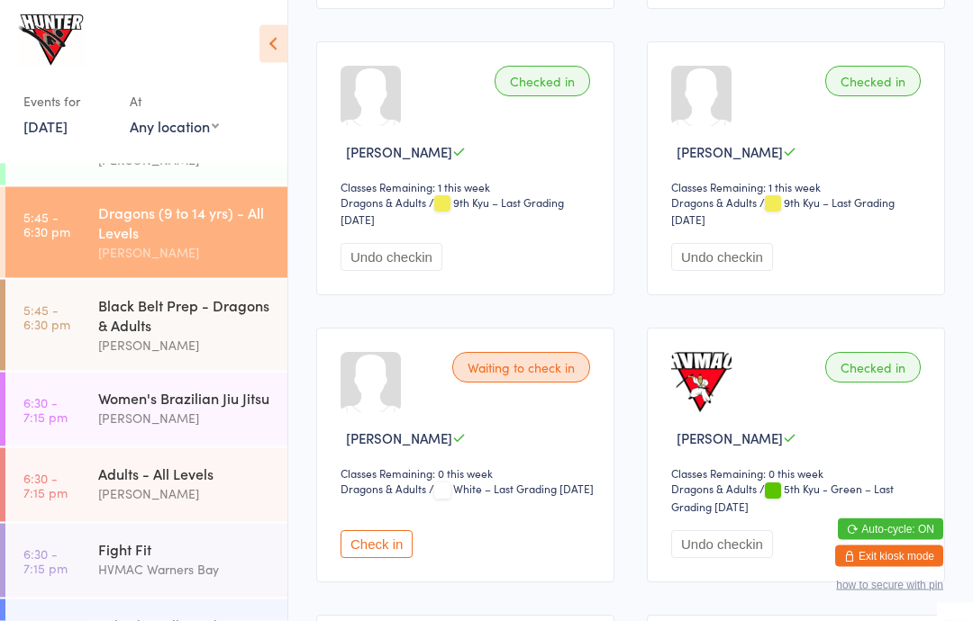
scroll to position [561, 0]
click at [383, 558] on button "Check in" at bounding box center [376, 544] width 72 height 28
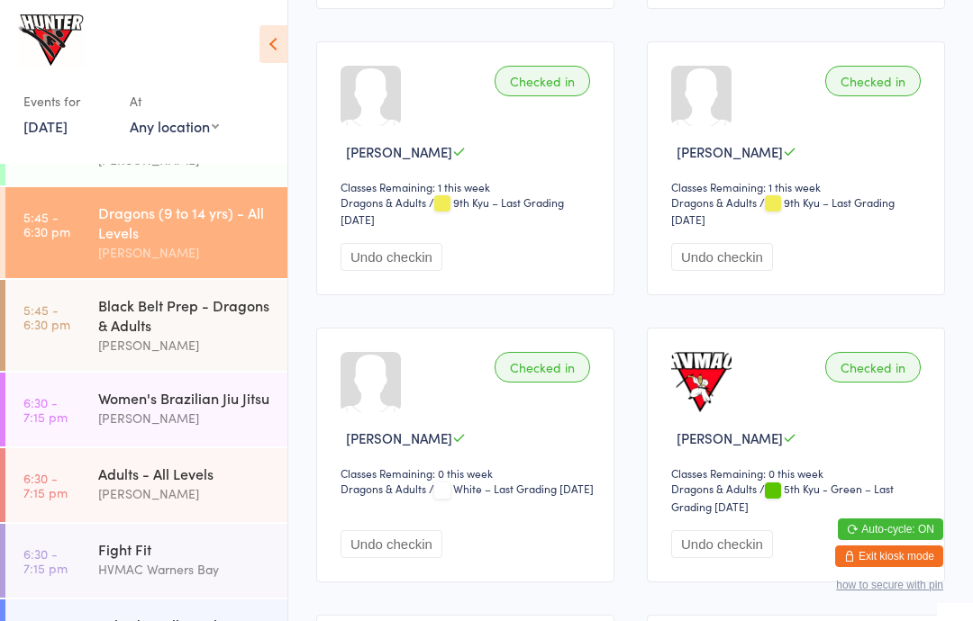
click at [184, 580] on div "HVMAC Warners Bay" at bounding box center [185, 569] width 174 height 21
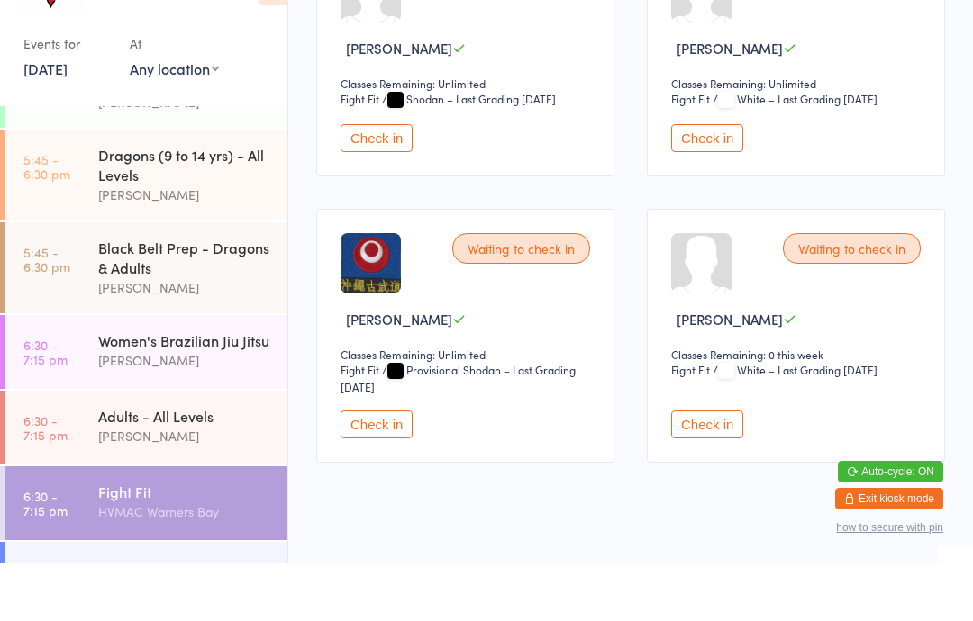
scroll to position [1434, 0]
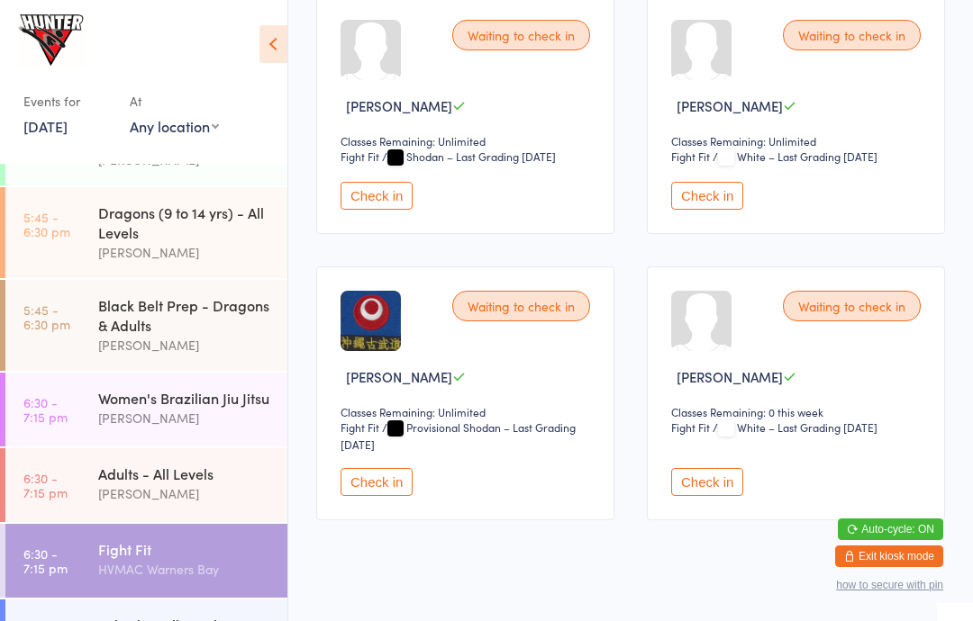
click at [394, 496] on button "Check in" at bounding box center [376, 482] width 72 height 28
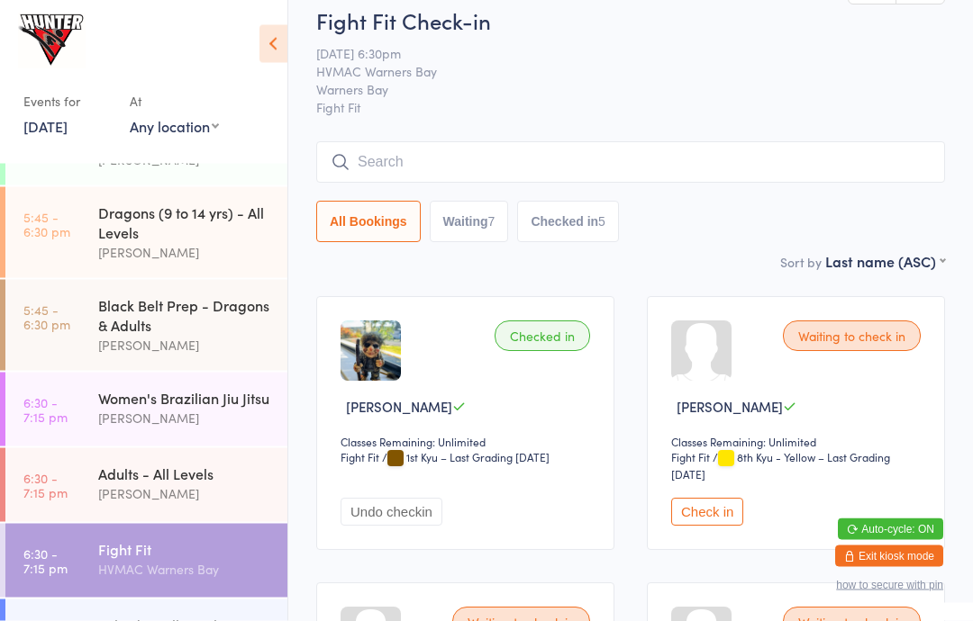
scroll to position [0, 0]
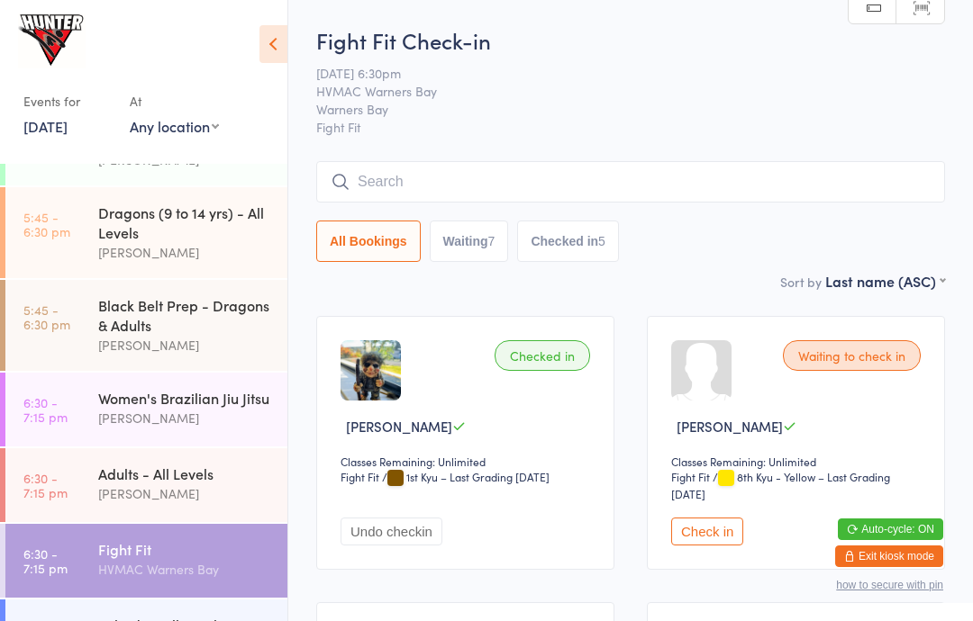
click at [190, 484] on div "Adults - All Levels" at bounding box center [185, 474] width 174 height 20
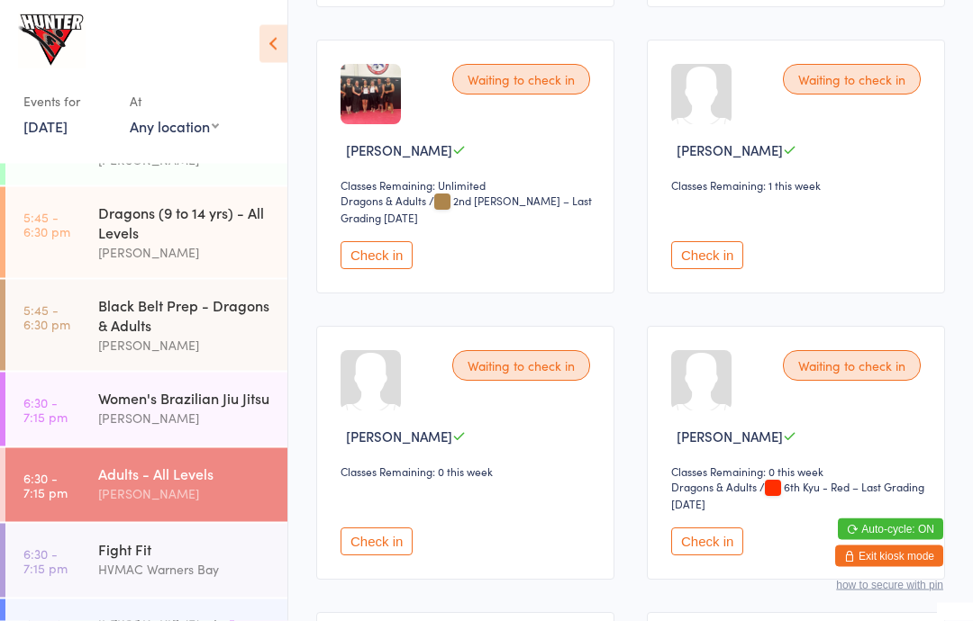
click at [376, 557] on button "Check in" at bounding box center [376, 543] width 72 height 28
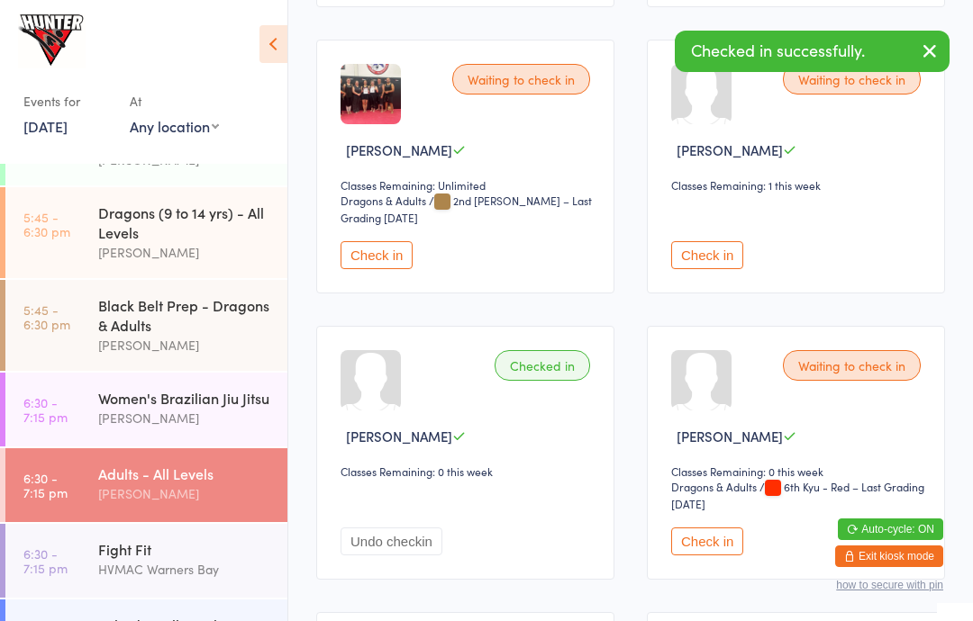
click at [194, 620] on div "Kobudo - All Levels" at bounding box center [185, 625] width 174 height 20
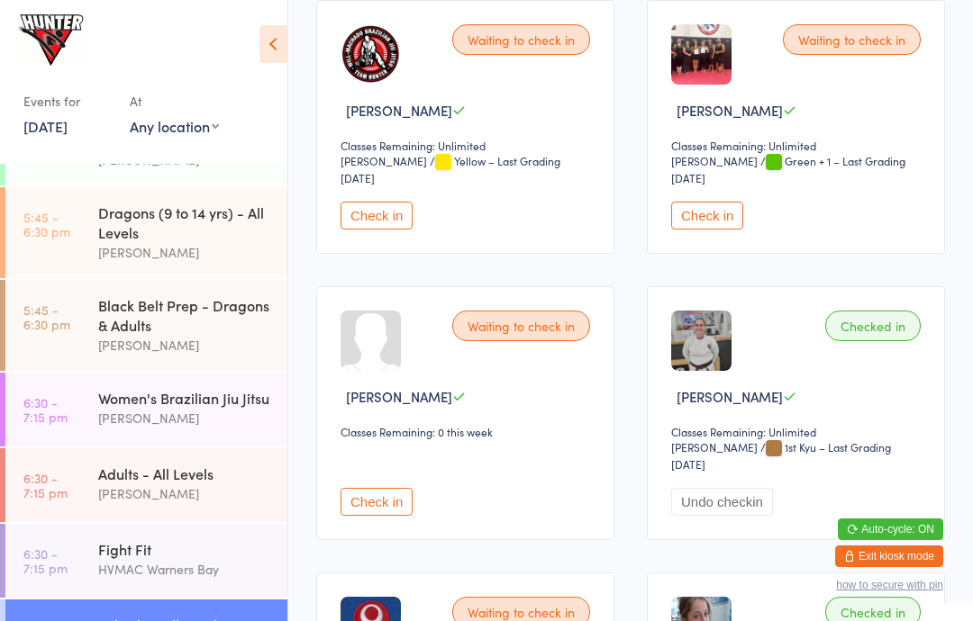
scroll to position [1217, 0]
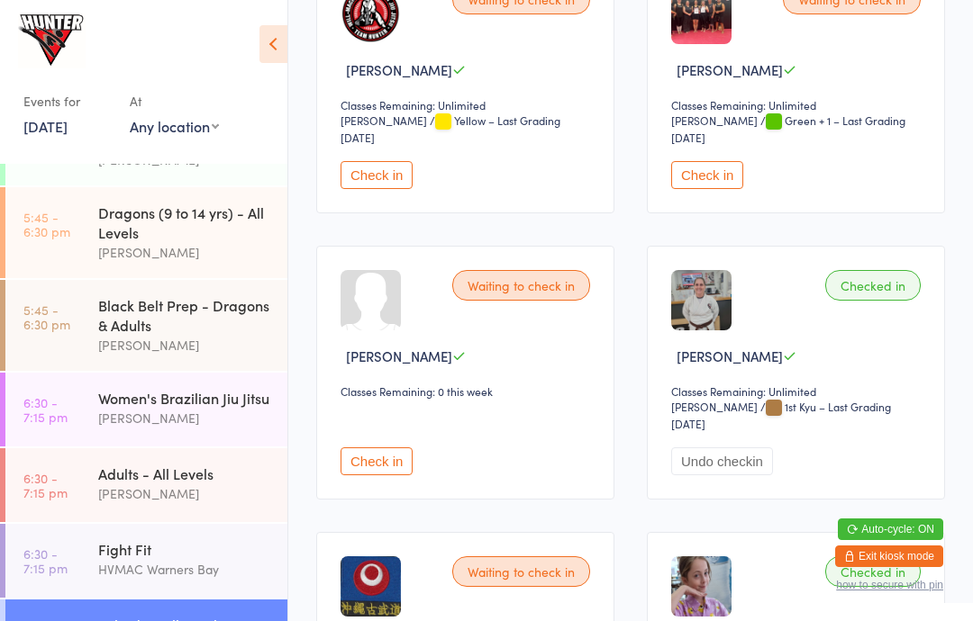
click at [373, 475] on button "Check in" at bounding box center [376, 462] width 72 height 28
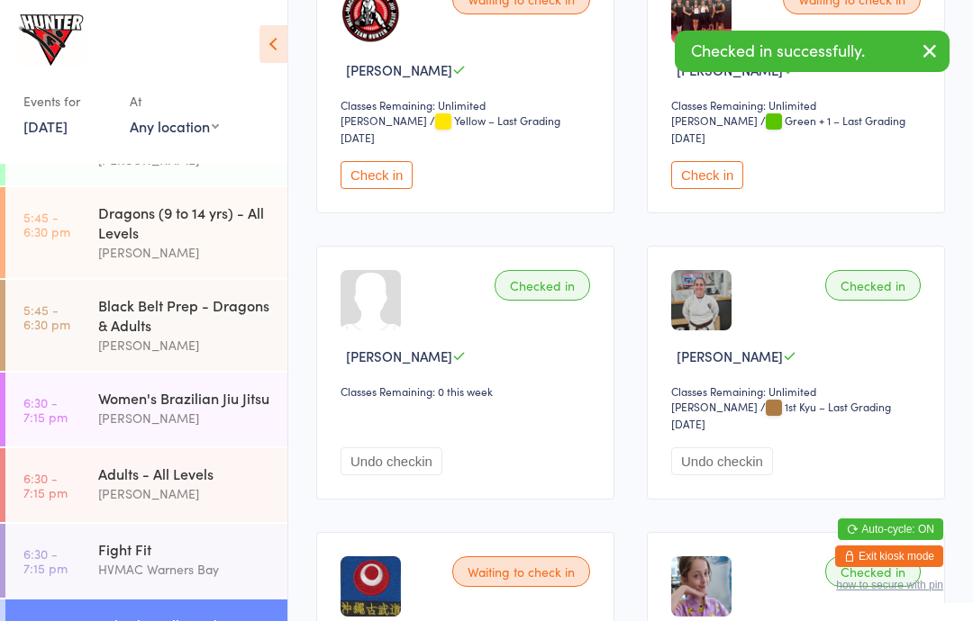
click at [231, 476] on div "Adults - All Levels [PERSON_NAME]" at bounding box center [192, 483] width 189 height 71
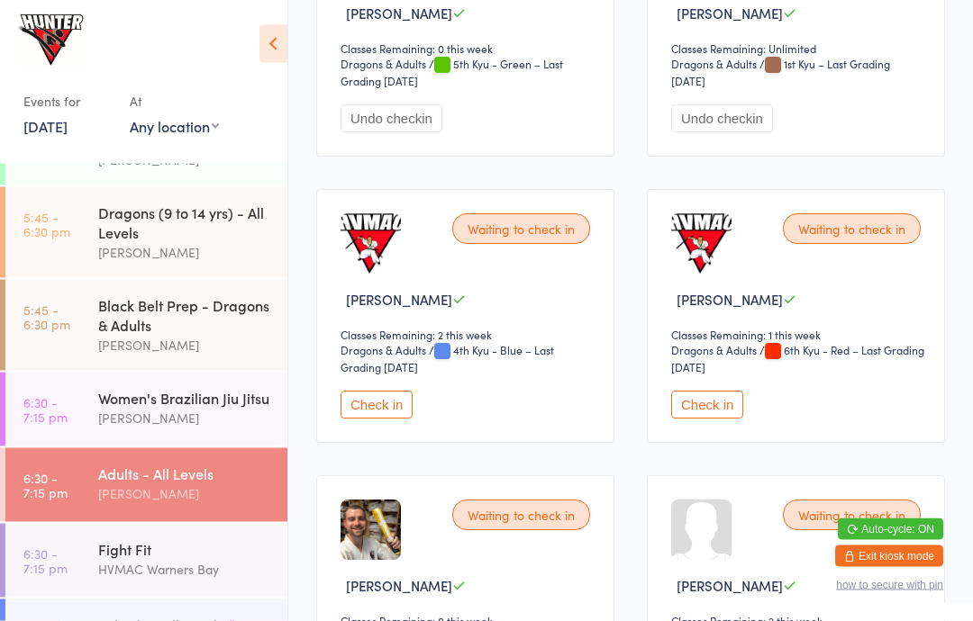
scroll to position [465, 0]
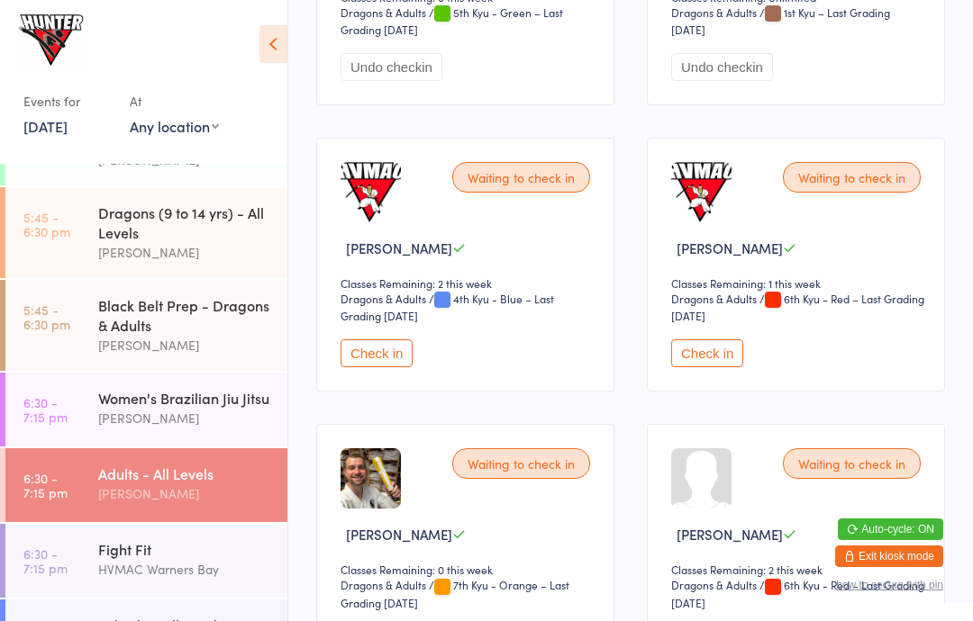
click at [385, 365] on button "Check in" at bounding box center [376, 353] width 72 height 28
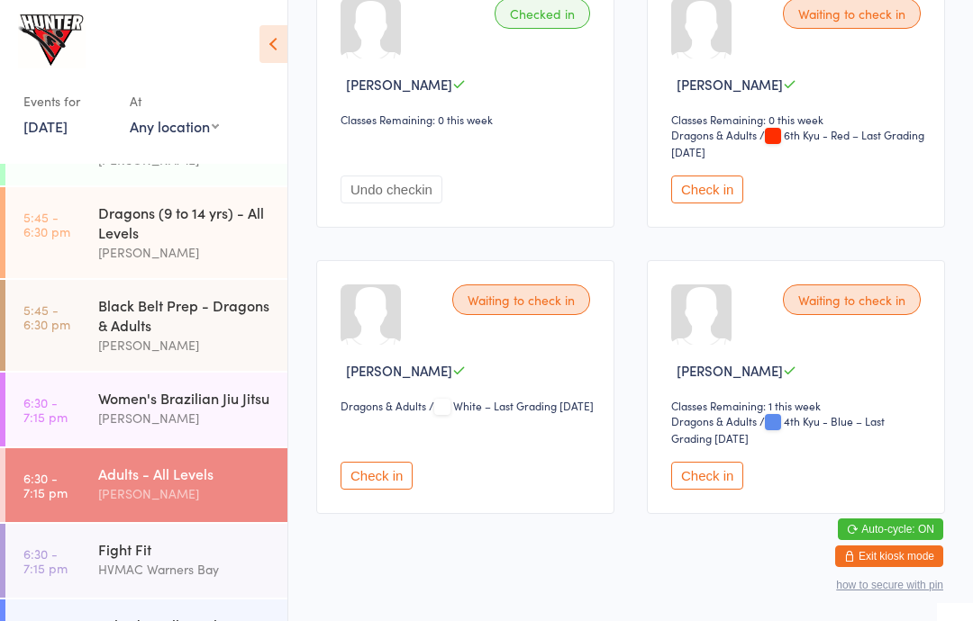
scroll to position [1484, 0]
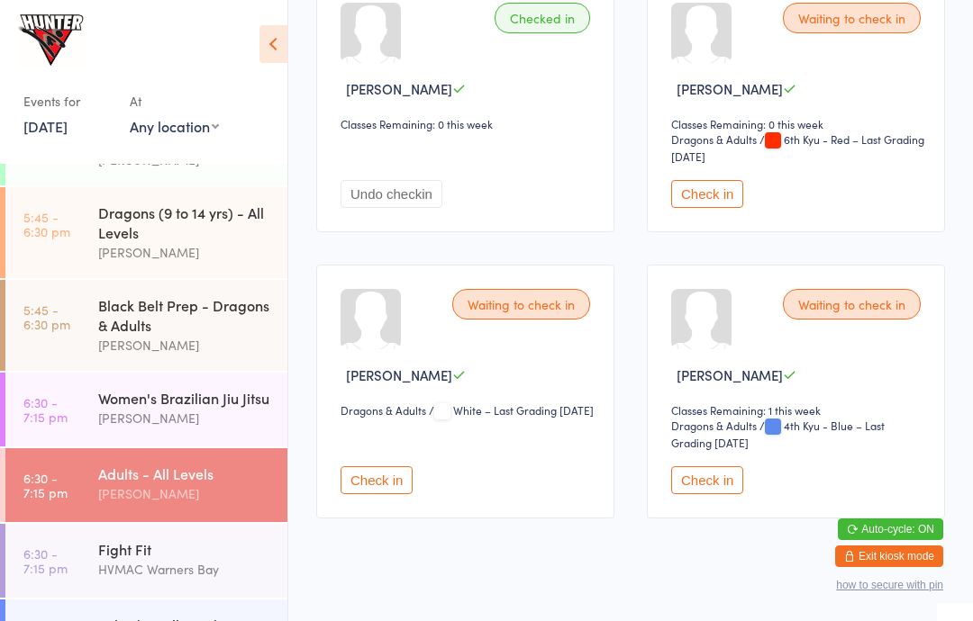
click at [381, 494] on button "Check in" at bounding box center [376, 480] width 72 height 28
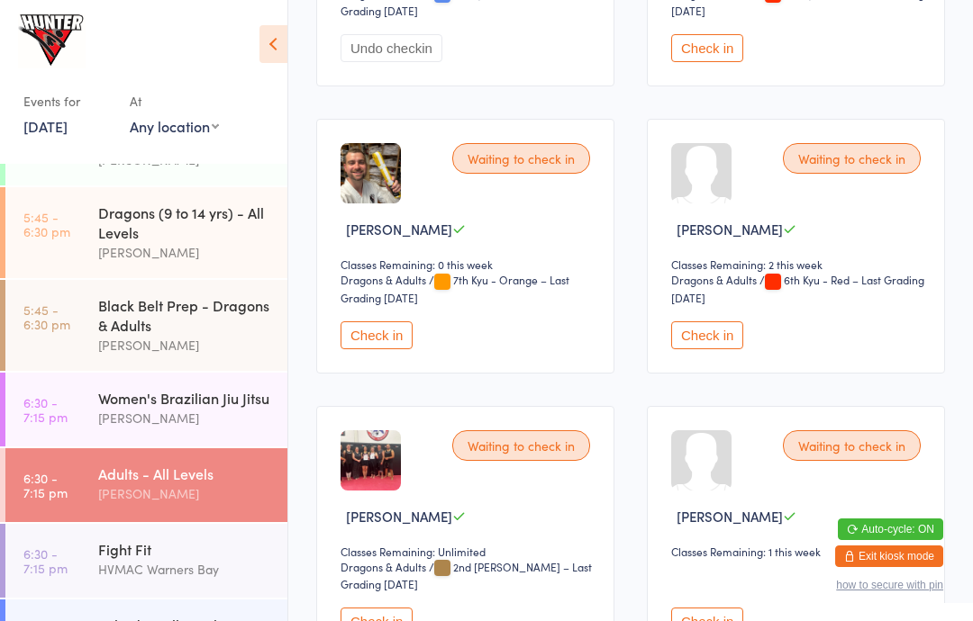
scroll to position [759, 0]
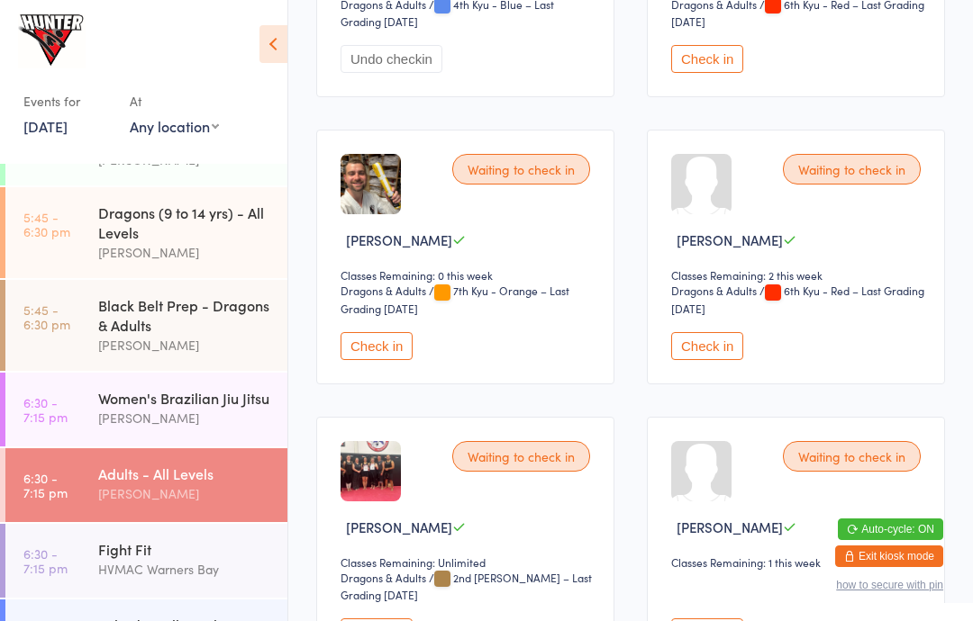
click at [342, 360] on button "Check in" at bounding box center [376, 346] width 72 height 28
click at [140, 580] on div "HVMAC Warners Bay" at bounding box center [185, 569] width 174 height 21
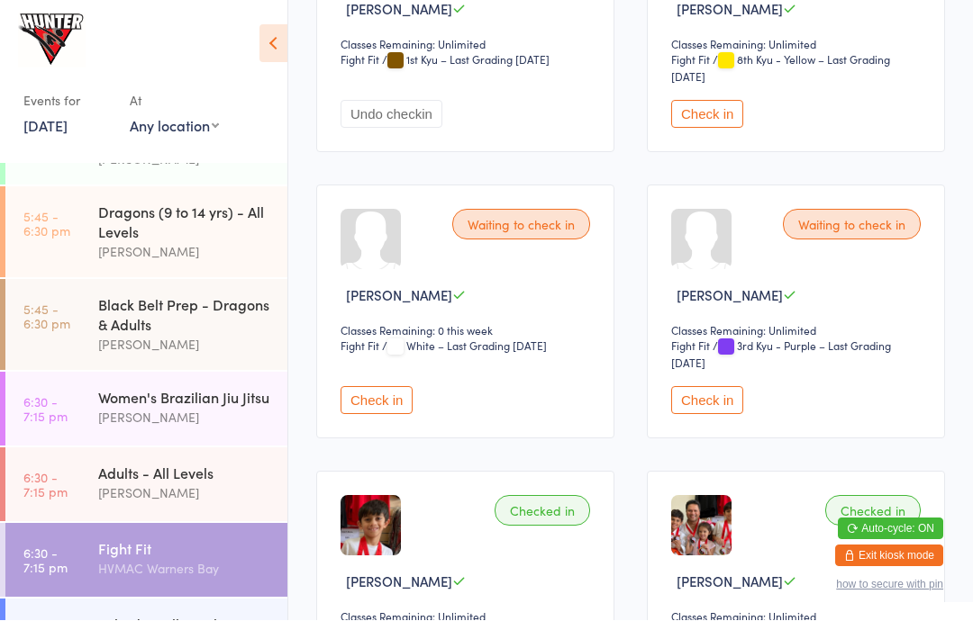
click at [701, 411] on button "Check in" at bounding box center [707, 401] width 72 height 28
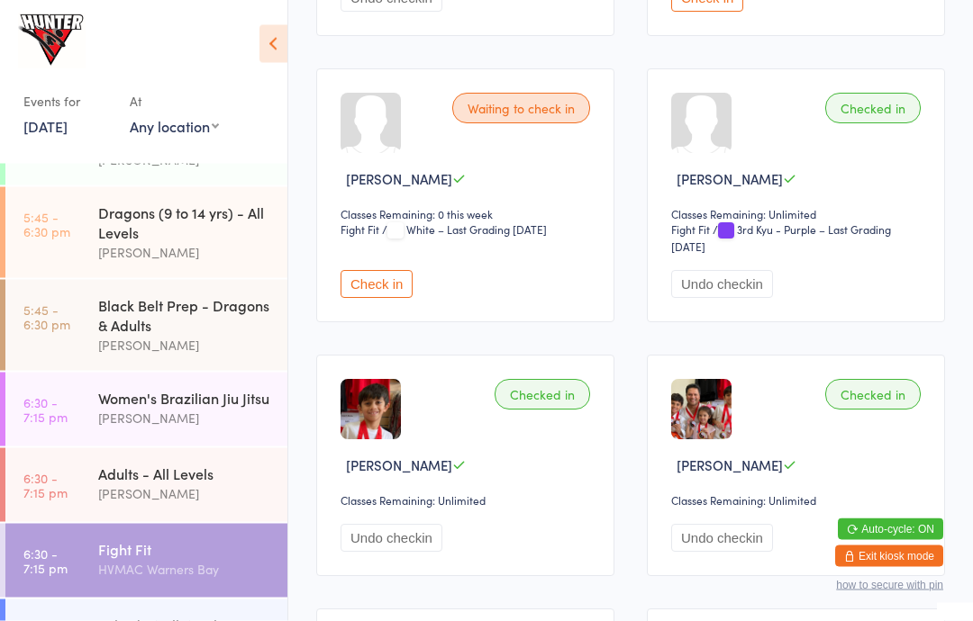
scroll to position [534, 0]
click at [140, 484] on div "Adults - All Levels" at bounding box center [185, 474] width 174 height 20
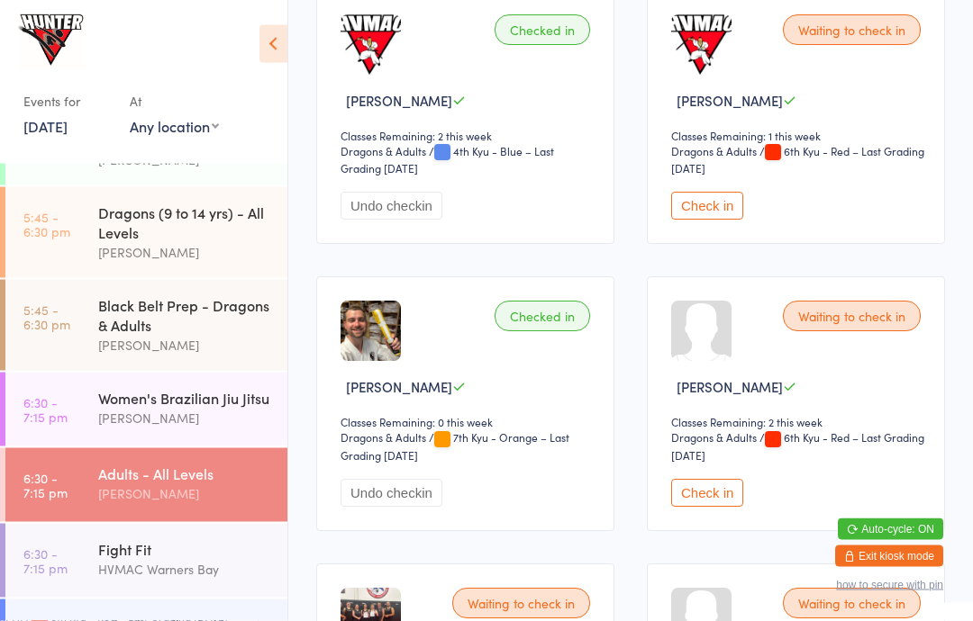
scroll to position [612, 0]
click at [710, 217] on button "Check in" at bounding box center [707, 206] width 72 height 28
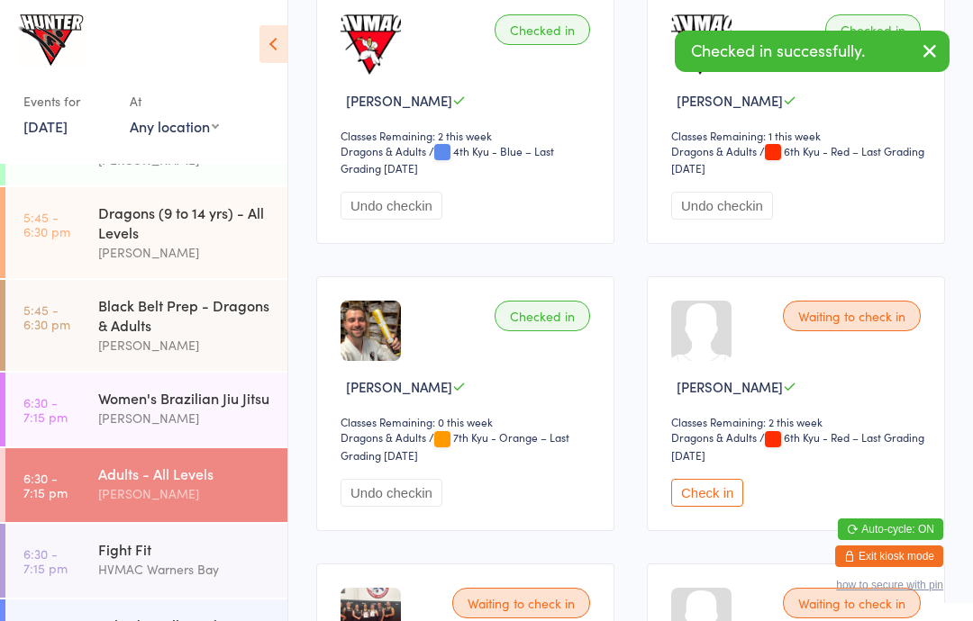
click at [709, 507] on button "Check in" at bounding box center [707, 493] width 72 height 28
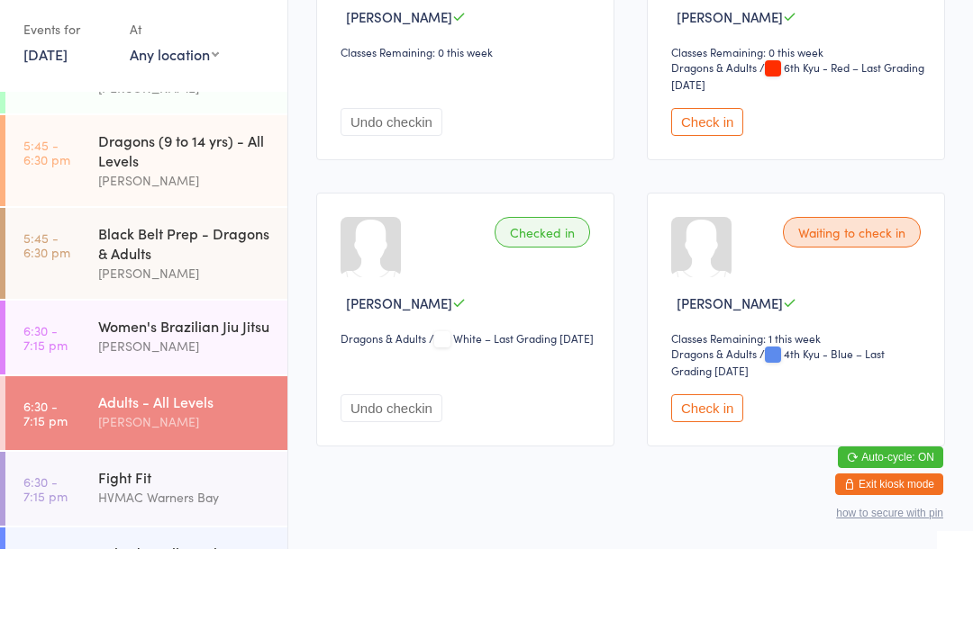
scroll to position [1484, 0]
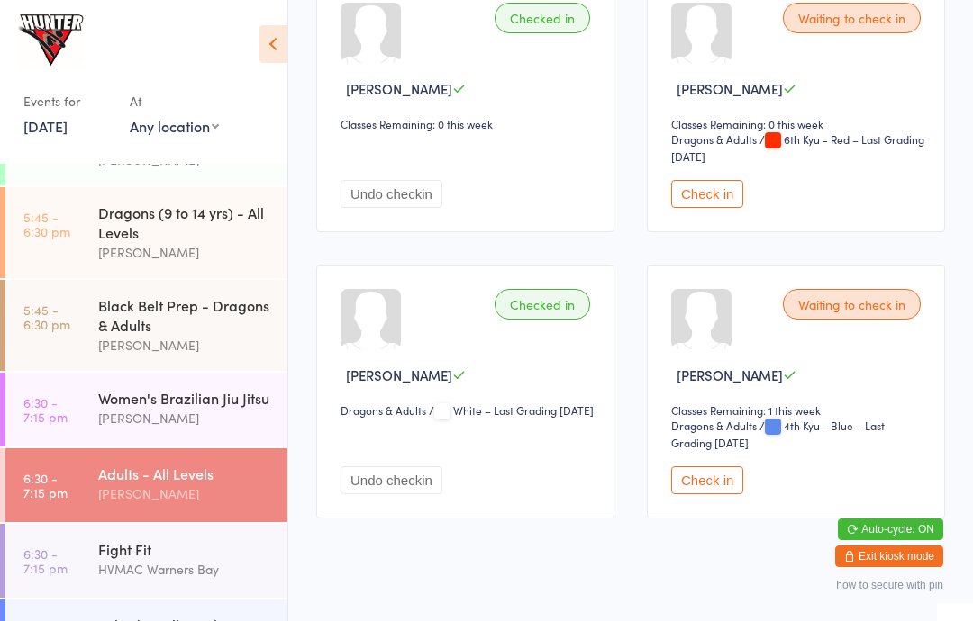
click at [728, 494] on button "Check in" at bounding box center [707, 480] width 72 height 28
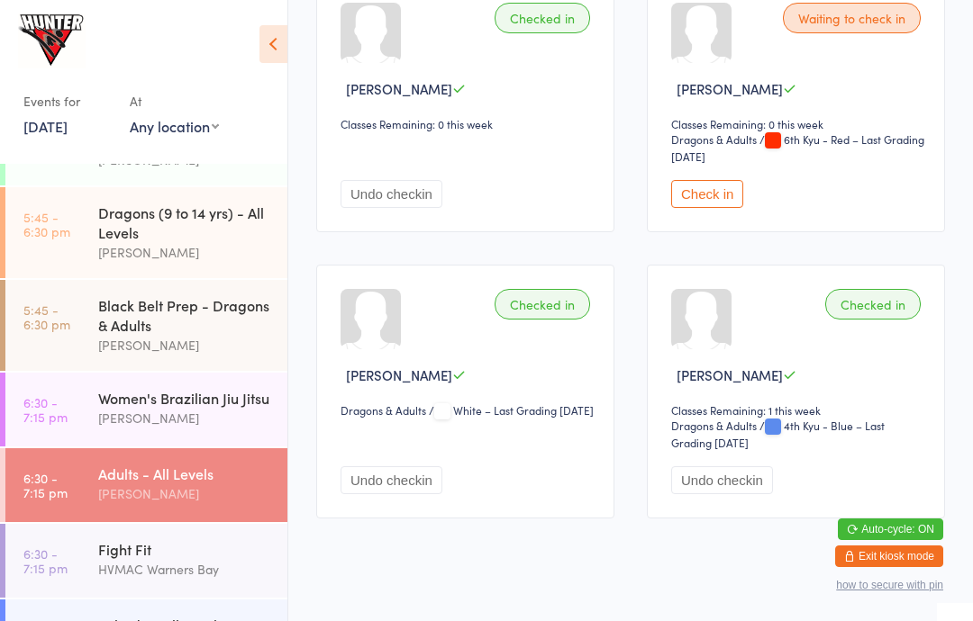
click at [201, 408] on div "Women's Brazilian Jiu Jitsu" at bounding box center [185, 398] width 174 height 20
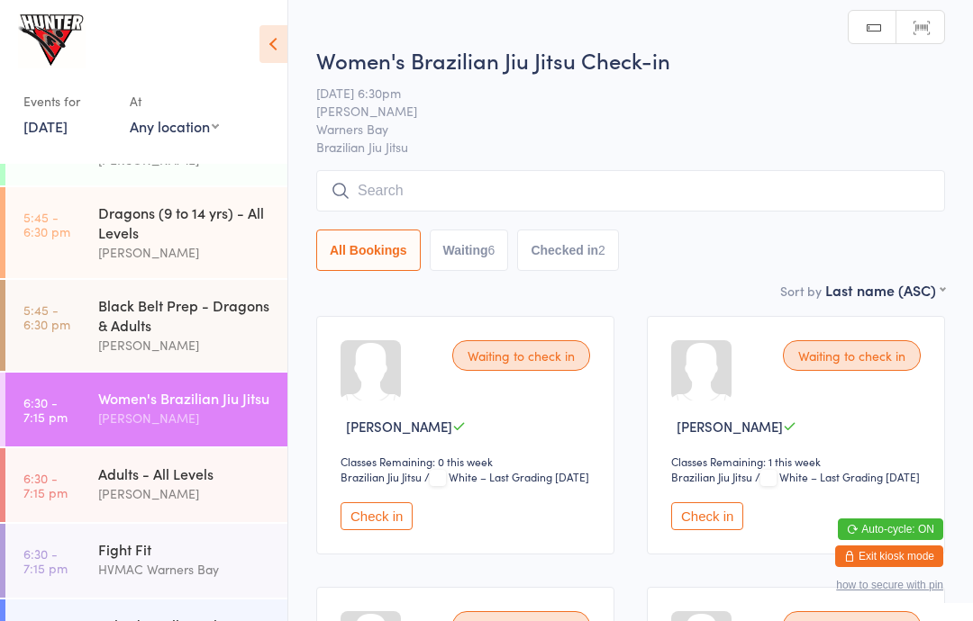
click at [385, 528] on button "Check in" at bounding box center [376, 516] width 72 height 28
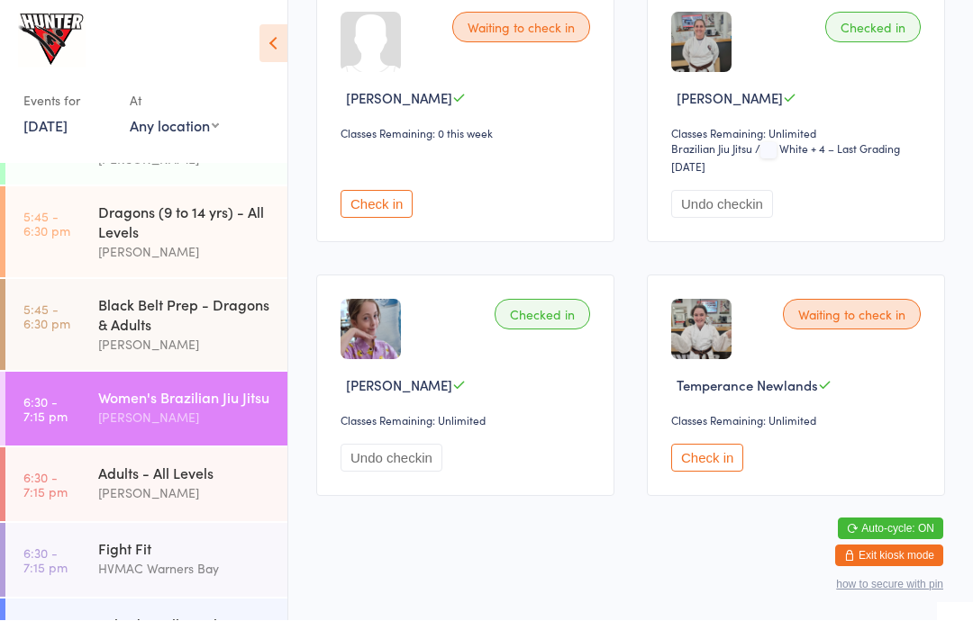
scroll to position [851, 0]
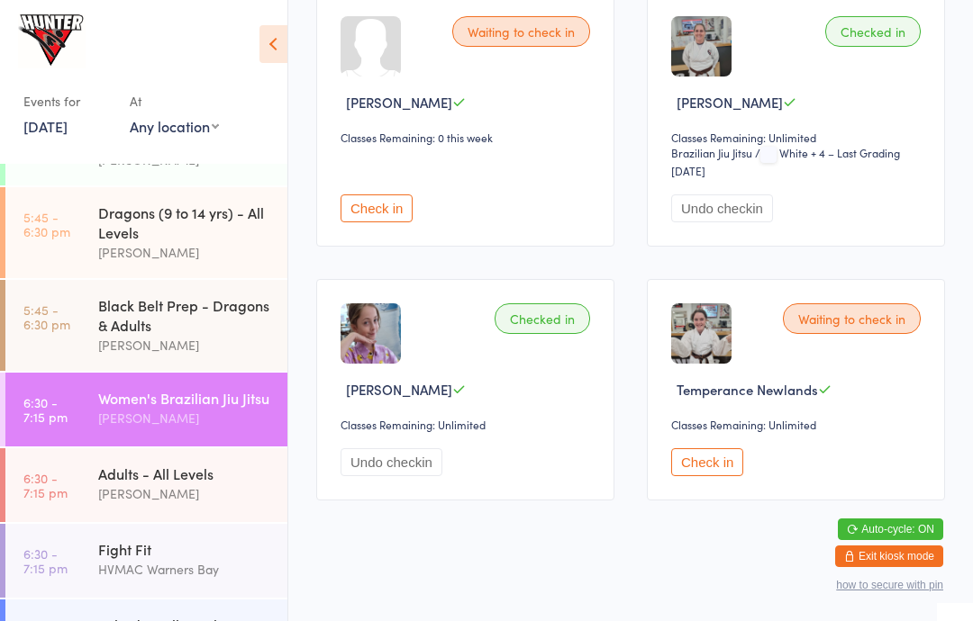
click at [166, 504] on div "[PERSON_NAME]" at bounding box center [185, 494] width 174 height 21
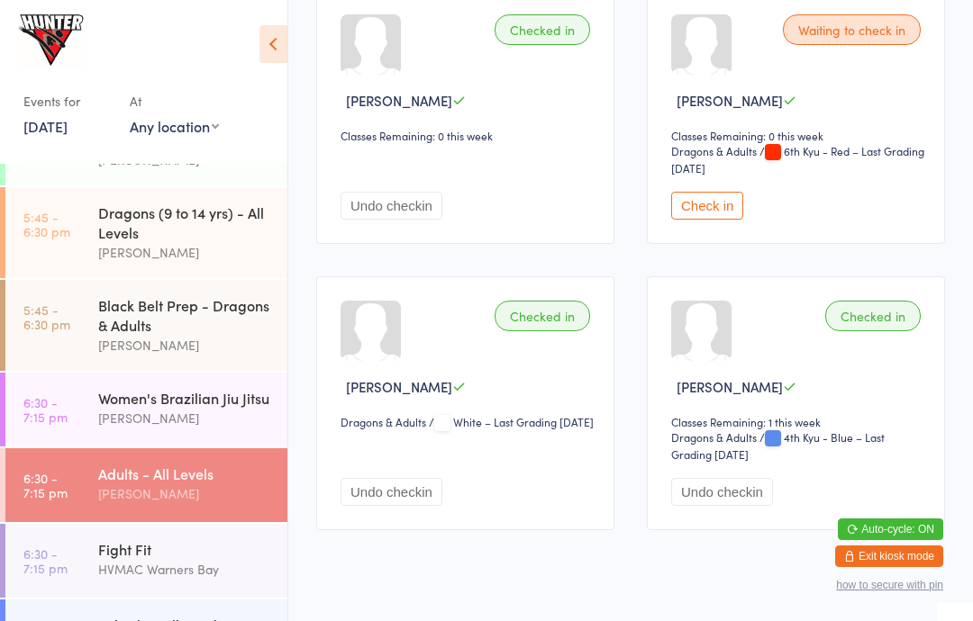
scroll to position [1484, 0]
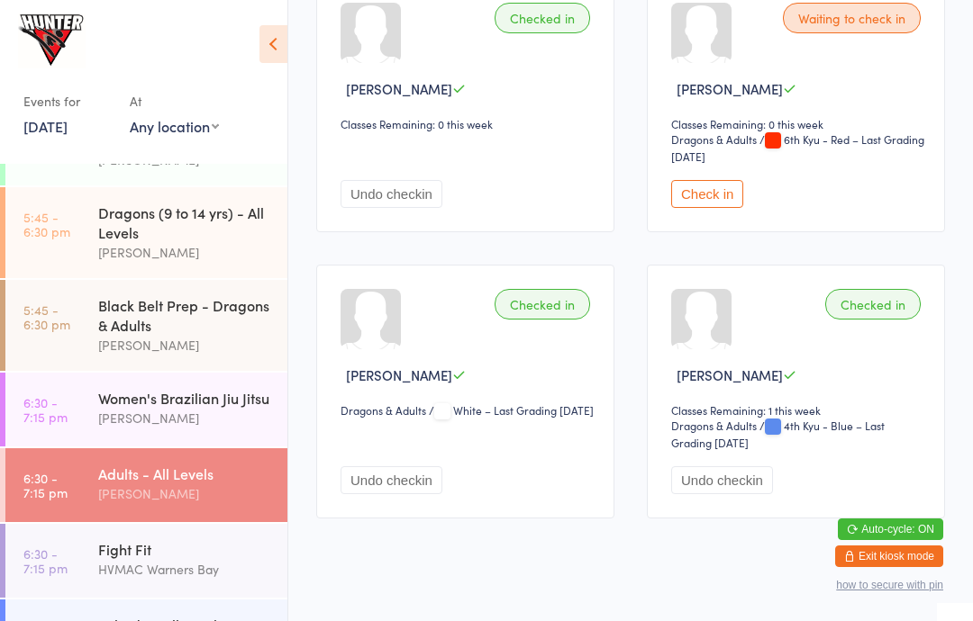
click at [723, 208] on button "Check in" at bounding box center [707, 194] width 72 height 28
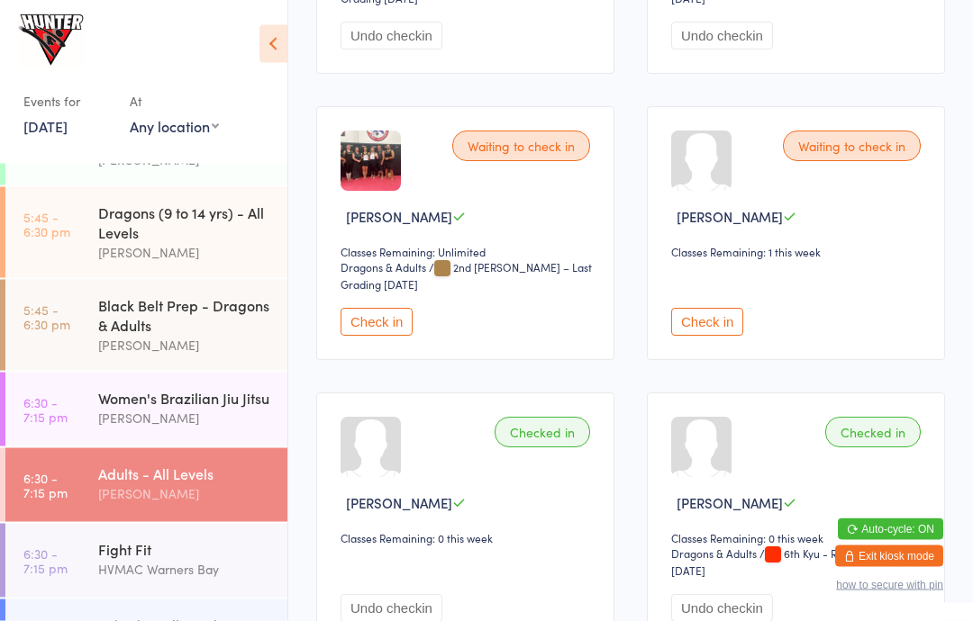
scroll to position [1070, 0]
click at [693, 336] on button "Check in" at bounding box center [707, 322] width 72 height 28
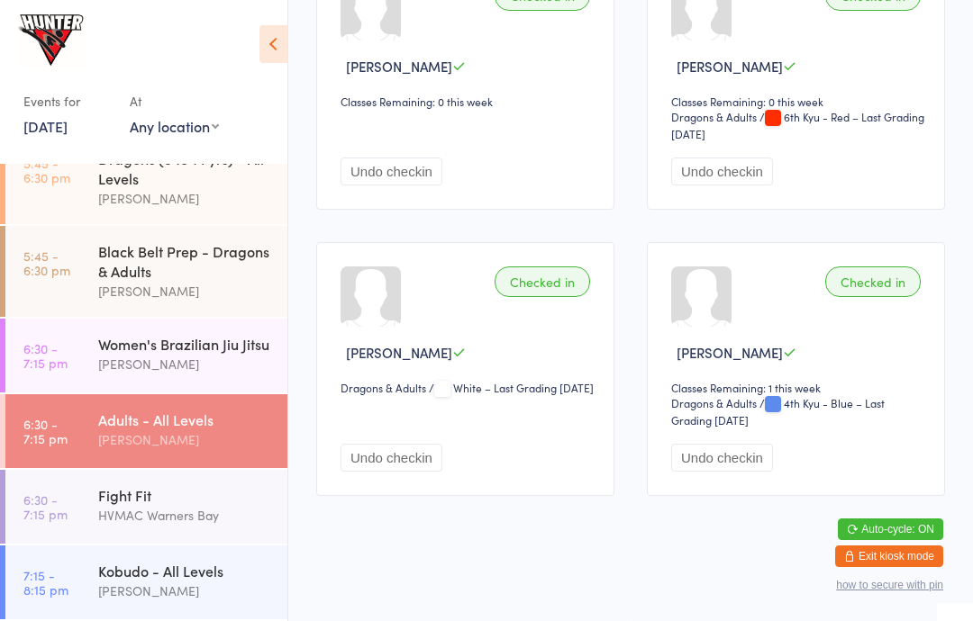
scroll to position [781, 0]
click at [242, 352] on div "Women's Brazilian Jiu Jitsu" at bounding box center [185, 344] width 174 height 20
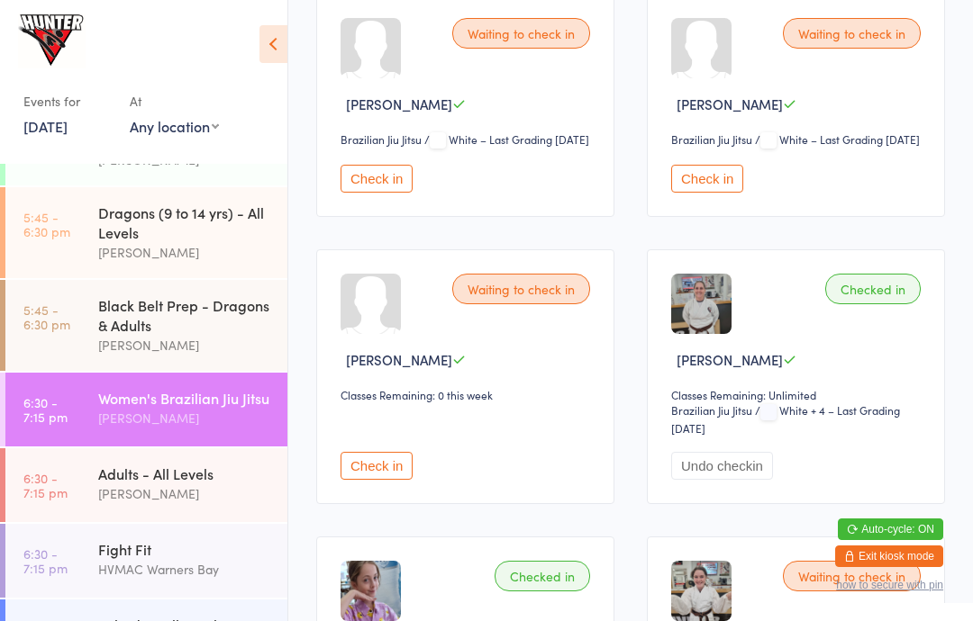
scroll to position [621, 0]
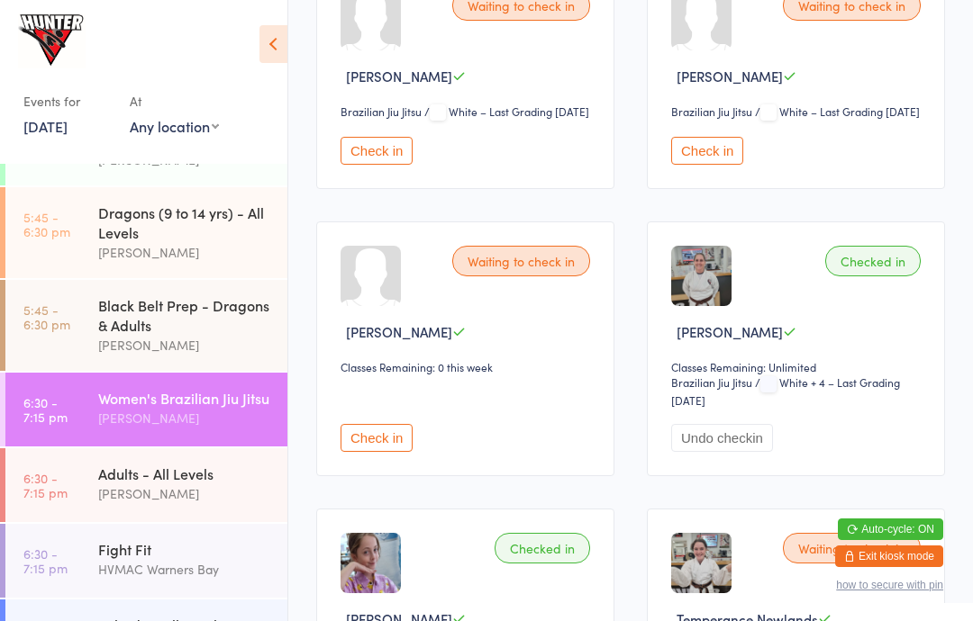
click at [386, 165] on button "Check in" at bounding box center [376, 151] width 72 height 28
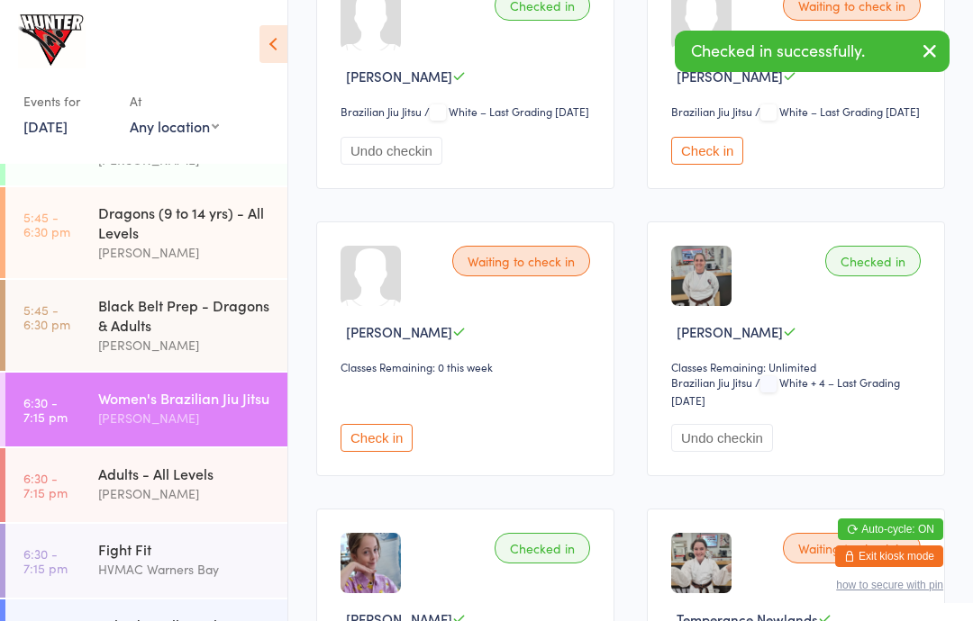
click at [732, 165] on button "Check in" at bounding box center [707, 151] width 72 height 28
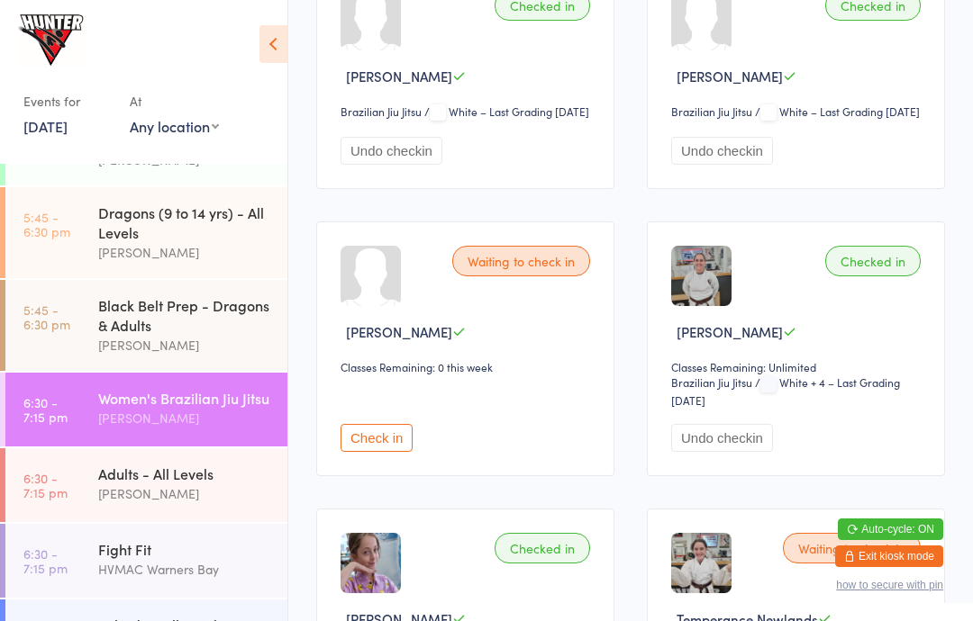
click at [119, 559] on div "Fight Fit" at bounding box center [185, 549] width 174 height 20
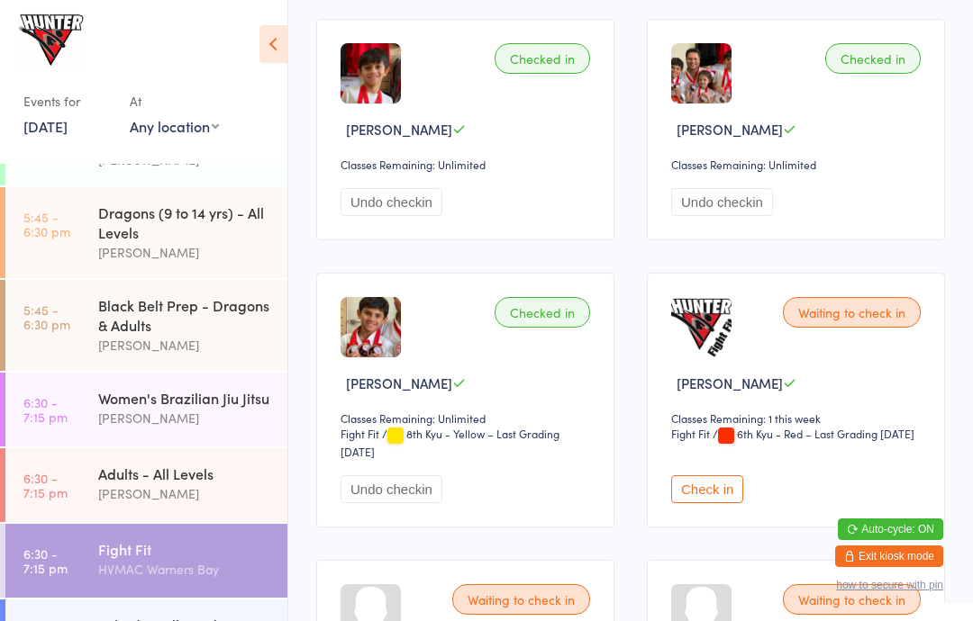
scroll to position [885, 0]
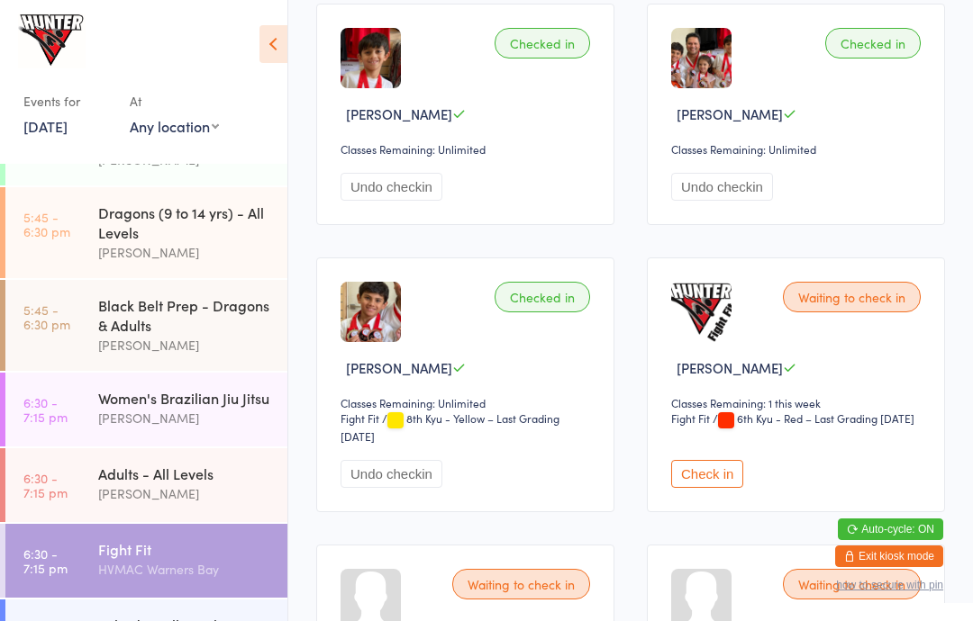
click at [722, 488] on button "Check in" at bounding box center [707, 474] width 72 height 28
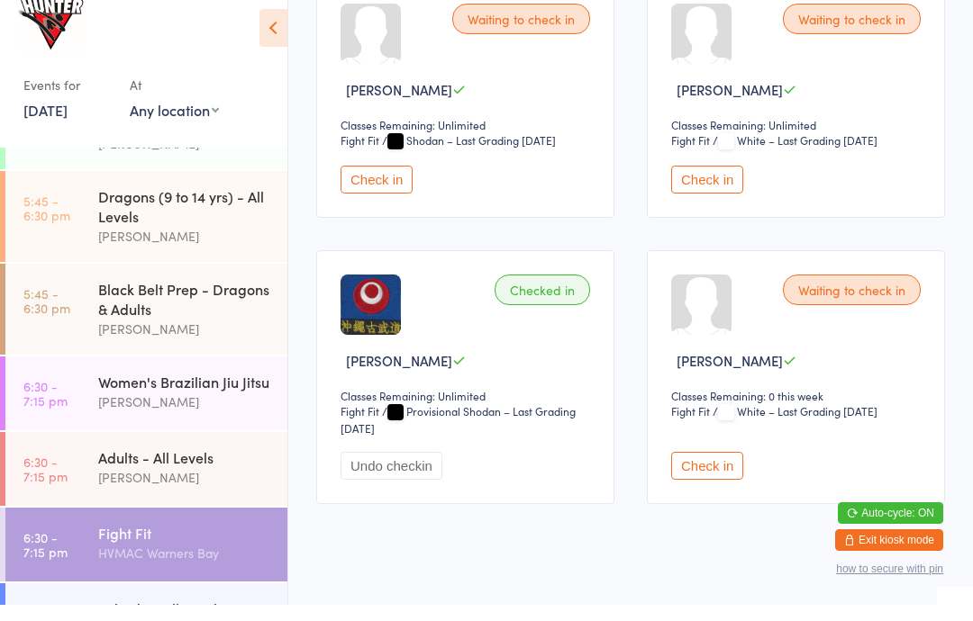
scroll to position [1434, 0]
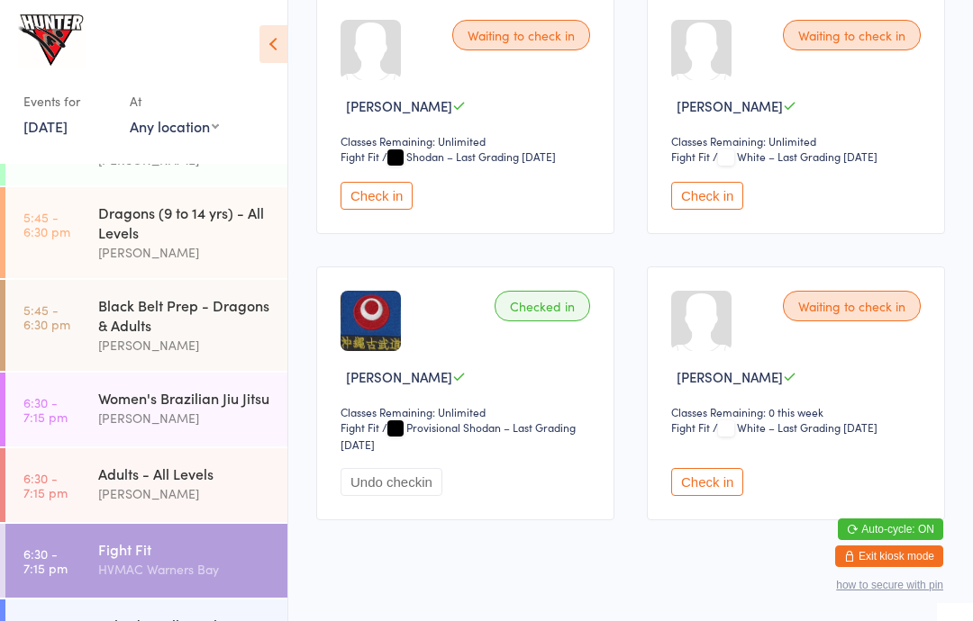
click at [185, 408] on div "Women's Brazilian Jiu Jitsu" at bounding box center [185, 398] width 174 height 20
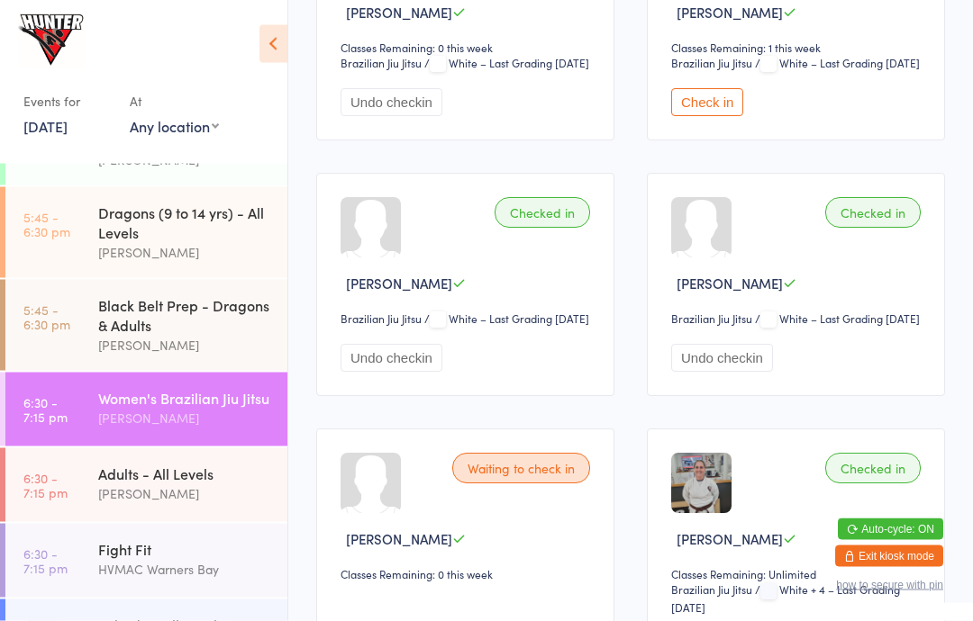
scroll to position [413, 0]
click at [717, 117] on button "Check in" at bounding box center [707, 103] width 72 height 28
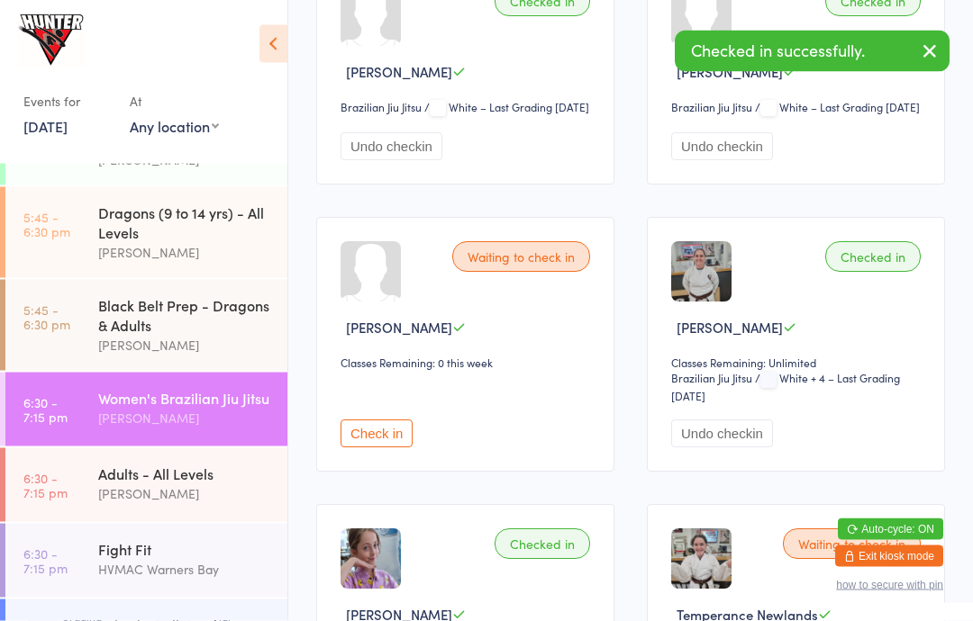
scroll to position [626, 0]
click at [377, 448] on button "Check in" at bounding box center [376, 434] width 72 height 28
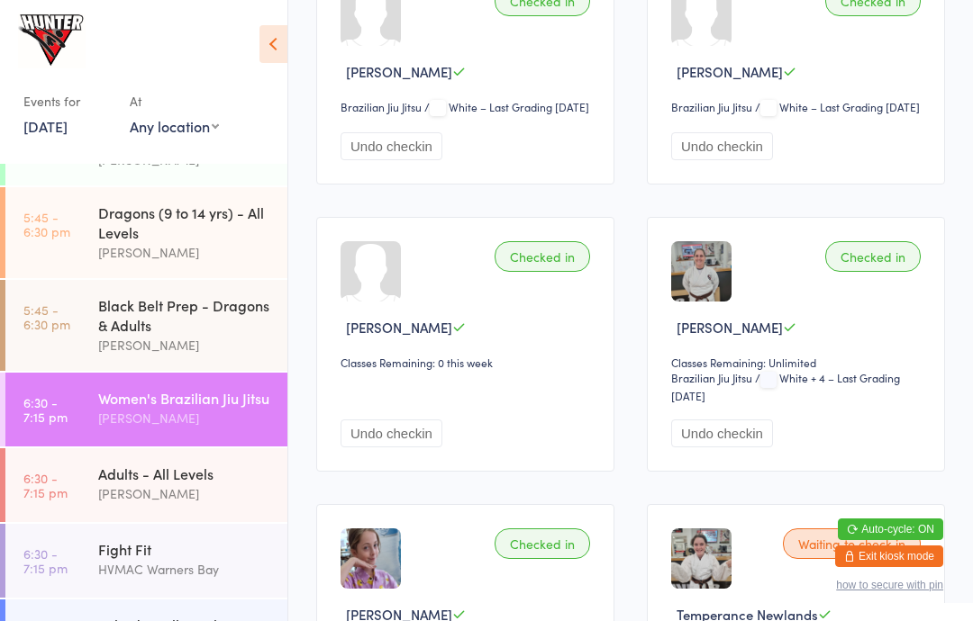
click at [101, 580] on div "HVMAC Warners Bay" at bounding box center [185, 569] width 174 height 21
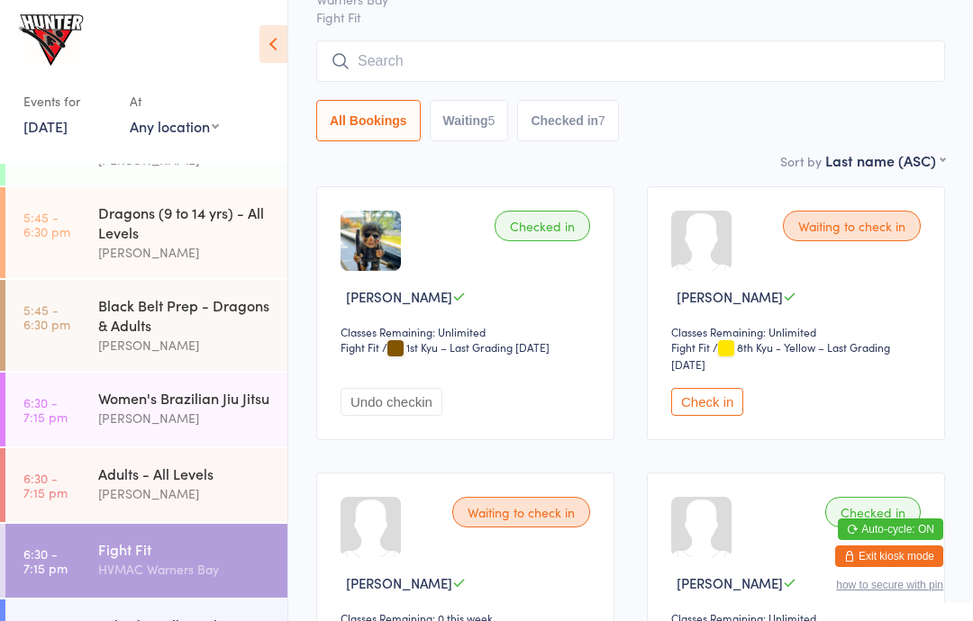
scroll to position [131, 0]
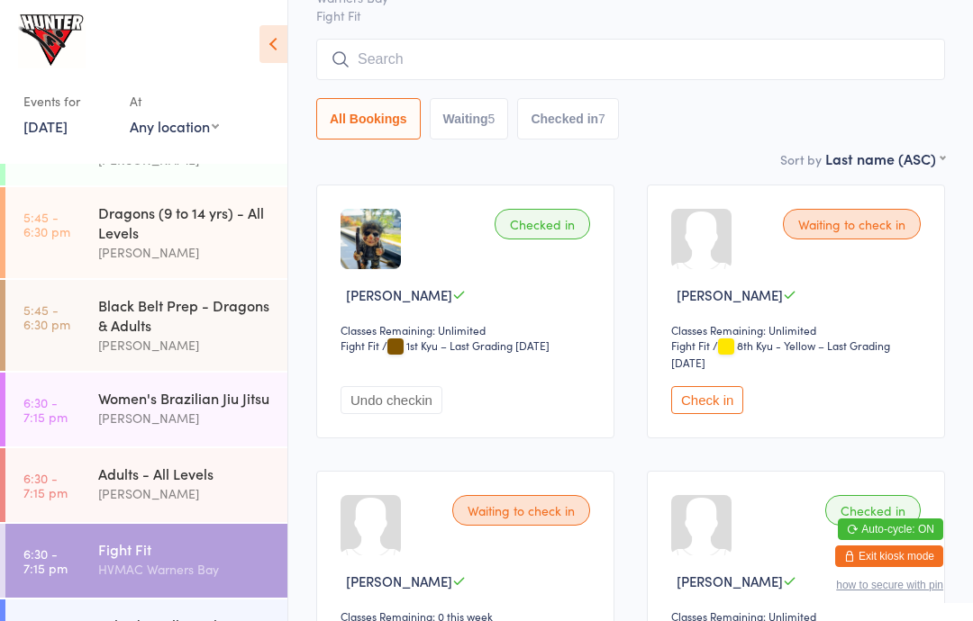
click at [713, 389] on div "Waiting to check in [PERSON_NAME] Classes Remaining: Unlimited Fight Fit Fight …" at bounding box center [796, 312] width 298 height 254
click at [708, 414] on button "Check in" at bounding box center [707, 400] width 72 height 28
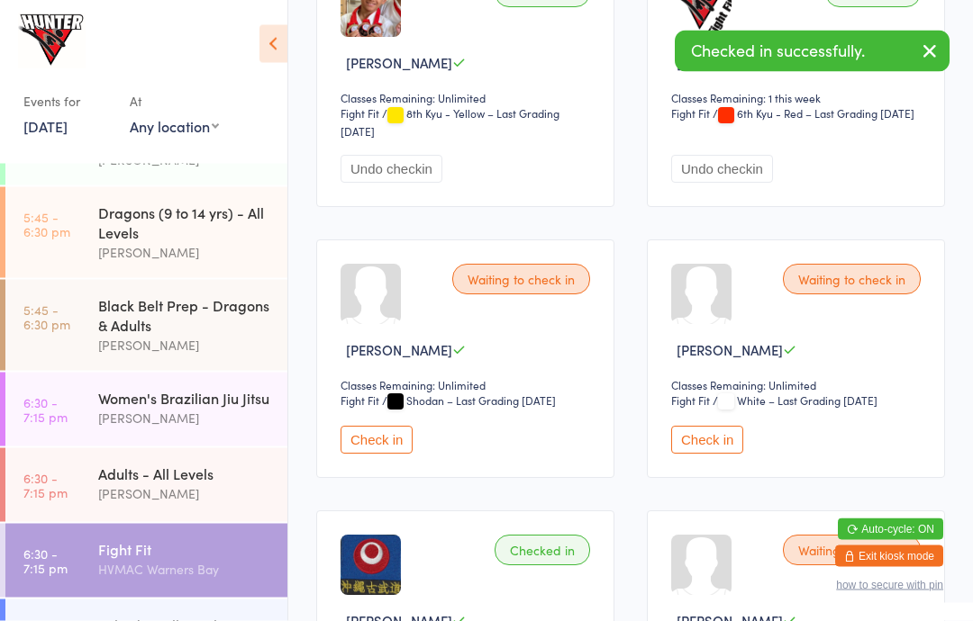
scroll to position [1190, 0]
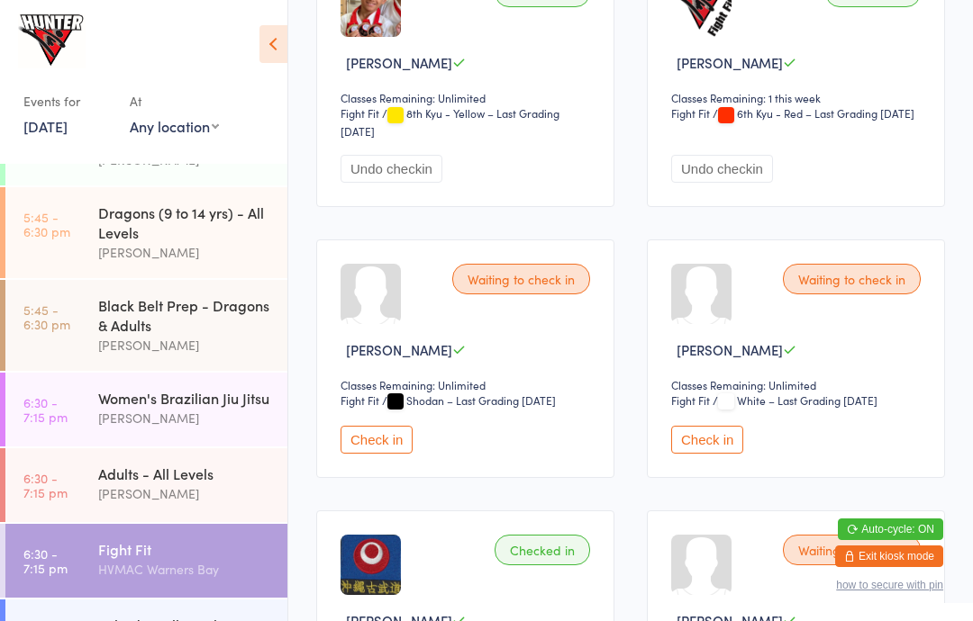
click at [709, 454] on button "Check in" at bounding box center [707, 440] width 72 height 28
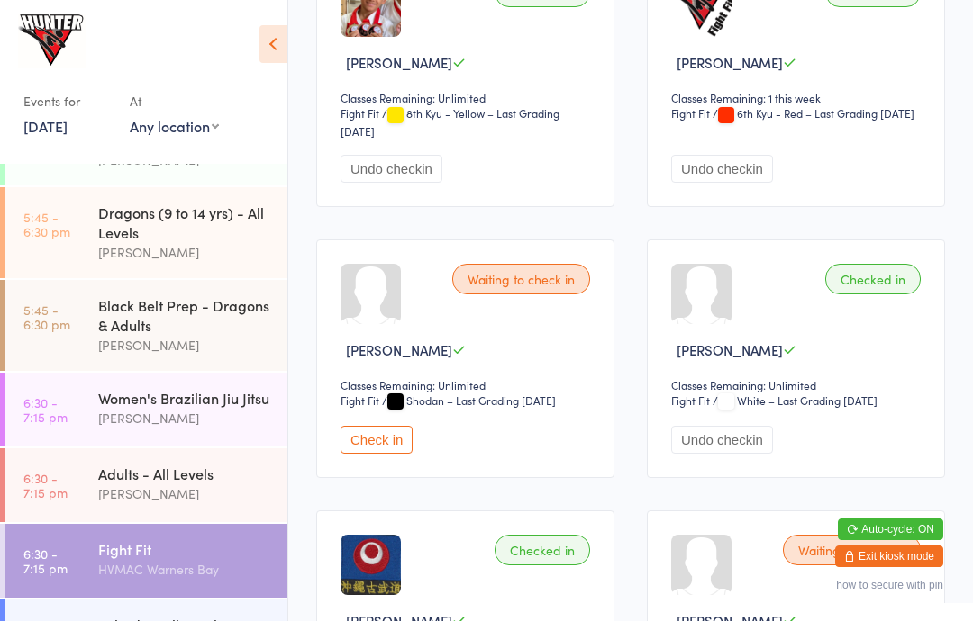
click at [180, 484] on div "Adults - All Levels" at bounding box center [185, 474] width 174 height 20
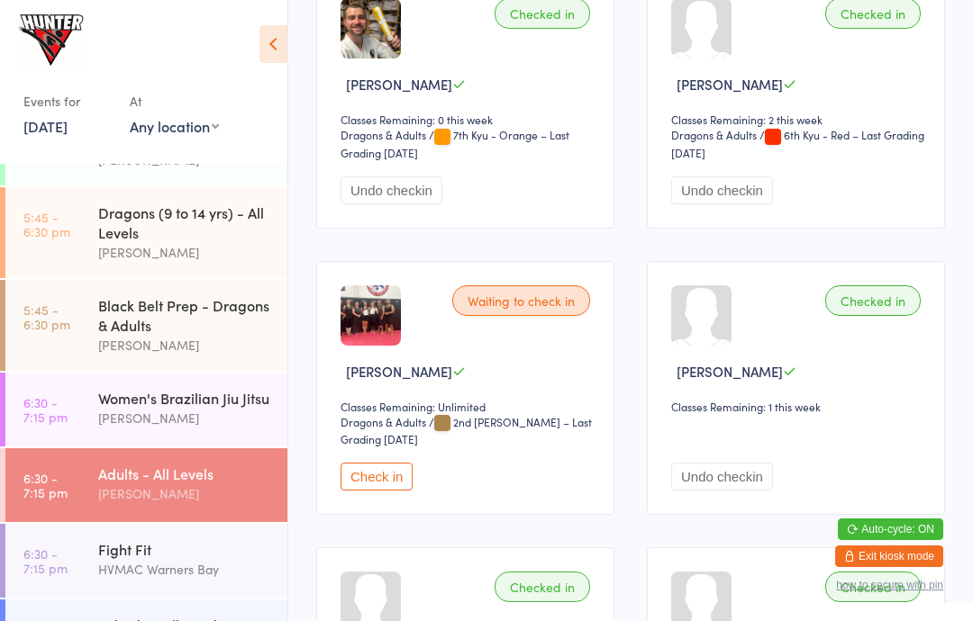
scroll to position [906, 0]
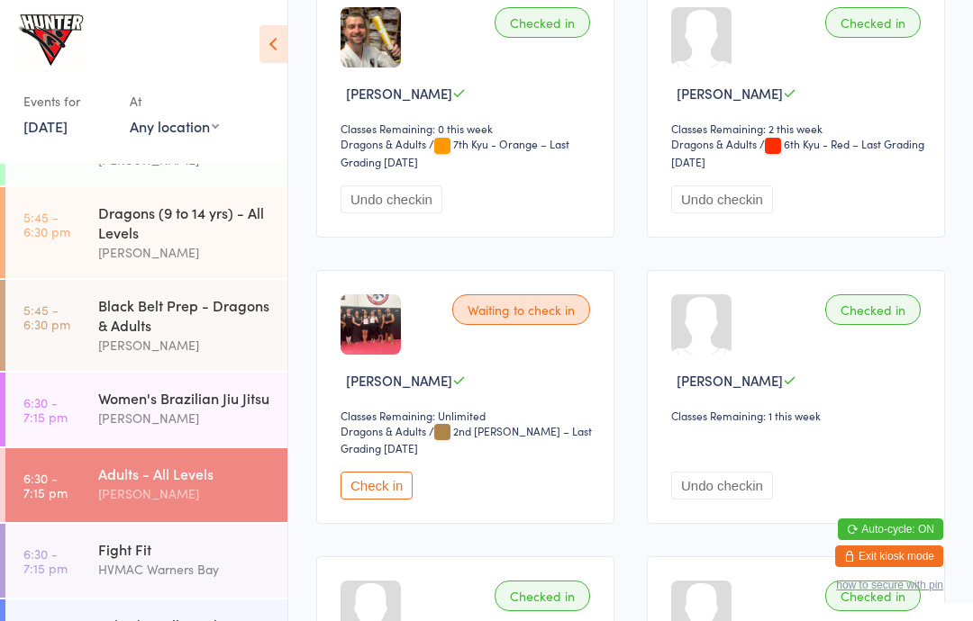
click at [395, 500] on button "Check in" at bounding box center [376, 486] width 72 height 28
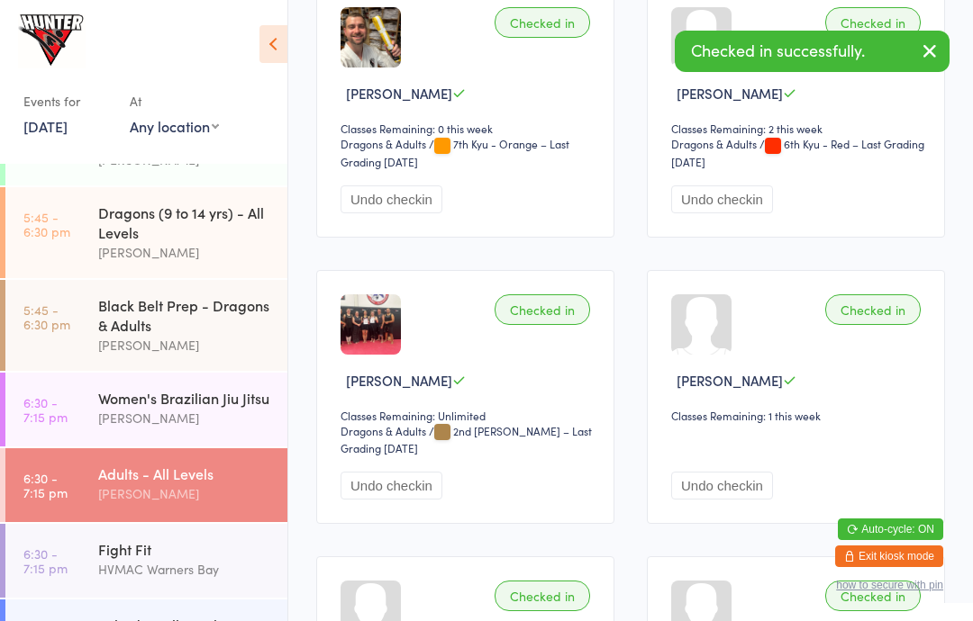
click at [173, 620] on div "Kobudo - All Levels" at bounding box center [185, 625] width 174 height 20
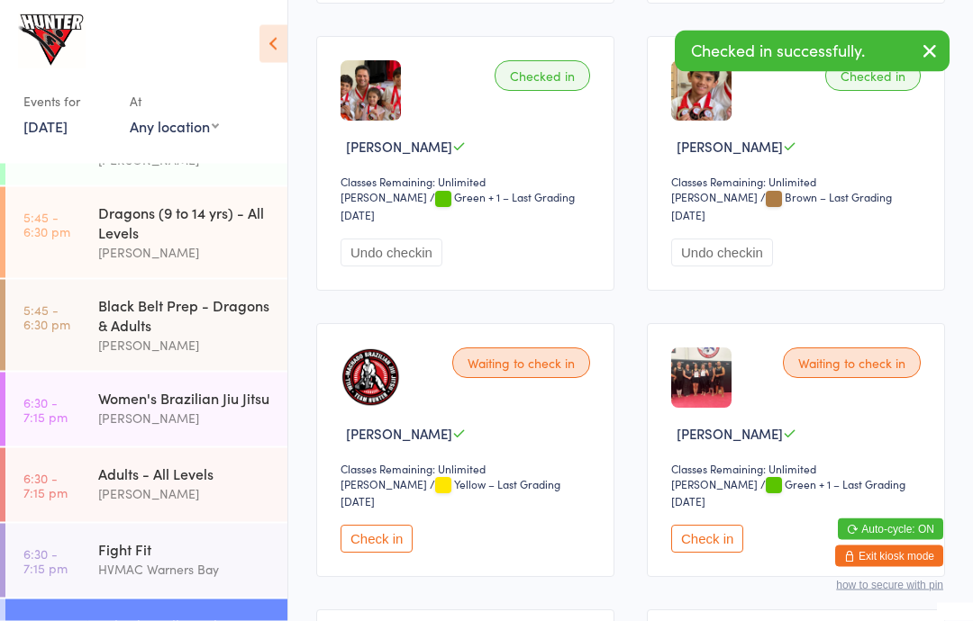
scroll to position [853, 0]
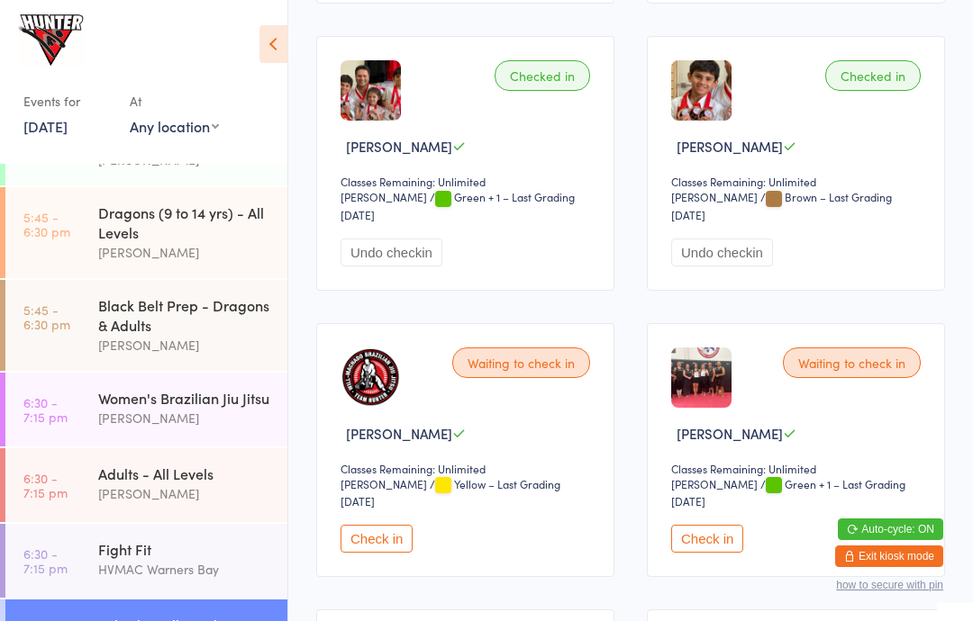
click at [709, 553] on button "Check in" at bounding box center [707, 539] width 72 height 28
click at [153, 580] on div "HVMAC Warners Bay" at bounding box center [185, 569] width 174 height 21
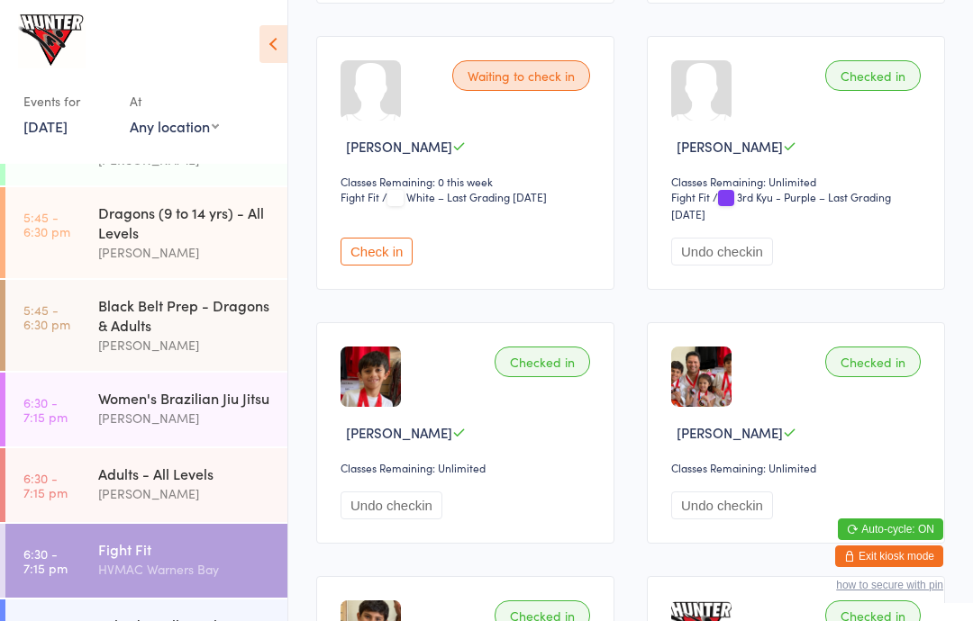
scroll to position [655, 0]
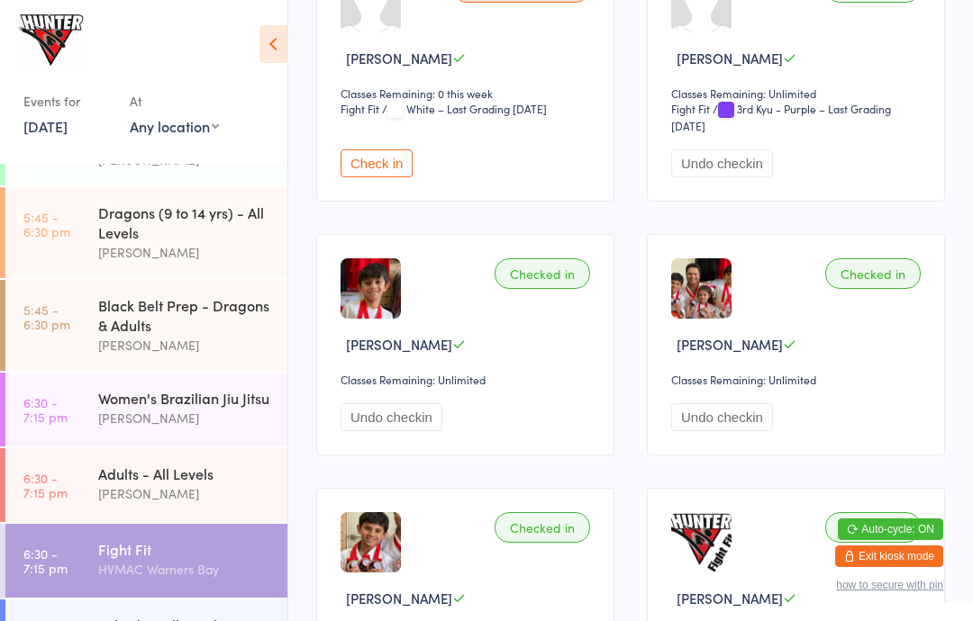
click at [376, 176] on button "Check in" at bounding box center [376, 163] width 72 height 28
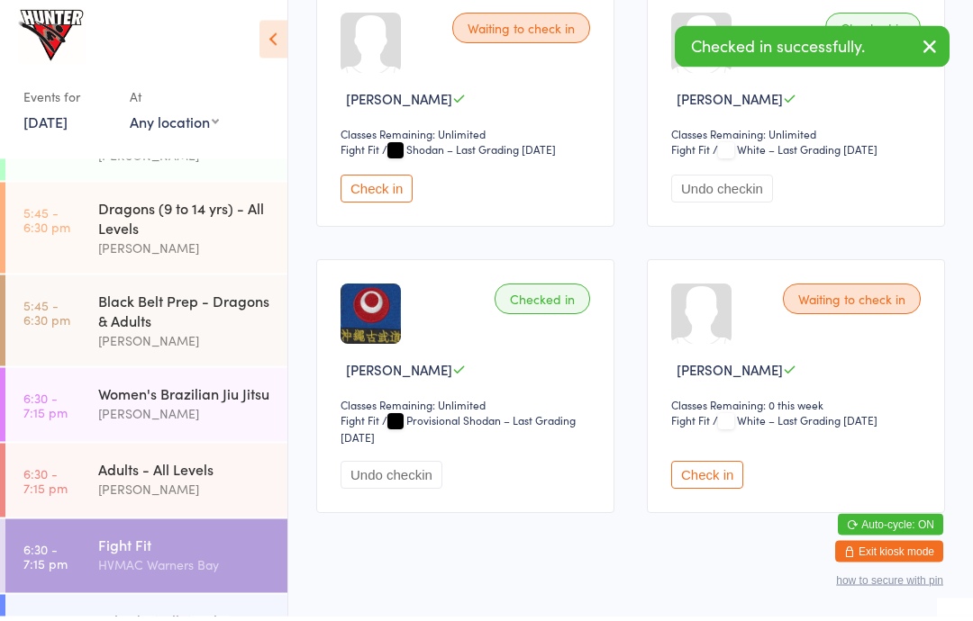
scroll to position [1434, 0]
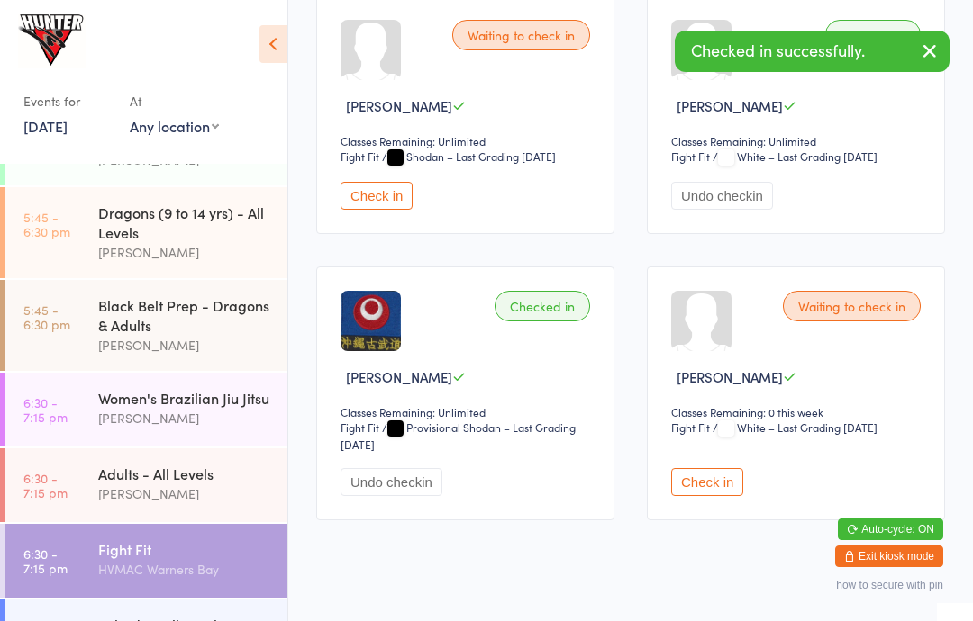
click at [711, 496] on button "Check in" at bounding box center [707, 482] width 72 height 28
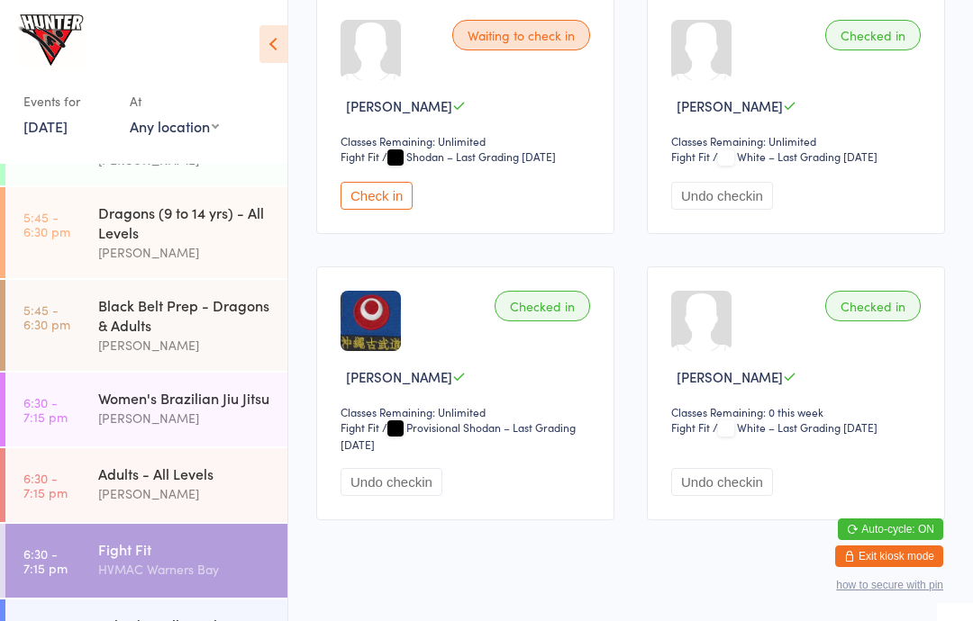
click at [103, 620] on div "Kobudo - All Levels" at bounding box center [185, 625] width 174 height 20
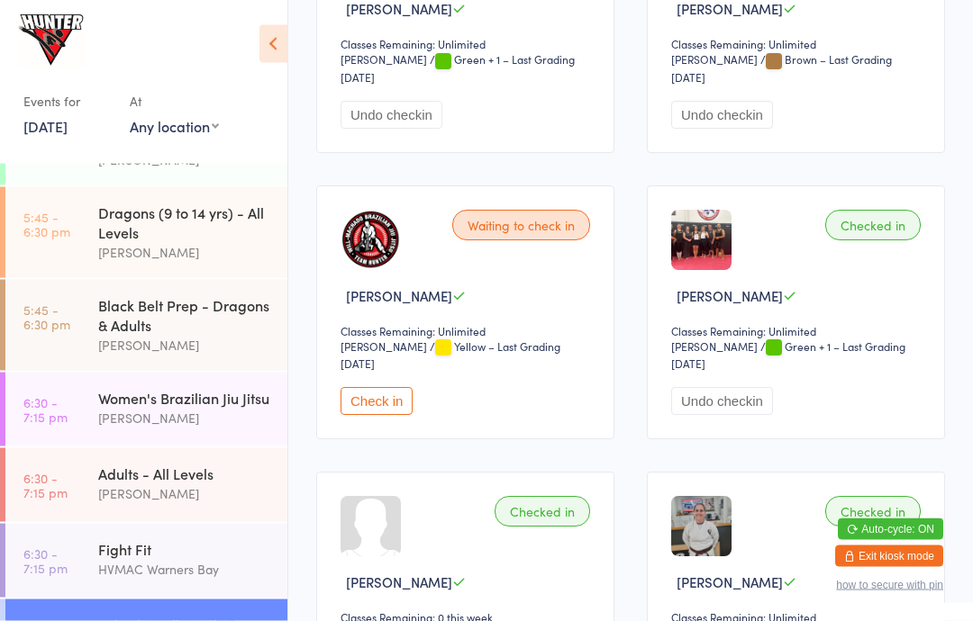
scroll to position [996, 0]
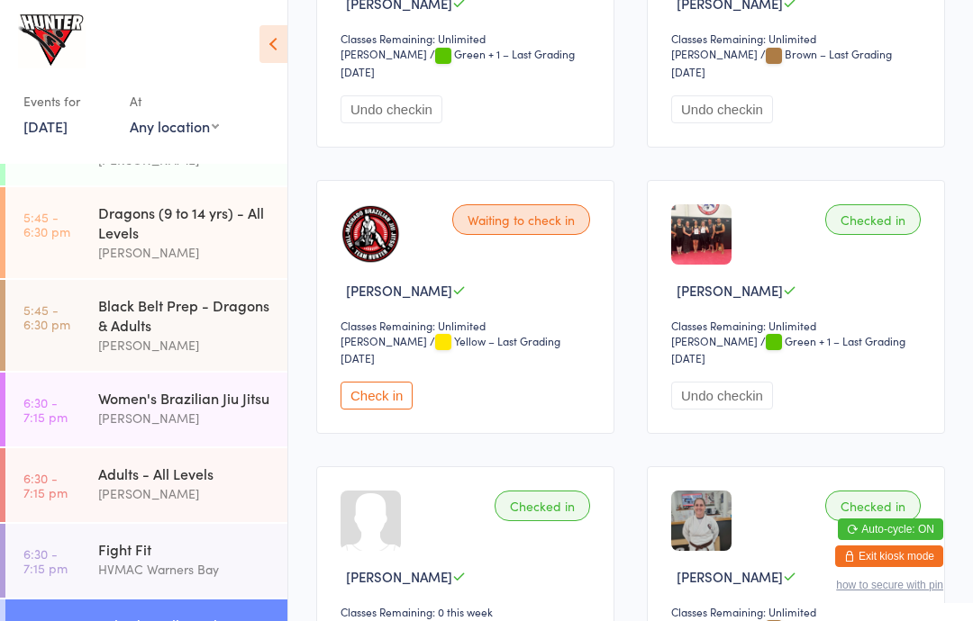
click at [366, 408] on button "Check in" at bounding box center [376, 396] width 72 height 28
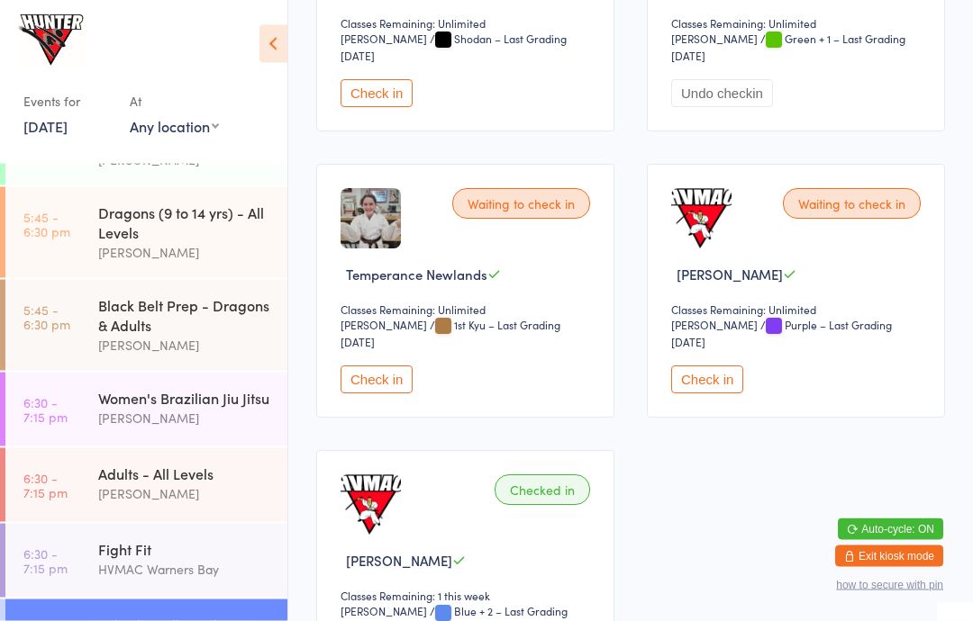
scroll to position [1871, 0]
click at [725, 394] on button "Check in" at bounding box center [707, 380] width 72 height 28
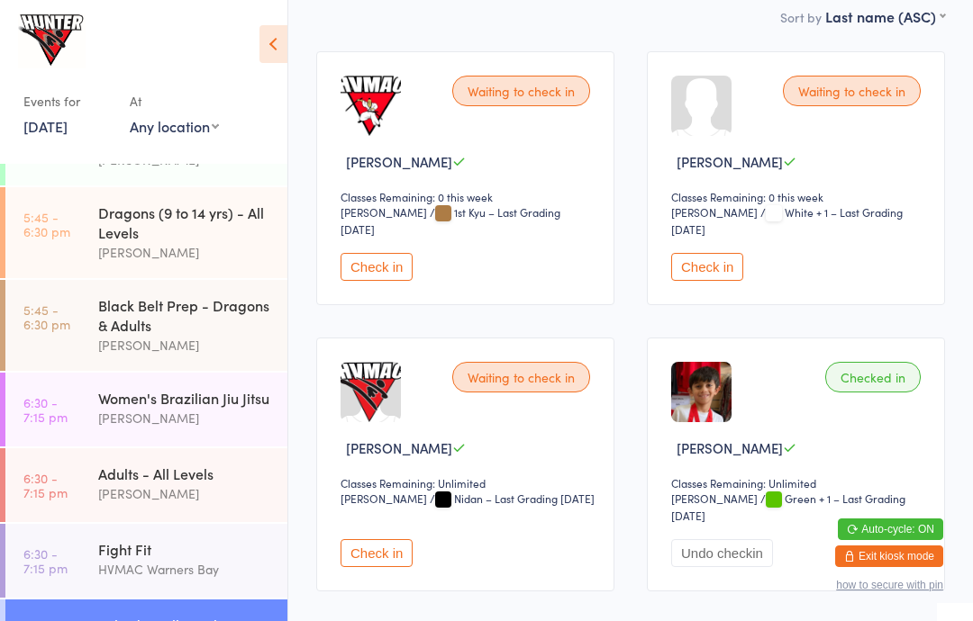
scroll to position [282, 0]
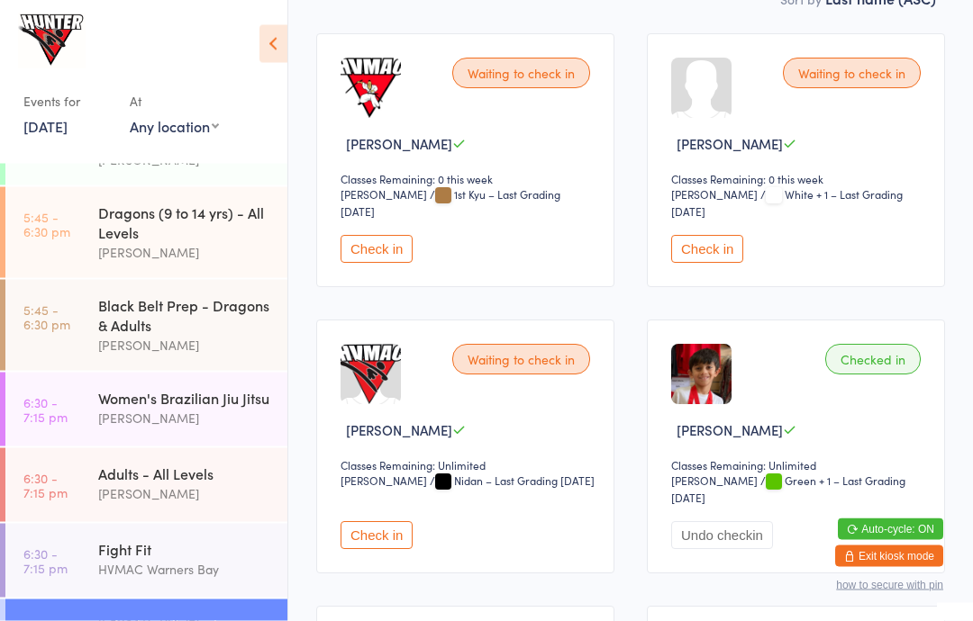
click at [365, 529] on div "Waiting to check in [PERSON_NAME] Classes Remaining: Unlimited [PERSON_NAME] Ko…" at bounding box center [465, 448] width 298 height 254
click at [366, 540] on button "Check in" at bounding box center [376, 535] width 72 height 28
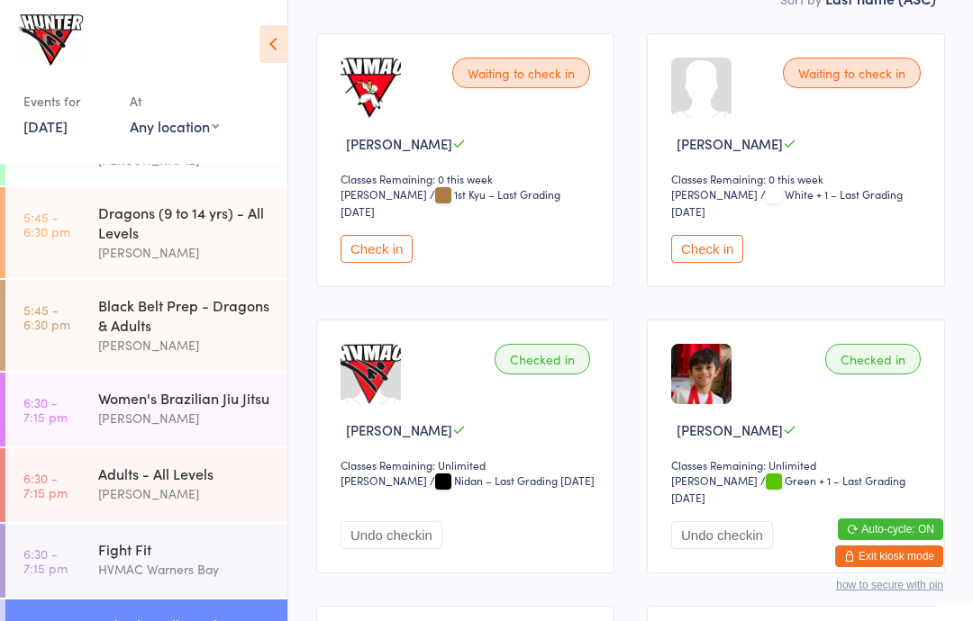
click at [282, 26] on icon at bounding box center [273, 44] width 28 height 38
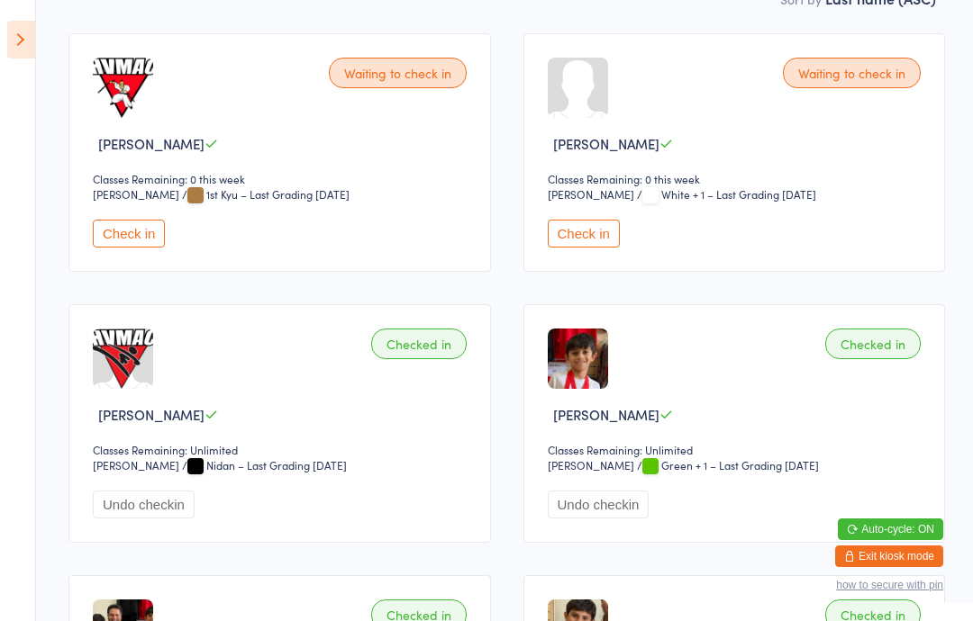
click at [1, 36] on aside "Events for [DATE] [DATE] [DATE] Sun Mon Tue Wed Thu Fri Sat 36 31 01 02 03 04 0…" at bounding box center [18, 310] width 36 height 621
click at [27, 42] on icon at bounding box center [21, 40] width 28 height 38
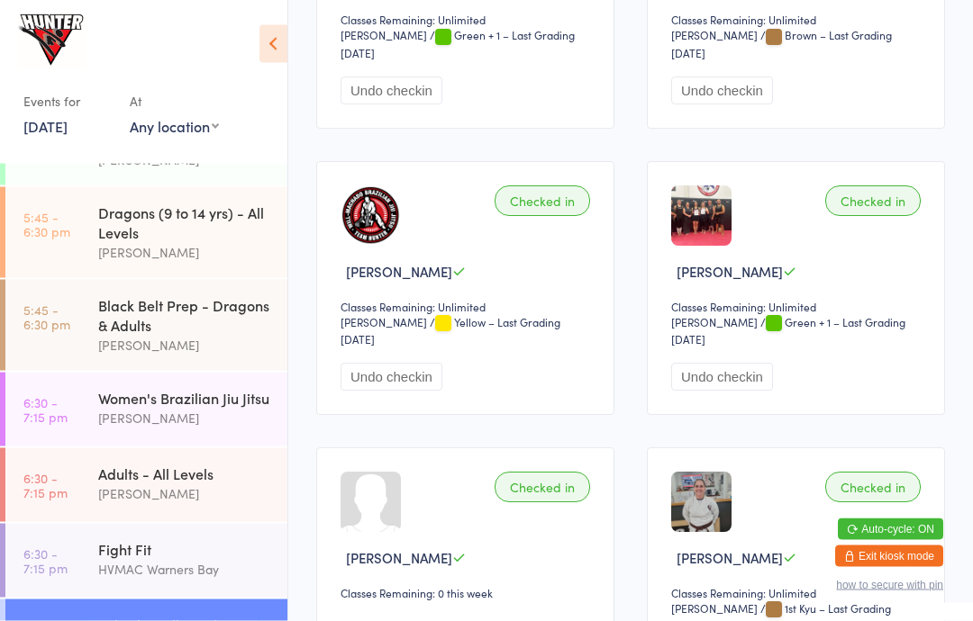
scroll to position [1018, 0]
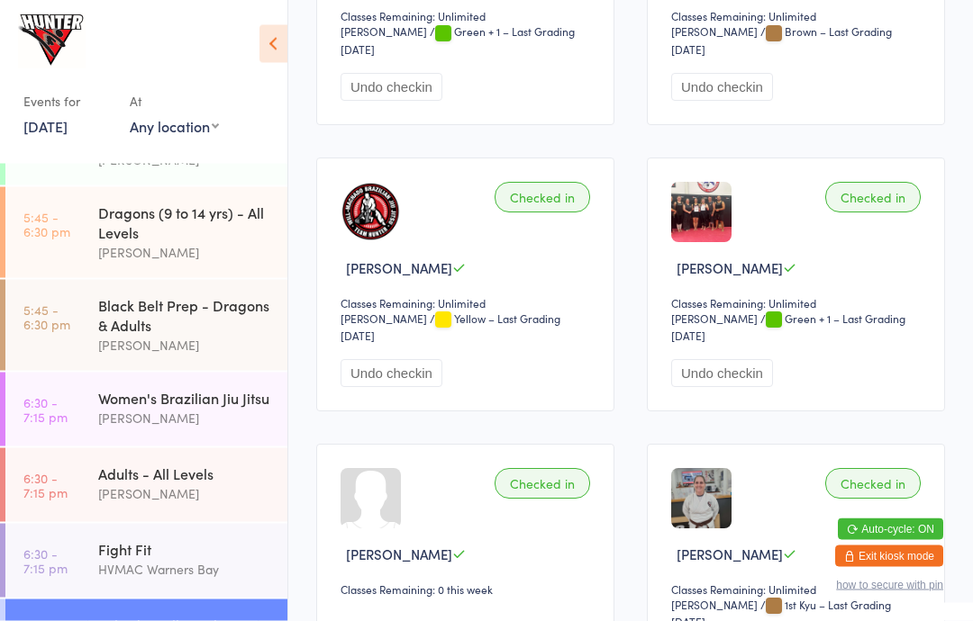
click at [193, 408] on div "Women's Brazilian Jiu Jitsu" at bounding box center [185, 398] width 174 height 20
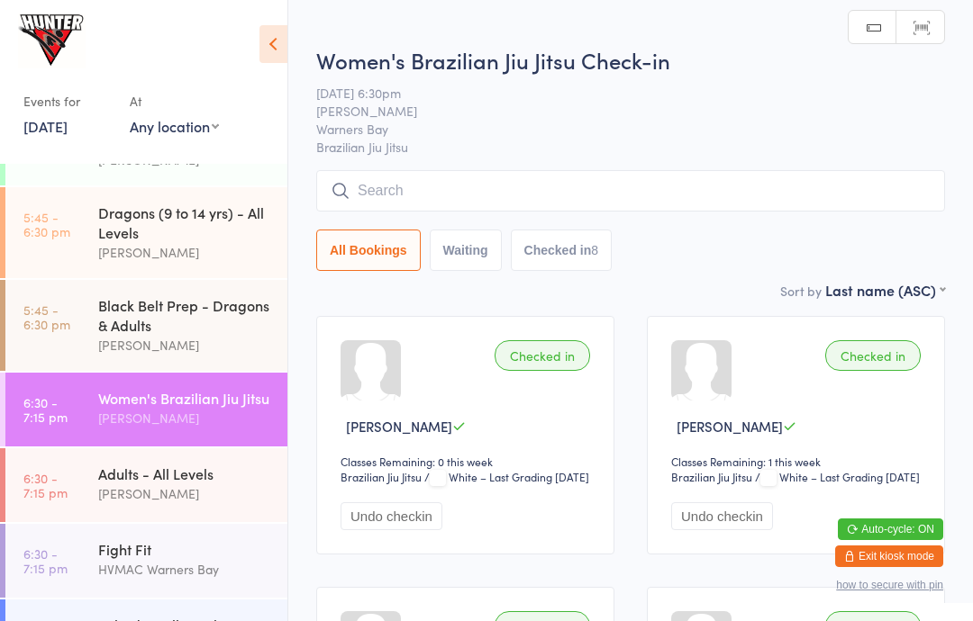
click at [287, 27] on aside "Events for [DATE] [DATE] [DATE] Sun Mon Tue Wed Thu Fri Sat 36 31 01 02 03 04 0…" at bounding box center [144, 310] width 288 height 621
click at [267, 31] on icon at bounding box center [273, 44] width 28 height 38
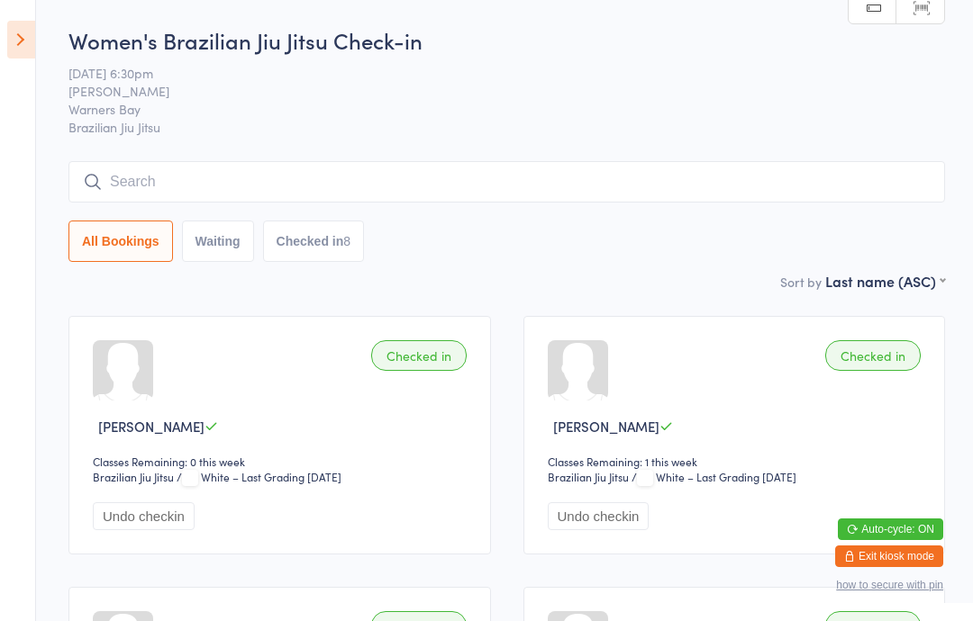
click at [24, 41] on icon at bounding box center [21, 40] width 28 height 38
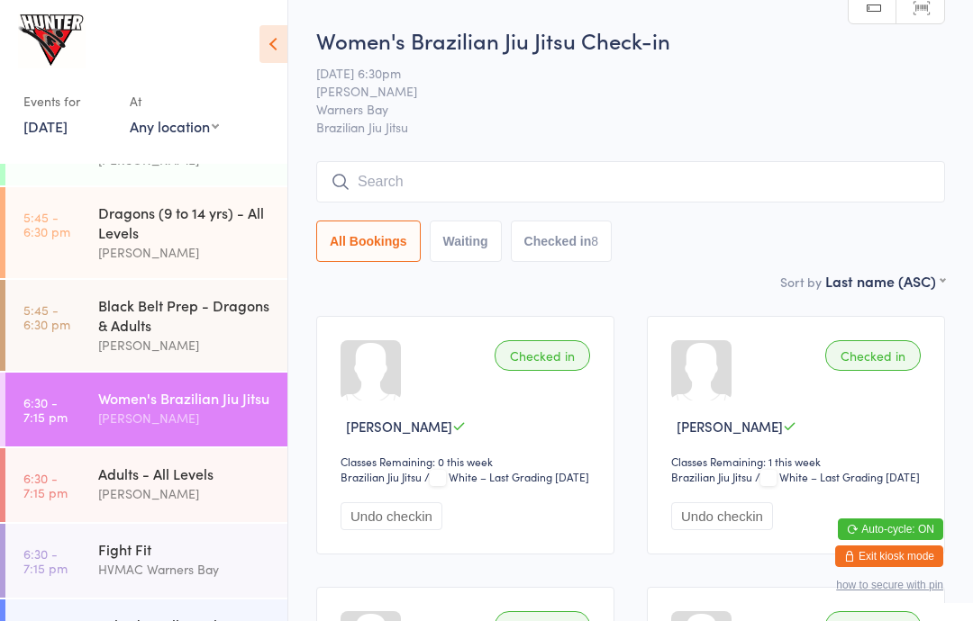
click at [199, 484] on div "Adults - All Levels" at bounding box center [185, 474] width 174 height 20
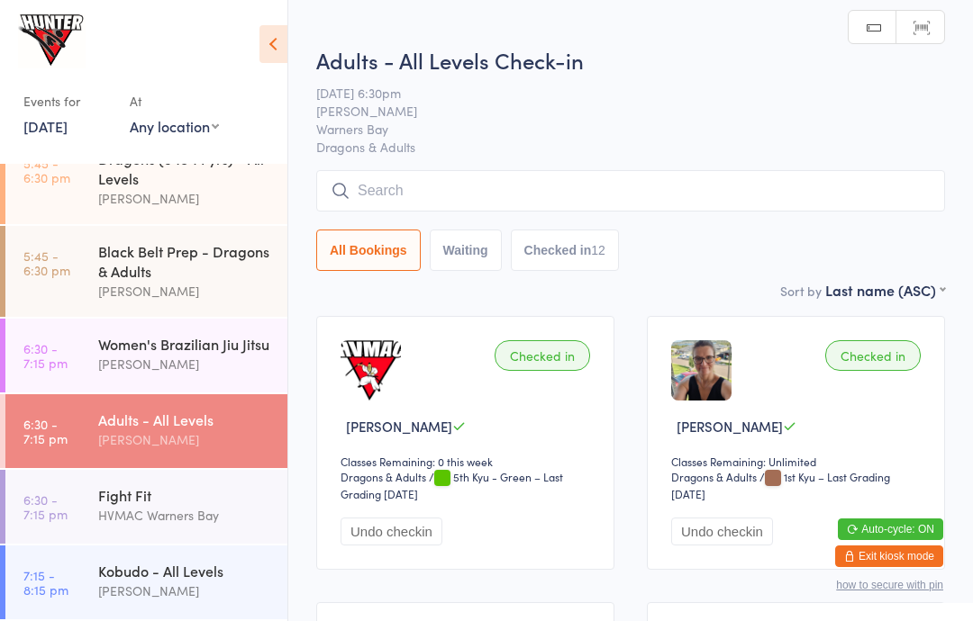
scroll to position [781, 0]
click at [174, 578] on div "Kobudo - All Levels" at bounding box center [185, 571] width 174 height 20
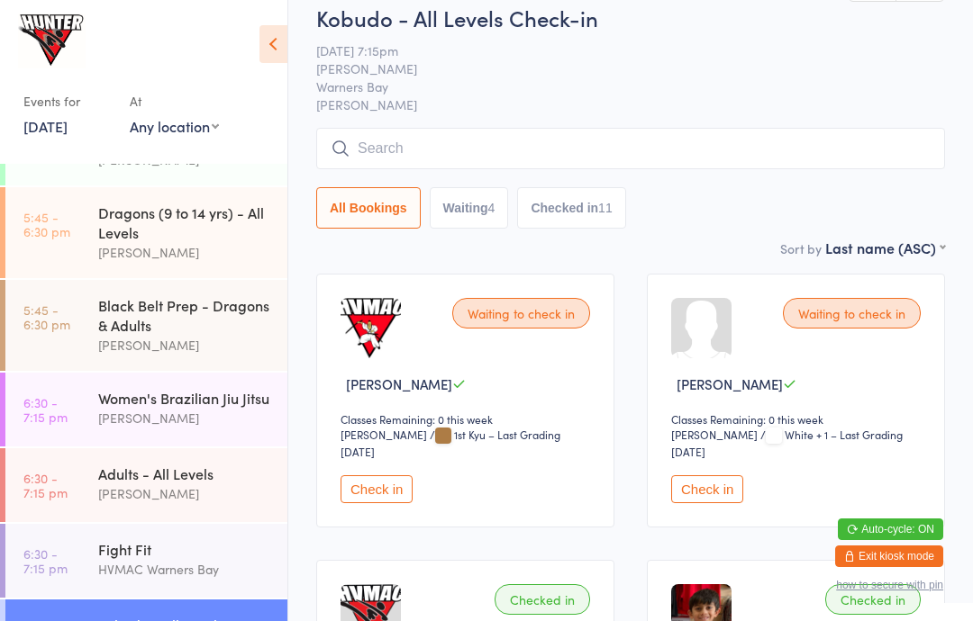
scroll to position [47, 0]
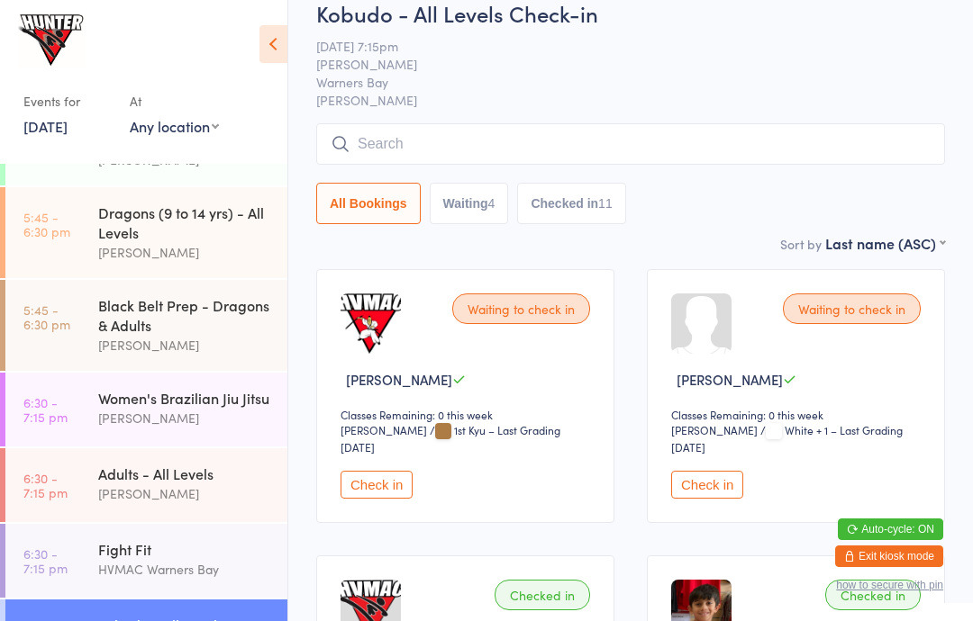
click at [712, 488] on button "Check in" at bounding box center [707, 485] width 72 height 28
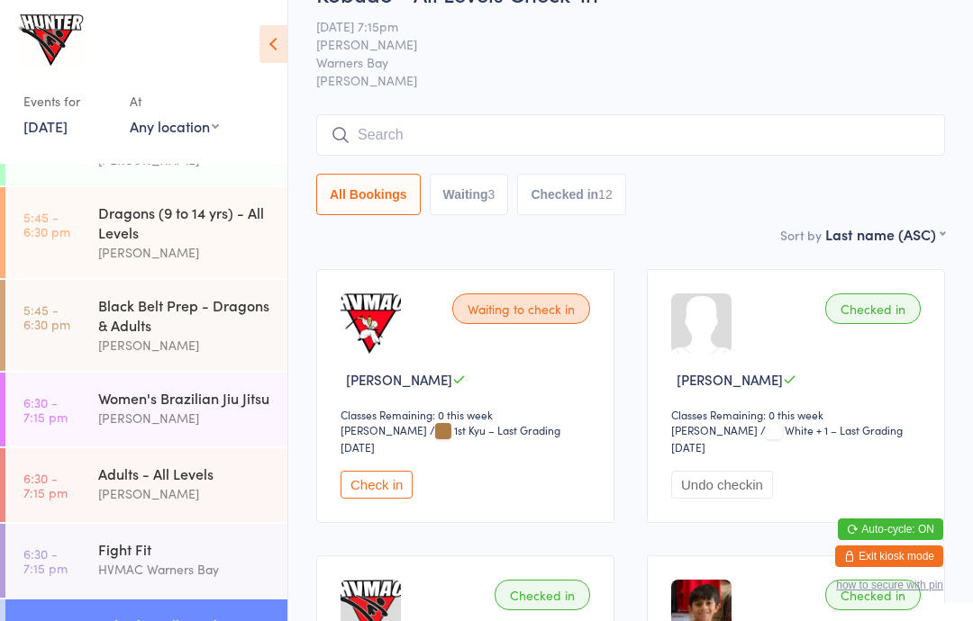
click at [261, 37] on icon at bounding box center [273, 44] width 28 height 38
